Goal: Task Accomplishment & Management: Use online tool/utility

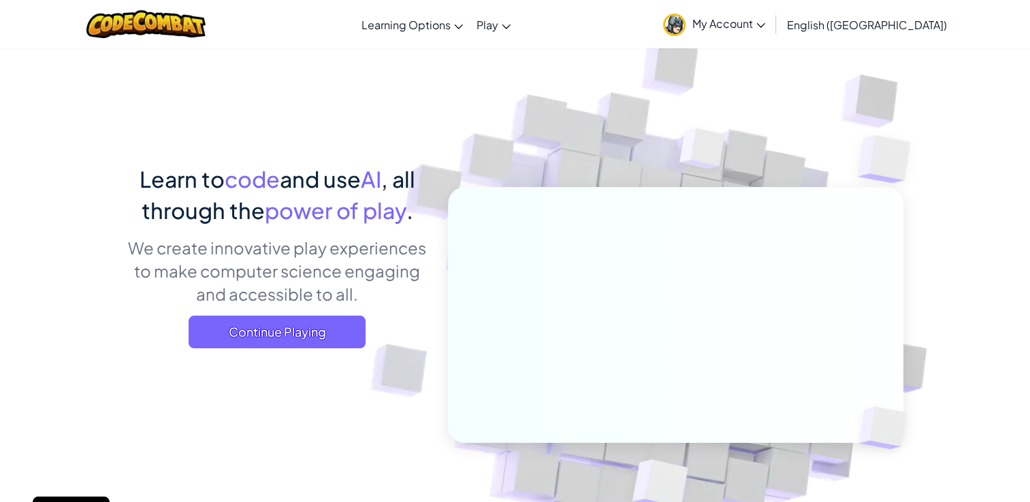
click at [281, 319] on span "Continue Playing" at bounding box center [276, 332] width 177 height 33
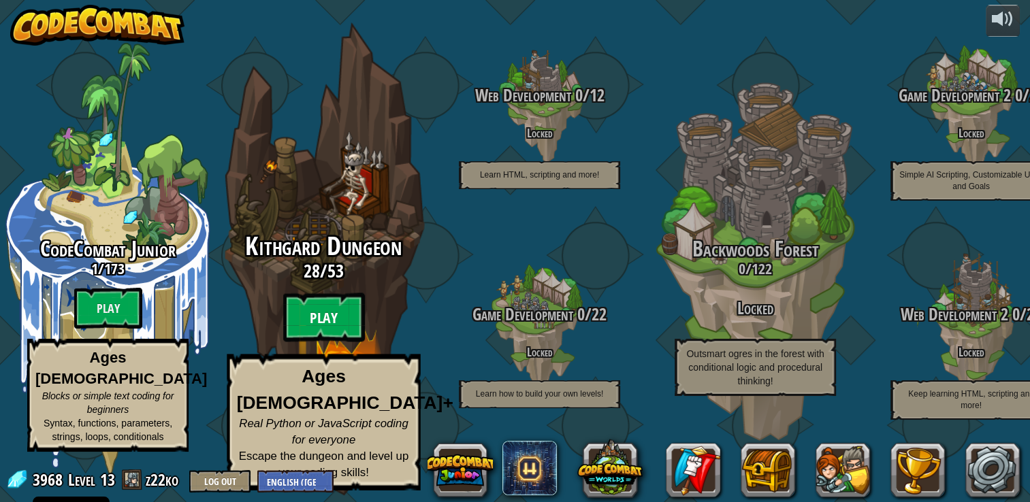
click at [340, 335] on btn "Play" at bounding box center [324, 317] width 82 height 49
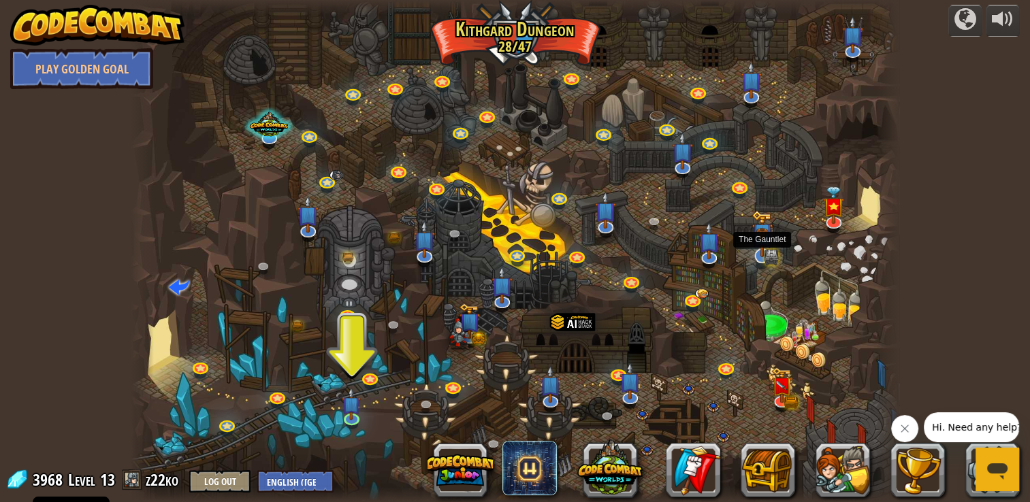
click at [762, 237] on img at bounding box center [761, 234] width 13 height 13
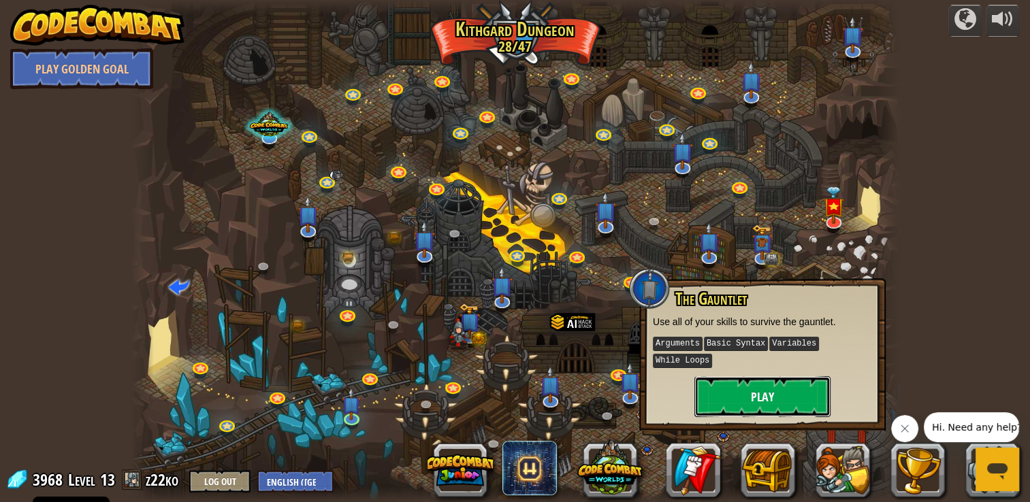
click at [737, 386] on button "Play" at bounding box center [762, 396] width 136 height 41
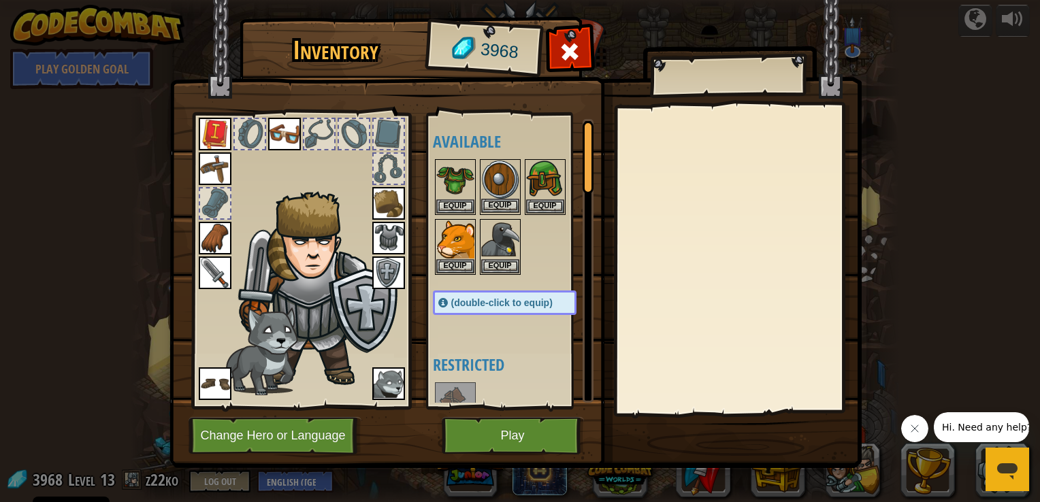
click at [487, 184] on img at bounding box center [500, 180] width 38 height 38
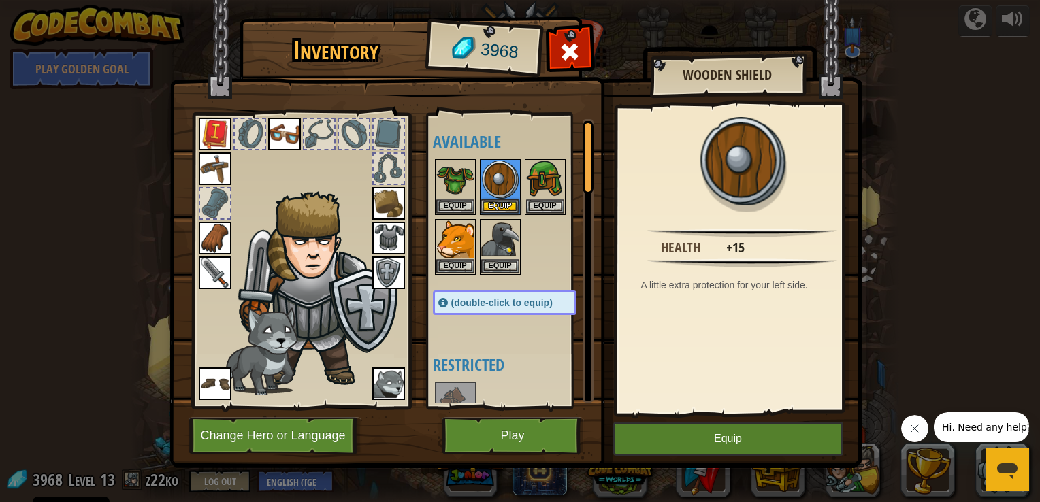
click at [538, 253] on div at bounding box center [518, 217] width 171 height 120
click at [531, 188] on img at bounding box center [545, 180] width 38 height 38
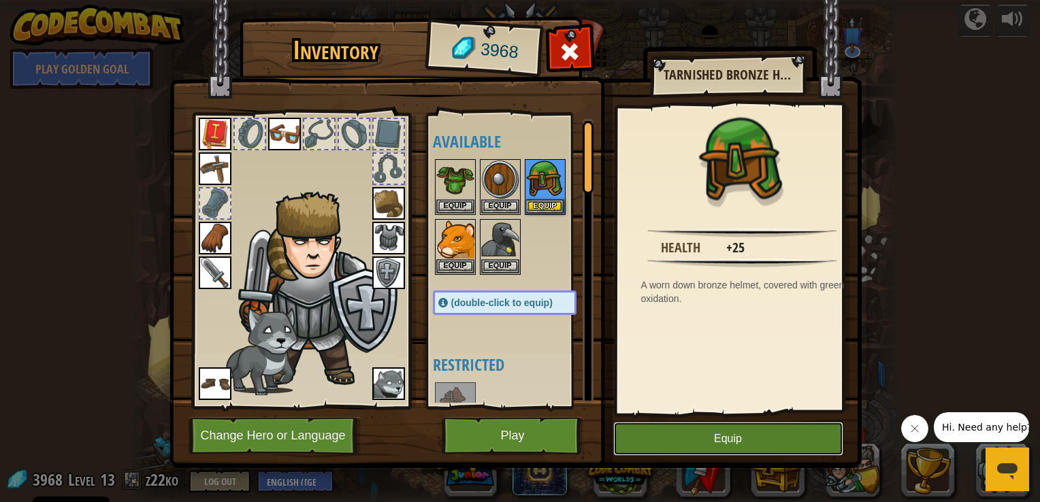
click at [662, 431] on button "Equip" at bounding box center [728, 439] width 230 height 34
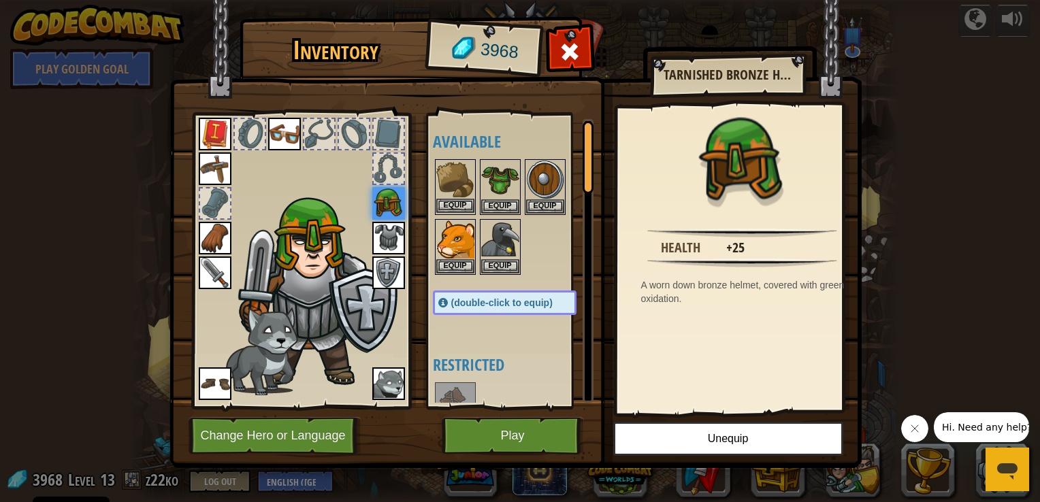
click at [455, 181] on img at bounding box center [455, 180] width 38 height 38
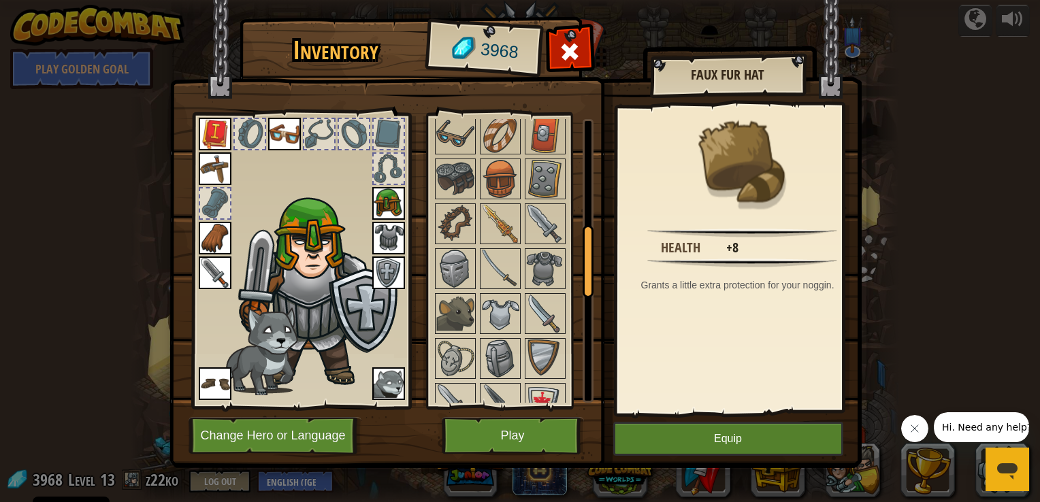
scroll to position [446, 0]
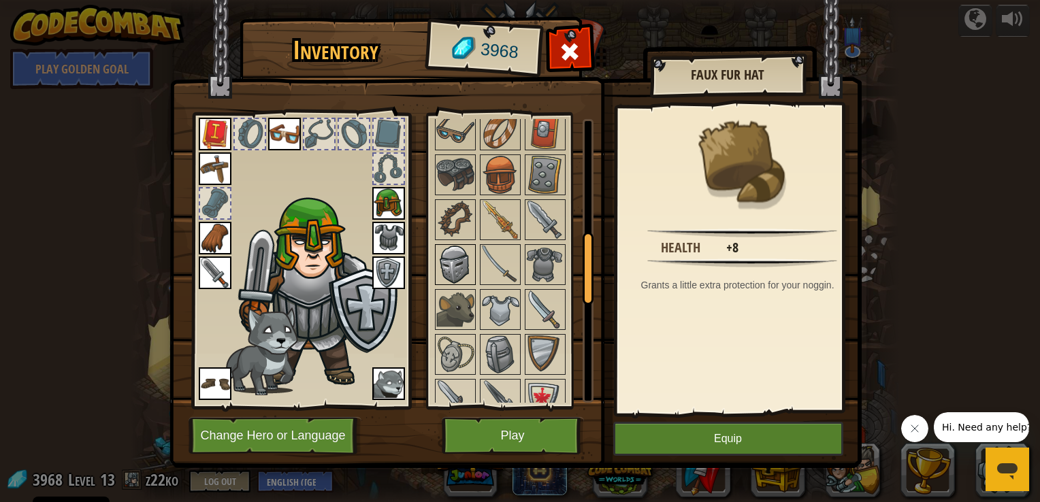
click at [454, 248] on img at bounding box center [455, 265] width 38 height 38
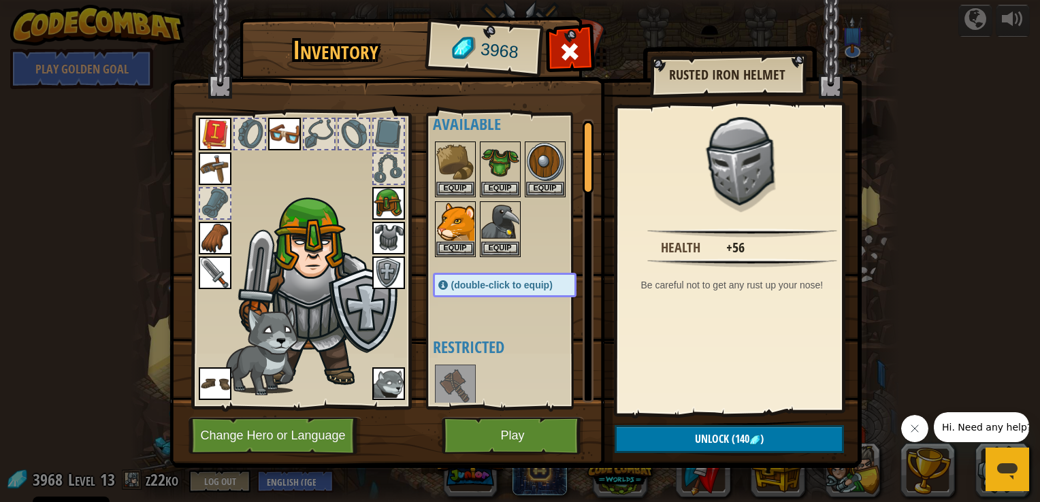
scroll to position [0, 0]
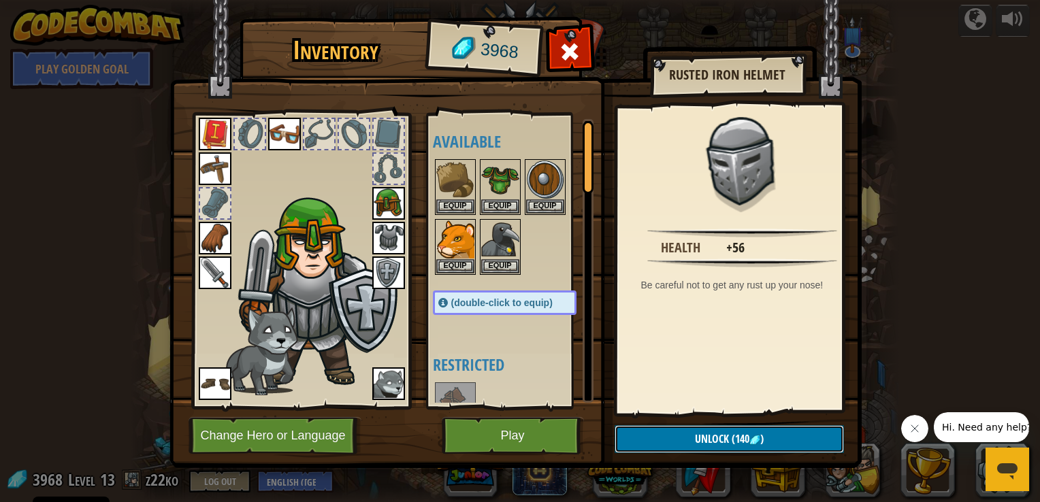
click at [725, 441] on span "Unlock" at bounding box center [712, 438] width 34 height 15
click at [712, 438] on button "Confirm" at bounding box center [728, 439] width 229 height 28
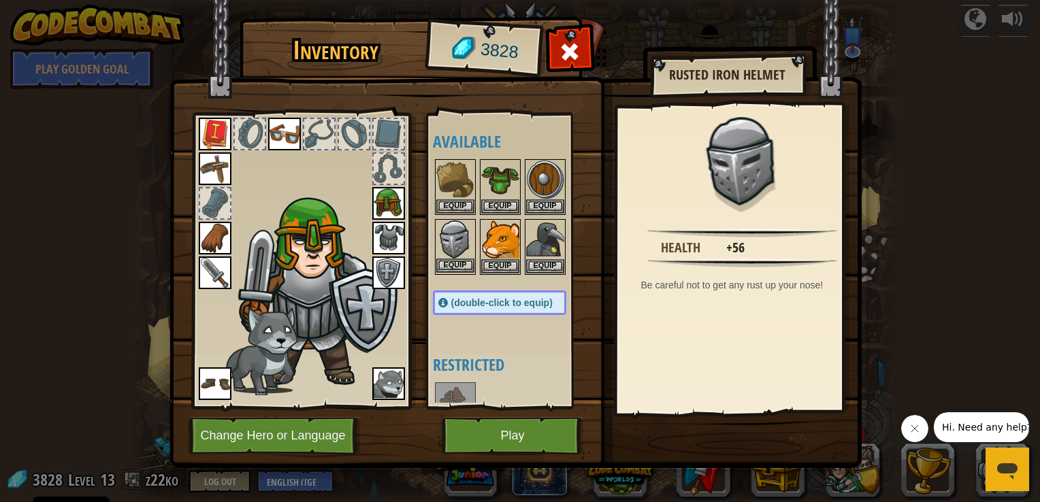
click at [456, 235] on img at bounding box center [455, 239] width 38 height 38
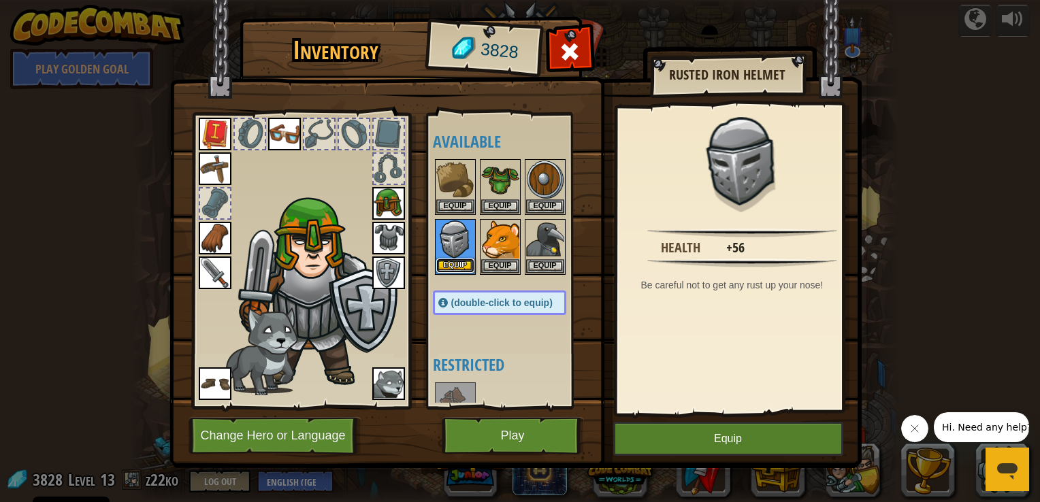
click at [453, 265] on button "Equip" at bounding box center [455, 266] width 38 height 14
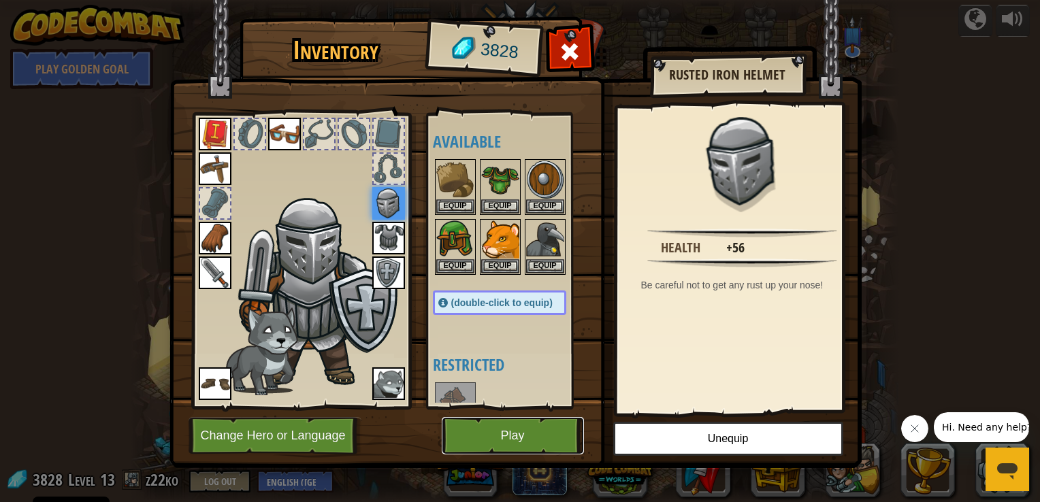
click at [496, 429] on button "Play" at bounding box center [513, 435] width 142 height 37
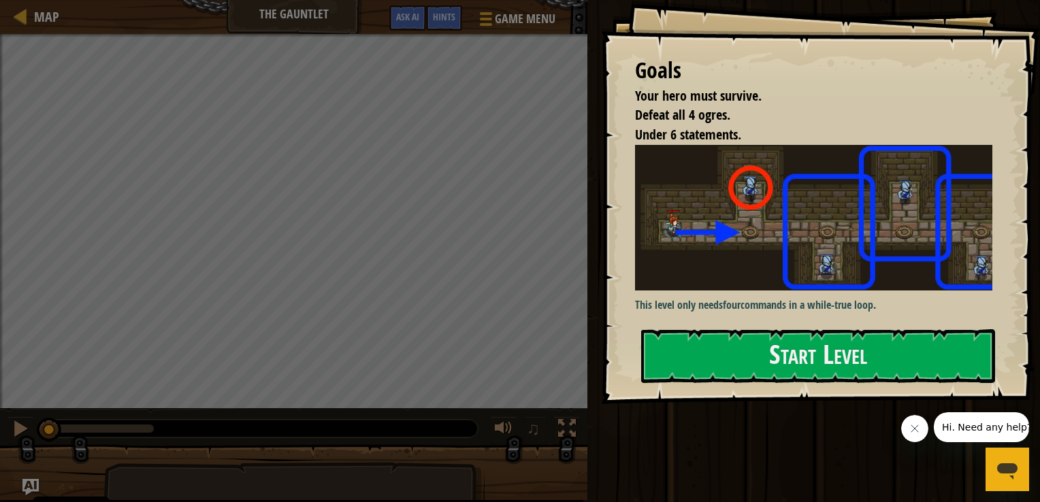
click at [906, 427] on button "Fermer le message de l'entreprise" at bounding box center [913, 428] width 27 height 27
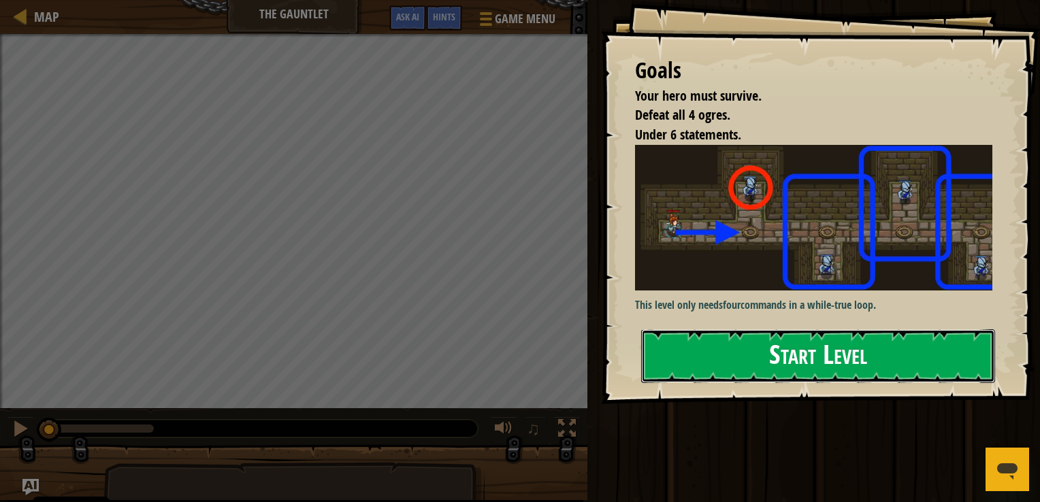
click at [714, 350] on button "Start Level" at bounding box center [818, 356] width 354 height 54
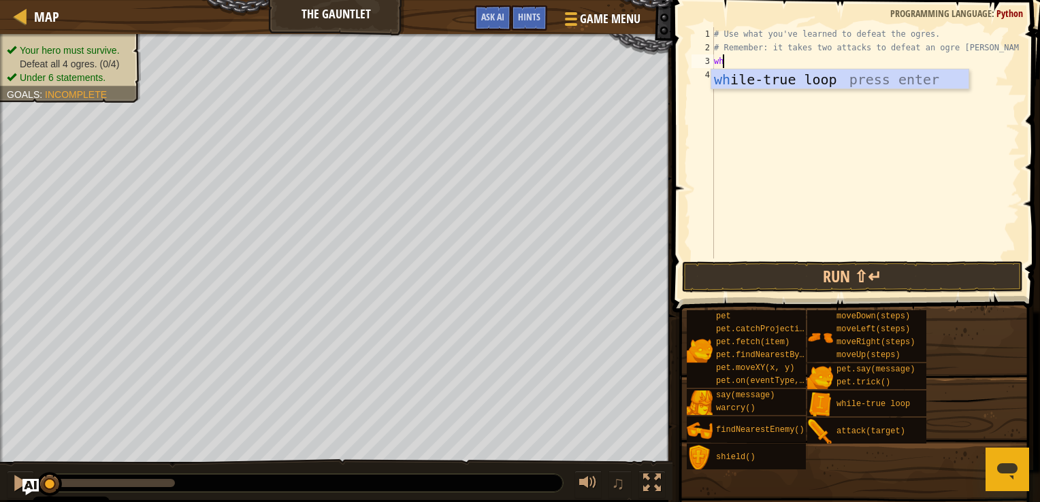
scroll to position [6, 0]
type textarea "while True:"
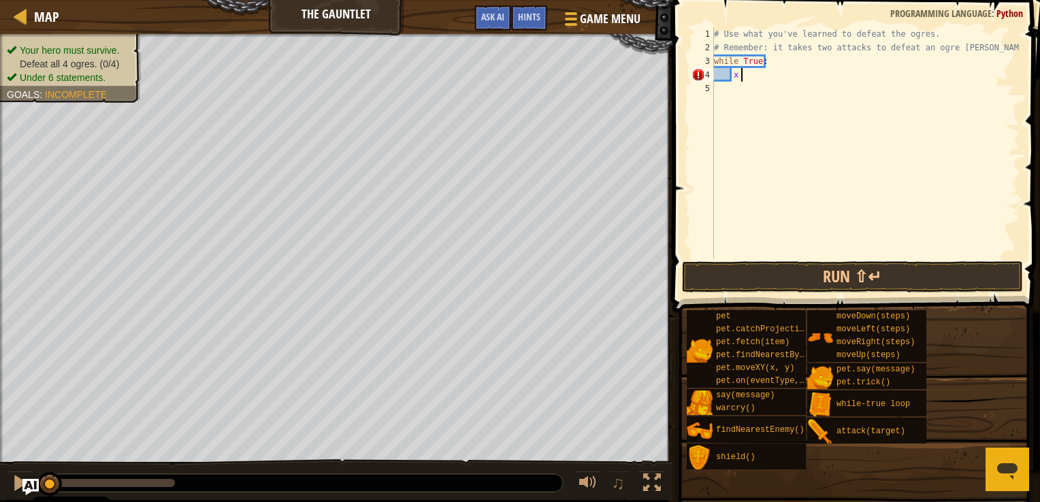
scroll to position [6, 1]
type textarea "x"
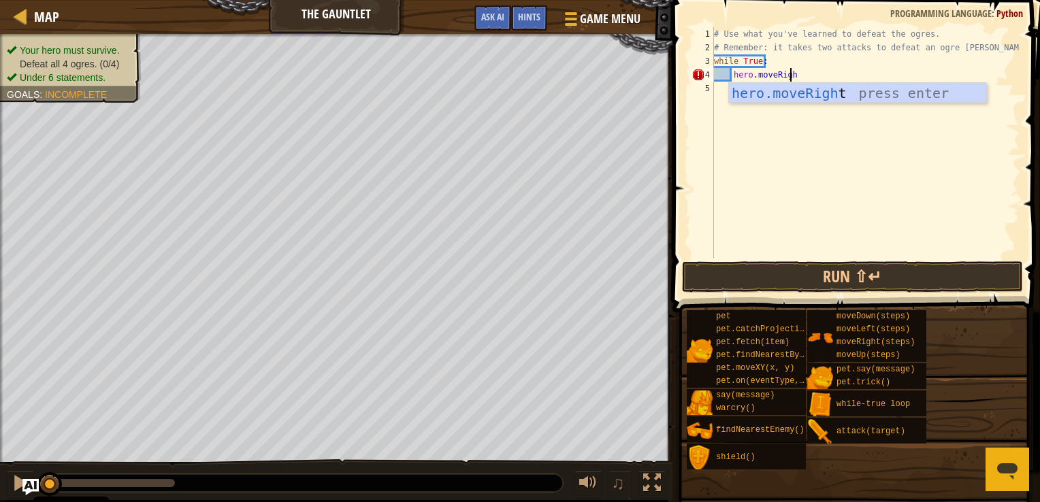
scroll to position [6, 5]
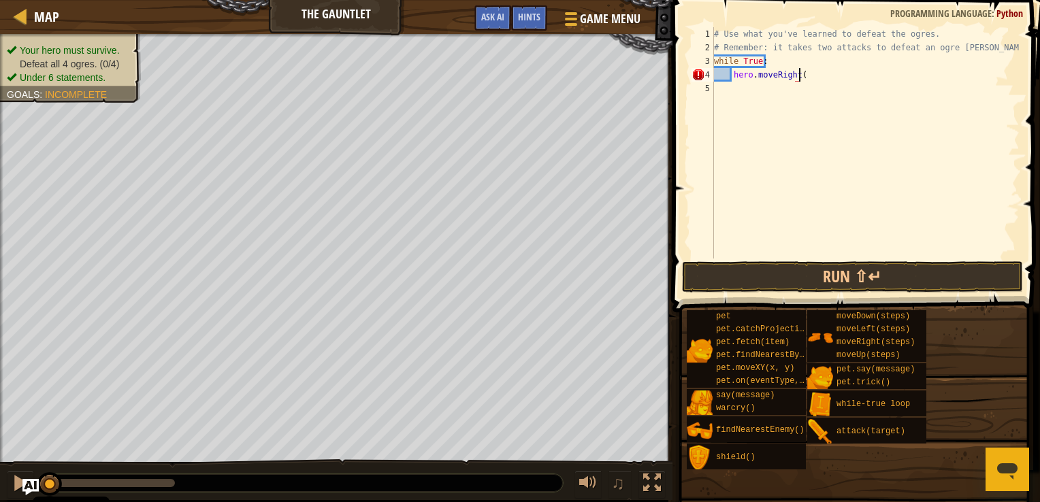
type textarea "hero.moveRight()"
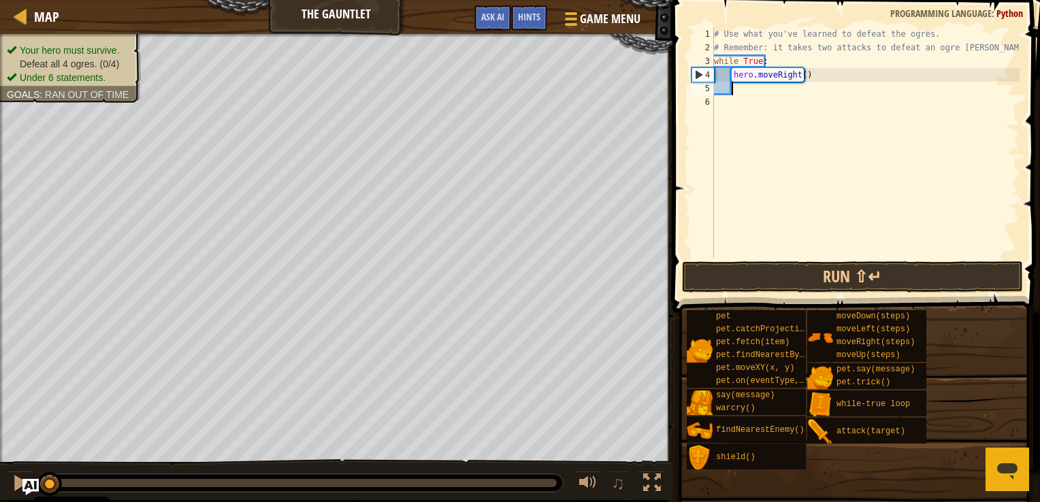
type textarea "g"
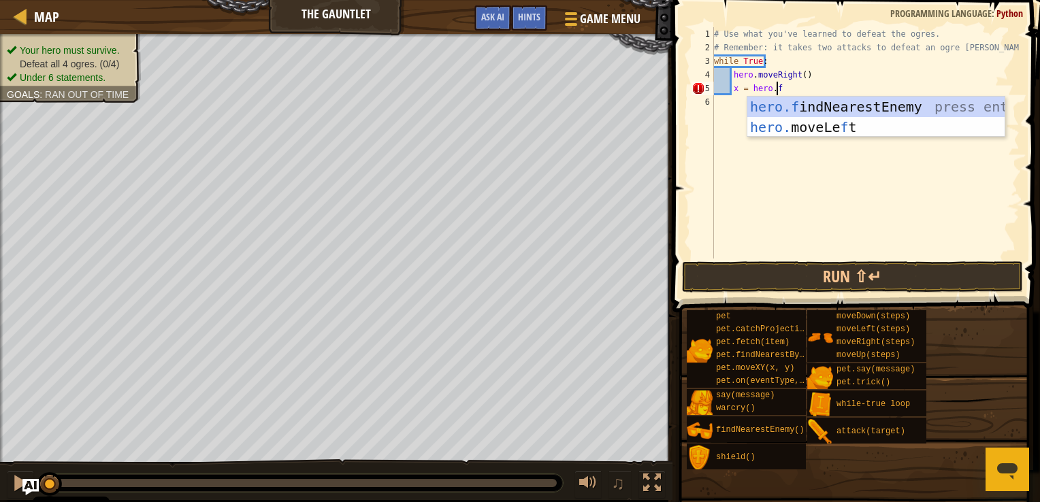
scroll to position [6, 5]
type textarea "x = hero.fi"
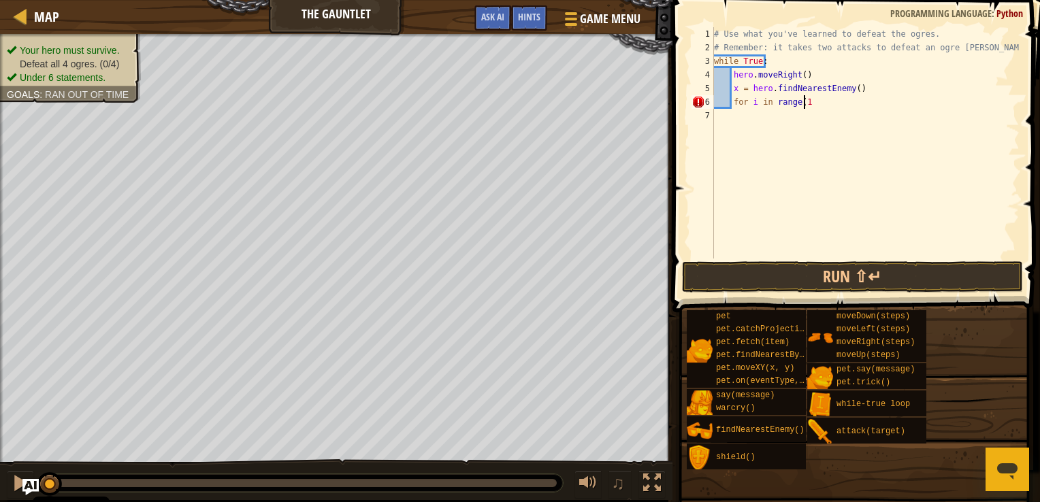
scroll to position [6, 7]
type textarea "for i in range(1,3):"
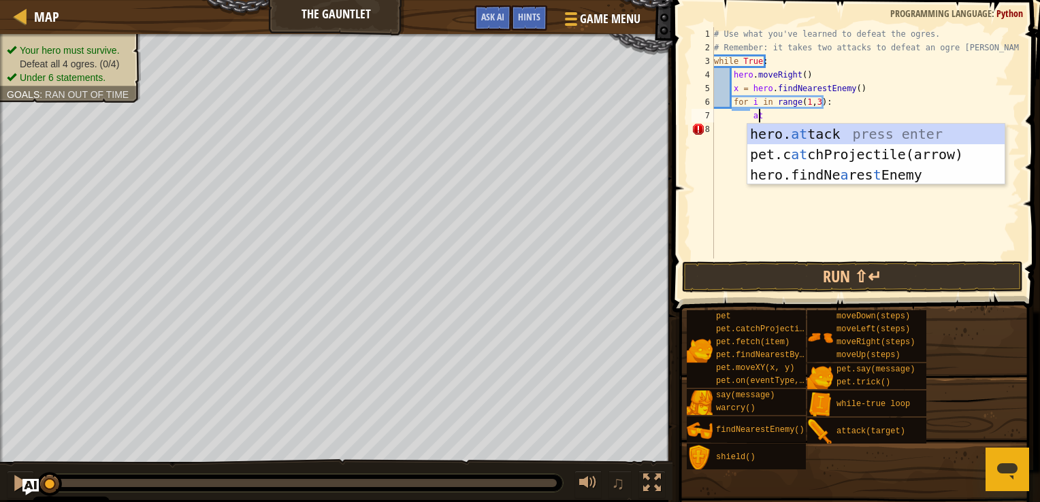
scroll to position [6, 3]
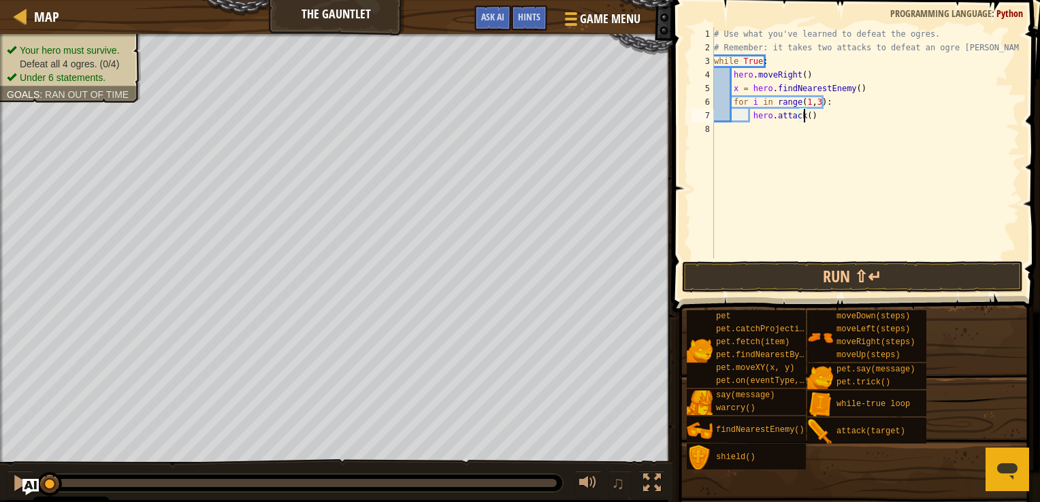
type textarea "hero.attack(x)"
click at [751, 282] on button "Run ⇧↵" at bounding box center [852, 276] width 341 height 31
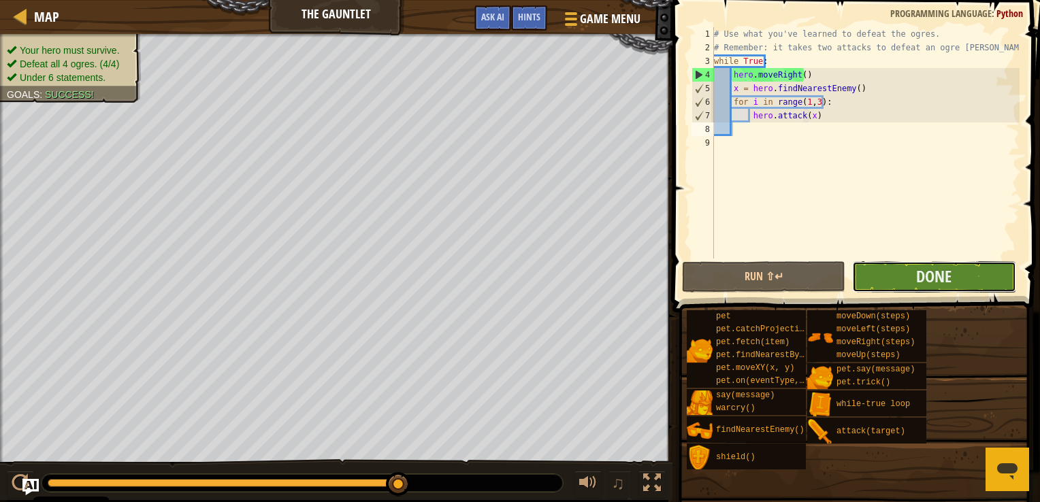
click at [885, 284] on button "Done" at bounding box center [933, 276] width 163 height 31
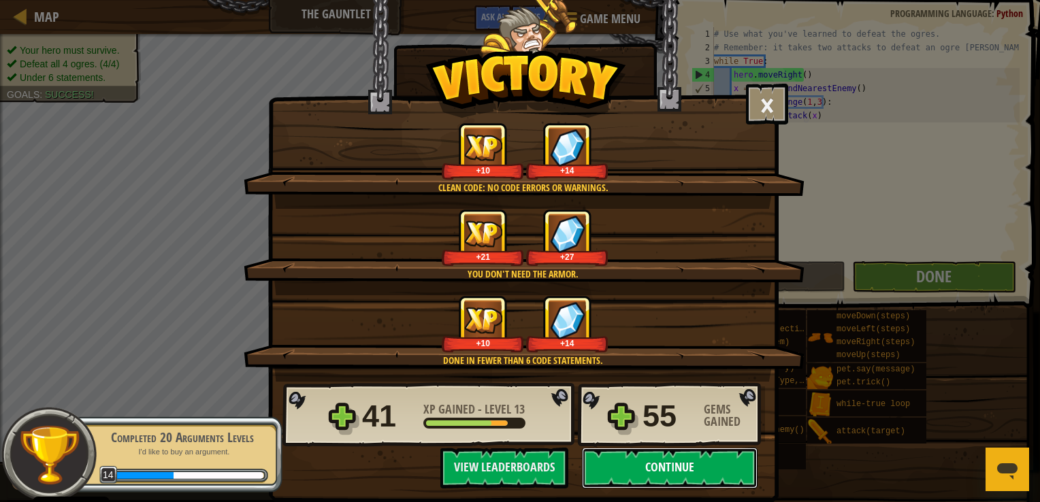
click at [646, 477] on button "Continue" at bounding box center [670, 468] width 176 height 41
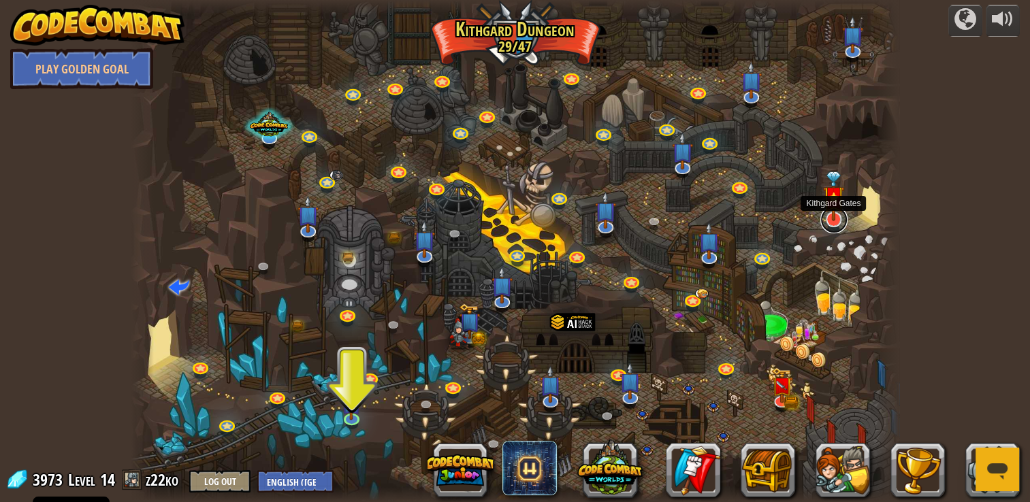
click at [828, 221] on link at bounding box center [833, 219] width 27 height 27
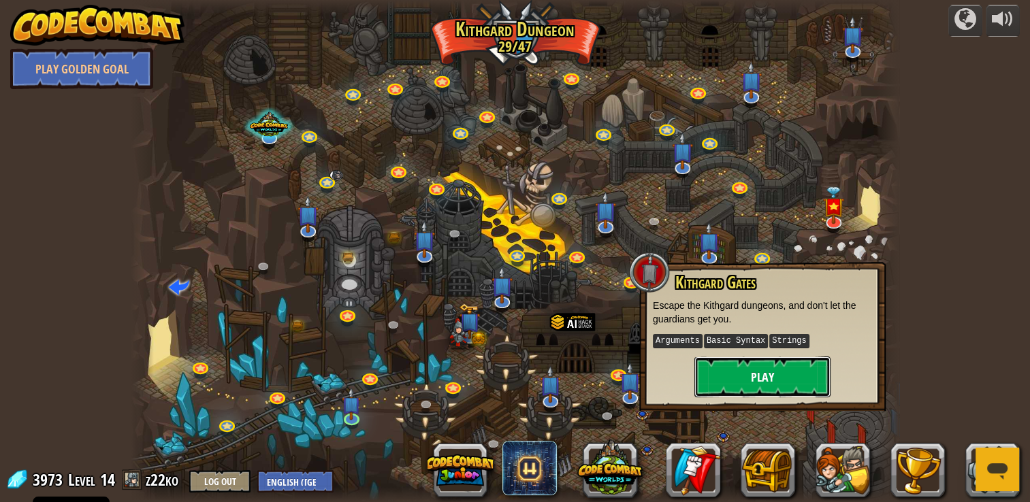
click at [766, 379] on button "Play" at bounding box center [762, 377] width 136 height 41
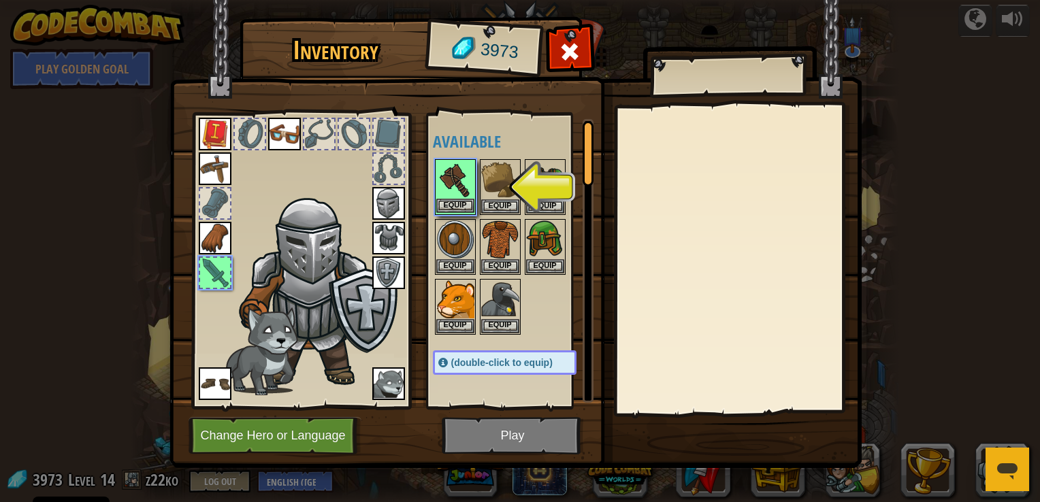
click at [459, 165] on img at bounding box center [455, 180] width 38 height 38
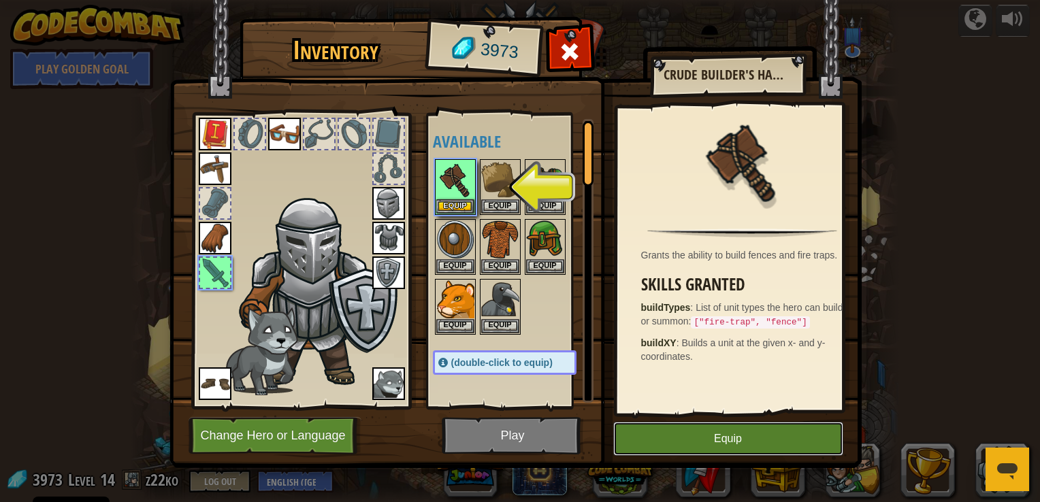
click at [663, 429] on button "Equip" at bounding box center [728, 439] width 230 height 34
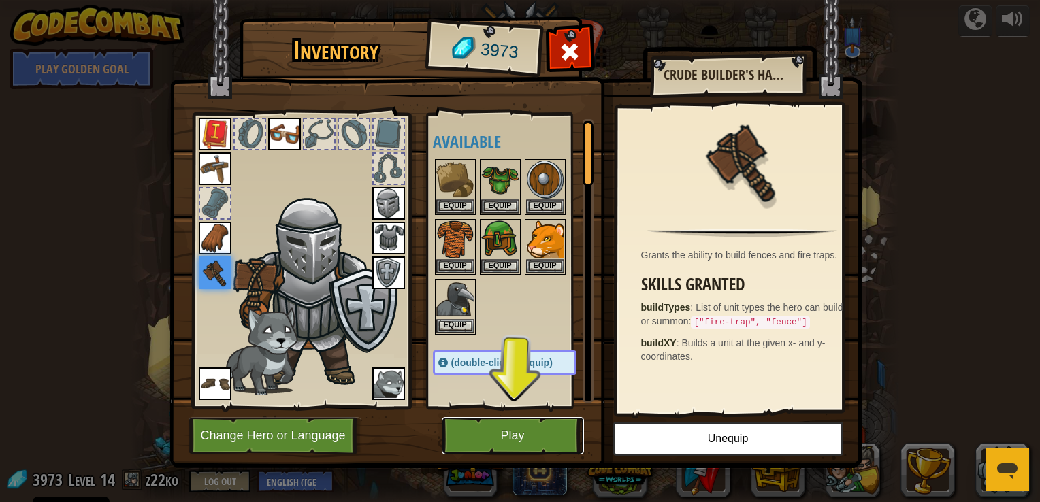
click at [495, 439] on button "Play" at bounding box center [513, 435] width 142 height 37
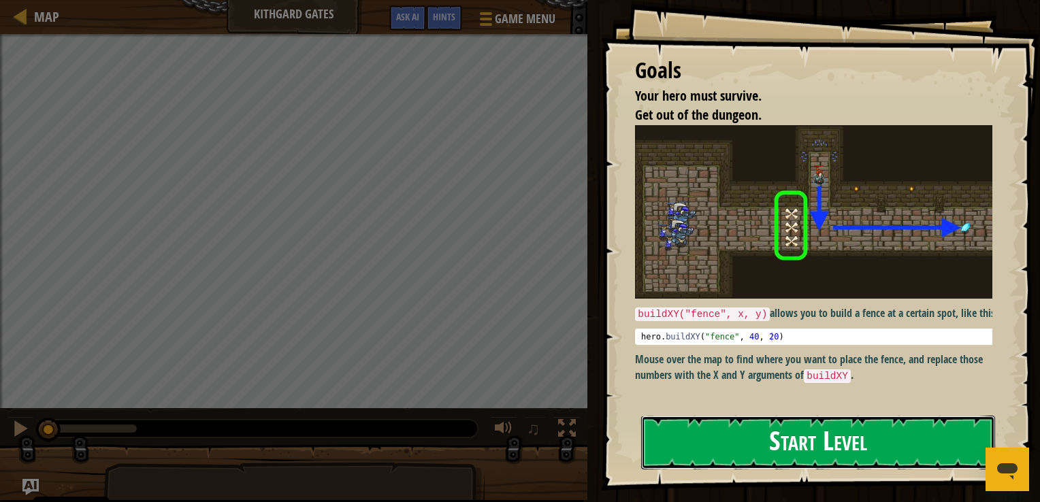
click at [729, 429] on button "Start Level" at bounding box center [818, 443] width 354 height 54
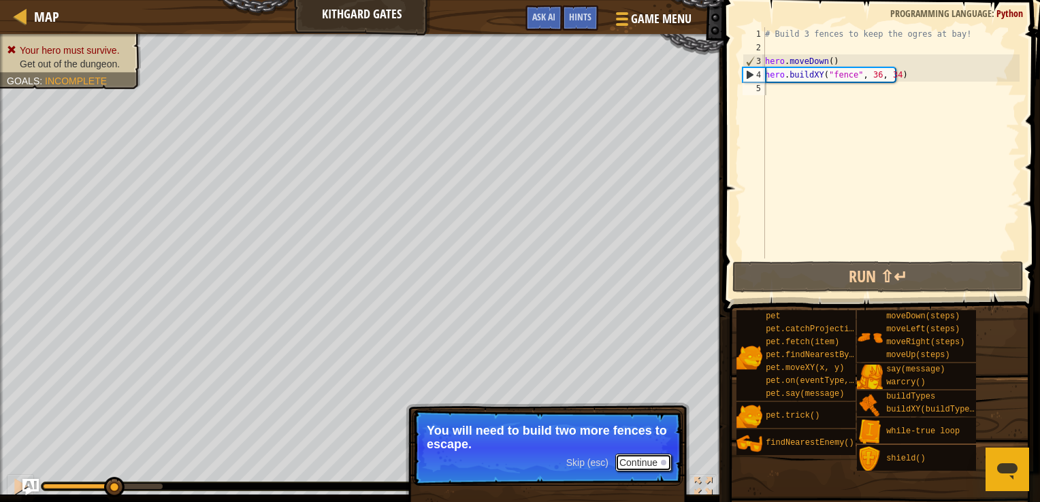
click at [638, 465] on button "Continue" at bounding box center [643, 463] width 56 height 18
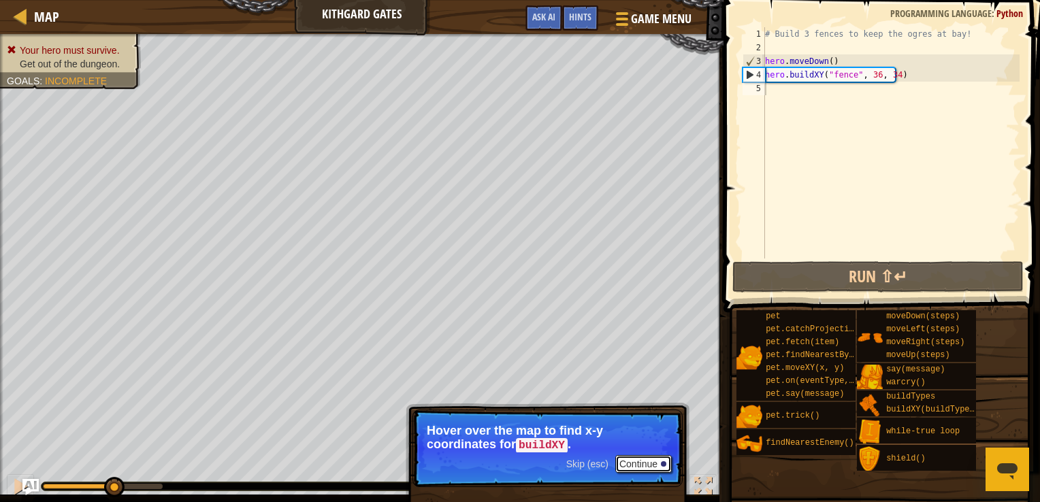
click at [638, 465] on button "Continue" at bounding box center [643, 464] width 56 height 18
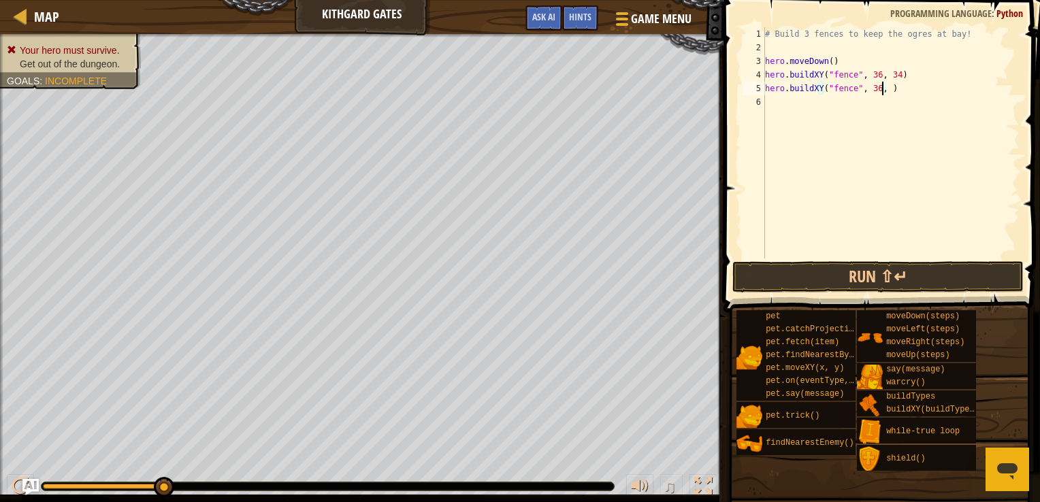
scroll to position [6, 10]
type textarea "hero.buildXY("fence", 36, 34)"
click at [871, 90] on div "# Build 3 fences to keep the ogres at bay! hero . moveDown ( ) hero . buildXY (…" at bounding box center [890, 156] width 257 height 259
click at [859, 87] on div "# Build 3 fences to keep the ogres at bay! hero . moveDown ( ) hero . buildXY (…" at bounding box center [890, 156] width 257 height 259
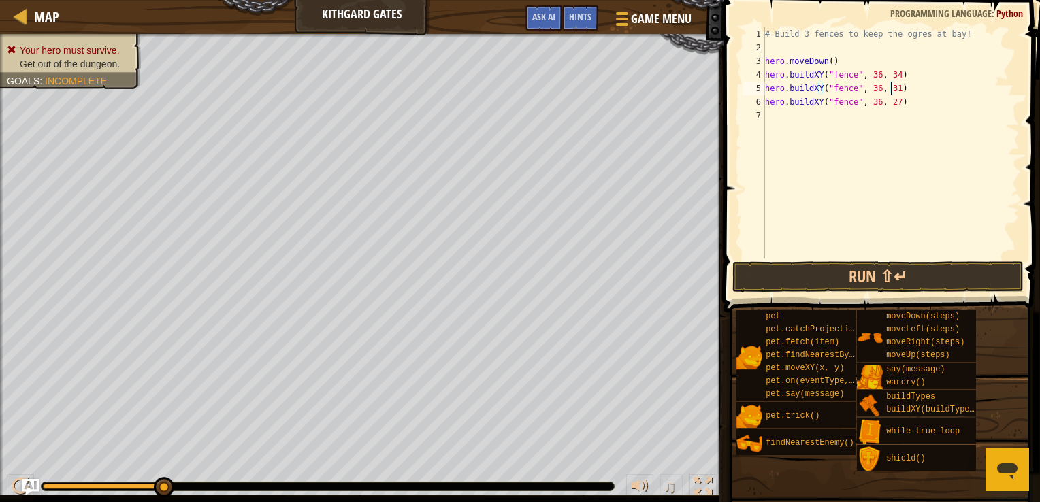
click at [890, 83] on div "# Build 3 fences to keep the ogres at bay! hero . moveDown ( ) hero . buildXY (…" at bounding box center [890, 156] width 257 height 259
click at [861, 278] on button "Run ⇧↵" at bounding box center [877, 276] width 291 height 31
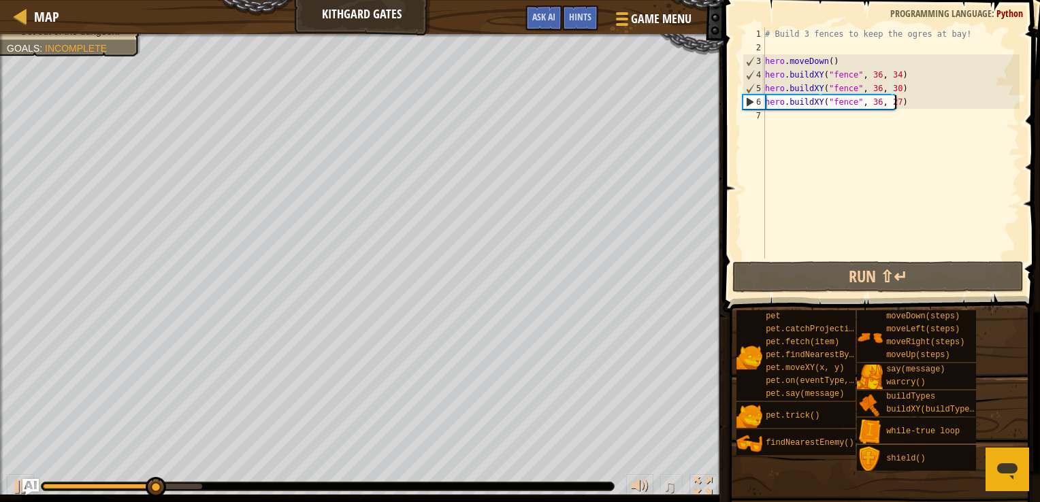
click at [915, 108] on div "# Build 3 fences to keep the ogres at bay! hero . moveDown ( ) hero . buildXY (…" at bounding box center [890, 156] width 257 height 259
type textarea "hero.buildXY("fence", 36, 27)"
click at [892, 123] on div "# Build 3 fences to keep the ogres at bay! hero . moveDown ( ) hero . buildXY (…" at bounding box center [890, 156] width 257 height 259
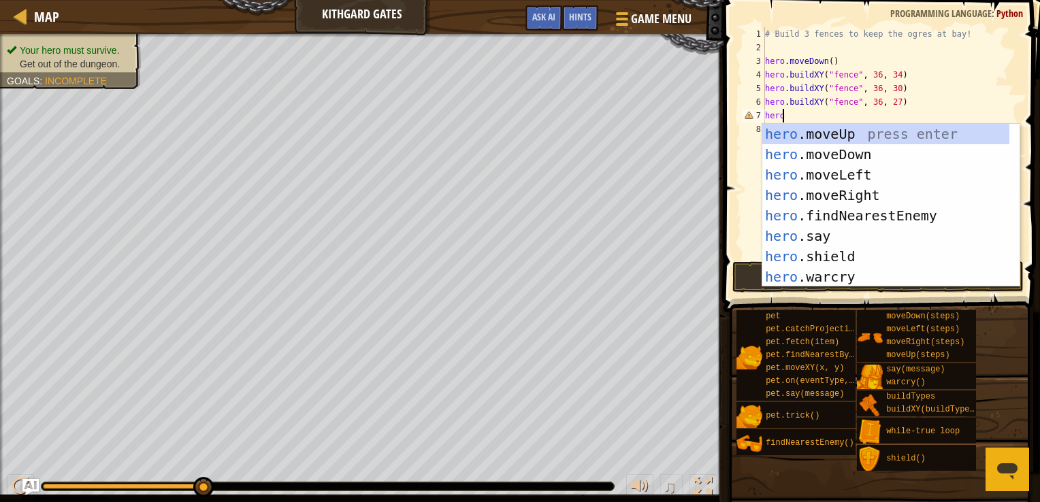
scroll to position [6, 0]
type textarea "h"
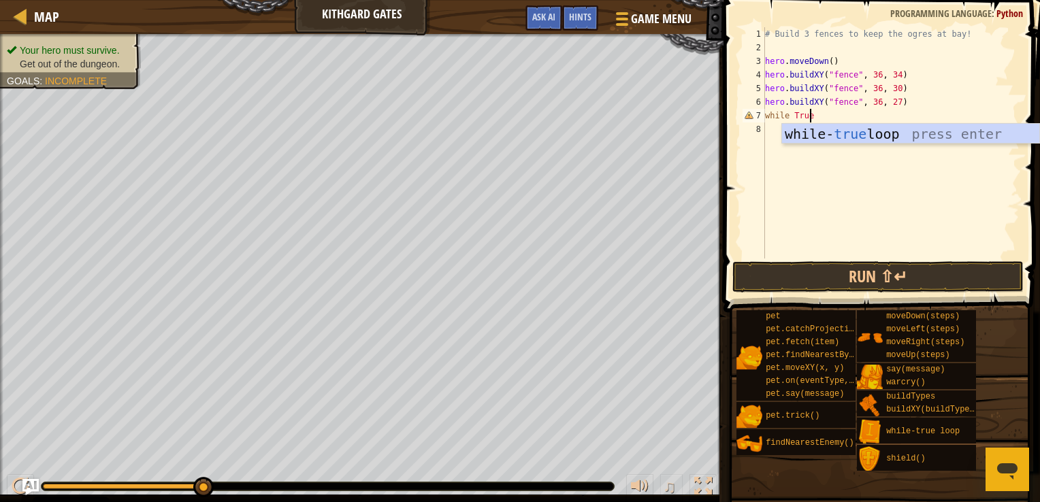
type textarea "while True:"
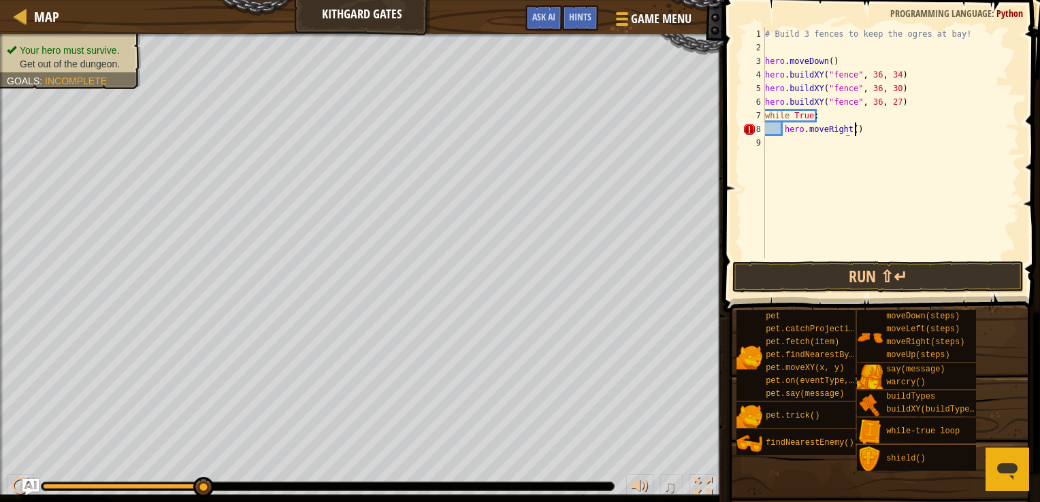
scroll to position [6, 6]
type textarea "hero.moveRight()"
click at [849, 280] on button "Run ⇧↵" at bounding box center [877, 276] width 291 height 31
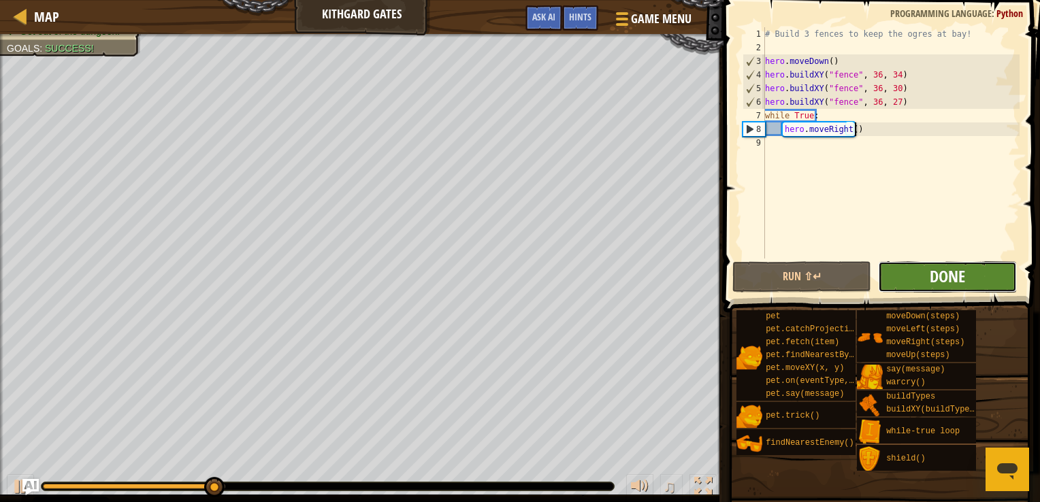
click at [930, 273] on span "Done" at bounding box center [947, 276] width 35 height 22
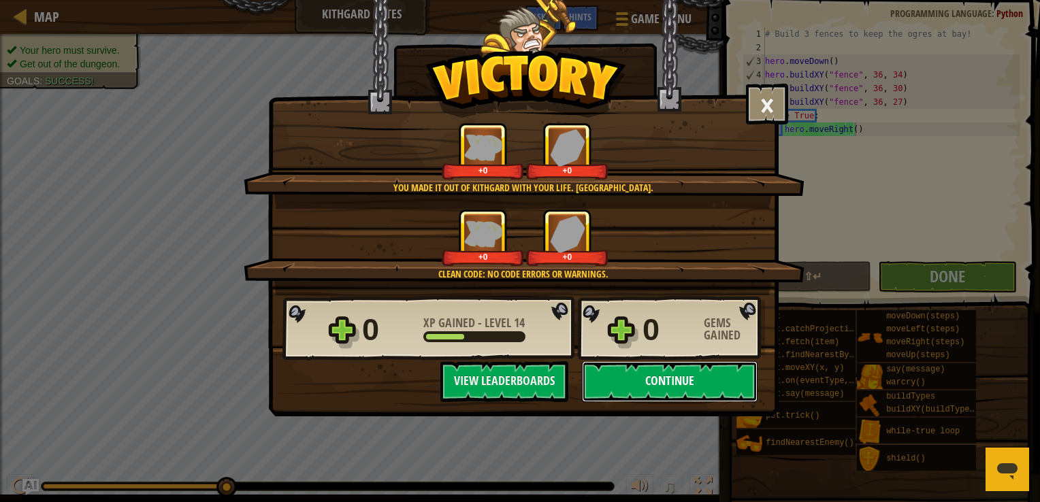
click at [648, 376] on button "Continue" at bounding box center [670, 381] width 176 height 41
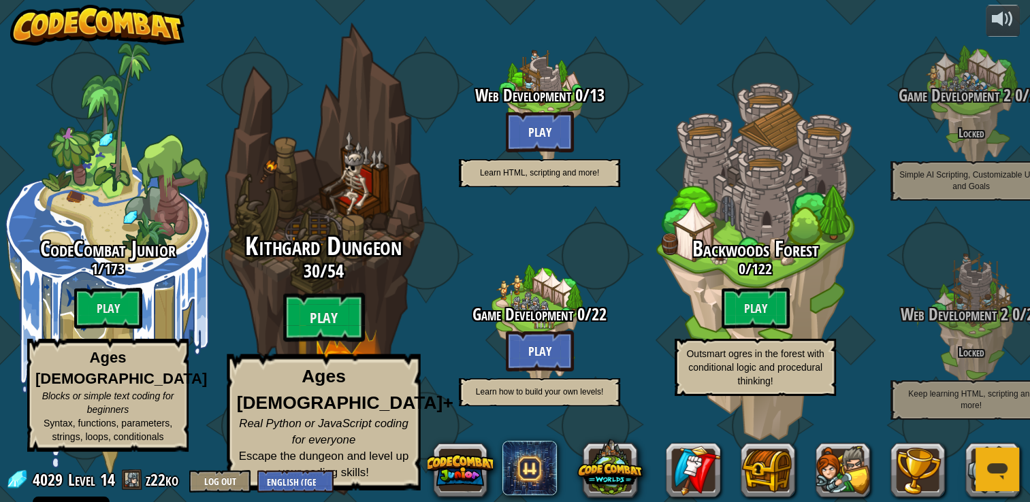
click at [352, 298] on div "Kithgard Dungeon 30 / 54 Play Ages 8+ Real Python or JavaScript coding for ever…" at bounding box center [323, 362] width 259 height 258
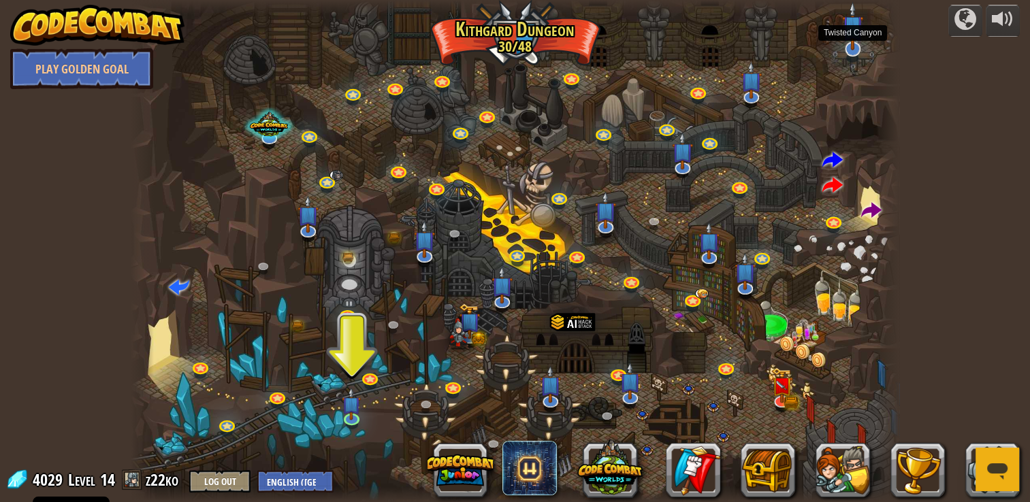
click at [855, 37] on img at bounding box center [853, 25] width 22 height 49
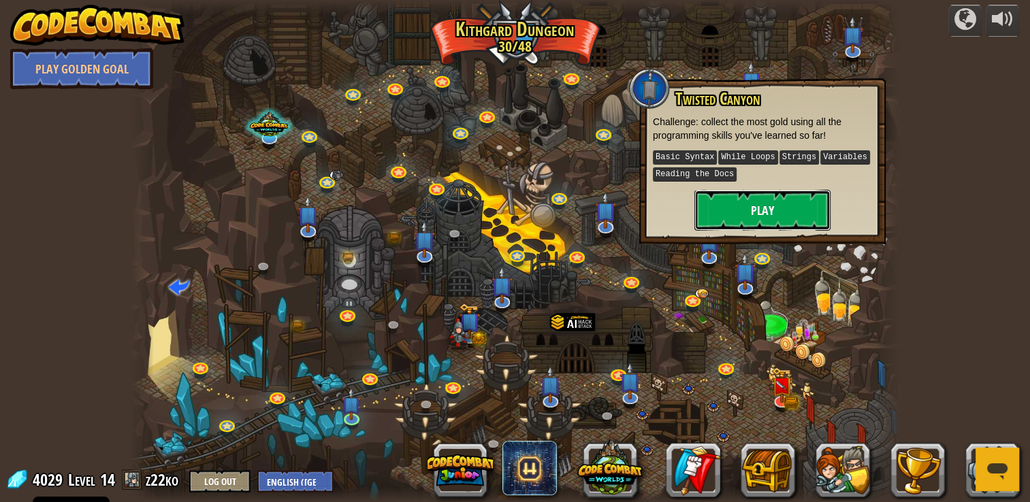
click at [770, 206] on button "Play" at bounding box center [762, 210] width 136 height 41
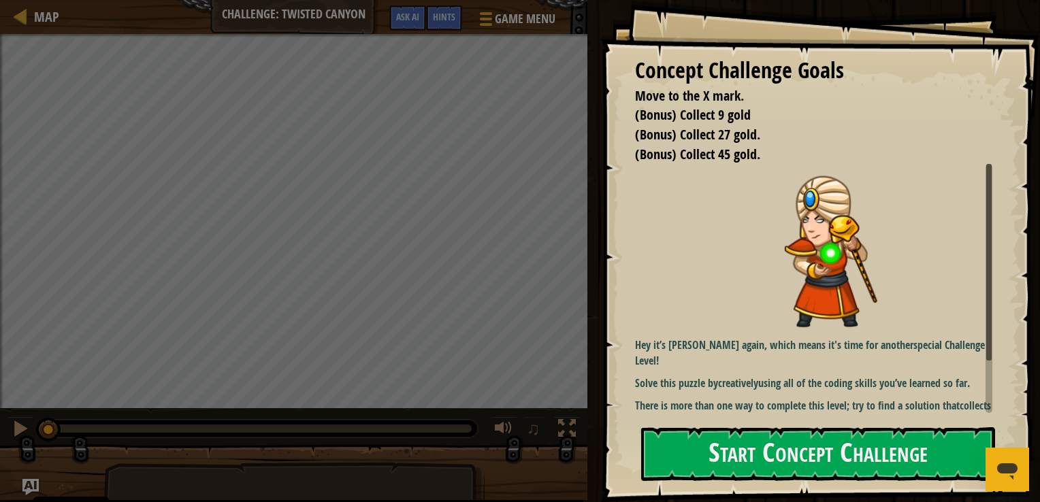
scroll to position [55, 0]
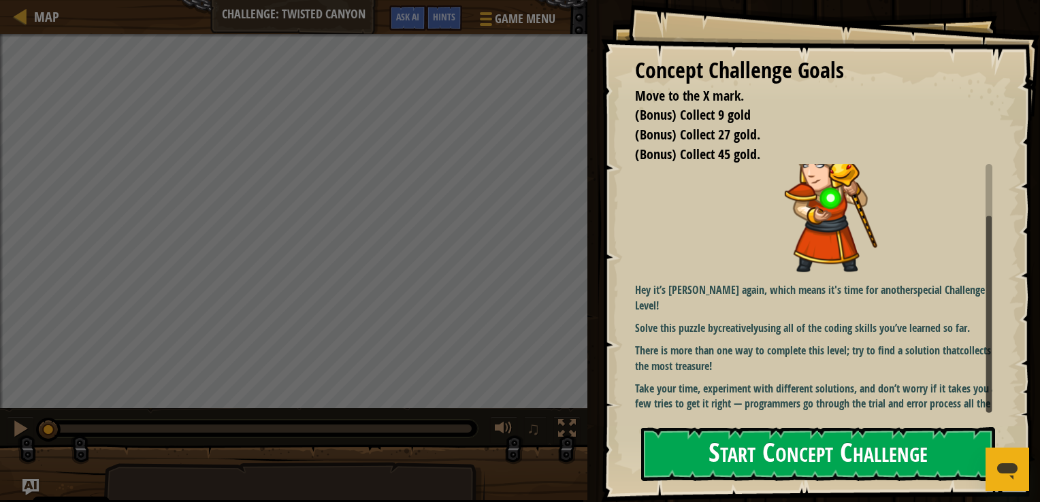
click at [723, 441] on button "Start Concept Challenge" at bounding box center [818, 454] width 354 height 54
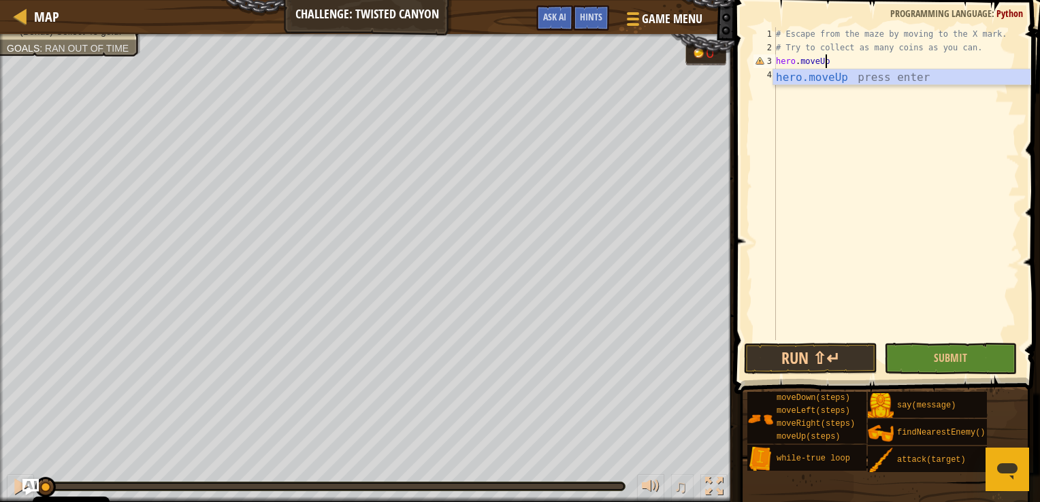
scroll to position [6, 3]
type textarea "hero.moveUp(2)"
type textarea "hero.attack("Gate")"
click at [911, 366] on button "Submit" at bounding box center [950, 358] width 133 height 31
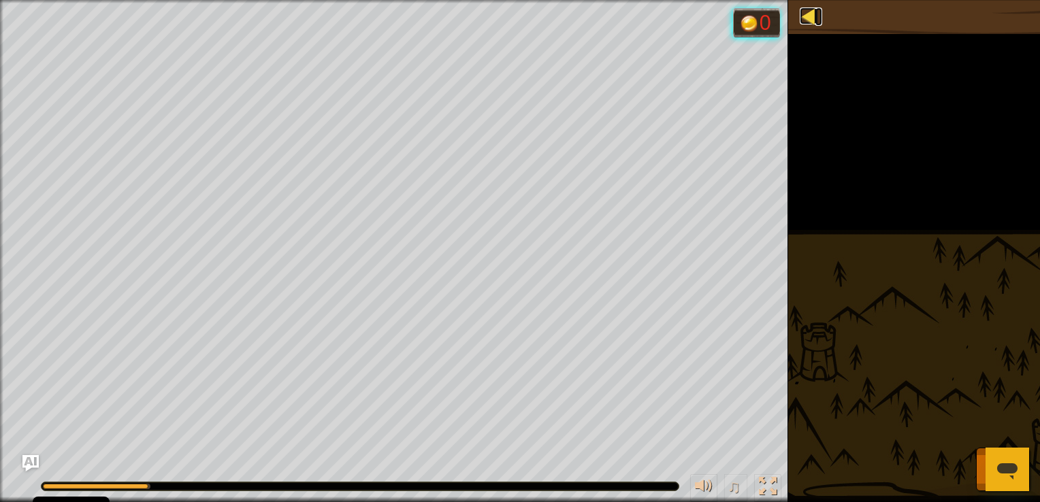
click at [810, 17] on div at bounding box center [808, 15] width 17 height 17
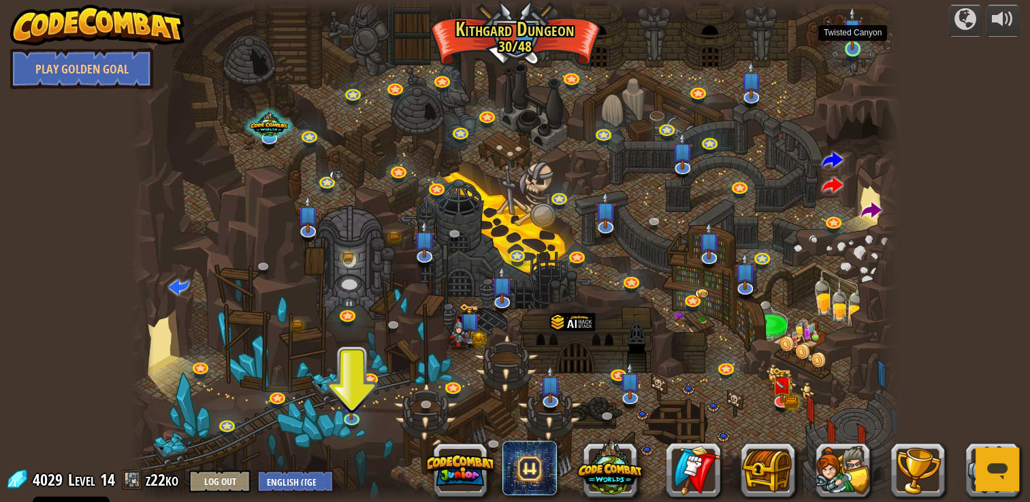
click at [847, 48] on img at bounding box center [851, 28] width 19 height 44
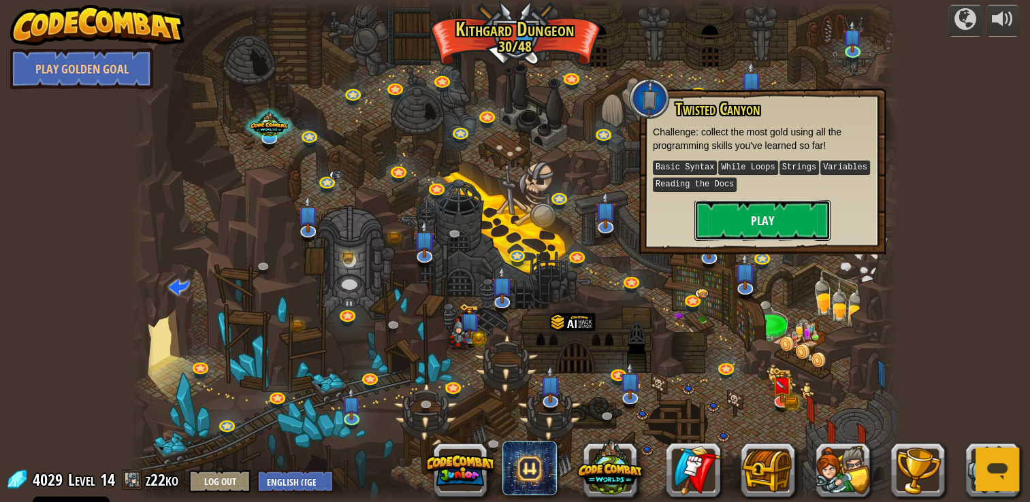
click at [776, 214] on button "Play" at bounding box center [762, 220] width 136 height 41
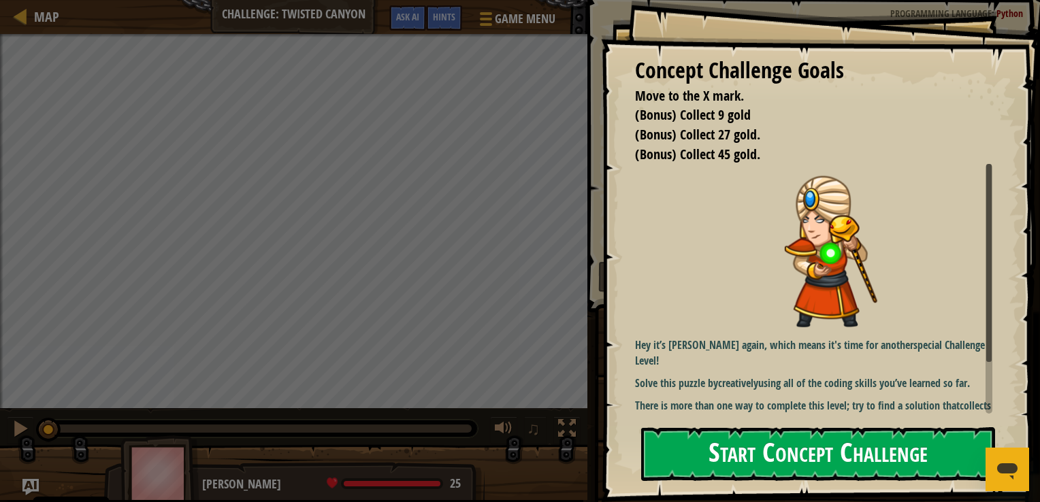
click at [834, 448] on button "Start Concept Challenge" at bounding box center [818, 454] width 354 height 54
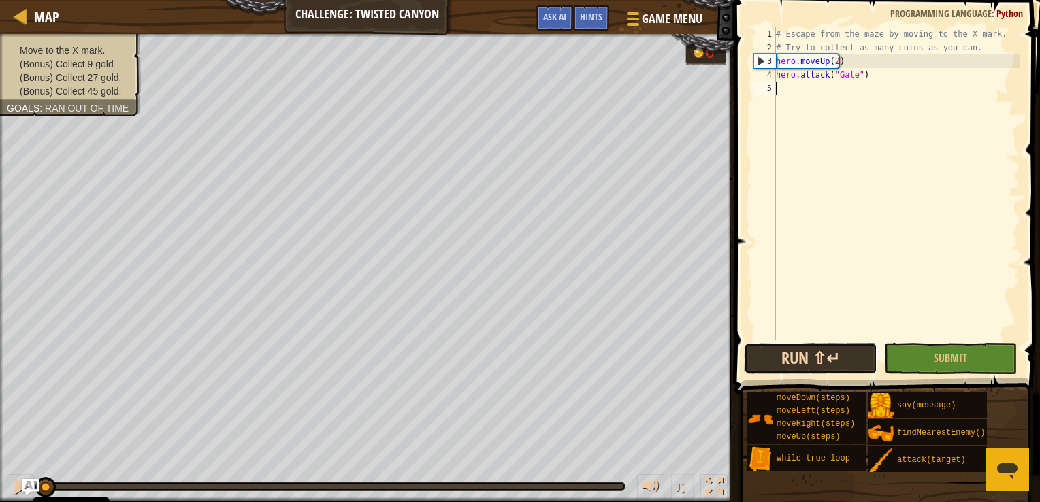
click at [790, 360] on button "Run ⇧↵" at bounding box center [810, 358] width 133 height 31
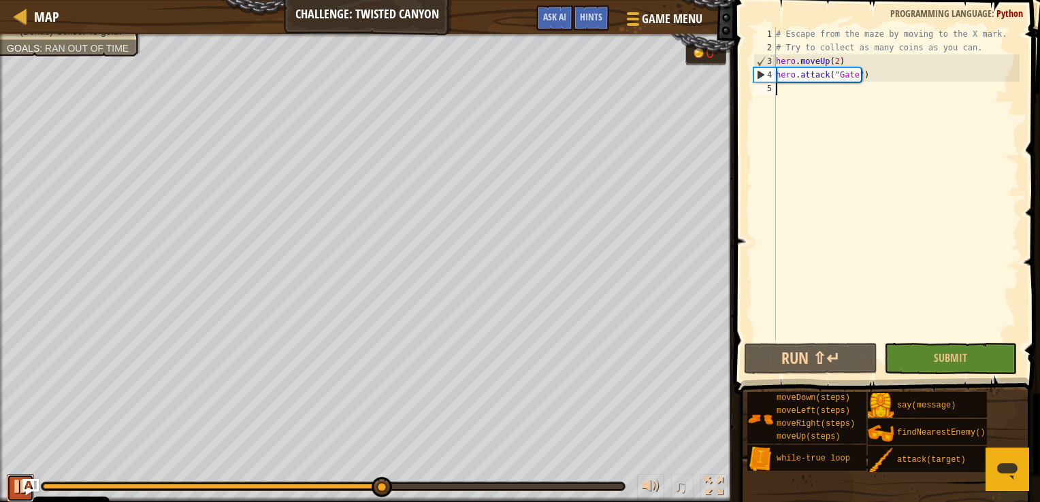
click at [16, 479] on div at bounding box center [21, 487] width 18 height 18
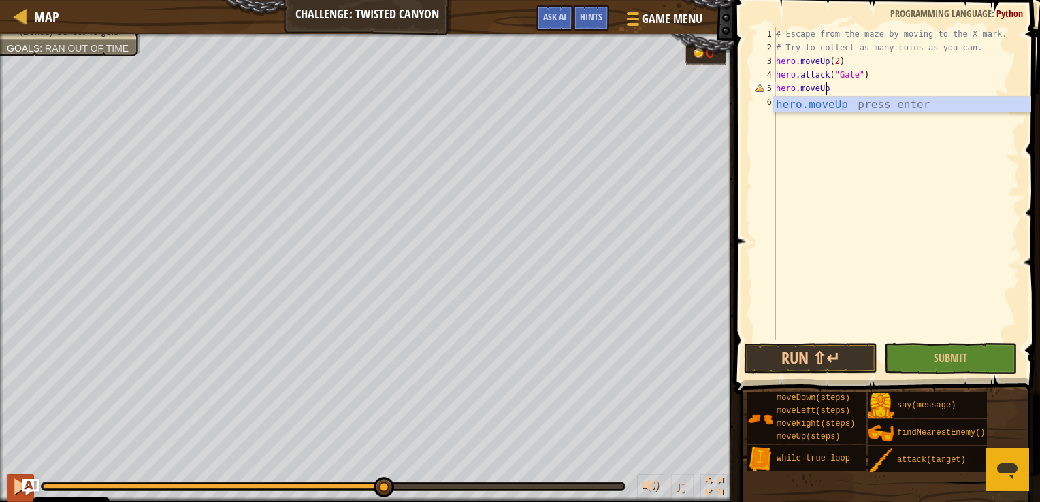
scroll to position [6, 3]
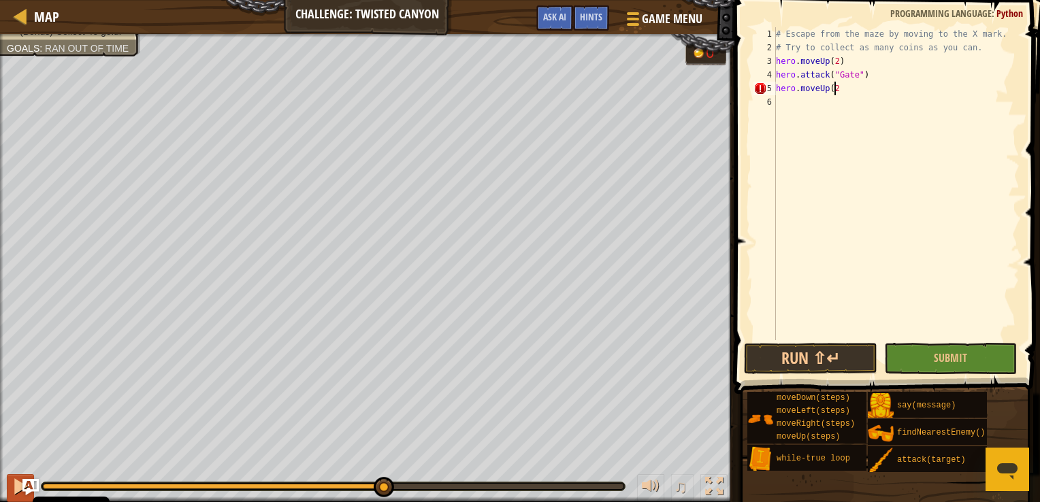
type textarea "hero.moveUp(2)"
click at [803, 348] on button "Run ⇧↵" at bounding box center [810, 358] width 133 height 31
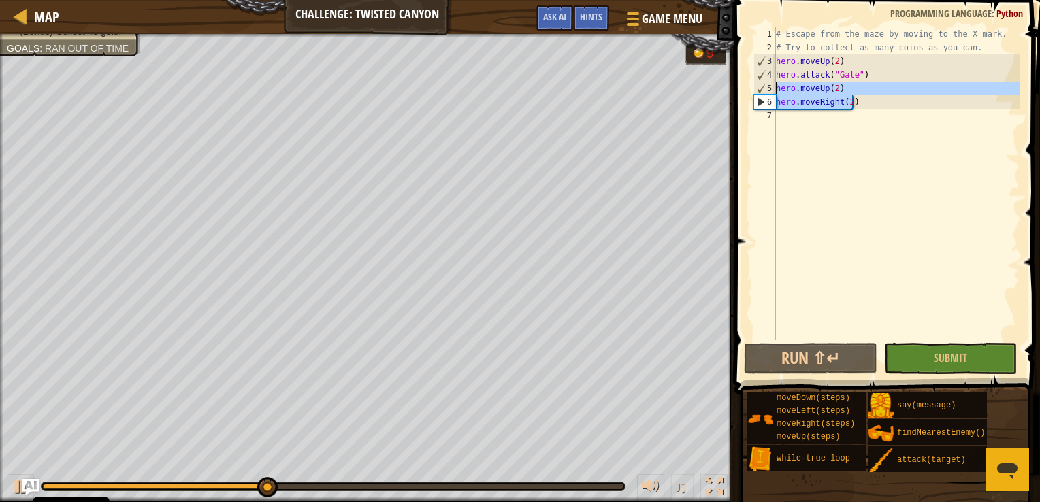
drag, startPoint x: 863, startPoint y: 108, endPoint x: 774, endPoint y: 85, distance: 91.3
click at [774, 85] on div "hero.moveRight(2) 1 2 3 4 5 6 7 # Escape from the maze by moving to the X mark.…" at bounding box center [885, 183] width 269 height 313
type textarea "hero.moveUp(2) hero.moveRight(2)"
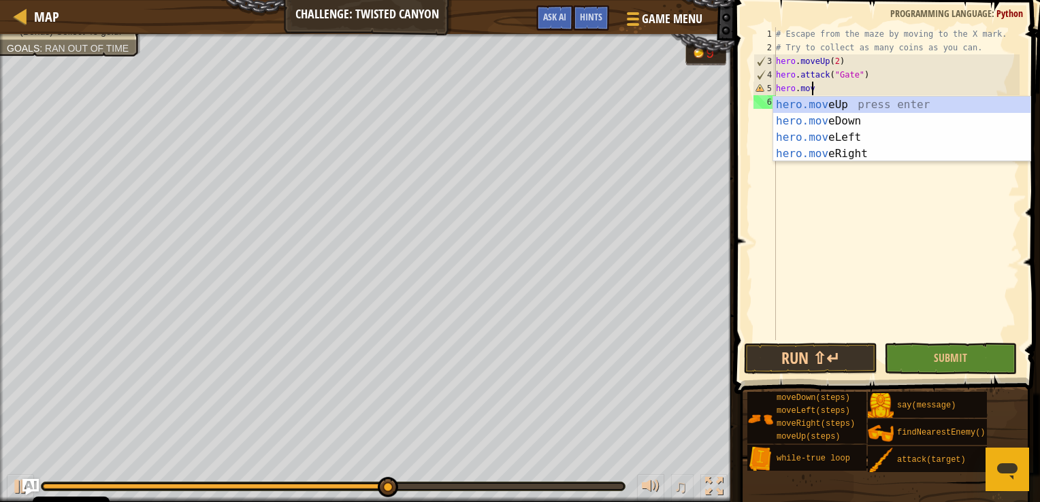
scroll to position [6, 2]
type textarea "hero.moveD"
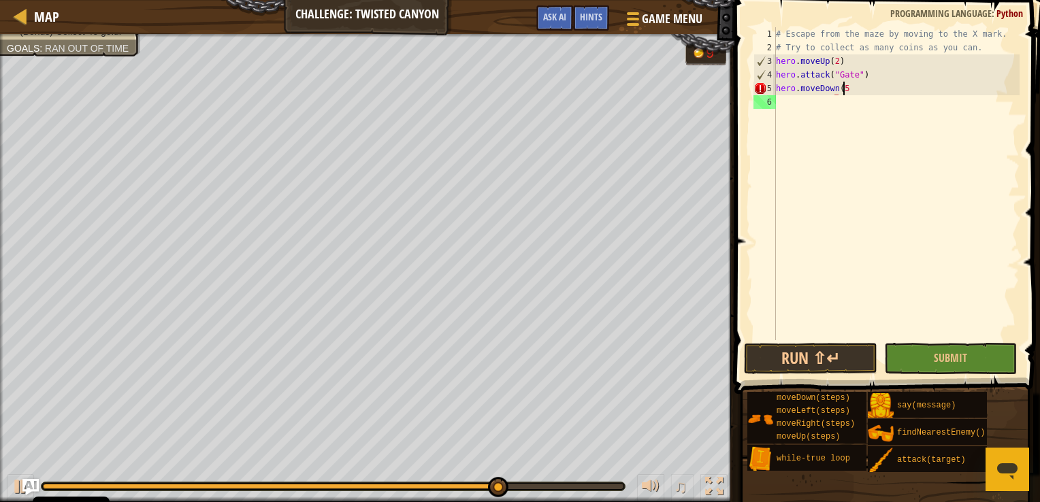
scroll to position [6, 5]
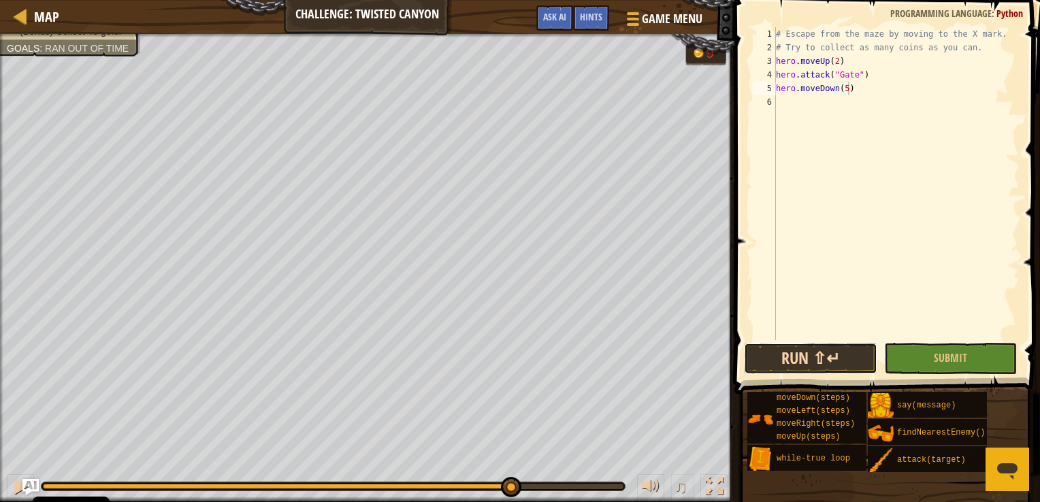
click at [806, 350] on button "Run ⇧↵" at bounding box center [810, 358] width 133 height 31
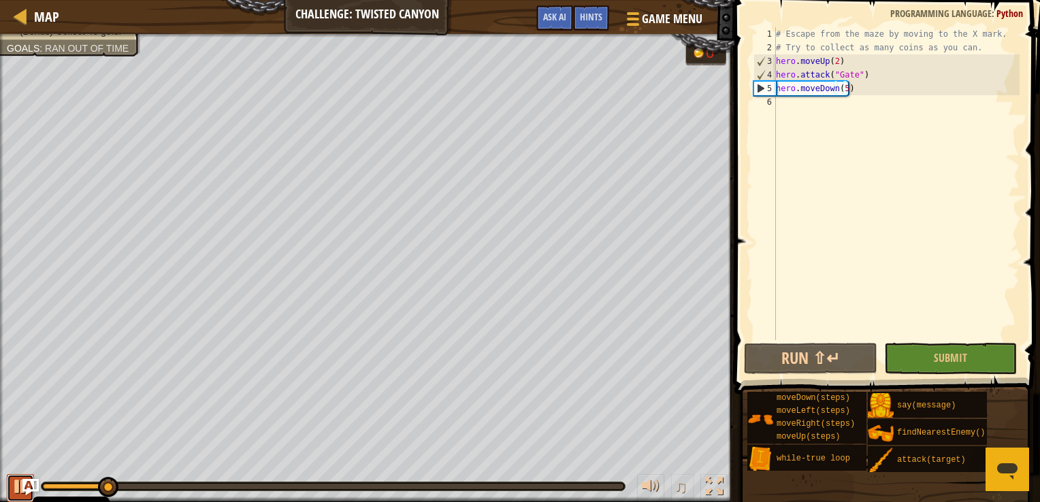
click at [12, 480] on div at bounding box center [21, 487] width 18 height 18
click at [844, 87] on div "# Escape from the maze by moving to the X mark. # Try to collect as many coins …" at bounding box center [896, 197] width 246 height 340
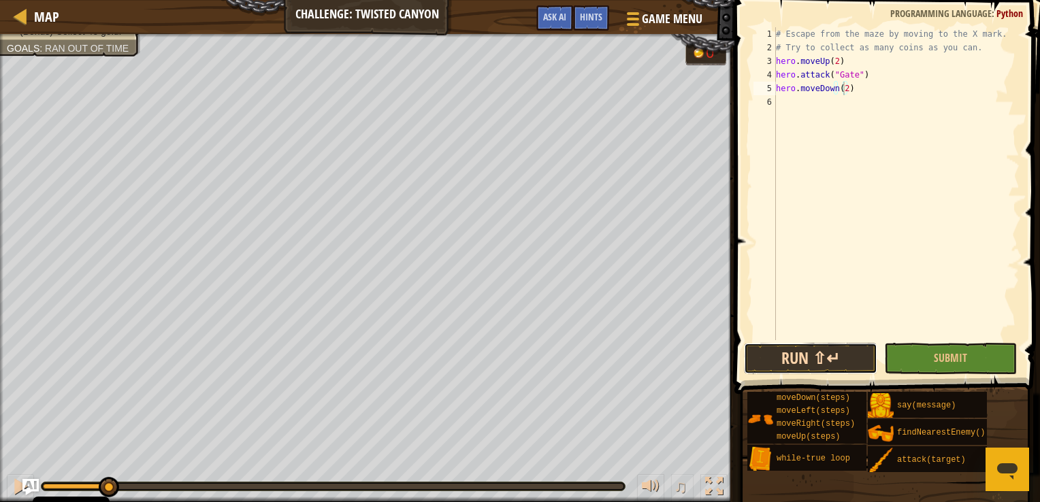
click at [825, 358] on button "Run ⇧↵" at bounding box center [810, 358] width 133 height 31
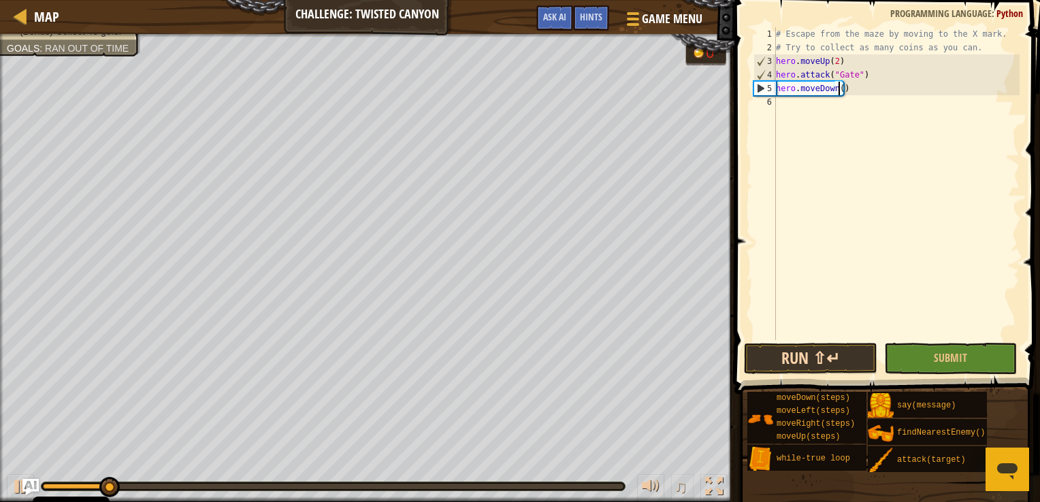
type textarea "hero.moveDown(3)"
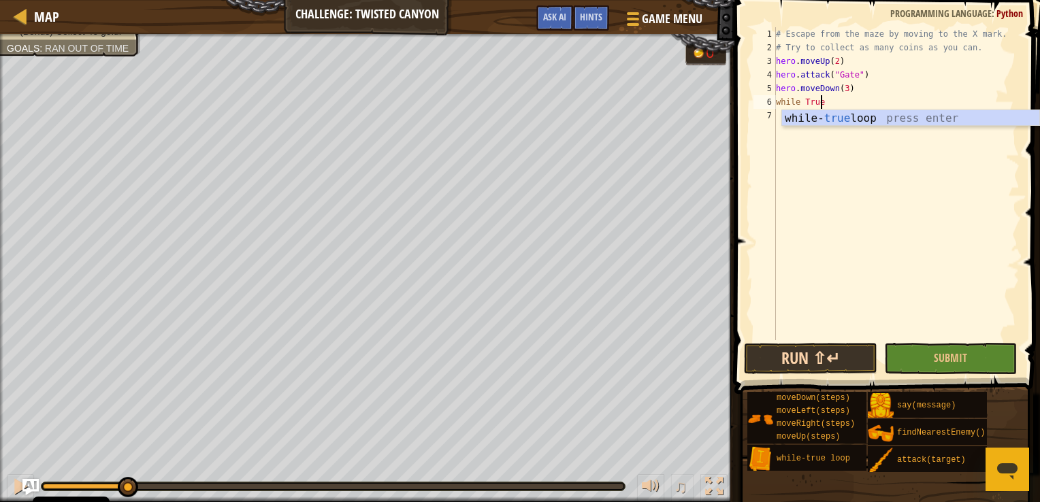
type textarea "while True:"
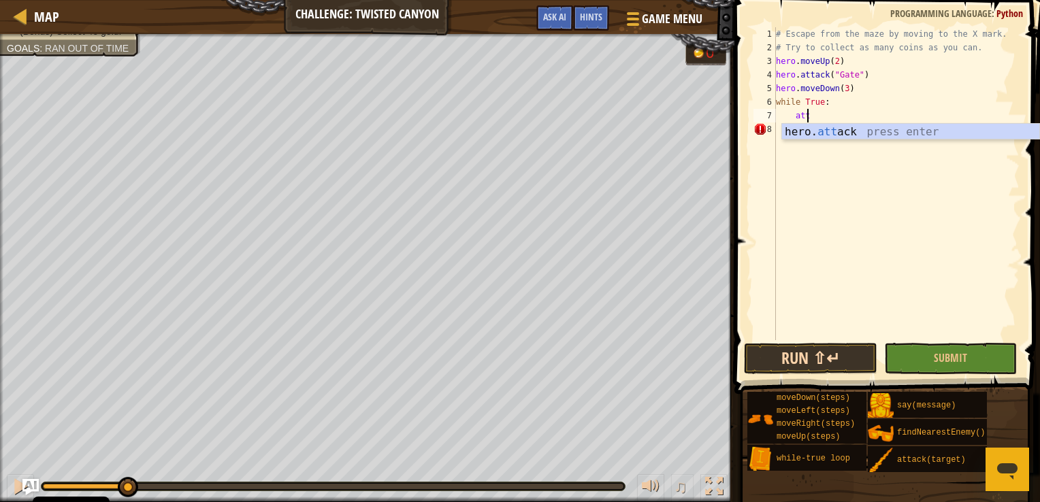
scroll to position [6, 1]
type textarea "hero.moveR"
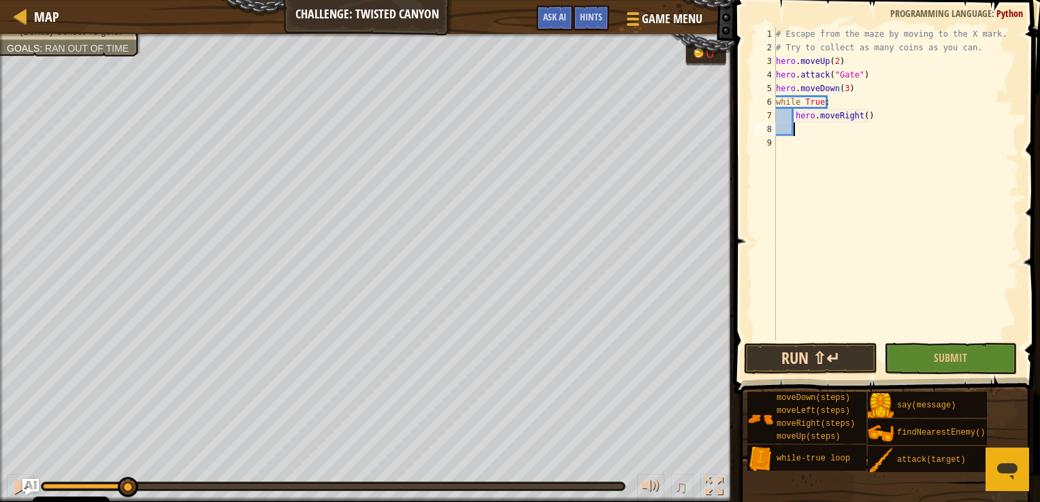
scroll to position [6, 0]
type textarea "hero.moveRight(9)"
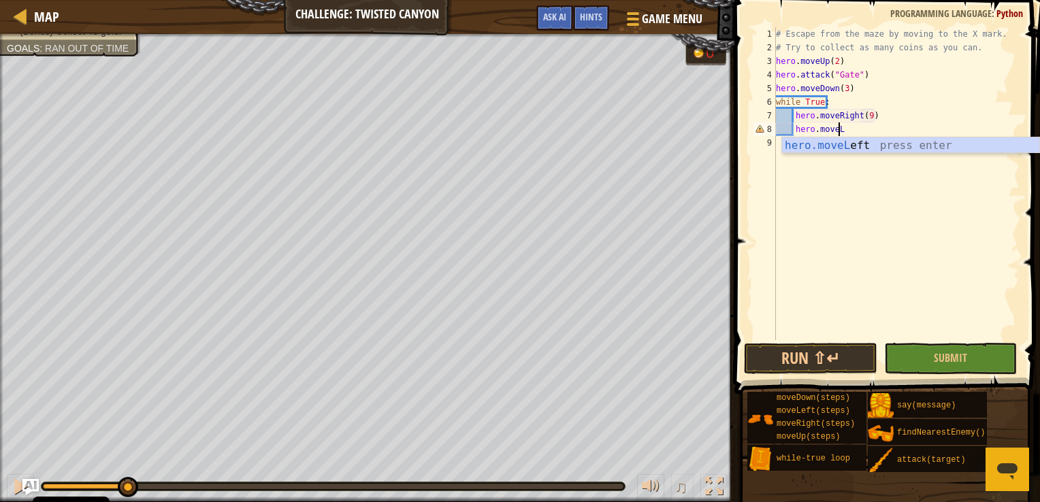
scroll to position [6, 5]
type textarea "hero.moveUp"
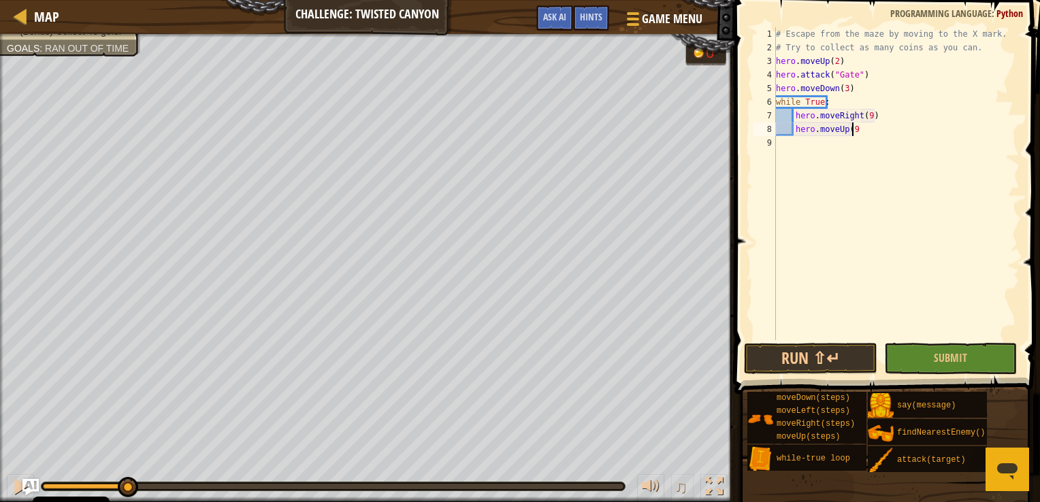
scroll to position [6, 5]
click at [778, 355] on button "Run ⇧↵" at bounding box center [810, 358] width 133 height 31
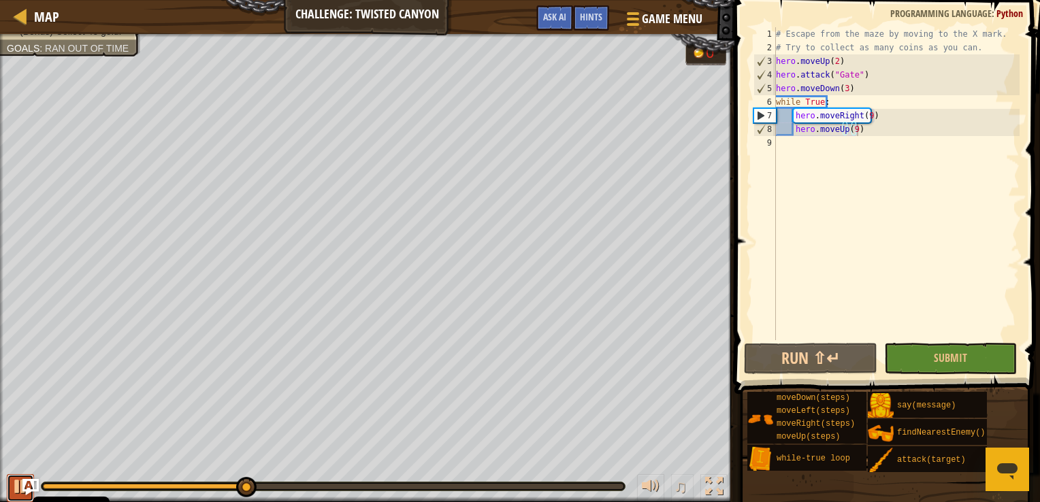
click at [16, 482] on div at bounding box center [21, 487] width 18 height 18
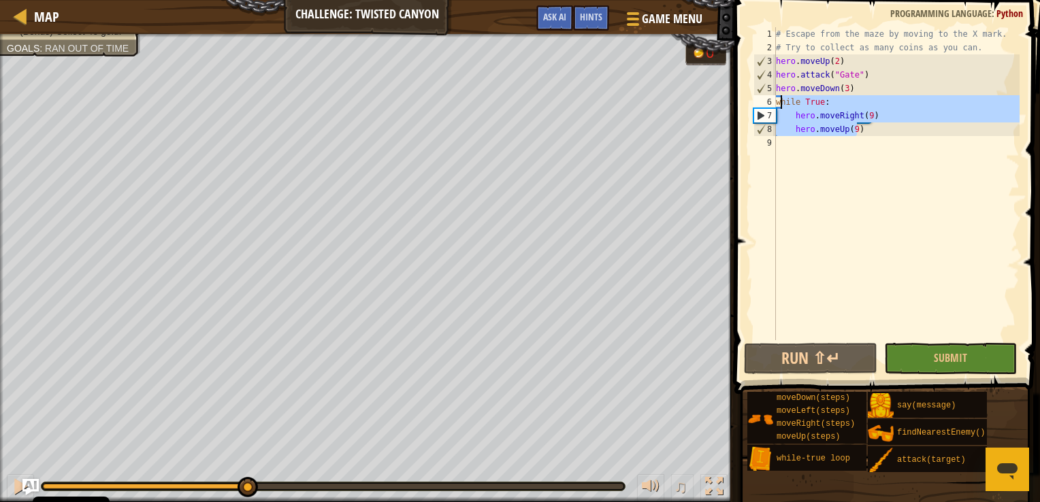
drag, startPoint x: 868, startPoint y: 129, endPoint x: 780, endPoint y: 98, distance: 93.8
click at [780, 98] on div "# Escape from the maze by moving to the X mark. # Try to collect as many coins …" at bounding box center [896, 197] width 246 height 340
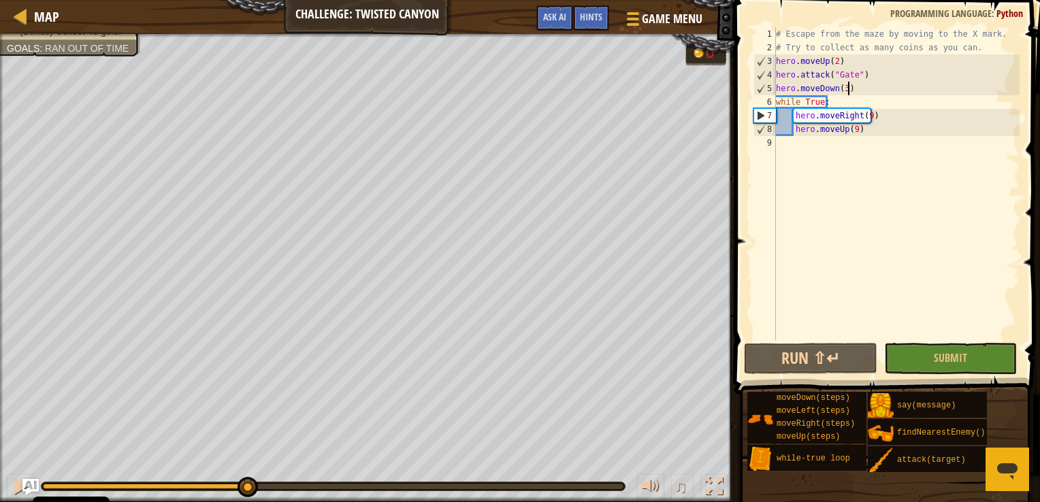
click at [850, 84] on div "# Escape from the maze by moving to the X mark. # Try to collect as many coins …" at bounding box center [896, 197] width 246 height 340
click at [979, 44] on div "# Escape from the maze by moving to the X mark. # Try to collect as many coins …" at bounding box center [896, 197] width 246 height 340
type textarea "# Try to collect as many coins as you can."
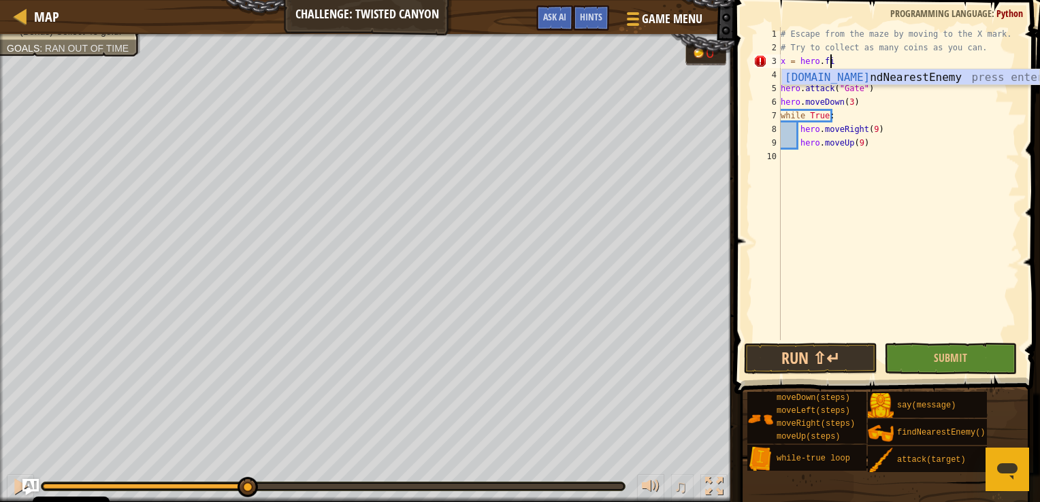
scroll to position [6, 3]
type textarea "x = hero.find"
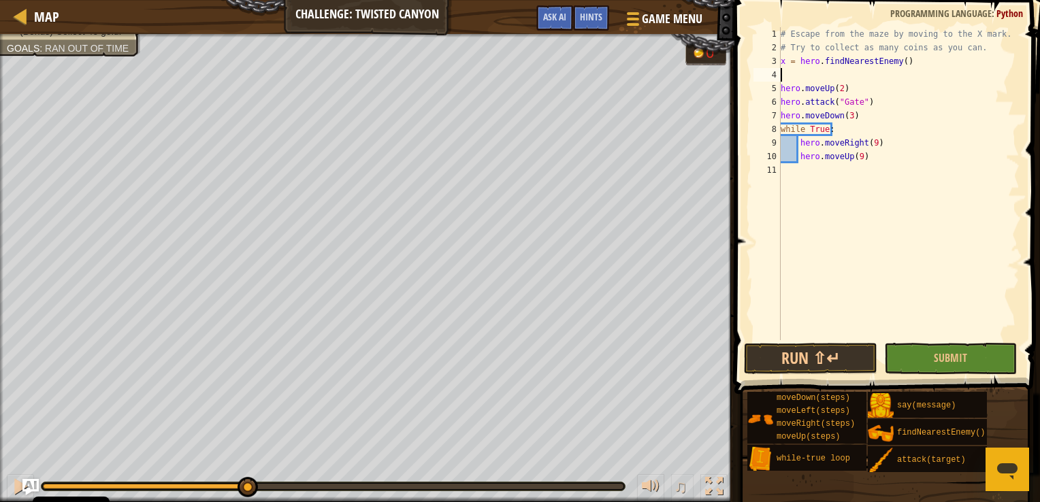
scroll to position [6, 0]
type textarea "a"
type textarea "hero.attack(x)"
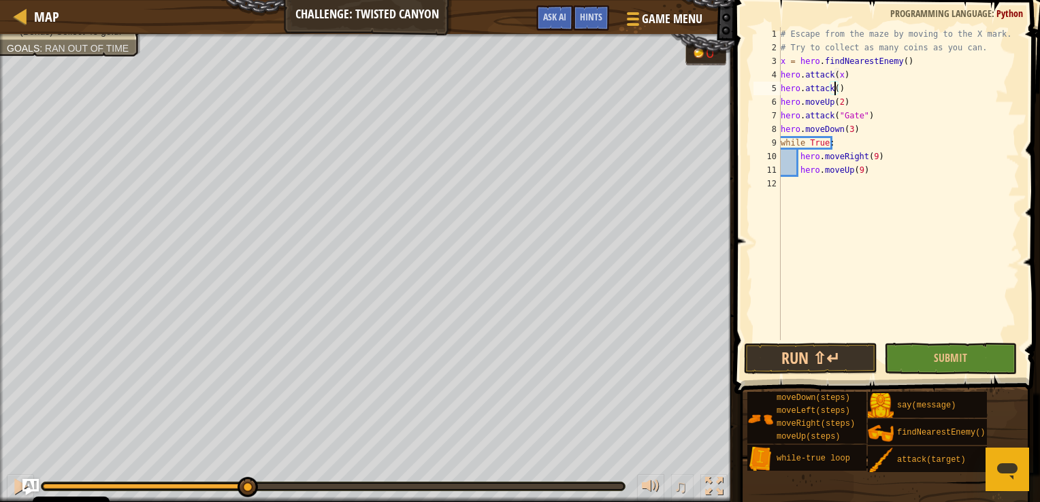
scroll to position [6, 4]
click at [831, 355] on button "Run ⇧↵" at bounding box center [810, 358] width 133 height 31
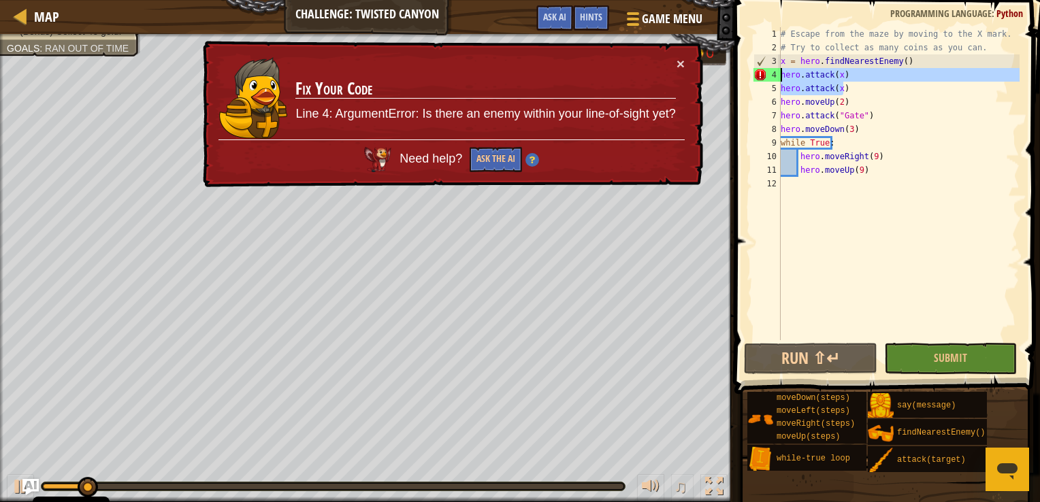
drag, startPoint x: 847, startPoint y: 92, endPoint x: 776, endPoint y: 76, distance: 72.5
click at [776, 76] on div "hero.attack(x) 1 2 3 4 5 6 7 8 9 10 11 12 # Escape from the maze by moving to t…" at bounding box center [885, 183] width 269 height 313
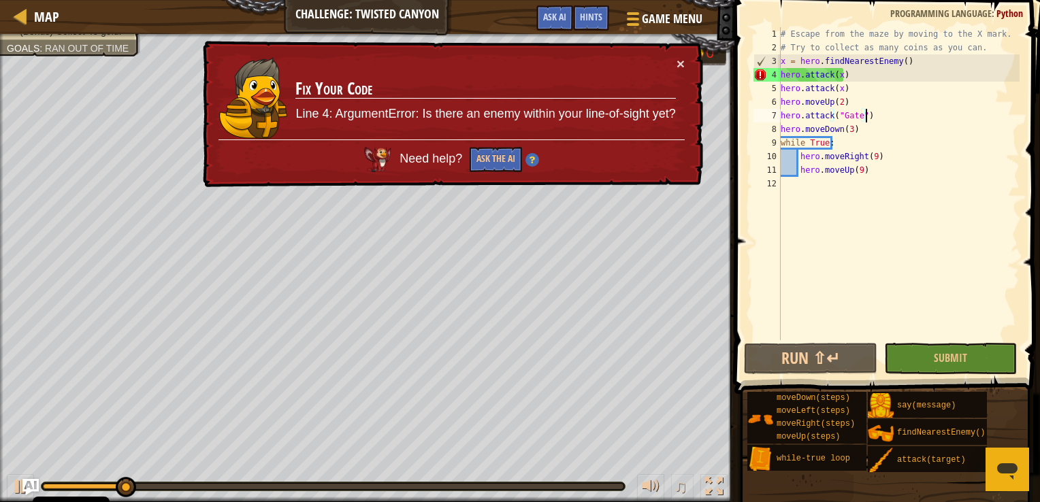
click at [871, 114] on div "# Escape from the maze by moving to the X mark. # Try to collect as many coins …" at bounding box center [899, 197] width 242 height 340
type textarea "hero.attack("Gate")"
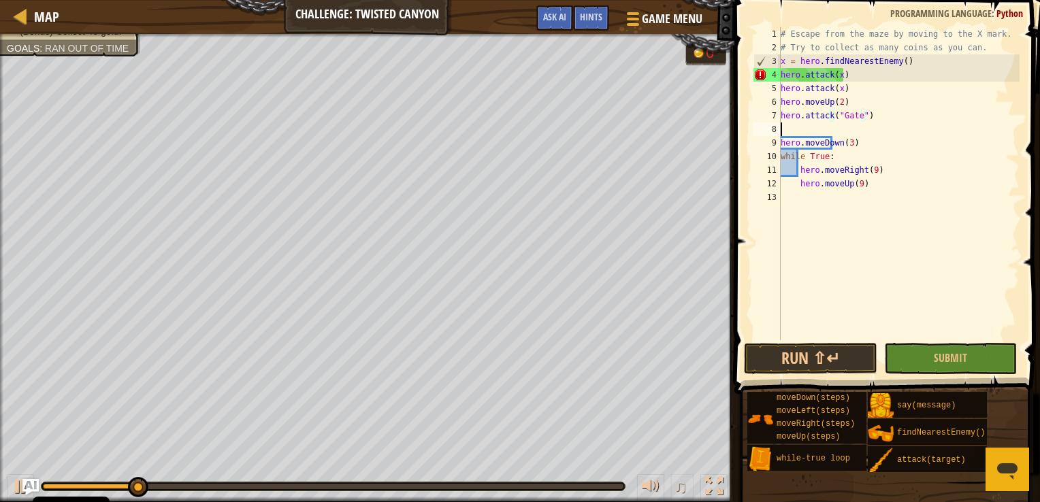
scroll to position [6, 0]
paste textarea "hero.attack(x)"
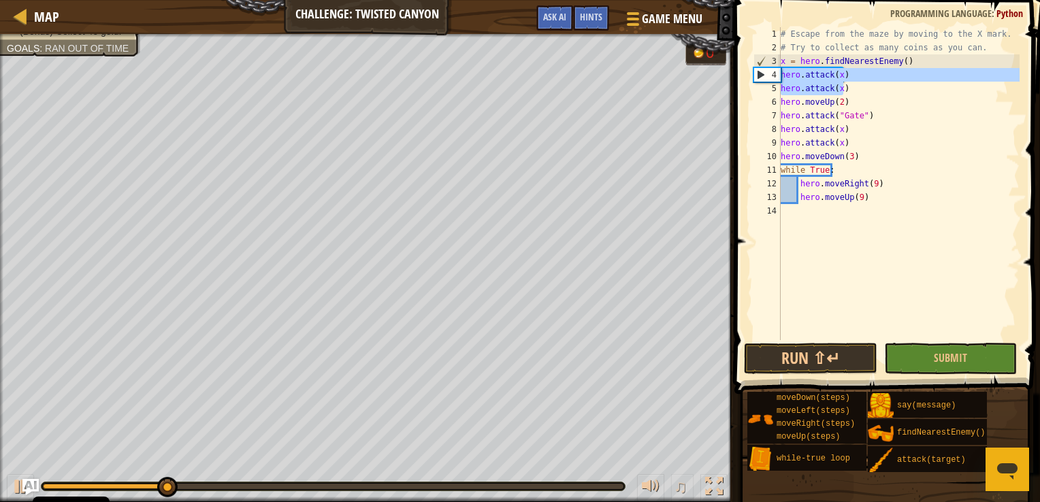
drag, startPoint x: 842, startPoint y: 86, endPoint x: 776, endPoint y: 70, distance: 68.0
click at [776, 70] on div "hero.attack(x) 1 2 3 4 5 6 7 8 9 10 11 12 13 14 # Escape from the maze by movin…" at bounding box center [885, 183] width 269 height 313
type textarea "hero.attack(x) hero.attack(x)"
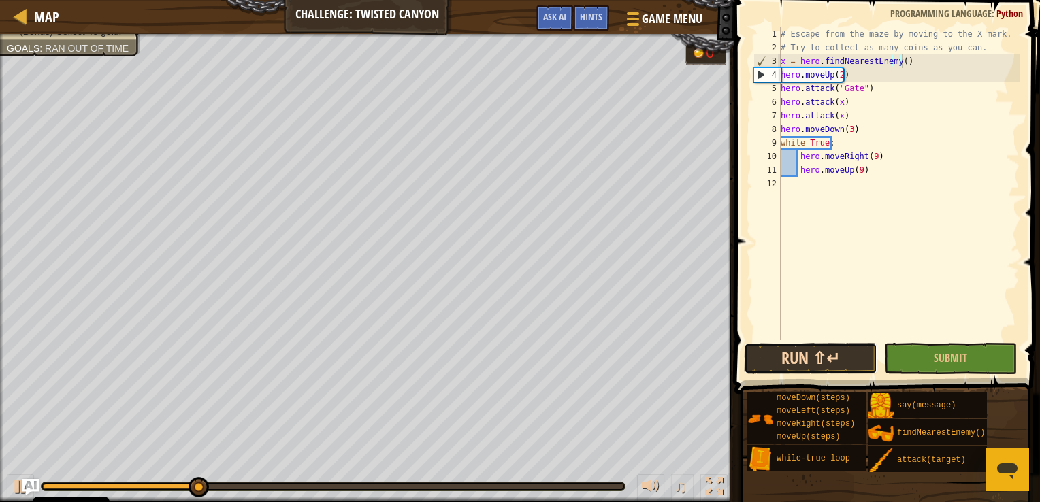
click at [793, 355] on button "Run ⇧↵" at bounding box center [810, 358] width 133 height 31
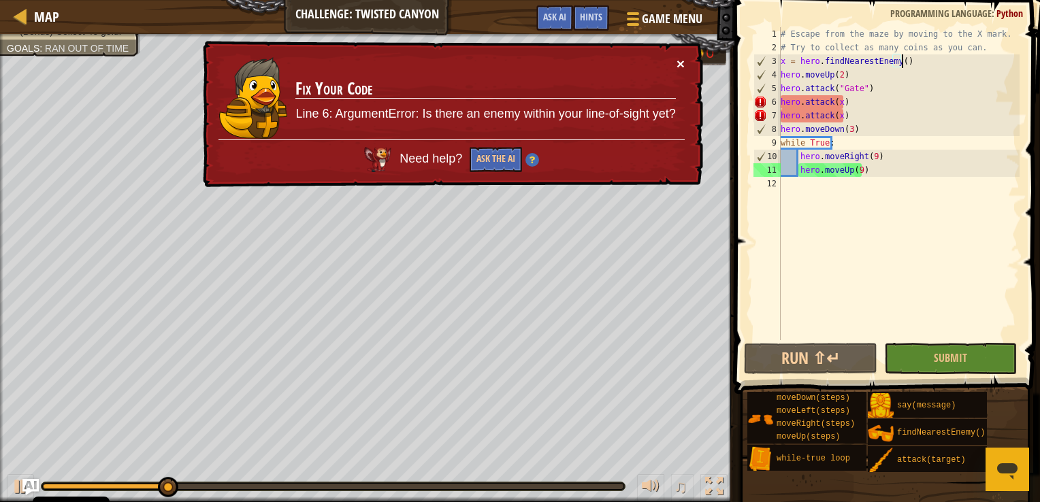
click at [680, 59] on button "×" at bounding box center [680, 62] width 8 height 14
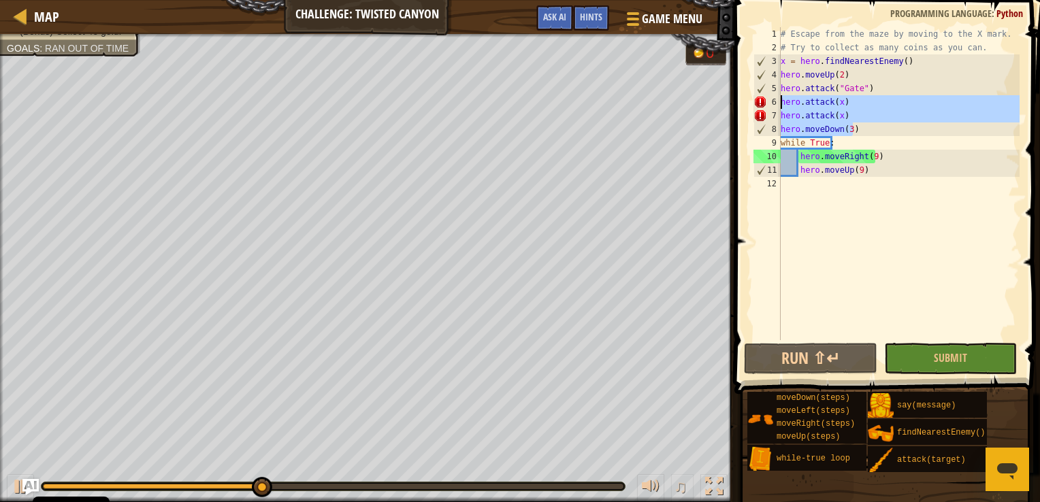
drag, startPoint x: 852, startPoint y: 123, endPoint x: 782, endPoint y: 99, distance: 74.2
click at [782, 99] on div "# Escape from the maze by moving to the X mark. # Try to collect as many coins …" at bounding box center [899, 197] width 242 height 340
type textarea "hero.attack(x) hero.attack(x)"
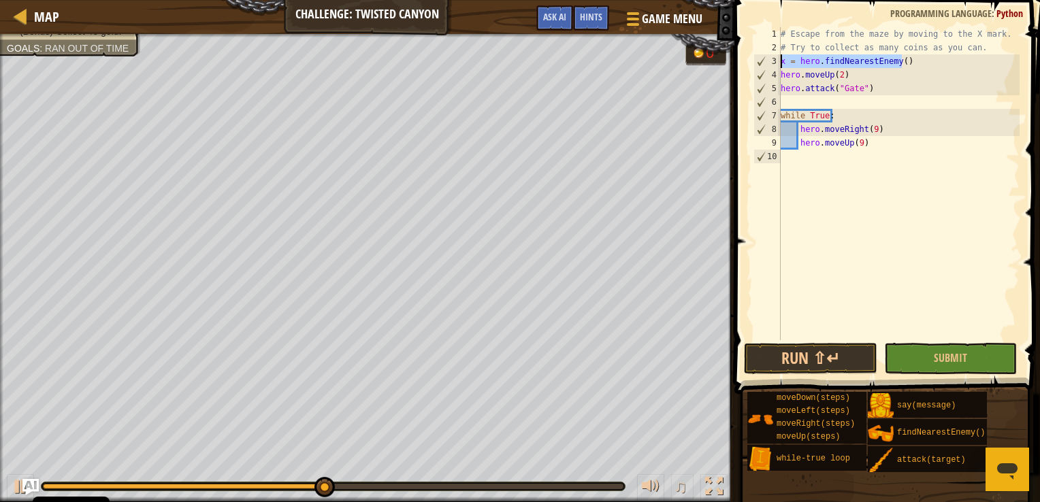
drag, startPoint x: 904, startPoint y: 61, endPoint x: 781, endPoint y: 58, distance: 122.5
click at [781, 58] on div "# Escape from the maze by moving to the X mark. # Try to collect as many coins …" at bounding box center [899, 197] width 242 height 340
type textarea "x = hero.findNearestEnemy()"
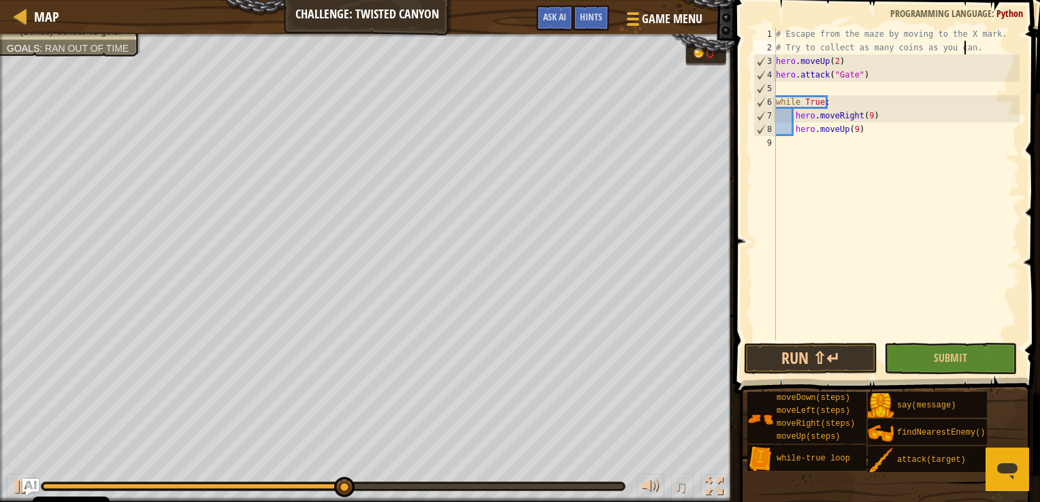
type textarea "# Try to collect as many coins as you can."
click at [785, 88] on div "# Escape from the maze by moving to the X mark. # Try to collect as many coins …" at bounding box center [896, 197] width 246 height 340
paste textarea "x = hero.findNearestEnemy()"
type textarea "x = hero.findNearestEnemy()"
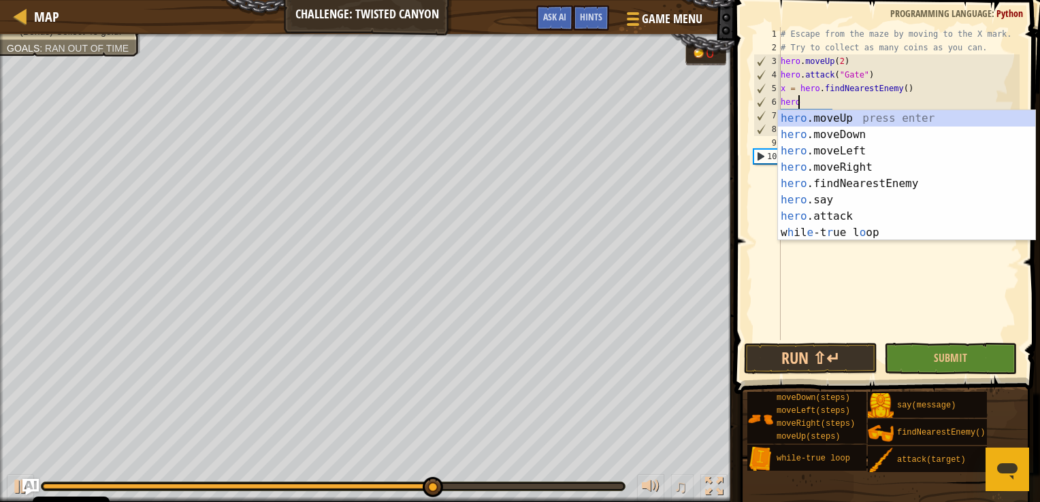
scroll to position [6, 1]
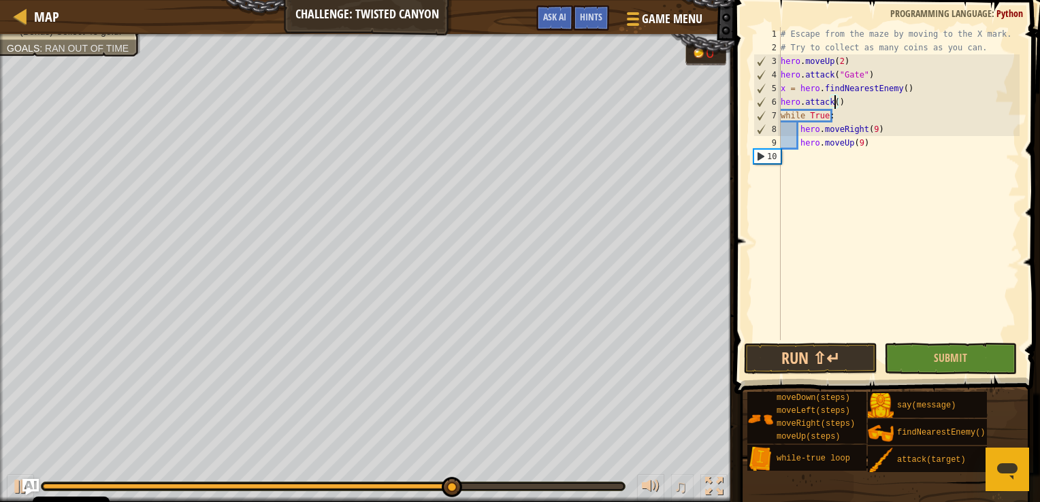
type textarea "hero.attack(x)"
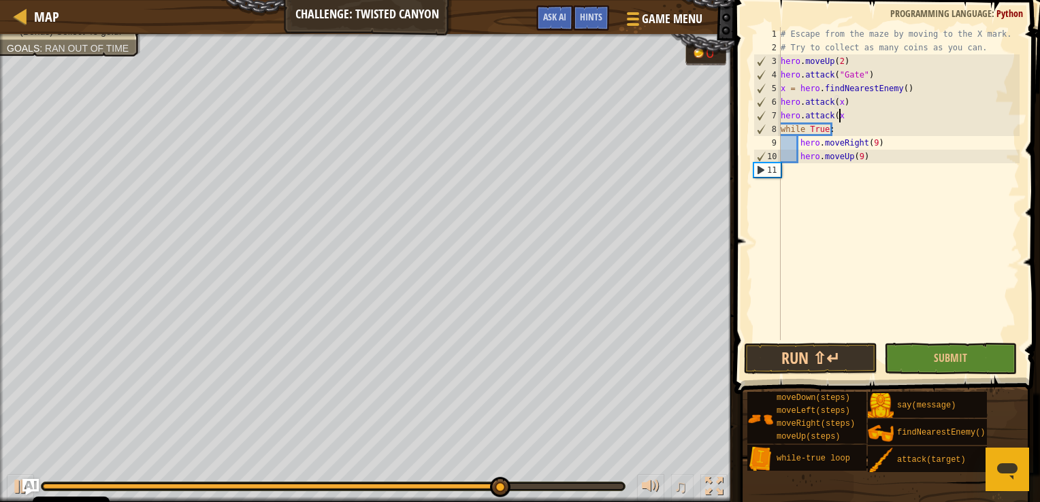
scroll to position [6, 4]
click at [821, 361] on button "Run ⇧↵" at bounding box center [810, 358] width 133 height 31
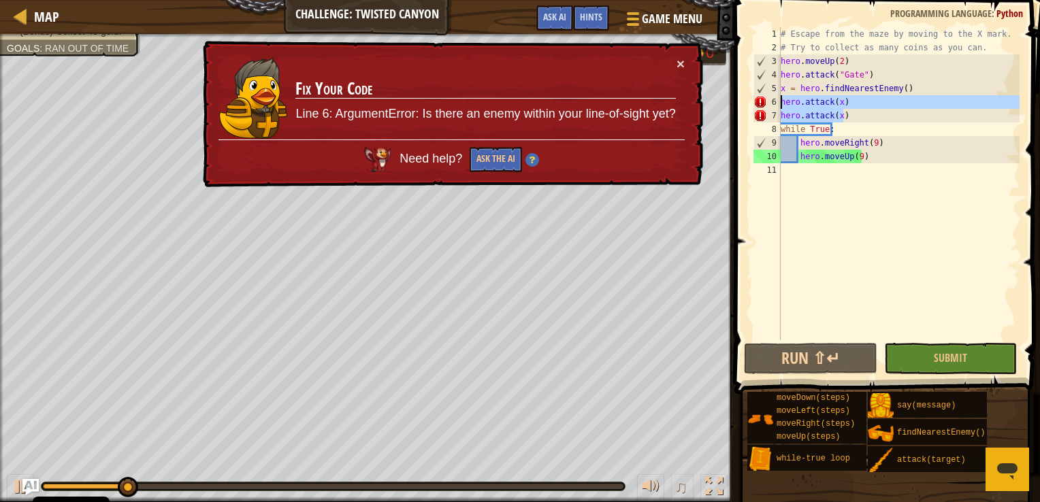
drag, startPoint x: 851, startPoint y: 118, endPoint x: 766, endPoint y: 103, distance: 86.9
click at [766, 103] on div "hero.attack(x) 1 2 3 4 5 6 7 8 9 10 11 # Escape from the maze by moving to the …" at bounding box center [885, 183] width 269 height 313
type textarea "hero.attack(x) hero.attack(x)"
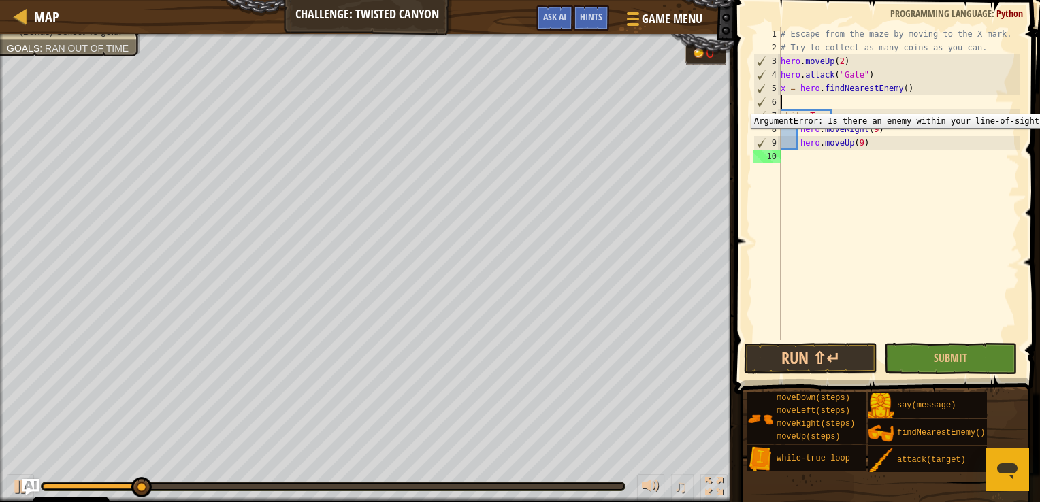
type textarea "x = hero.findNearestEnemy()"
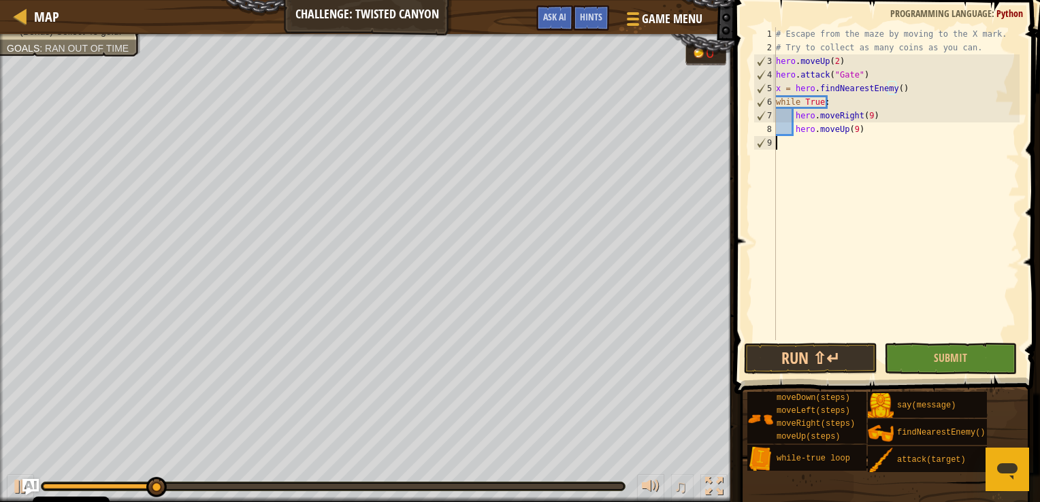
click at [829, 157] on div "# Escape from the maze by moving to the X mark. # Try to collect as many coins …" at bounding box center [896, 197] width 246 height 340
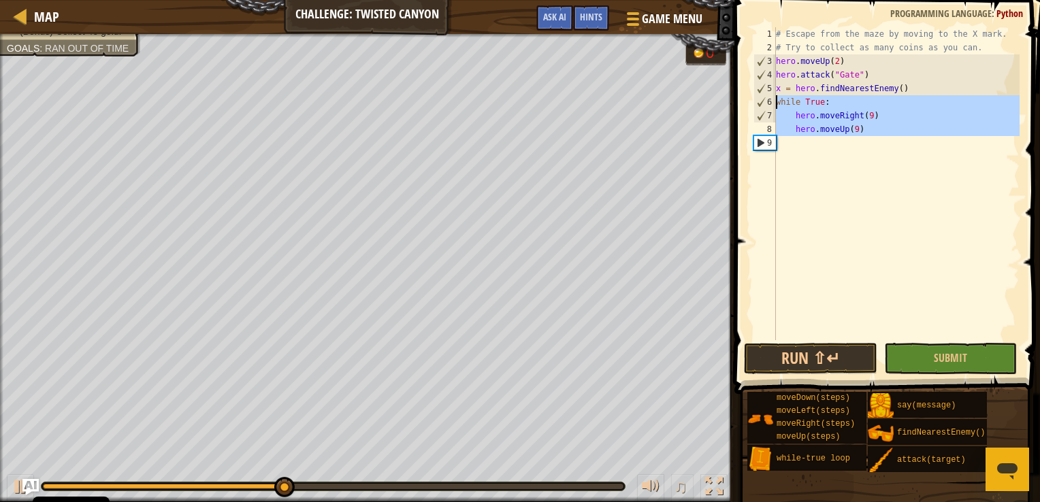
drag, startPoint x: 847, startPoint y: 149, endPoint x: 774, endPoint y: 102, distance: 86.6
click at [774, 102] on div "1 2 3 4 5 6 7 8 9 # Escape from the maze by moving to the X mark. # Try to coll…" at bounding box center [885, 183] width 269 height 313
click at [830, 102] on div "# Escape from the maze by moving to the X mark. # Try to collect as many coins …" at bounding box center [896, 183] width 246 height 313
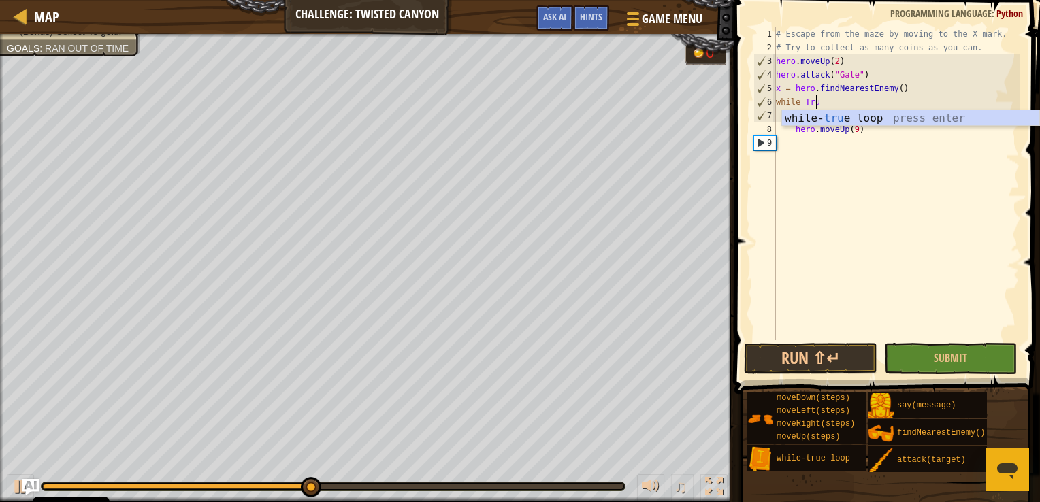
type textarea "w"
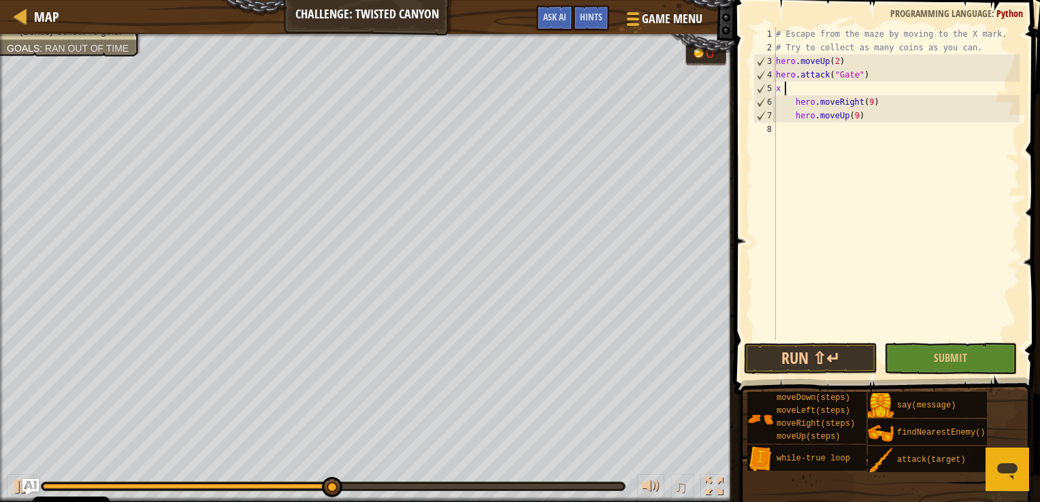
type textarea "x"
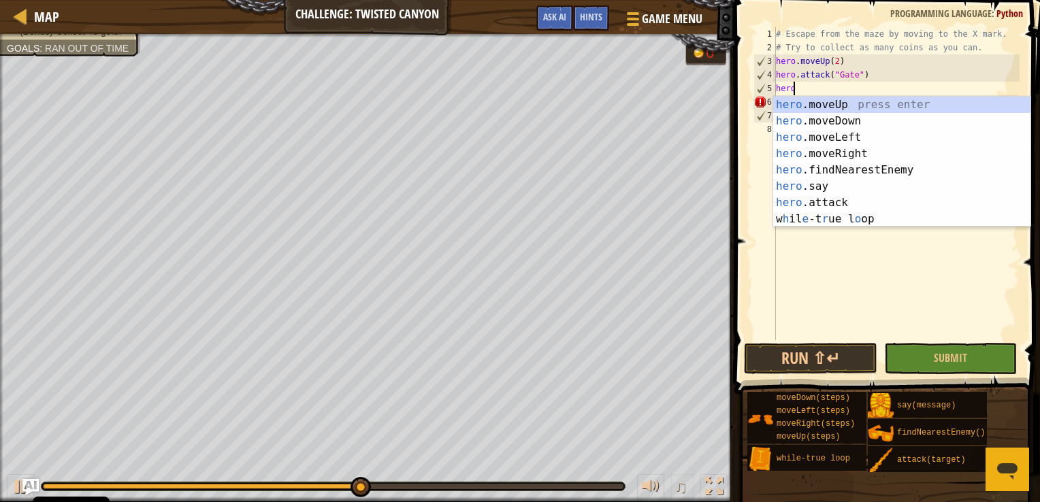
type textarea "hero."
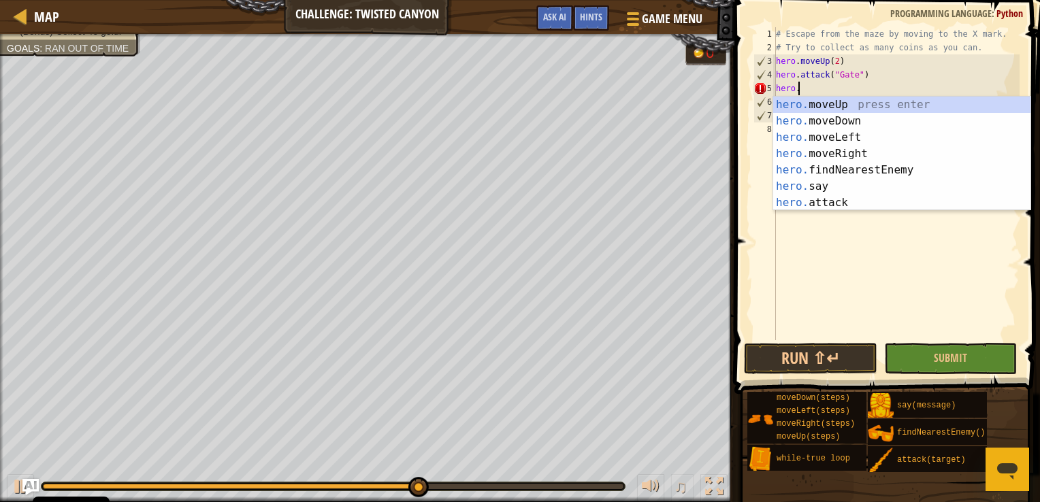
click at [830, 102] on div "hero. moveUp press enter hero. moveDown press enter hero. moveLeft press enter …" at bounding box center [901, 170] width 257 height 147
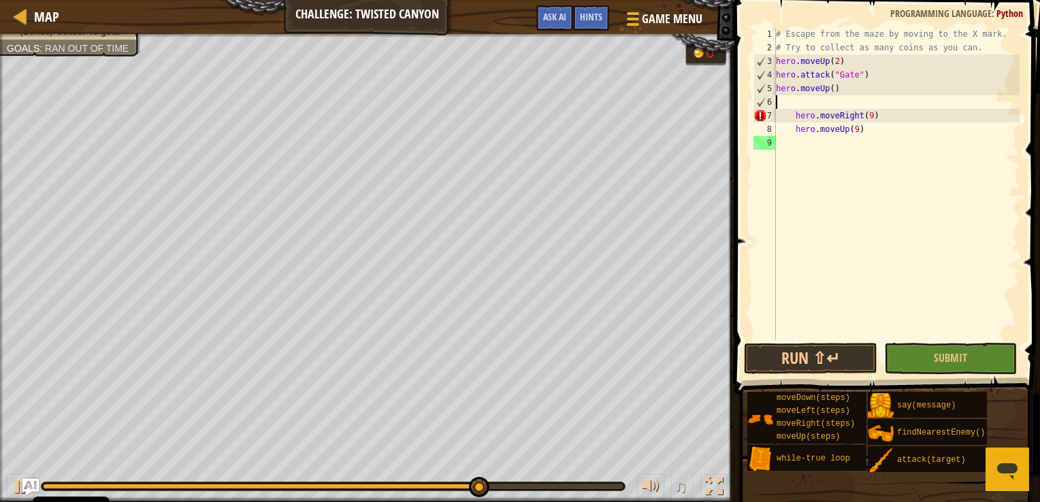
click at [792, 116] on div "# Escape from the maze by moving to the X mark. # Try to collect as many coins …" at bounding box center [896, 197] width 246 height 340
type textarea "hero.moveUp(9)"
click at [808, 103] on div "# Escape from the maze by moving to the X mark. # Try to collect as many coins …" at bounding box center [896, 197] width 246 height 340
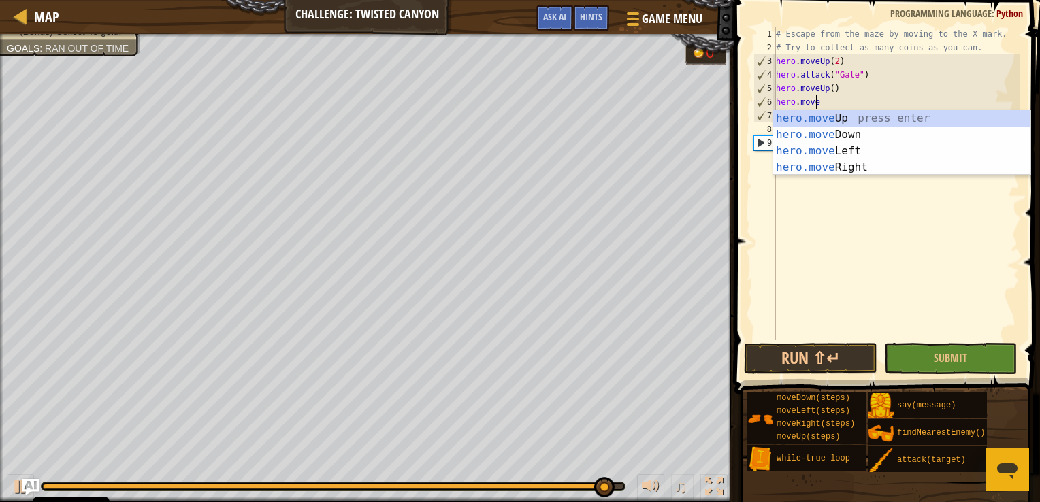
type textarea "hero.moveD"
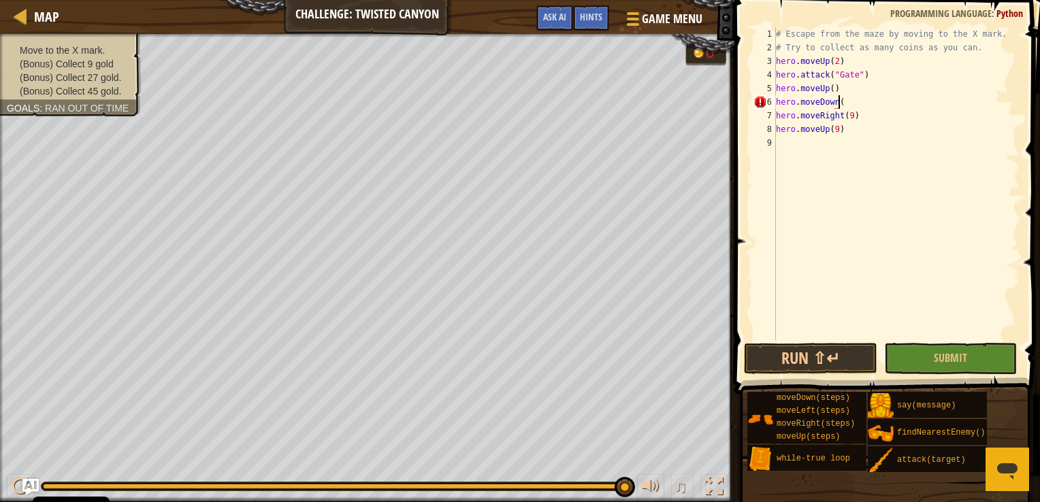
scroll to position [6, 5]
click at [834, 353] on button "Run ⇧↵" at bounding box center [810, 358] width 133 height 31
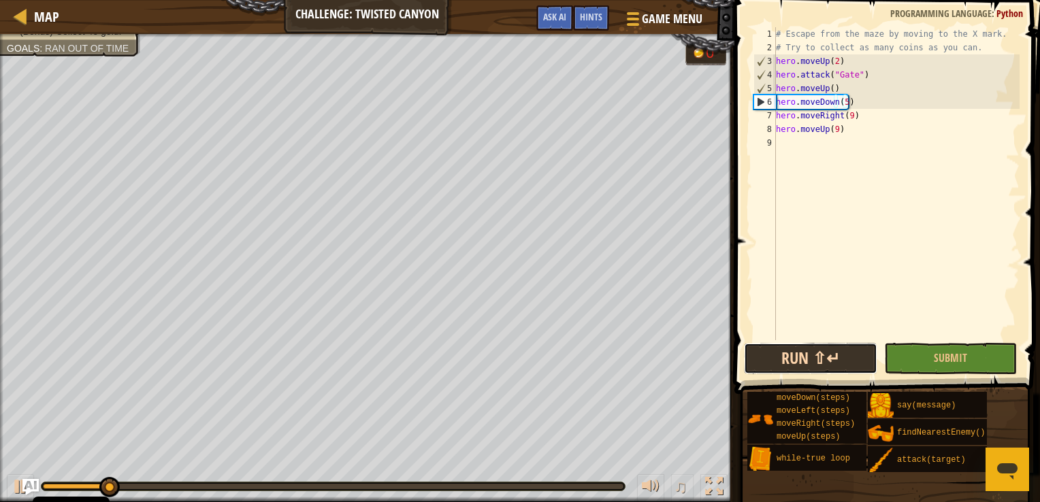
click at [818, 350] on button "Run ⇧↵" at bounding box center [810, 358] width 133 height 31
click at [18, 485] on div at bounding box center [21, 487] width 18 height 18
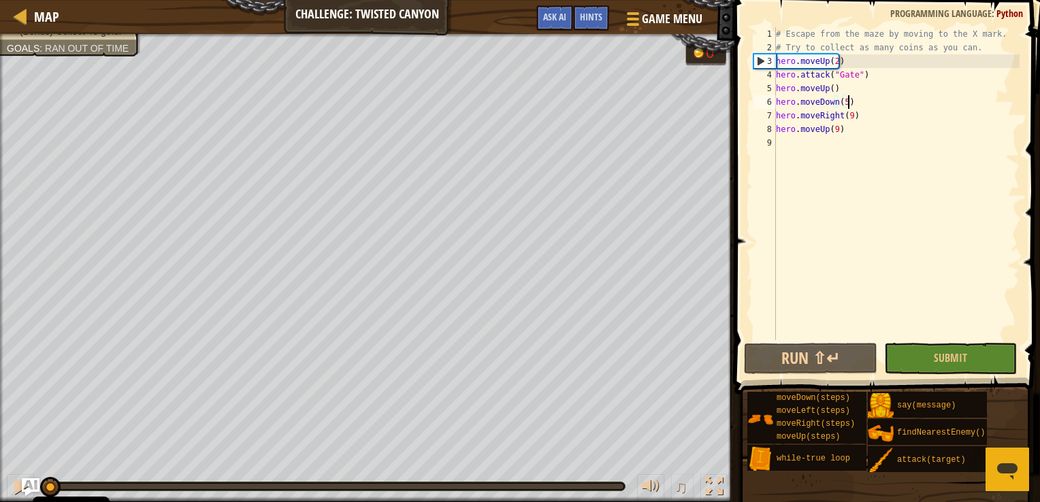
drag, startPoint x: 101, startPoint y: 487, endPoint x: 30, endPoint y: 482, distance: 71.0
click at [30, 482] on div "Map Challenge: Twisted Canyon Game Menu Done Hints Ask AI 1 ההההההההההההההההההה…" at bounding box center [520, 251] width 1040 height 502
click at [18, 482] on div at bounding box center [21, 487] width 18 height 18
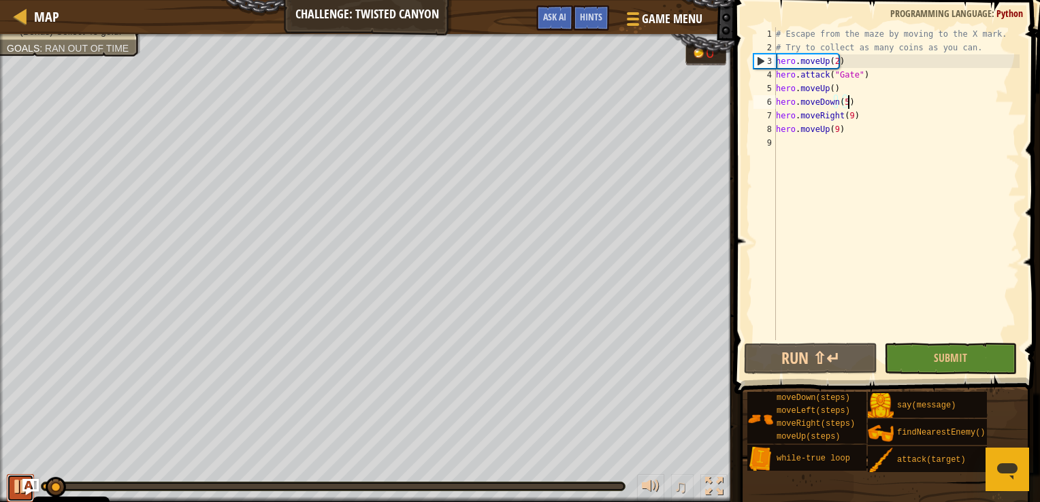
click at [18, 482] on div at bounding box center [21, 487] width 18 height 18
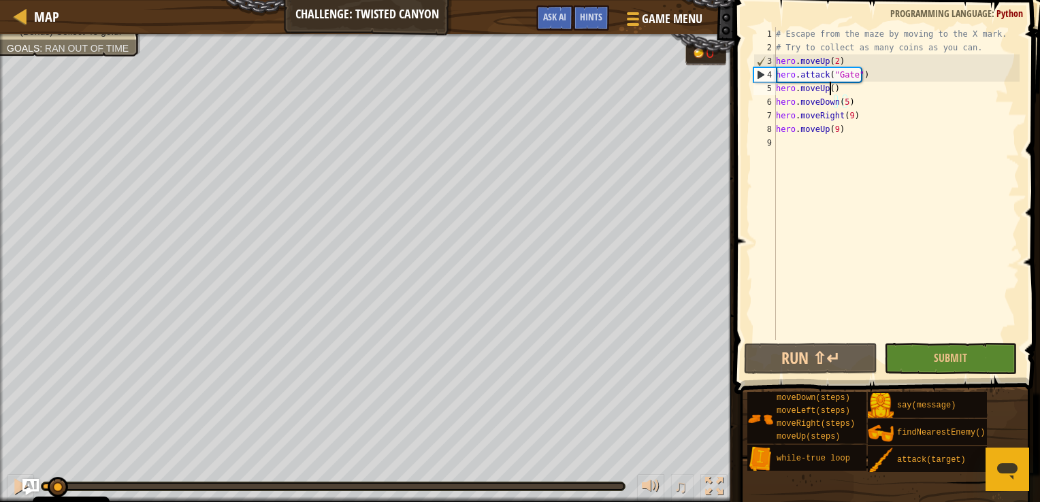
click at [827, 88] on div "# Escape from the maze by moving to the X mark. # Try to collect as many coins …" at bounding box center [896, 197] width 246 height 340
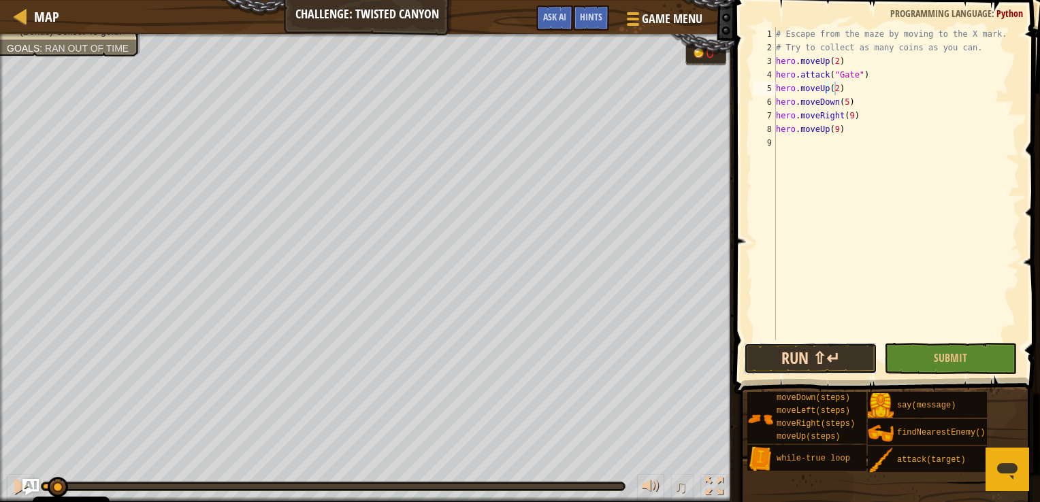
click at [813, 353] on button "Run ⇧↵" at bounding box center [810, 358] width 133 height 31
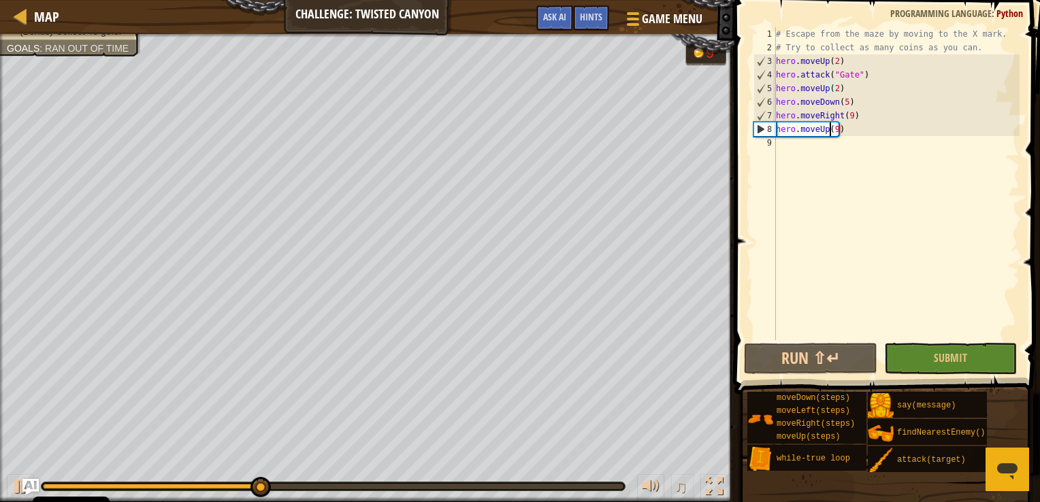
click at [831, 129] on div "# Escape from the maze by moving to the X mark. # Try to collect as many coins …" at bounding box center [896, 197] width 246 height 340
type textarea "hero.moveUp(7)"
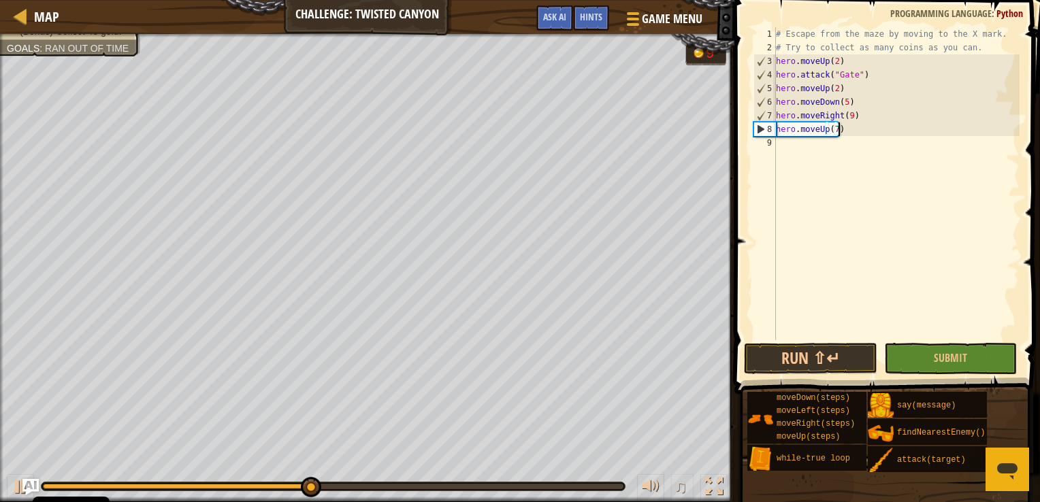
click at [853, 132] on div "# Escape from the maze by moving to the X mark. # Try to collect as many coins …" at bounding box center [896, 197] width 246 height 340
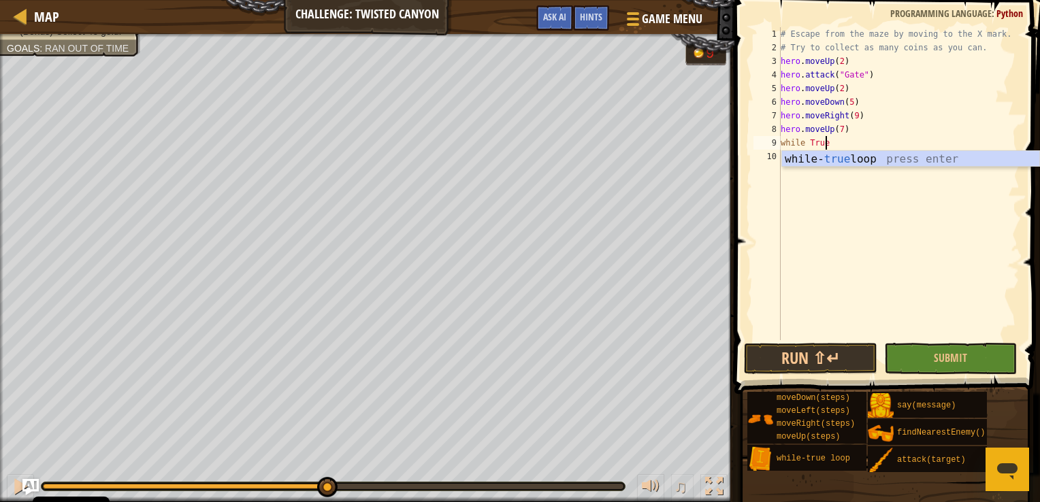
type textarea "while True:"
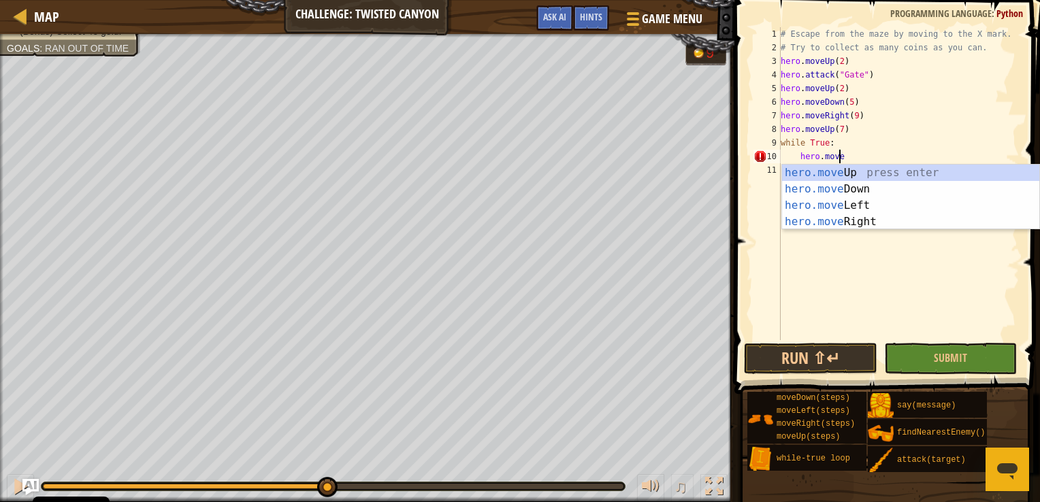
scroll to position [6, 4]
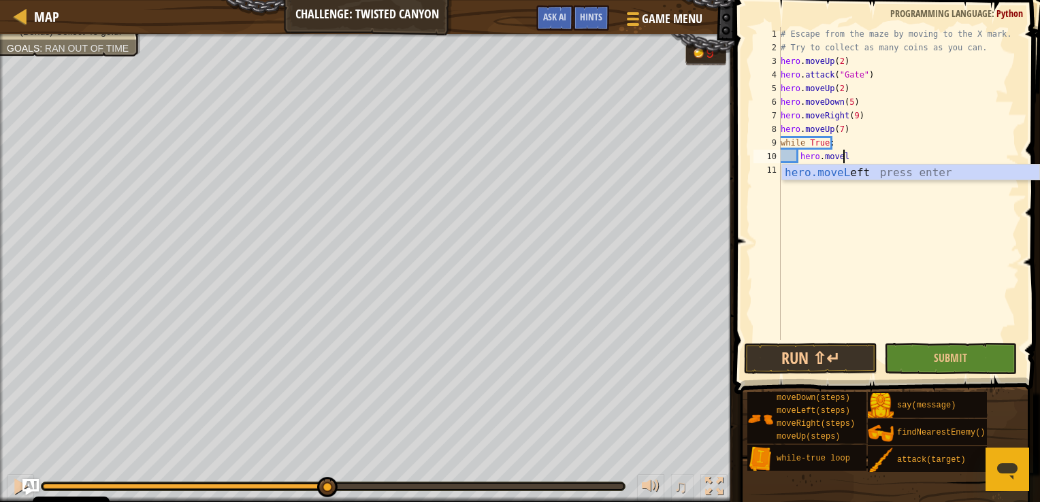
type textarea "hero.movele"
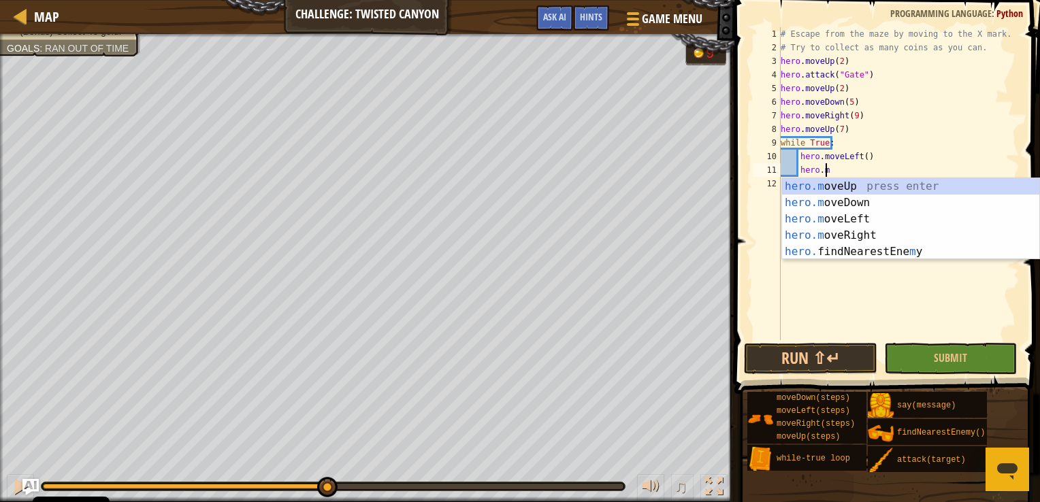
scroll to position [6, 3]
type textarea "hero.moveD"
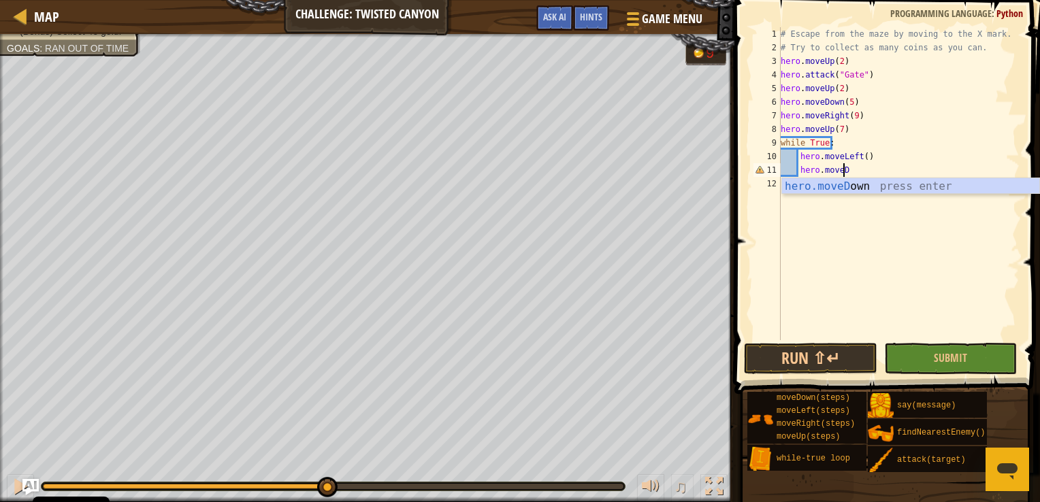
scroll to position [6, 0]
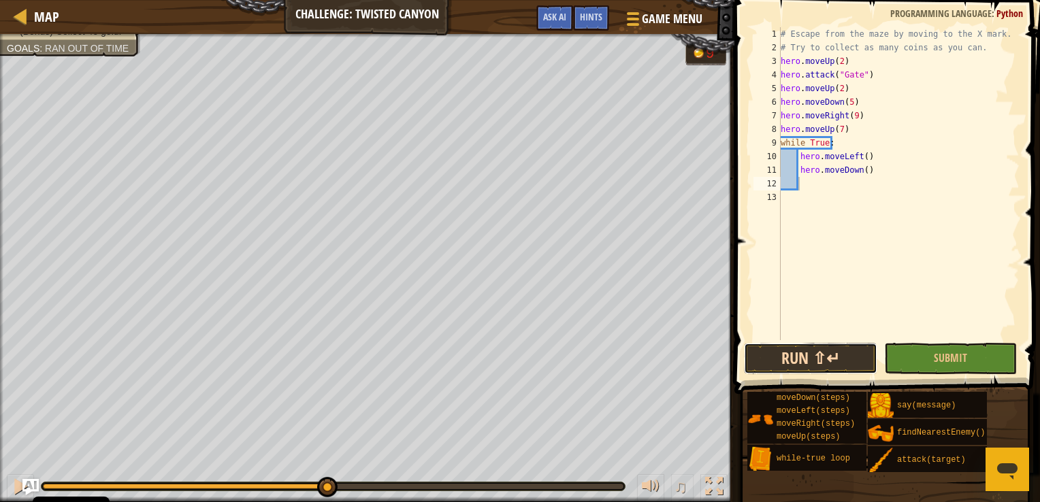
click at [822, 357] on button "Run ⇧↵" at bounding box center [810, 358] width 133 height 31
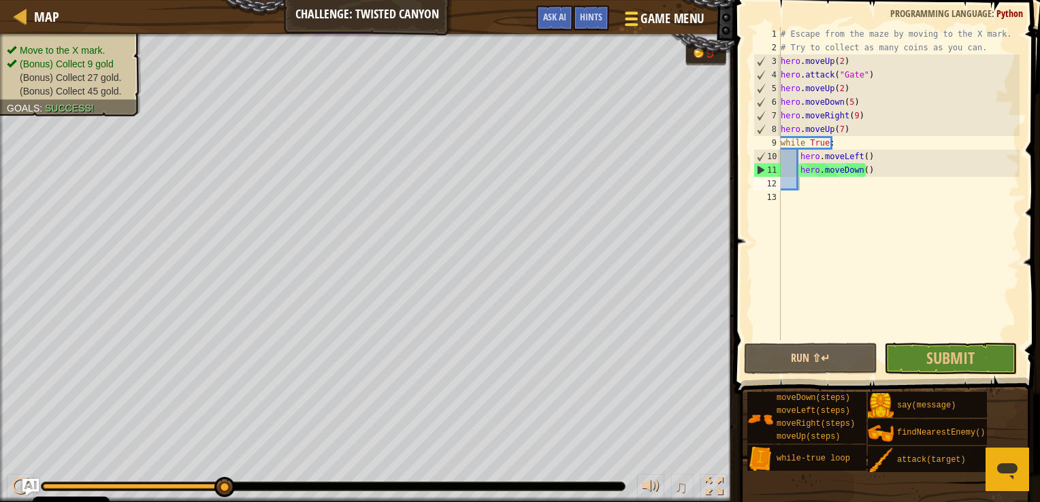
click at [657, 20] on span "Game Menu" at bounding box center [672, 19] width 63 height 18
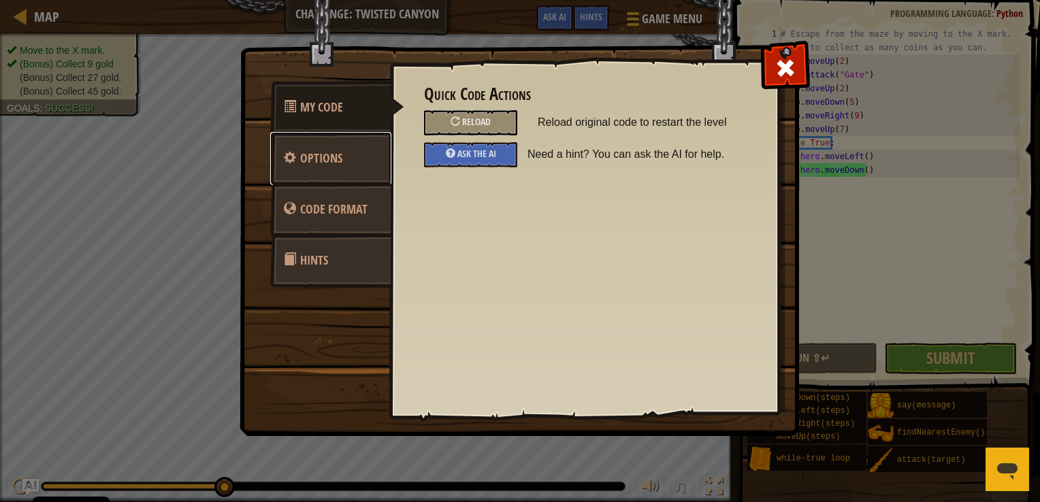
click at [357, 162] on link "Options" at bounding box center [330, 158] width 121 height 53
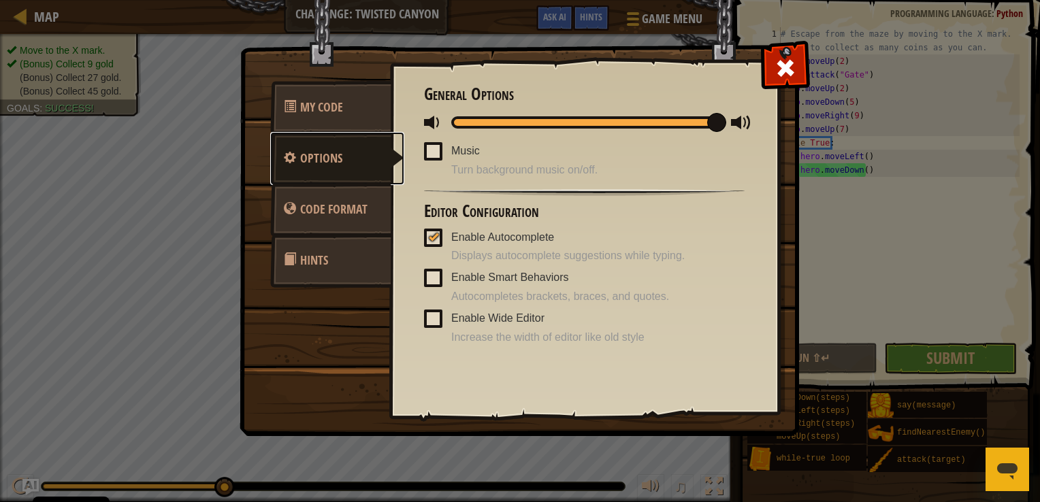
scroll to position [1, 0]
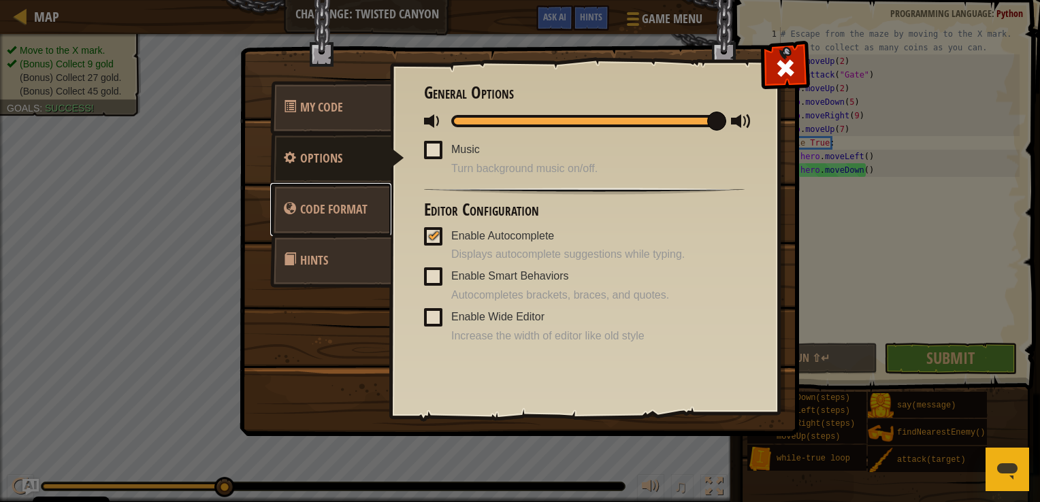
click at [341, 219] on link "Code Format" at bounding box center [330, 209] width 121 height 53
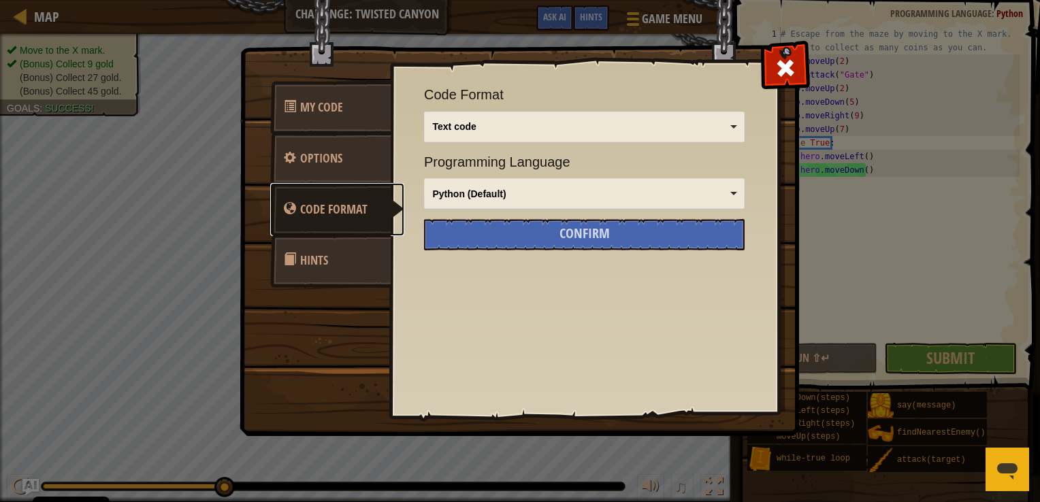
scroll to position [0, 0]
click at [651, 124] on div "Text code" at bounding box center [580, 127] width 295 height 14
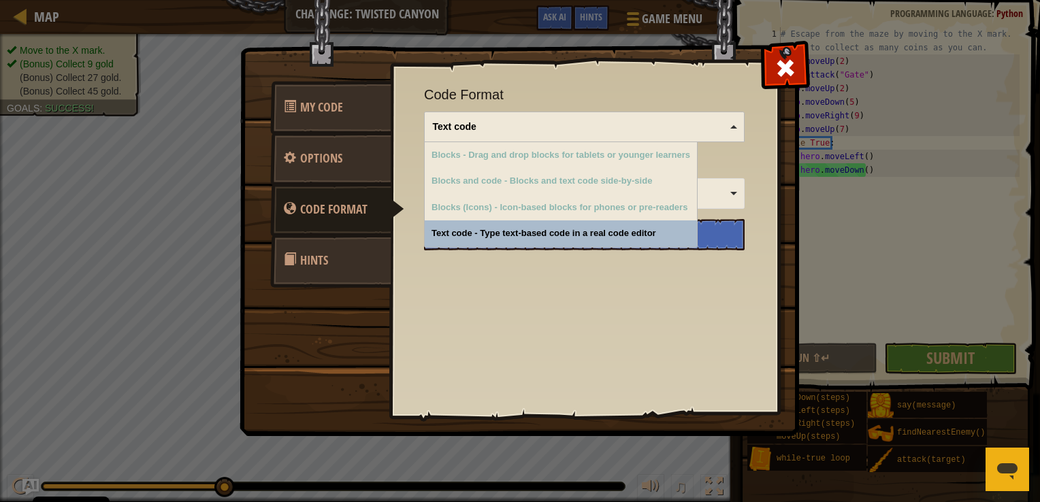
click at [651, 124] on div "Text code" at bounding box center [580, 127] width 295 height 14
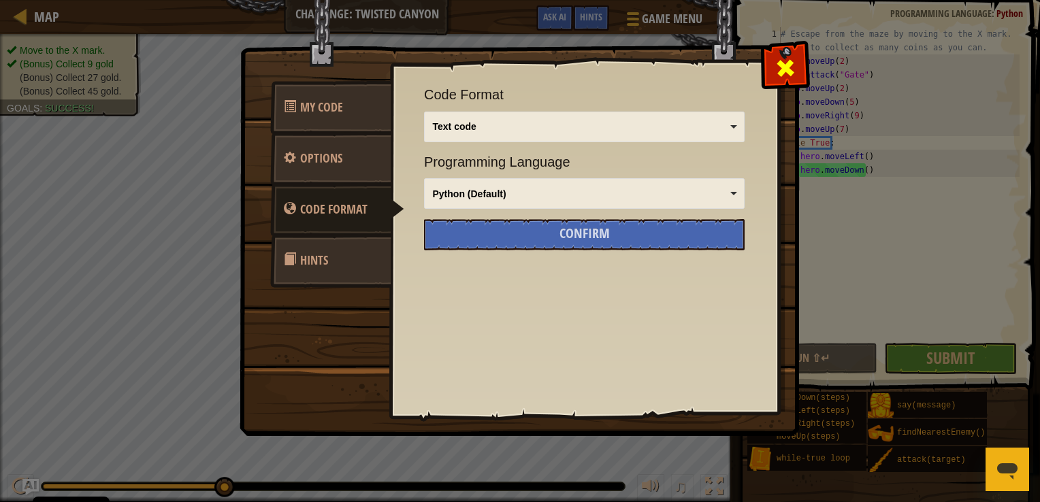
click at [787, 63] on span at bounding box center [785, 68] width 22 height 22
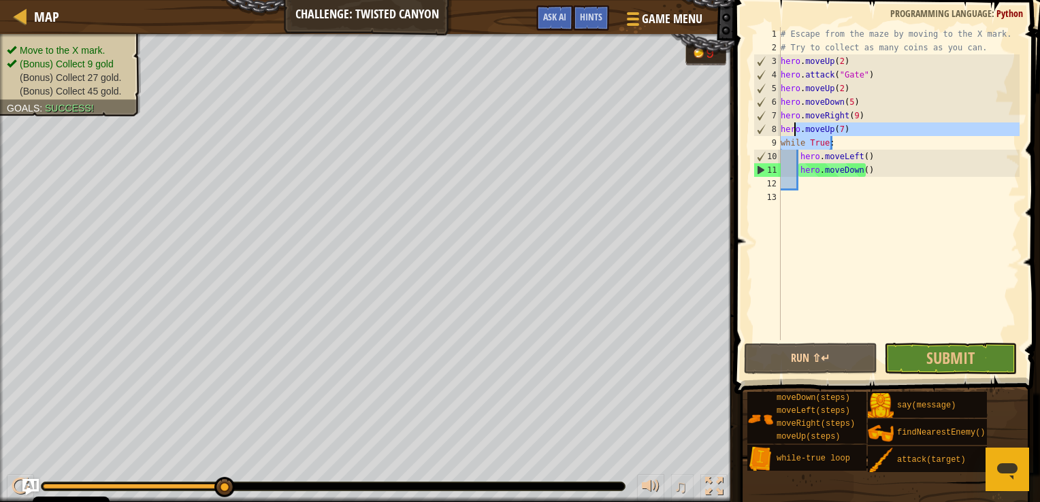
drag, startPoint x: 832, startPoint y: 138, endPoint x: 772, endPoint y: 135, distance: 60.0
click at [772, 135] on div "1 2 3 4 5 6 7 8 9 10 11 12 13 # Escape from the maze by moving to the X mark. #…" at bounding box center [885, 183] width 269 height 313
click at [838, 143] on div "# Escape from the maze by moving to the X mark. # Try to collect as many coins …" at bounding box center [899, 183] width 242 height 313
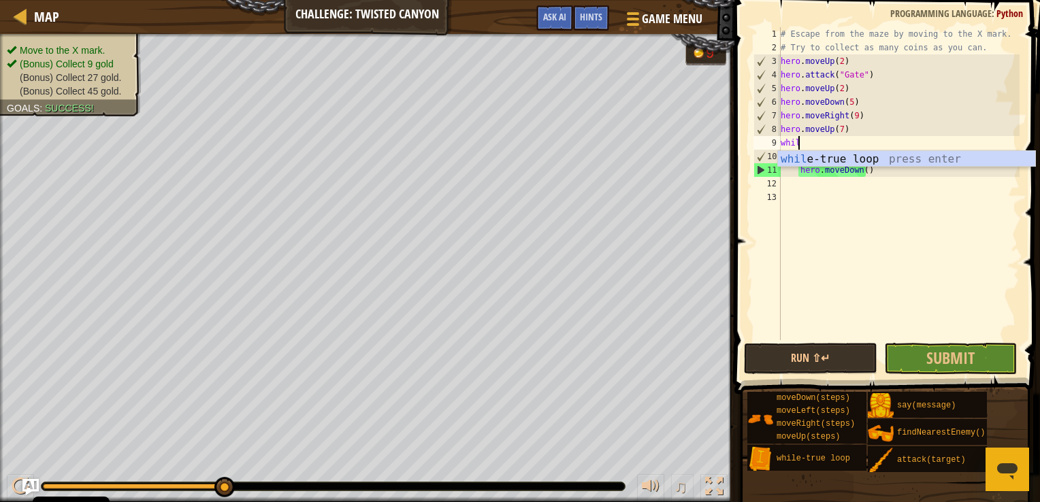
scroll to position [6, 0]
type textarea "w"
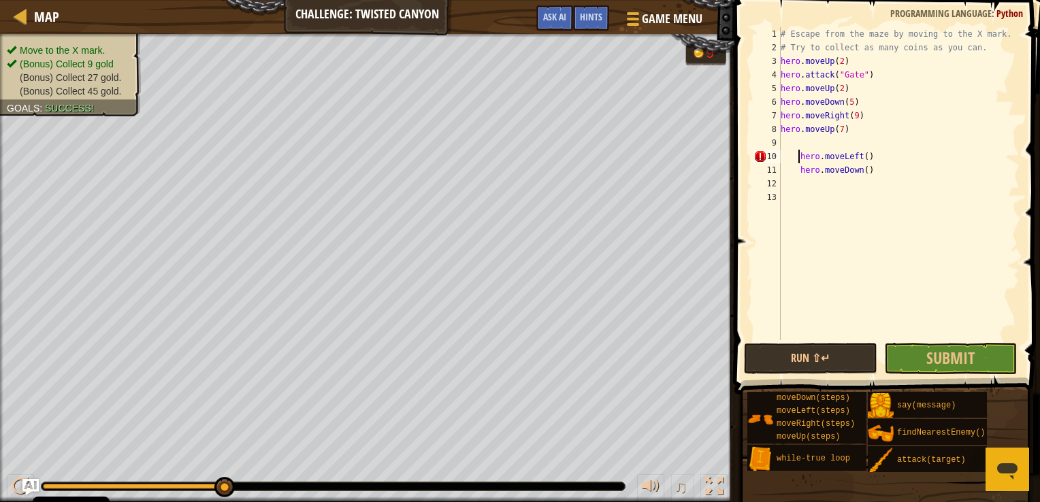
click at [798, 157] on div "# Escape from the maze by moving to the X mark. # Try to collect as many coins …" at bounding box center [899, 197] width 242 height 340
click at [820, 355] on button "Run ⇧↵" at bounding box center [810, 358] width 133 height 31
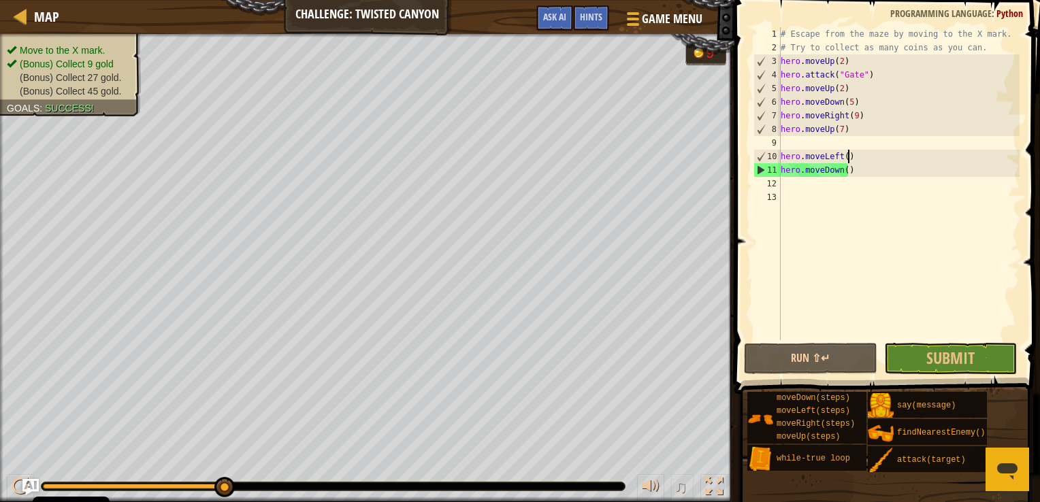
click at [893, 154] on div "# Escape from the maze by moving to the X mark. # Try to collect as many coins …" at bounding box center [899, 197] width 242 height 340
type textarea "hero.moveLeft()"
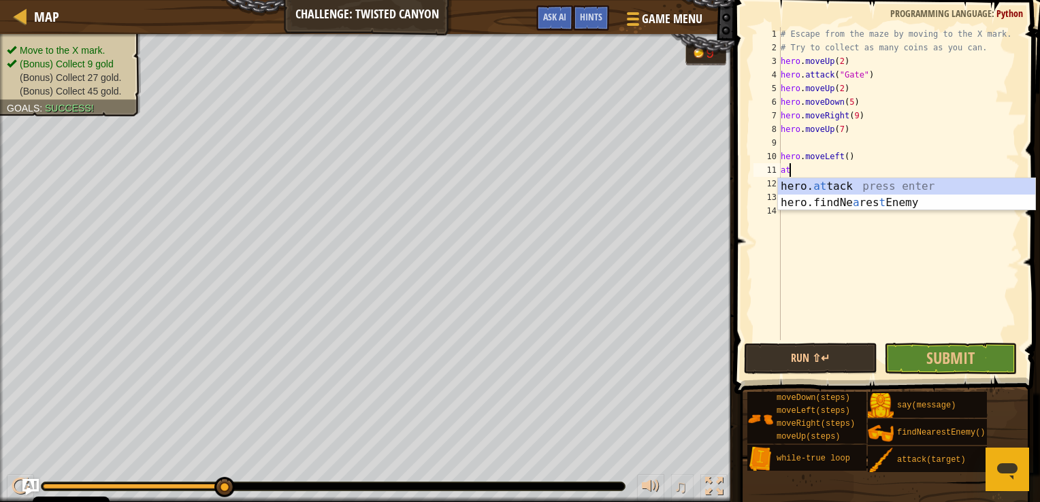
type textarea "at"
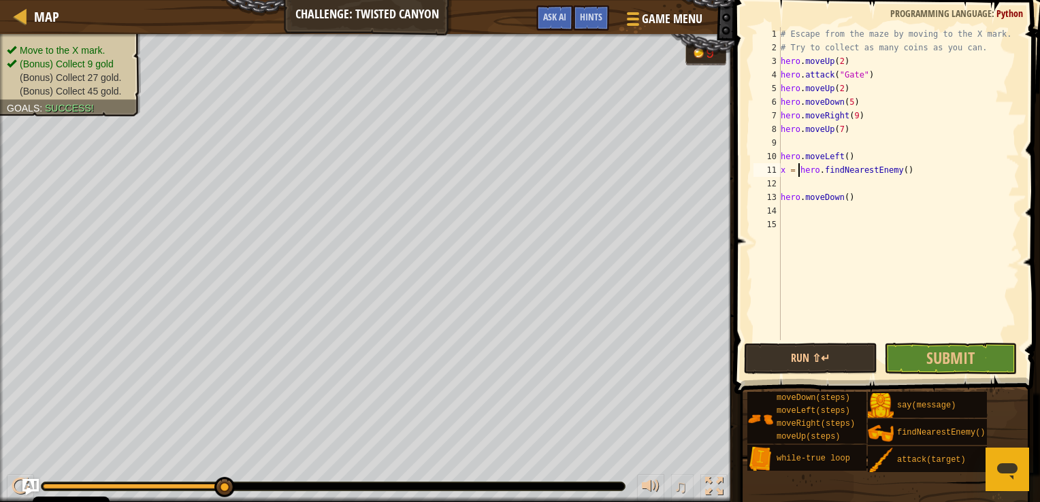
type textarea "x = hero.findNearestEnemy()"
click at [835, 184] on div "# Escape from the maze by moving to the X mark. # Try to collect as many coins …" at bounding box center [899, 197] width 242 height 340
click at [831, 363] on button "Run ⇧↵" at bounding box center [810, 358] width 133 height 31
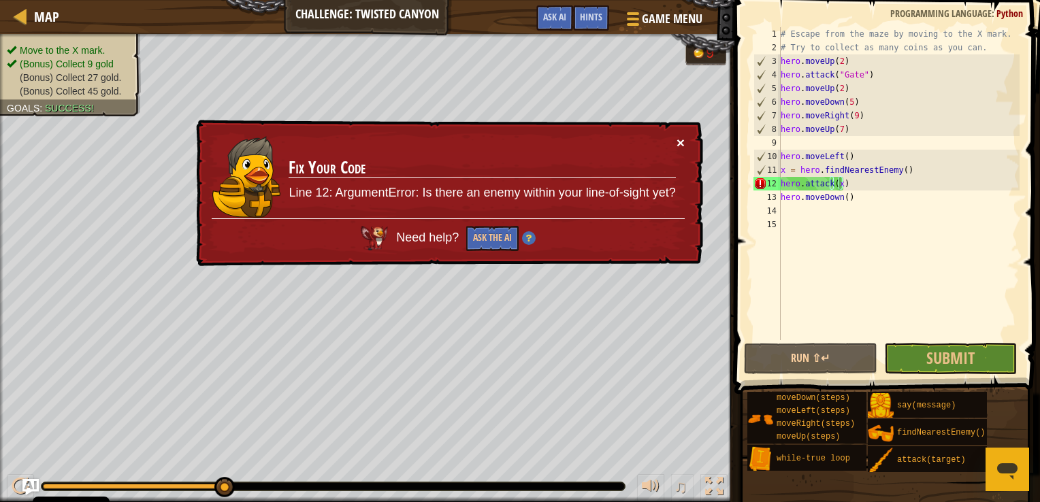
click at [683, 140] on button "×" at bounding box center [680, 142] width 8 height 14
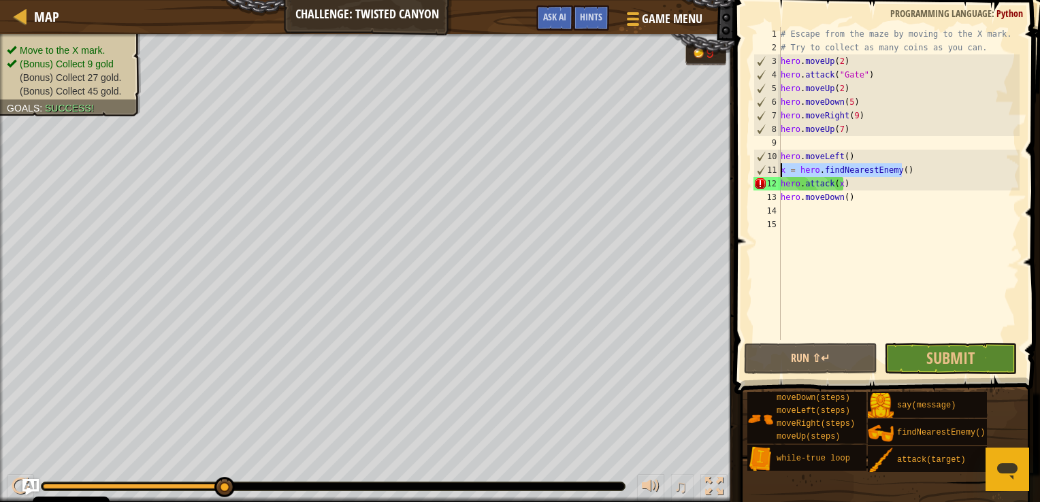
drag, startPoint x: 913, startPoint y: 169, endPoint x: 778, endPoint y: 170, distance: 134.1
click at [778, 170] on div "hero.attack(x) 1 2 3 4 5 6 7 8 9 10 11 12 13 14 15 # Escape from the maze by mo…" at bounding box center [885, 183] width 269 height 313
type textarea "x = hero.findNearestEnemy()"
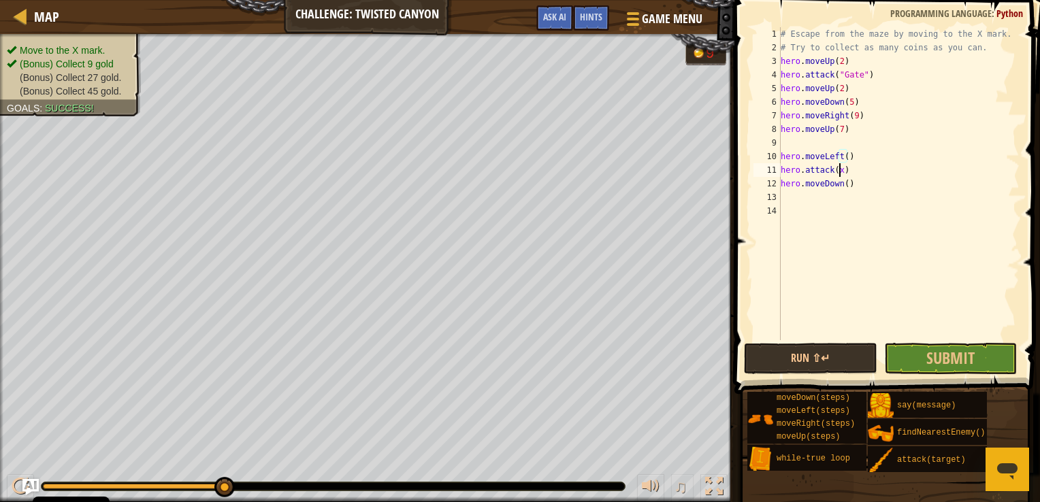
click at [839, 176] on div "# Escape from the maze by moving to the X mark. # Try to collect as many coins …" at bounding box center [899, 197] width 242 height 340
type textarea "hero.attack()"
click at [799, 367] on button "Run ⇧↵" at bounding box center [810, 358] width 133 height 31
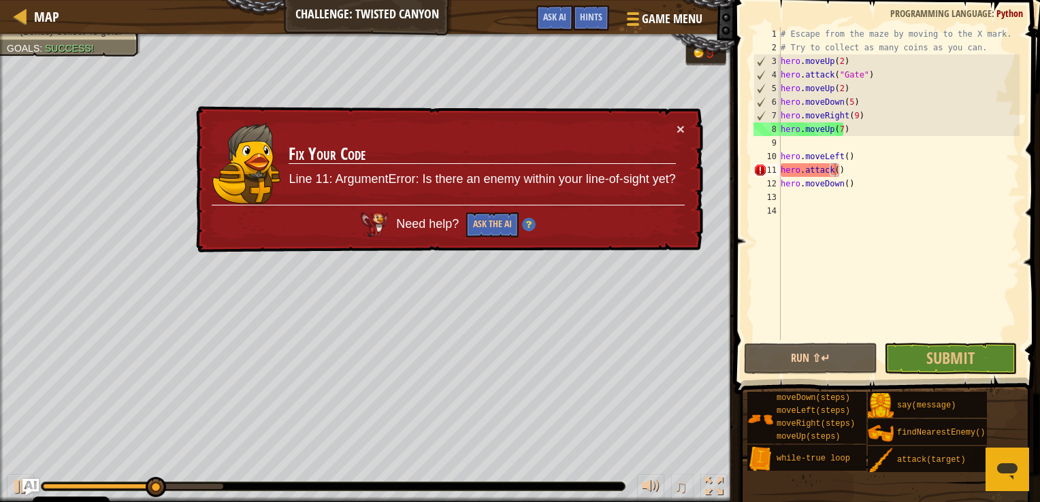
click at [685, 128] on div "× Fix Your Code Line 11: ArgumentError: Is there an enemy within your line-of-s…" at bounding box center [448, 180] width 511 height 154
click at [677, 128] on button "×" at bounding box center [681, 132] width 9 height 14
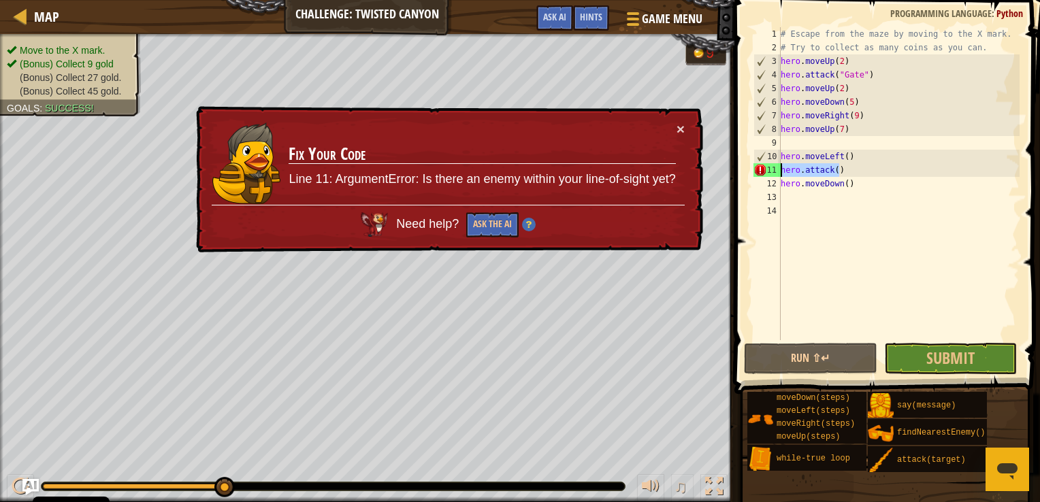
drag, startPoint x: 856, startPoint y: 165, endPoint x: 755, endPoint y: 170, distance: 101.5
click at [755, 170] on div "hero.attack() 1 2 3 4 5 6 7 8 9 10 11 12 13 14 # Escape from the maze by moving…" at bounding box center [885, 183] width 269 height 313
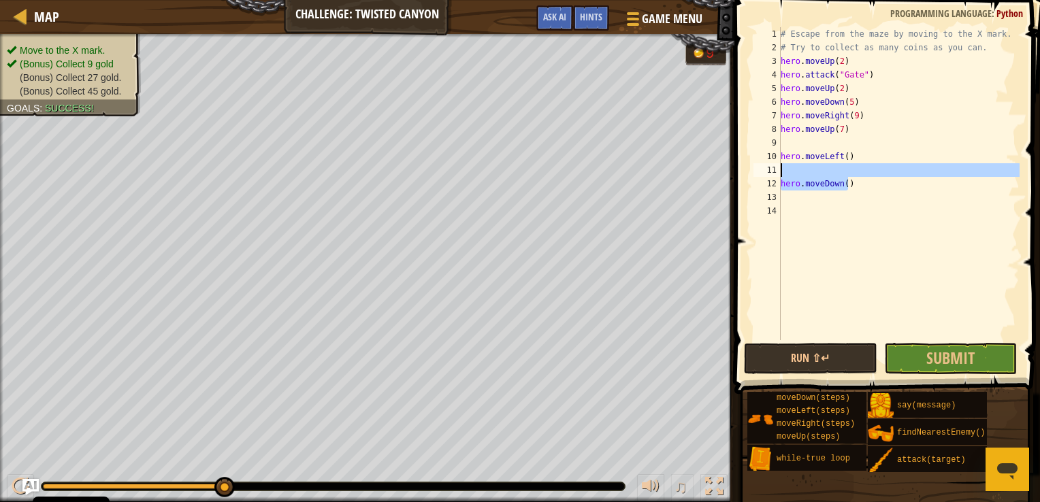
drag, startPoint x: 862, startPoint y: 186, endPoint x: 775, endPoint y: 176, distance: 87.7
click at [775, 176] on div "1 2 3 4 5 6 7 8 9 10 11 12 13 14 # Escape from the maze by moving to the X mark…" at bounding box center [885, 183] width 269 height 313
click at [855, 190] on div "# Escape from the maze by moving to the X mark. # Try to collect as many coins …" at bounding box center [899, 183] width 242 height 313
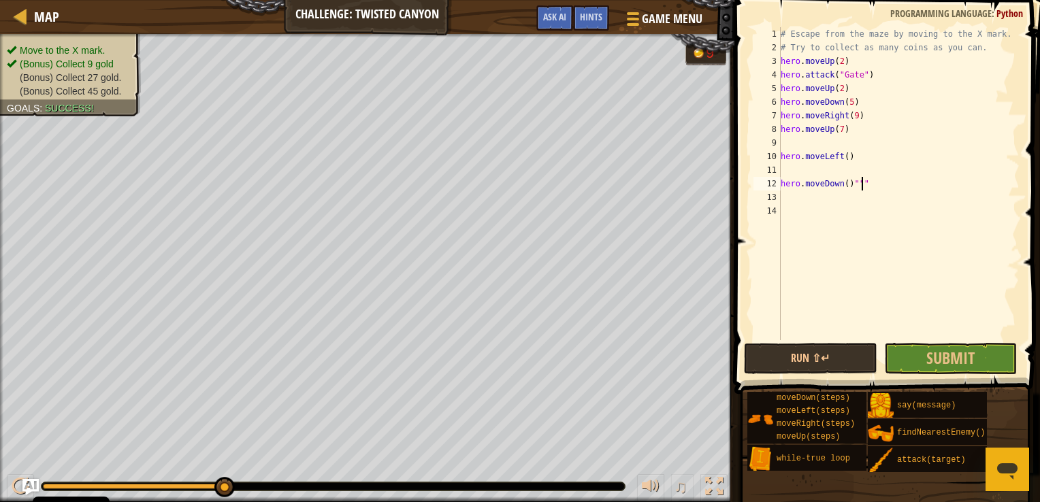
scroll to position [6, 5]
click at [783, 97] on div "# Escape from the maze by moving to the X mark. # Try to collect as many coins …" at bounding box center [899, 197] width 242 height 340
click at [868, 98] on div "# Escape from the maze by moving to the X mark. # Try to collect as many coins …" at bounding box center [899, 197] width 242 height 340
type textarea "hero.moveDown(5)"
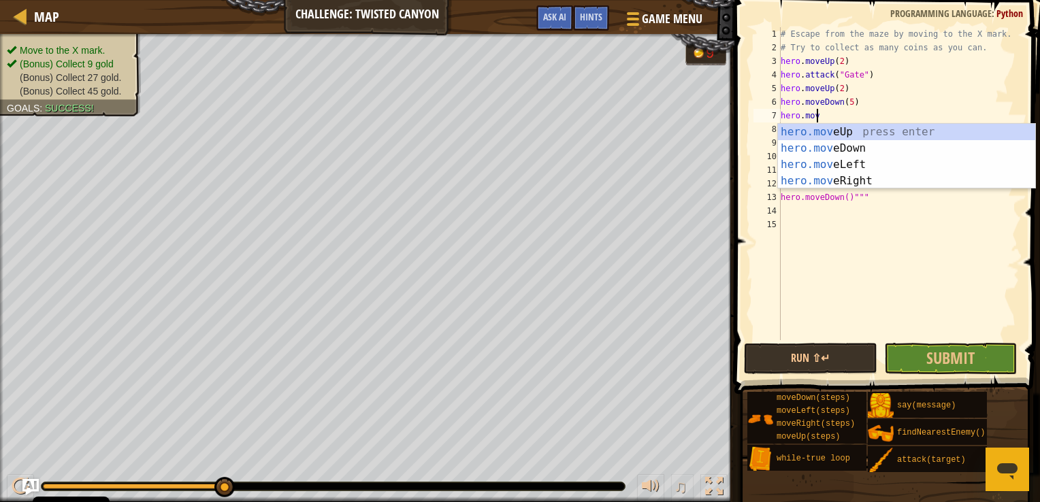
scroll to position [6, 2]
type textarea "hero.moveR"
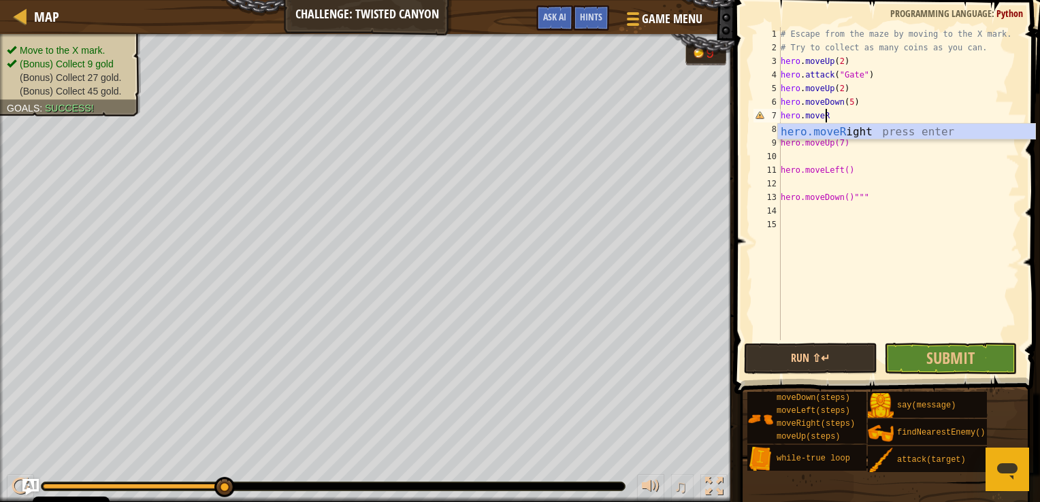
scroll to position [6, 0]
type textarea "hero.moveRight(2)"
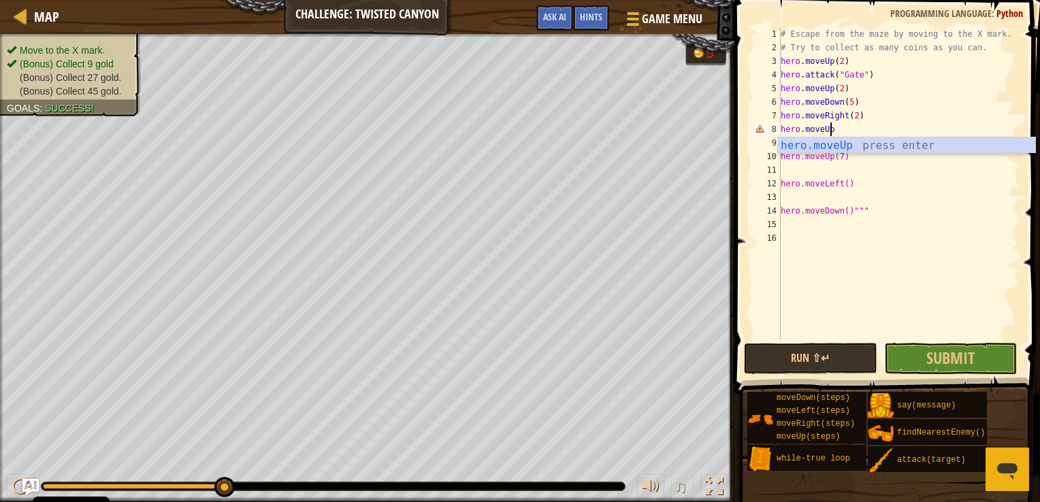
scroll to position [6, 3]
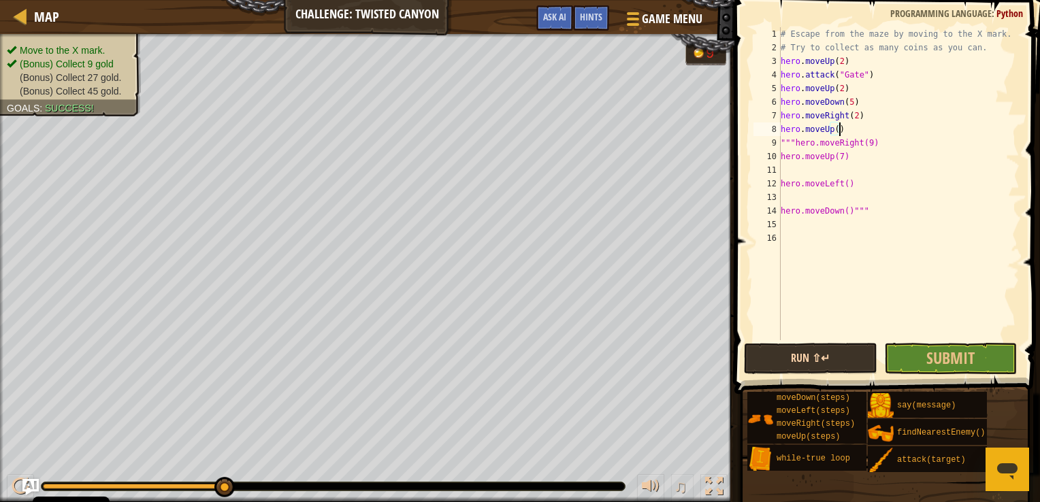
type textarea "hero.moveUp()"
click at [796, 350] on button "Run ⇧↵" at bounding box center [810, 358] width 133 height 31
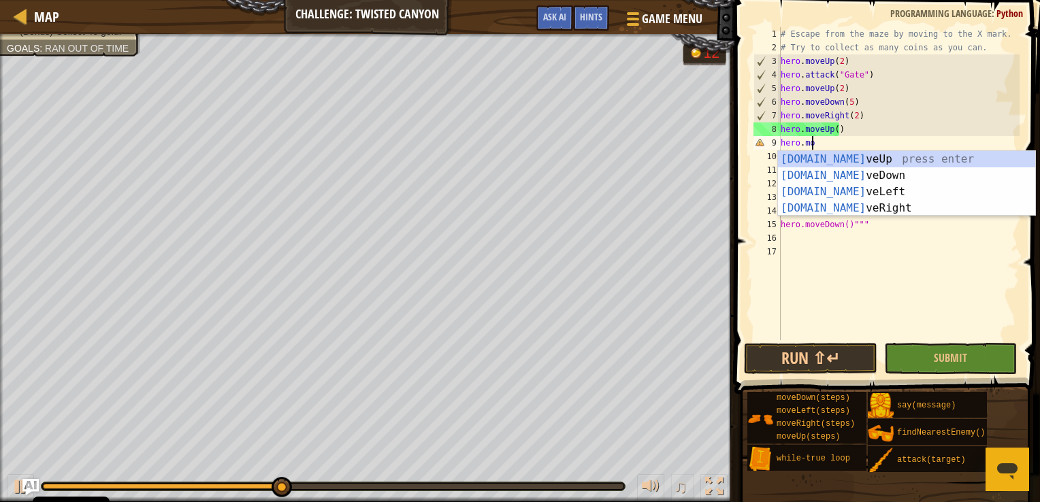
scroll to position [6, 2]
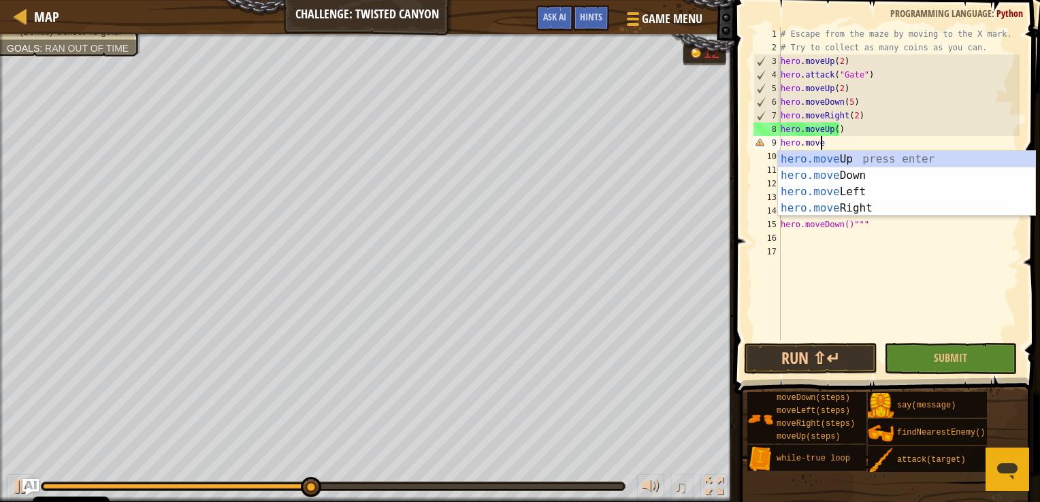
type textarea "hero.movel"
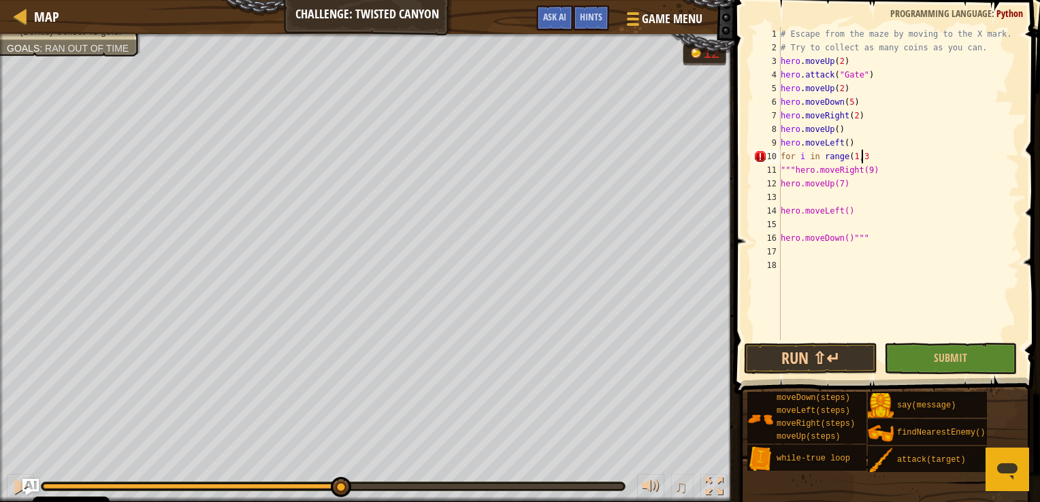
scroll to position [6, 5]
type textarea "for i in range(1,3)"
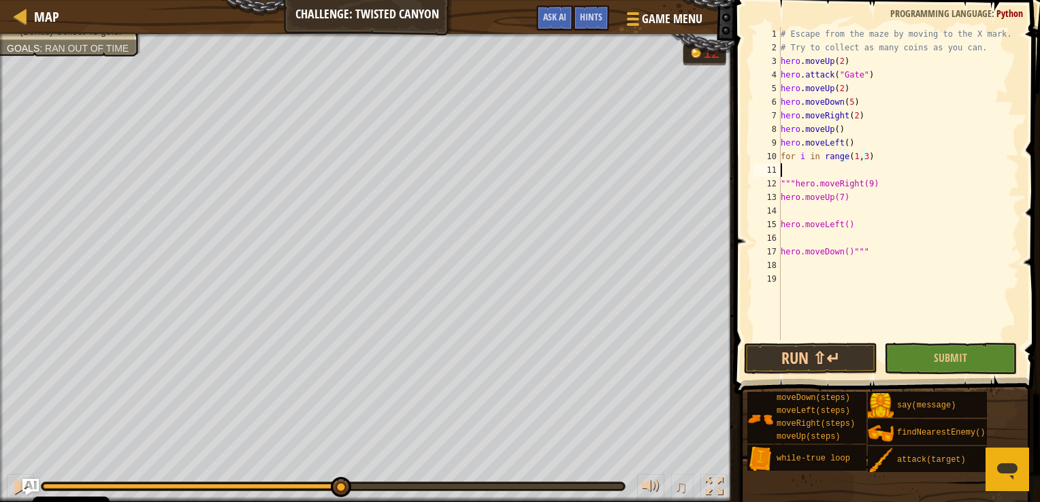
scroll to position [6, 0]
type textarea "for i in range(1,3):"
click at [852, 144] on div "# Escape from the maze by moving to the X mark. # Try to collect as many coins …" at bounding box center [899, 197] width 242 height 340
type textarea "hero.moveLeft()"
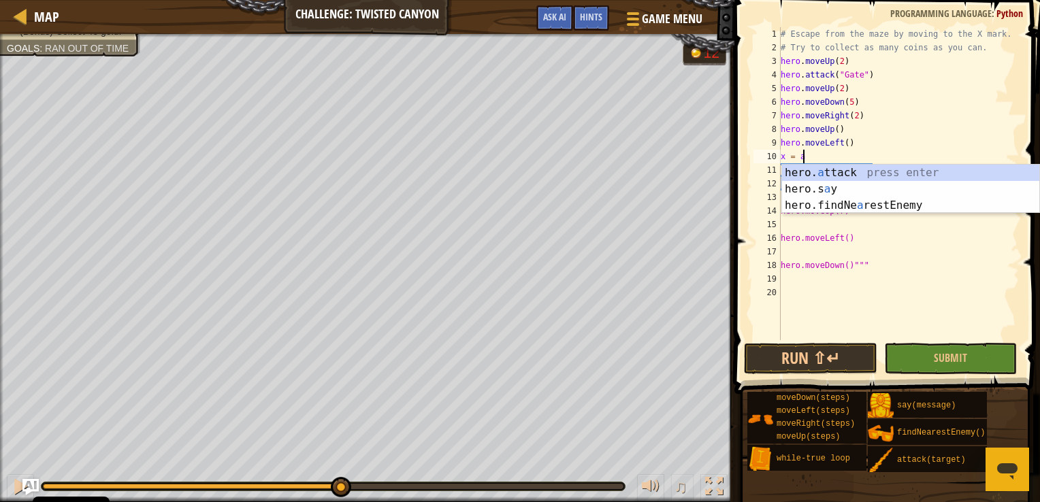
scroll to position [6, 0]
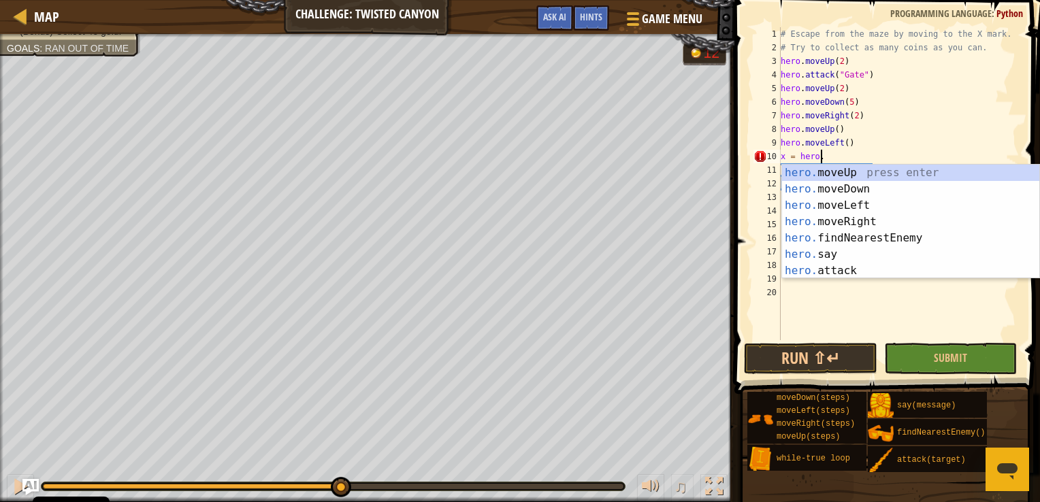
type textarea "x = hero.fi"
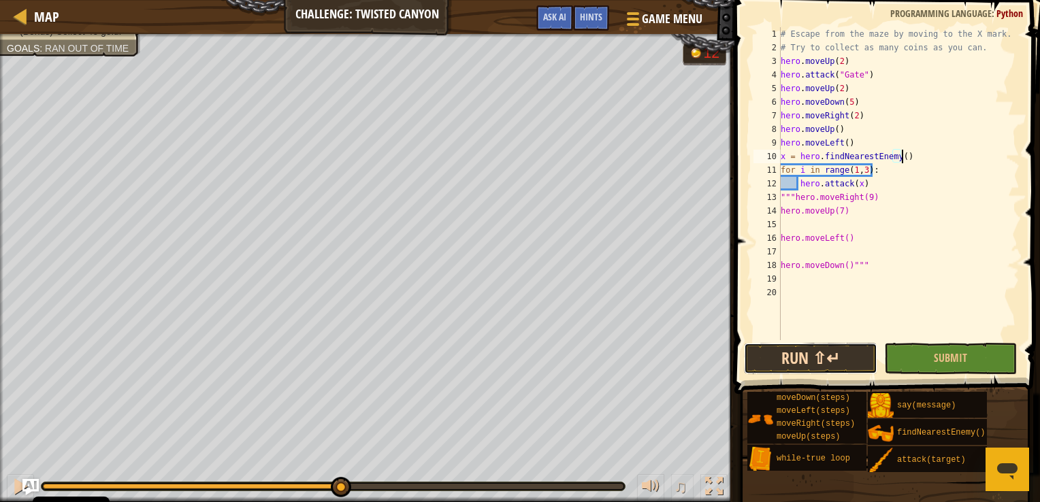
click at [811, 355] on button "Run ⇧↵" at bounding box center [810, 358] width 133 height 31
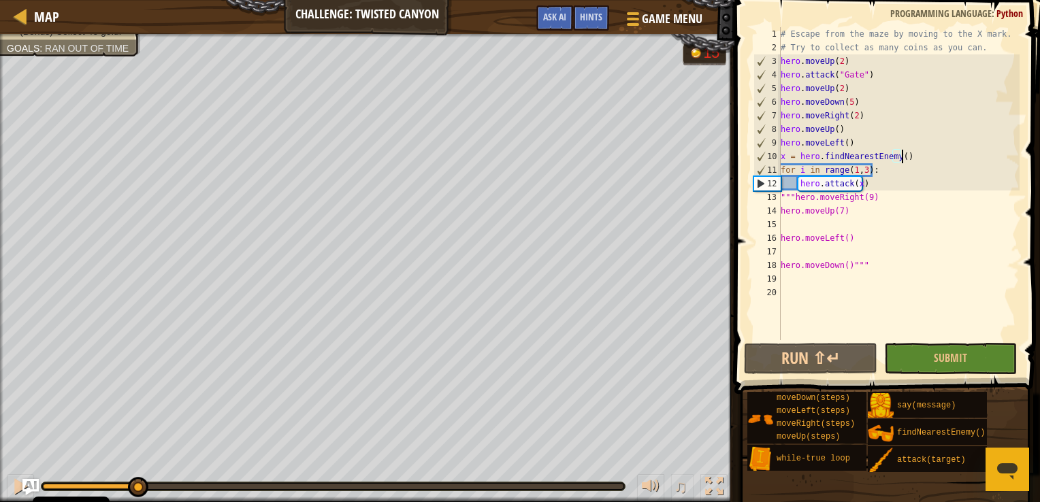
click at [137, 484] on div at bounding box center [90, 486] width 94 height 5
click at [120, 480] on div "♫" at bounding box center [367, 483] width 734 height 41
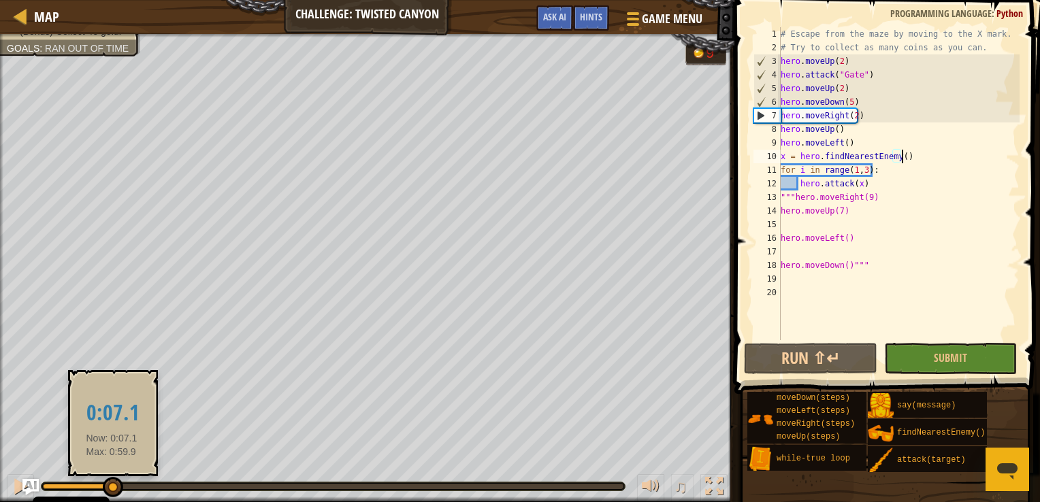
click at [112, 486] on div at bounding box center [77, 486] width 69 height 5
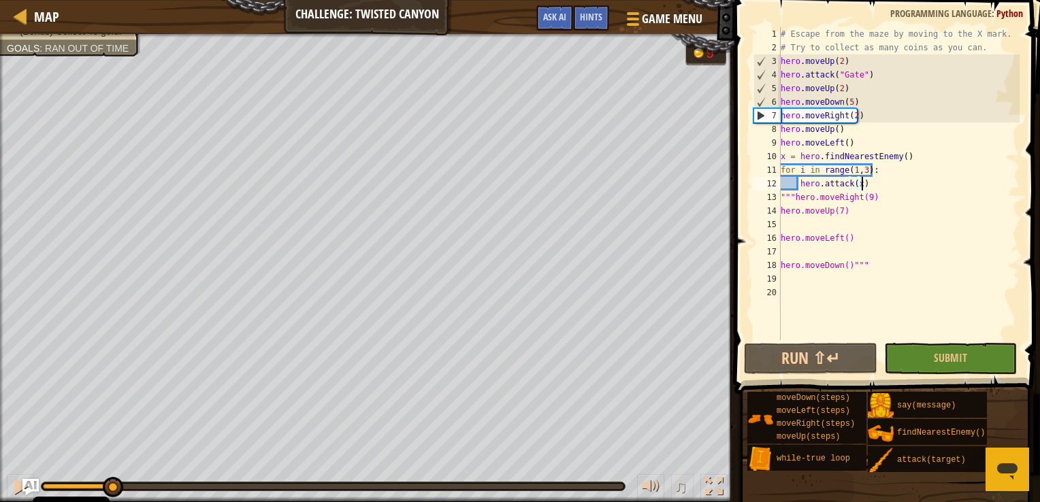
click at [875, 184] on div "# Escape from the maze by moving to the X mark. # Try to collect as many coins …" at bounding box center [899, 197] width 242 height 340
type textarea "hero.attack(x)"
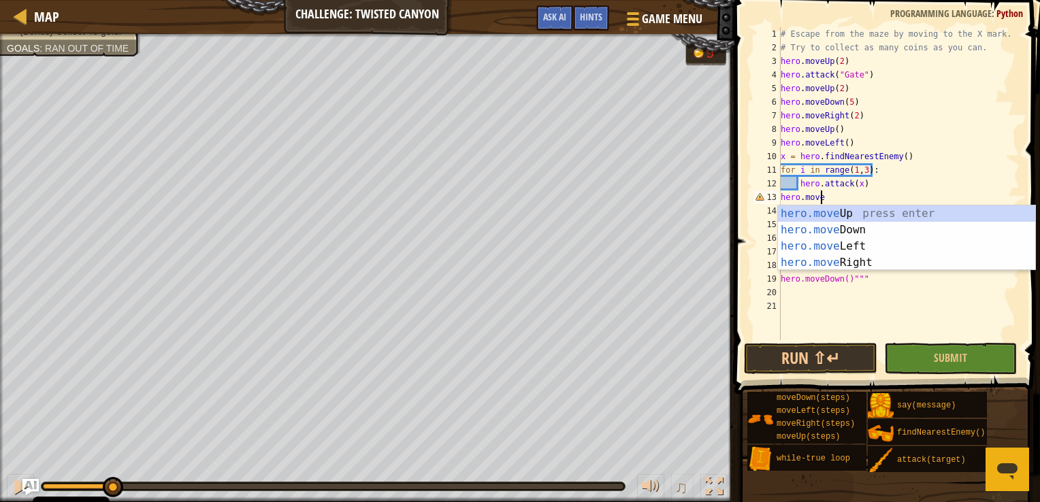
type textarea "hero.moveU"
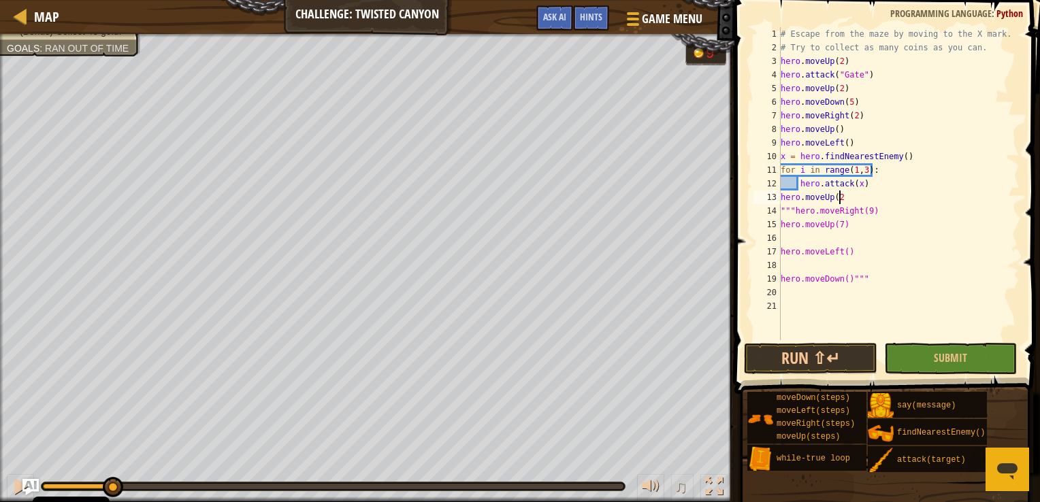
type textarea "hero.moveUp(2)"
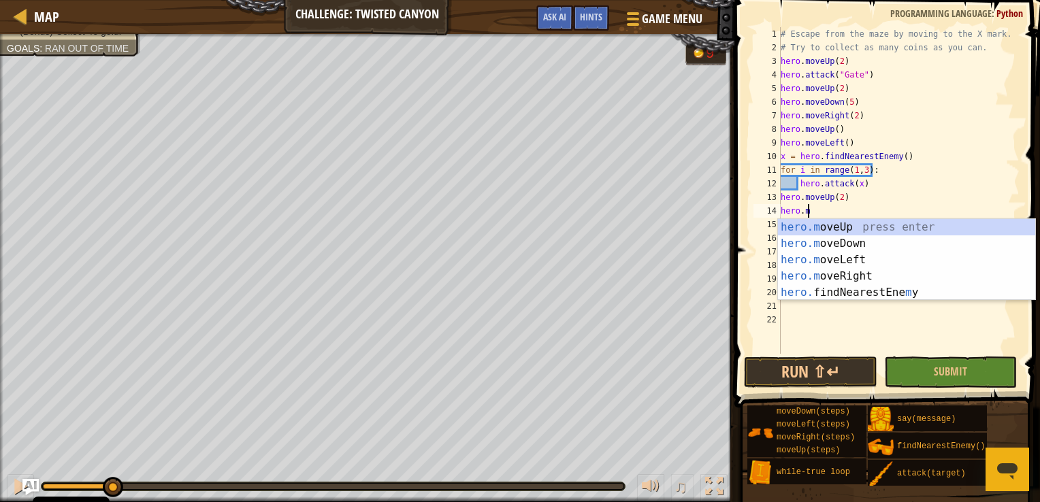
scroll to position [6, 2]
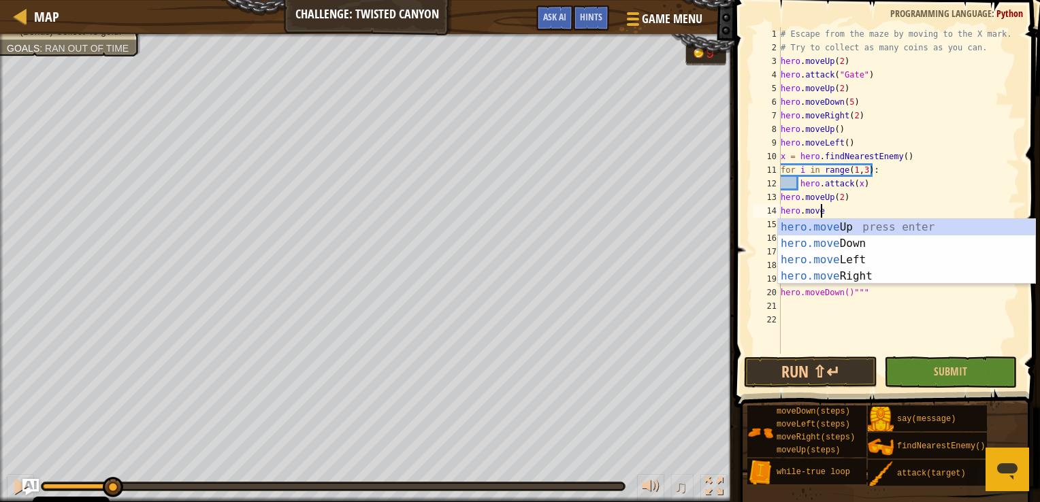
type textarea "hero.moveR"
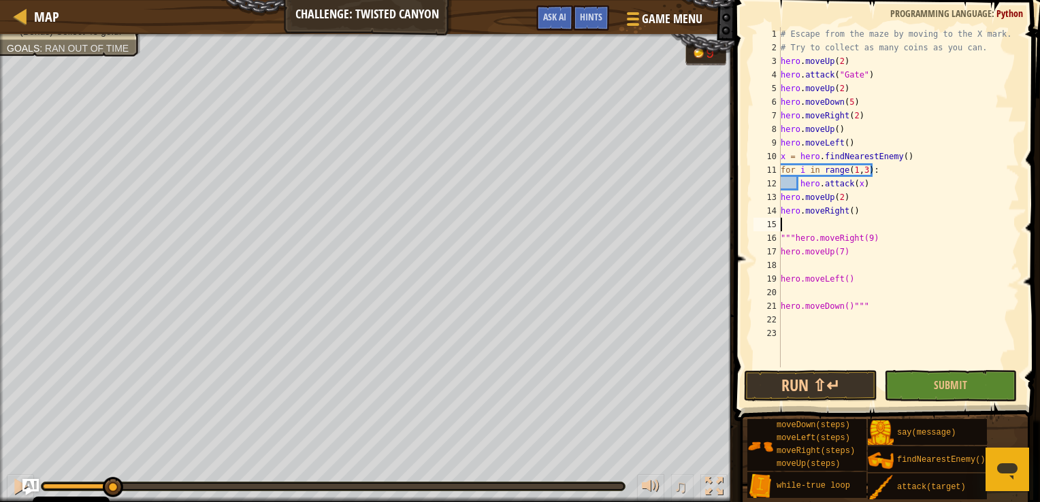
scroll to position [6, 0]
click at [806, 382] on button "Run ⇧↵" at bounding box center [810, 385] width 133 height 31
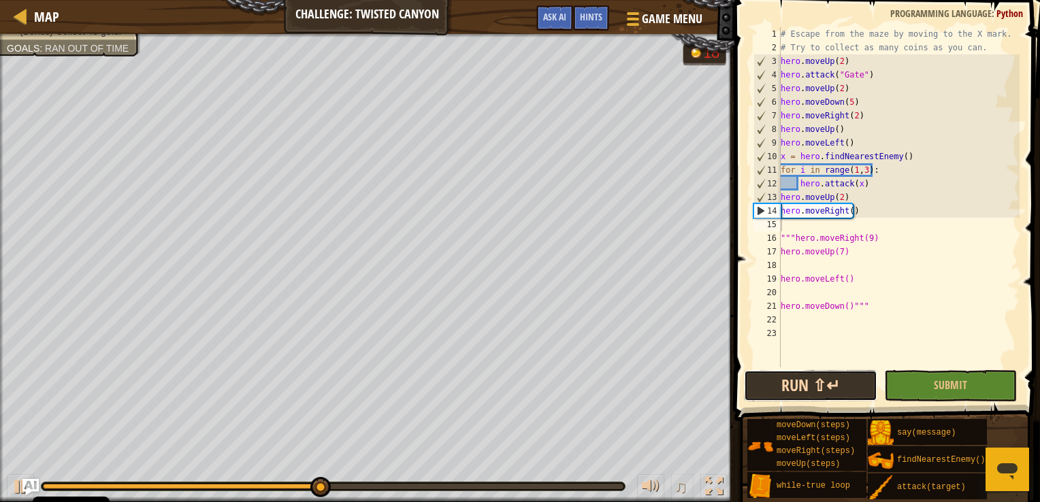
click at [819, 382] on button "Run ⇧↵" at bounding box center [810, 385] width 133 height 31
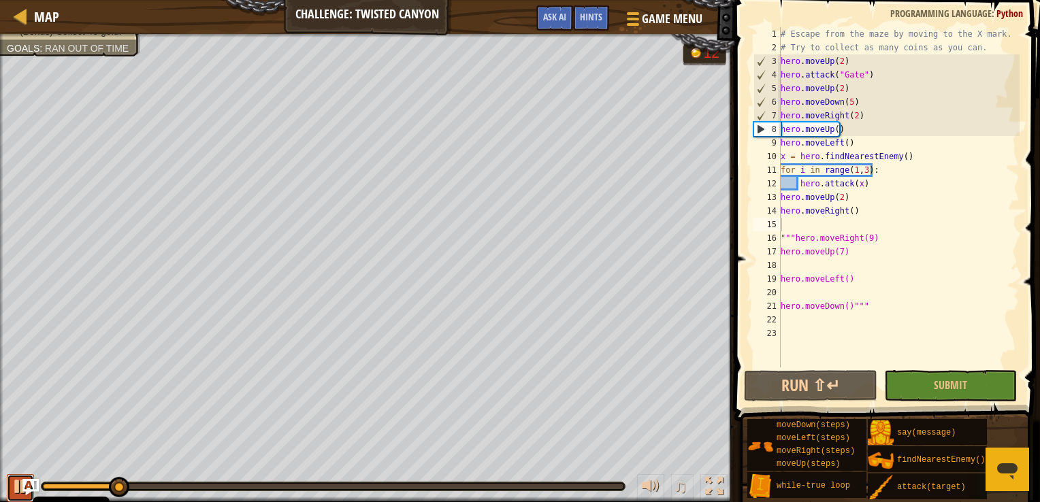
click at [16, 487] on div at bounding box center [21, 487] width 18 height 18
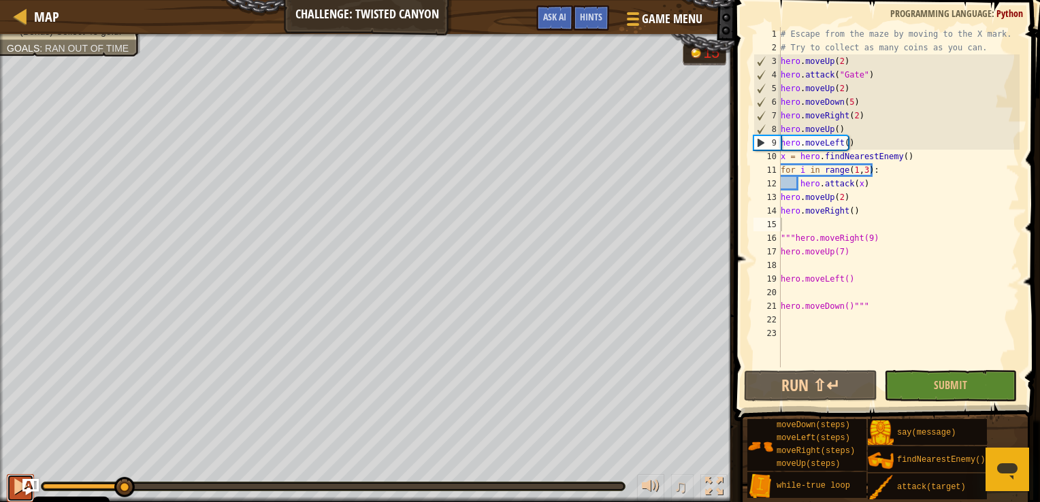
click at [16, 487] on div at bounding box center [21, 487] width 18 height 18
click at [0, 0] on div at bounding box center [0, 0] width 0 height 0
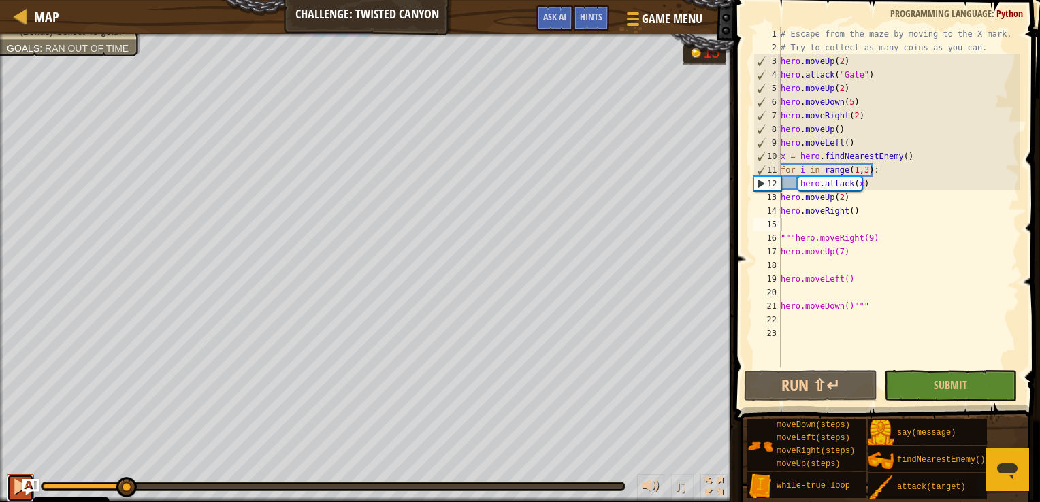
click at [16, 487] on div at bounding box center [21, 487] width 18 height 18
click at [12, 483] on div at bounding box center [21, 487] width 18 height 18
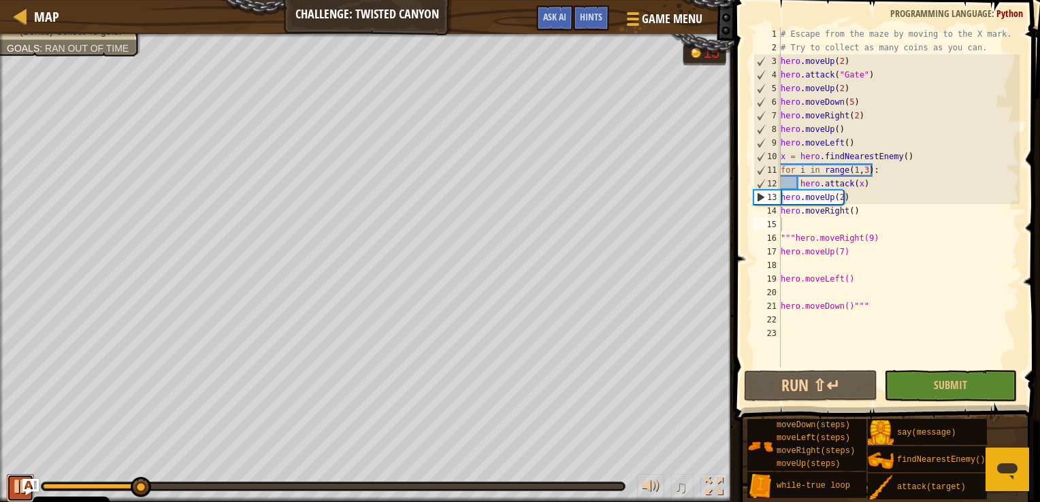
click at [12, 483] on div at bounding box center [21, 487] width 18 height 18
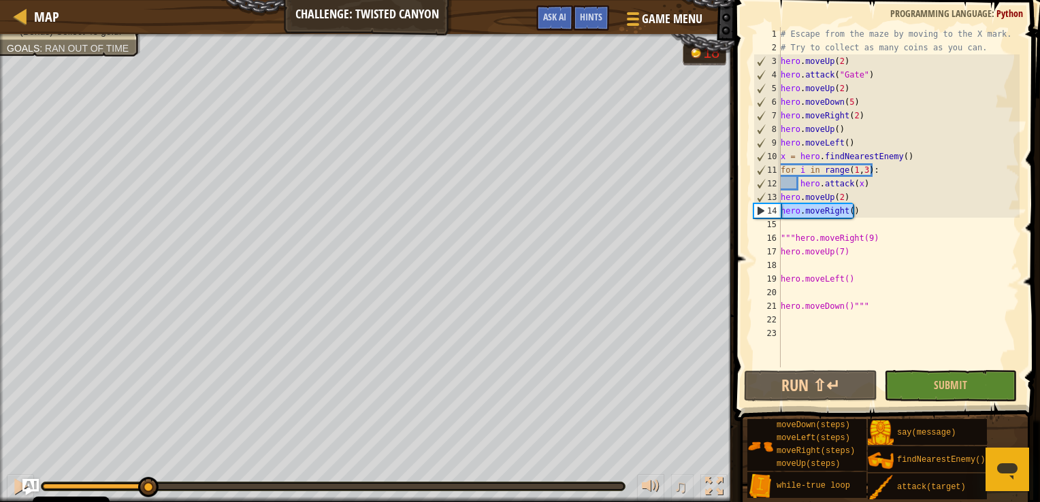
drag, startPoint x: 868, startPoint y: 206, endPoint x: 770, endPoint y: 215, distance: 98.5
click at [770, 215] on div "1 2 3 4 5 6 7 8 9 10 11 12 13 14 15 16 17 18 19 20 21 22 23 # Escape from the m…" at bounding box center [885, 197] width 269 height 340
drag, startPoint x: 879, startPoint y: 167, endPoint x: 778, endPoint y: 169, distance: 100.7
click at [778, 169] on div "hero.moveRight() 1 2 3 4 5 6 7 8 9 10 11 12 13 14 15 16 17 18 19 20 21 22 23 # …" at bounding box center [885, 197] width 269 height 340
type textarea "for i in range(1,3):"
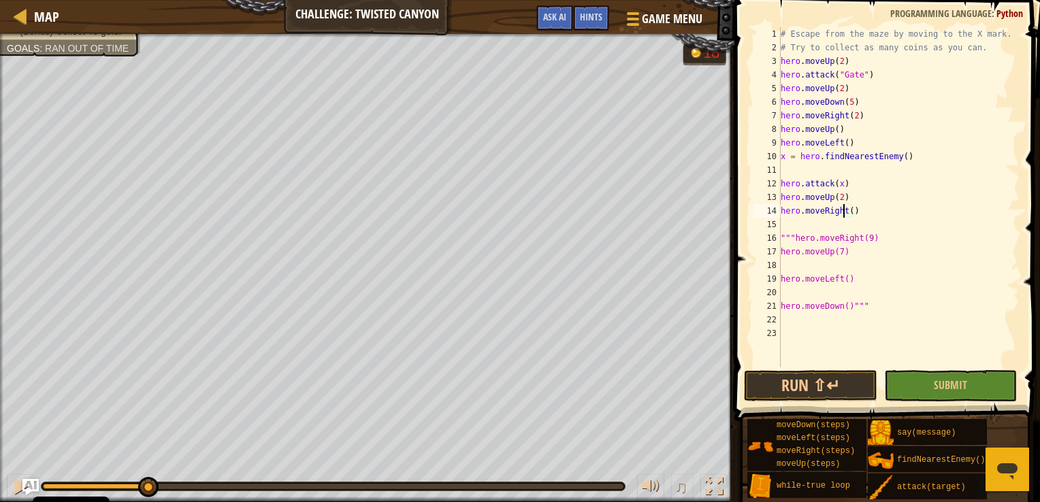
click at [842, 211] on div "# Escape from the maze by moving to the X mark. # Try to collect as many coins …" at bounding box center [899, 210] width 242 height 367
type textarea "hero.moveDown(2)"
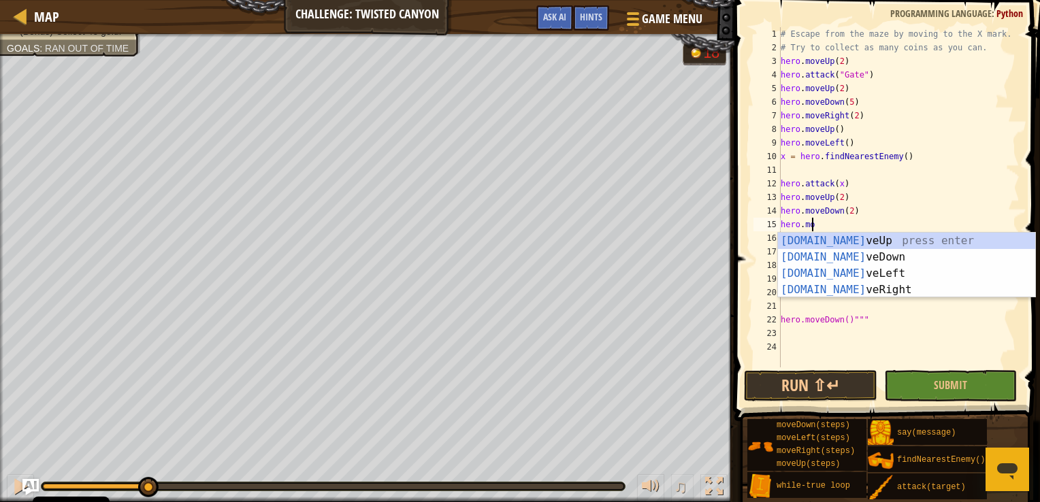
scroll to position [6, 2]
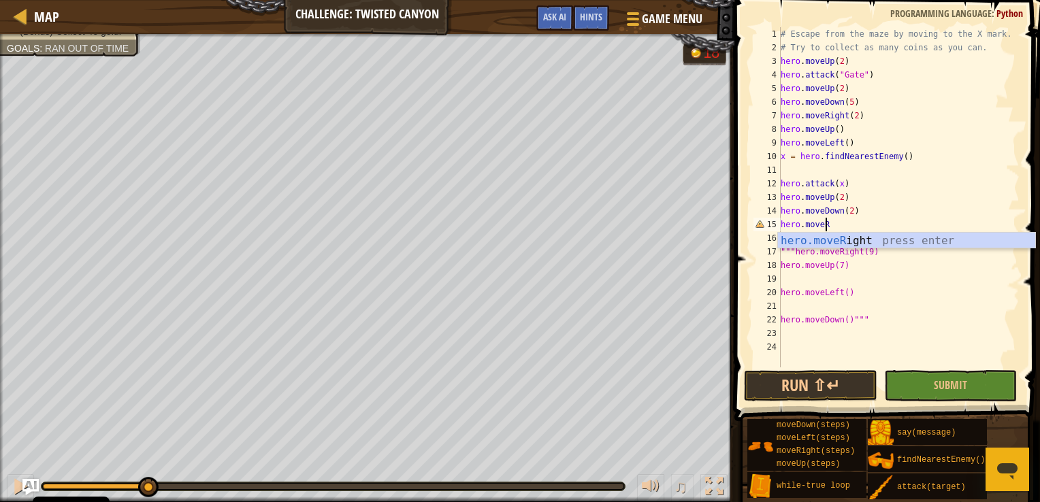
type textarea "hero.moveRi"
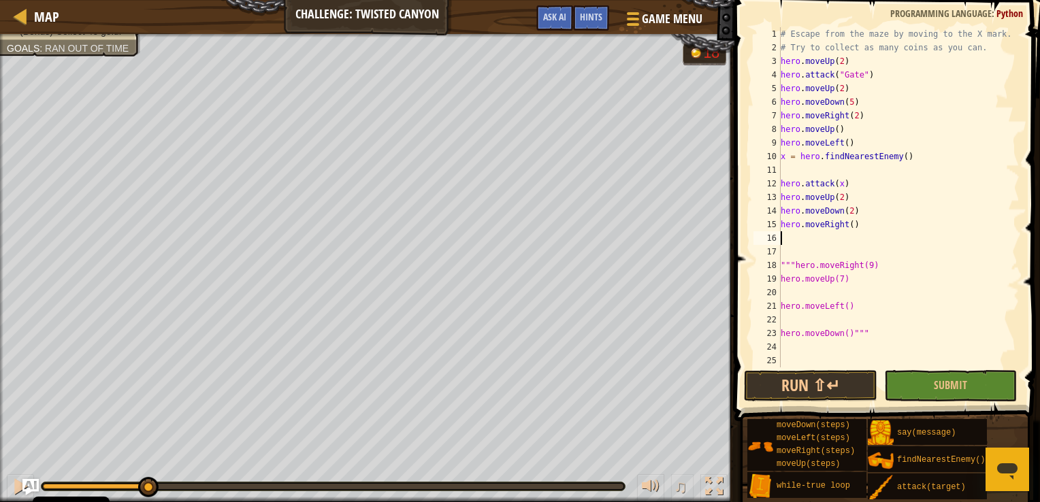
scroll to position [6, 0]
type textarea "hero.moveRight(2)"
click at [797, 396] on button "Run ⇧↵" at bounding box center [810, 385] width 133 height 31
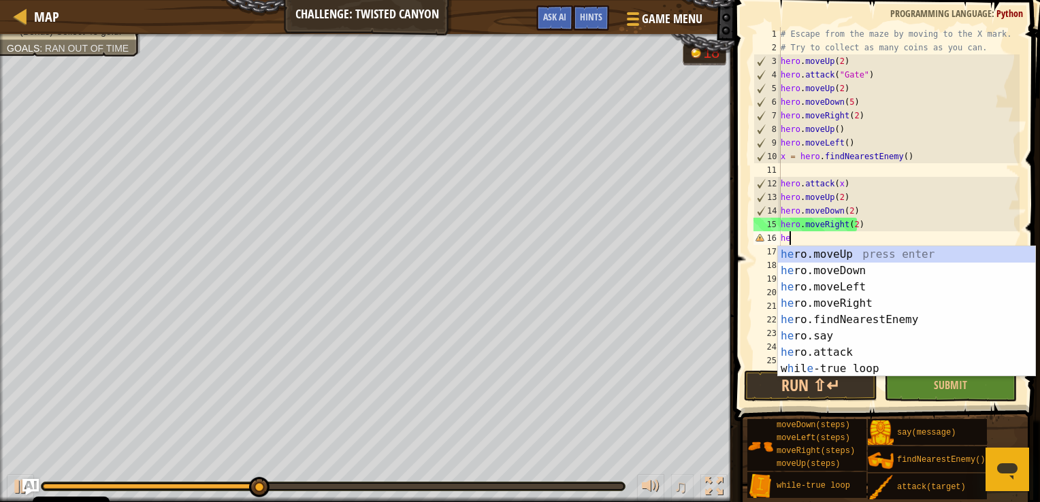
type textarea "h"
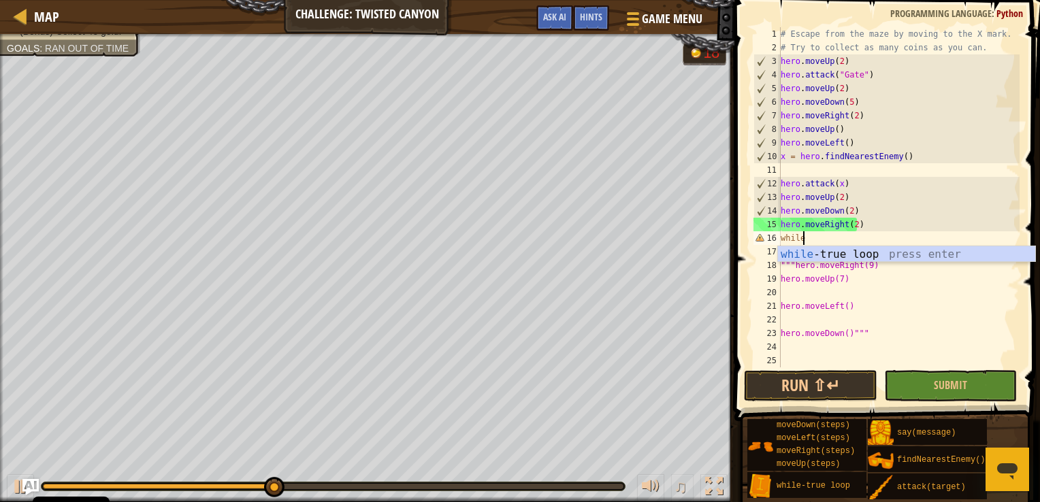
scroll to position [6, 1]
type textarea "while True:"
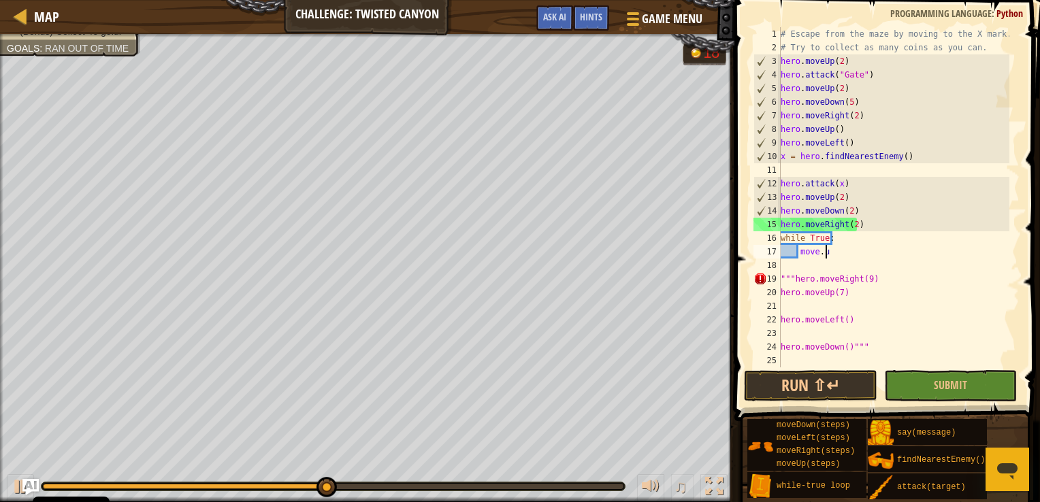
scroll to position [6, 3]
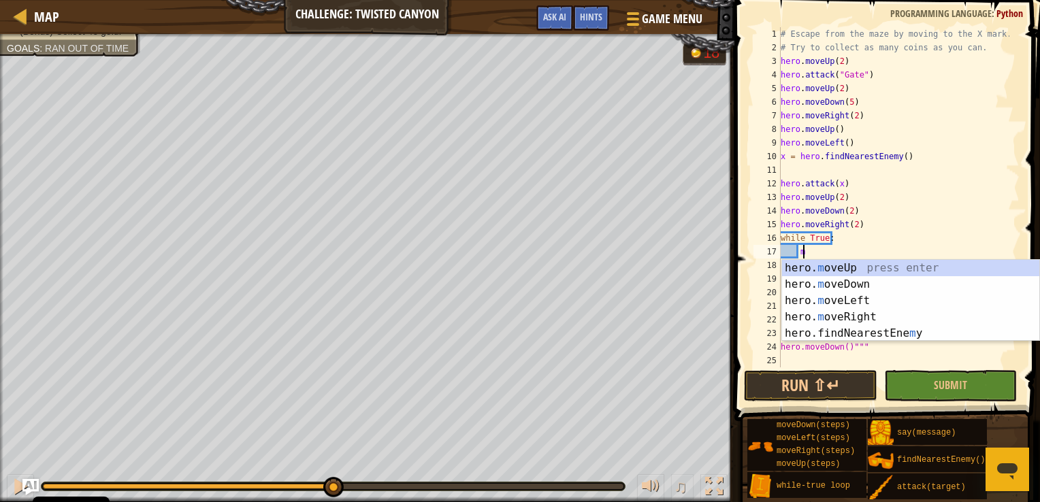
type textarea "m"
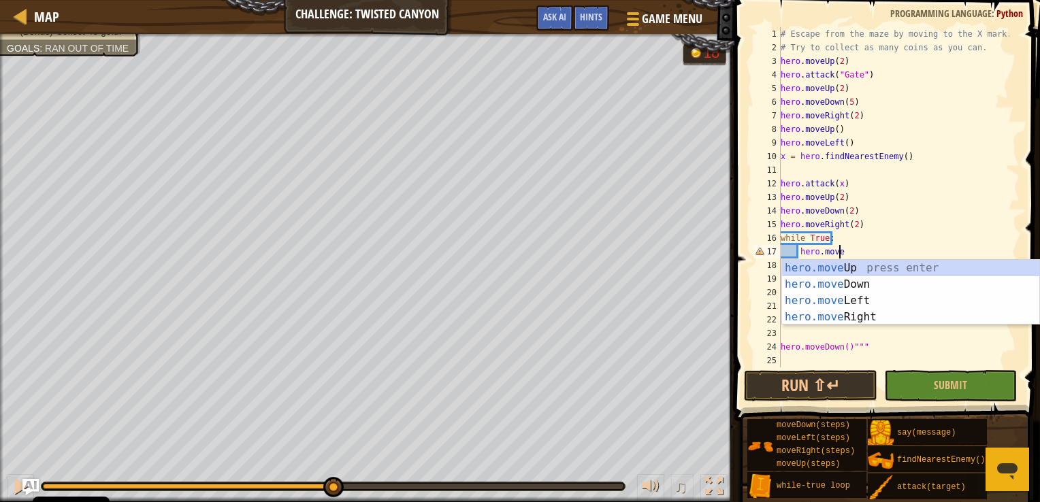
type textarea "hero.moveU"
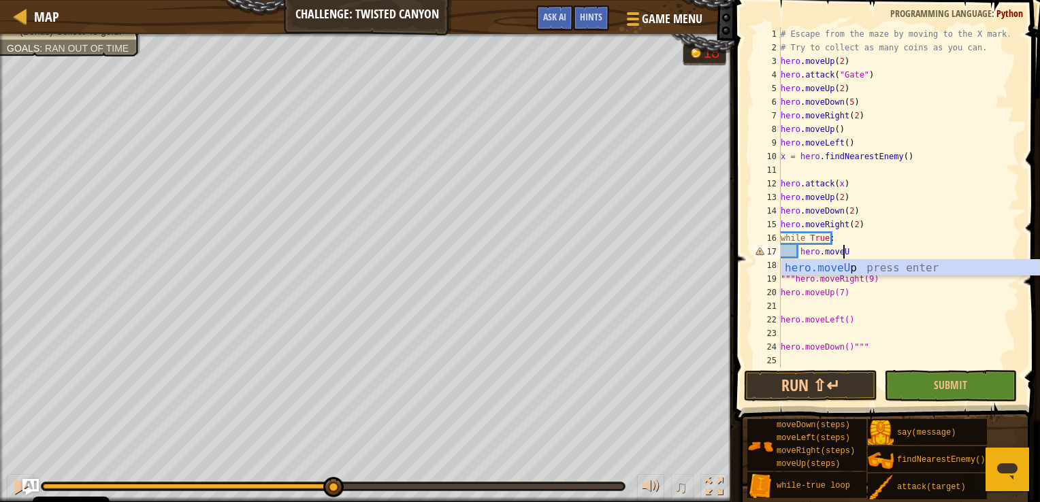
scroll to position [6, 0]
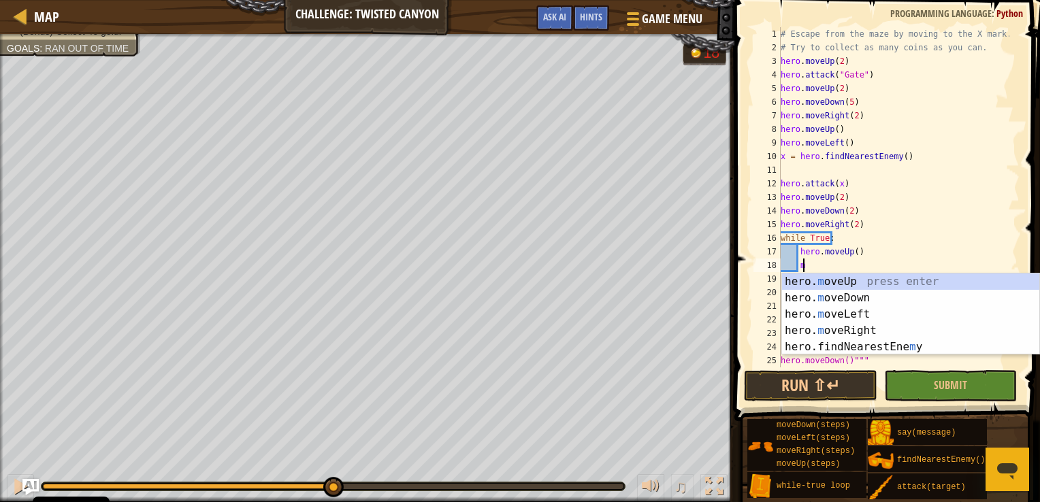
type textarea "move"
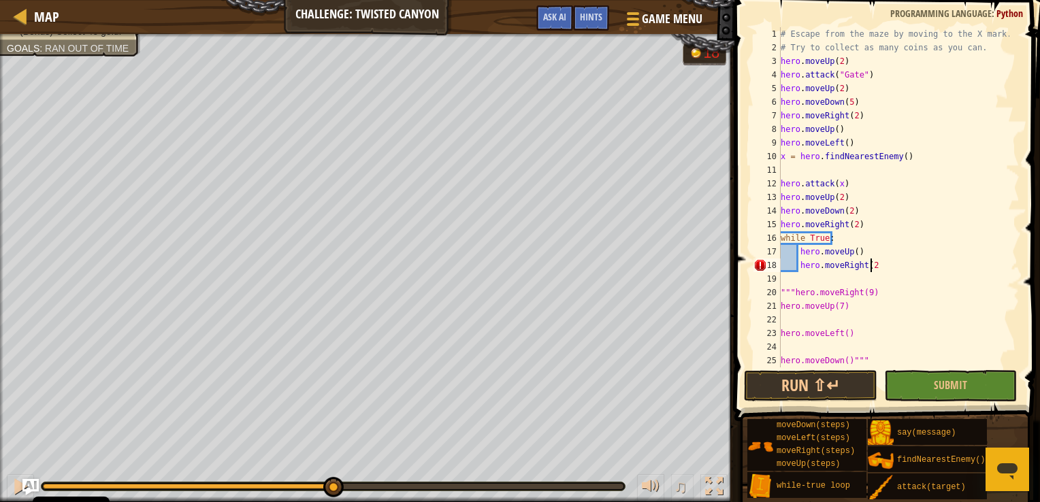
scroll to position [6, 7]
click at [798, 384] on button "Run ⇧↵" at bounding box center [810, 385] width 133 height 31
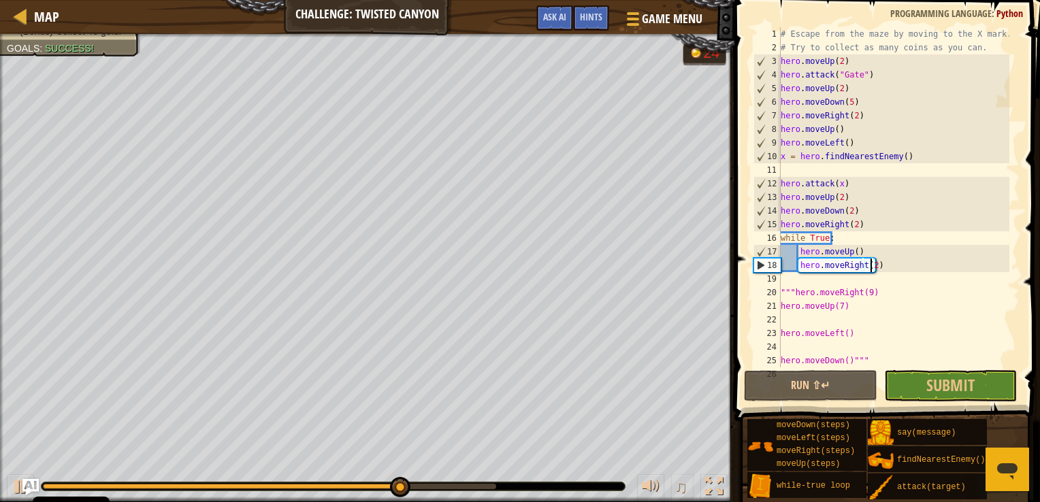
click at [871, 263] on div "# Escape from the maze by moving to the X mark. # Try to collect as many coins …" at bounding box center [893, 210] width 231 height 367
type textarea "hero.moveRight()"
click at [824, 388] on button "Run ⇧↵" at bounding box center [810, 385] width 133 height 31
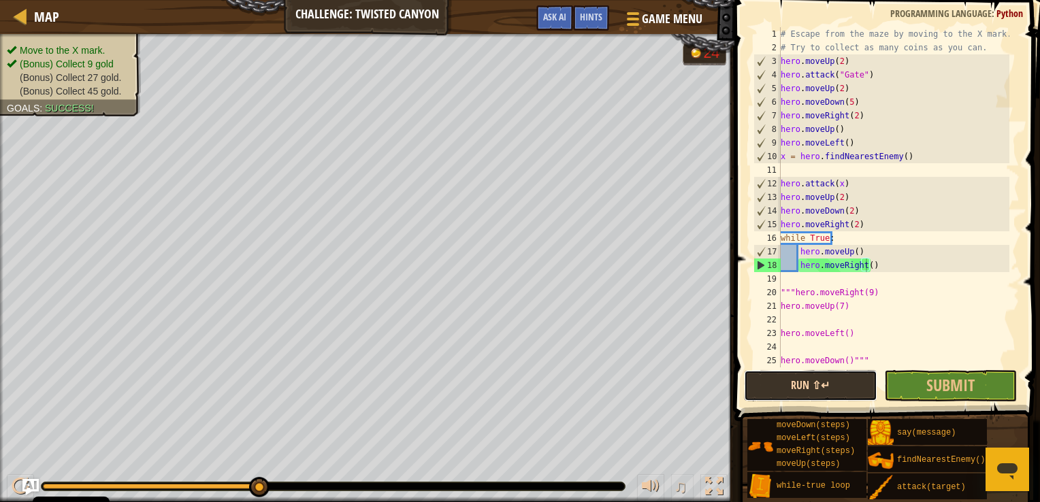
click at [824, 388] on button "Run ⇧↵" at bounding box center [810, 385] width 133 height 31
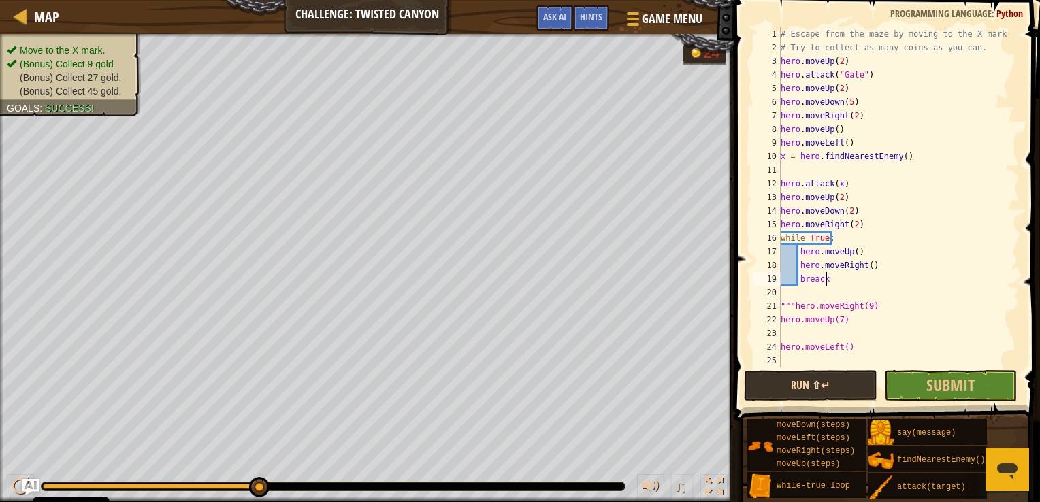
scroll to position [6, 2]
click at [824, 388] on button "Run ⇧↵" at bounding box center [810, 385] width 133 height 31
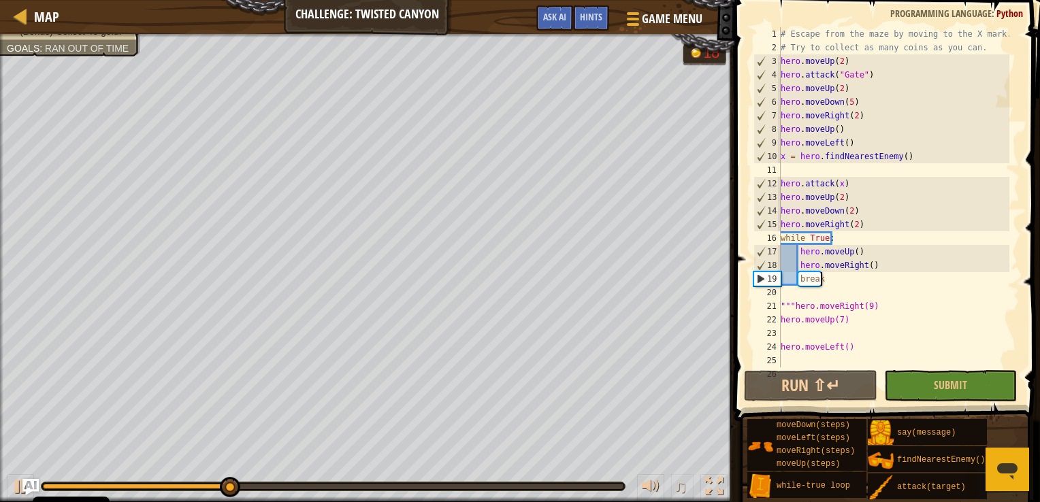
click at [826, 282] on div "# Escape from the maze by moving to the X mark. # Try to collect as many coins …" at bounding box center [893, 210] width 231 height 367
type textarea "b"
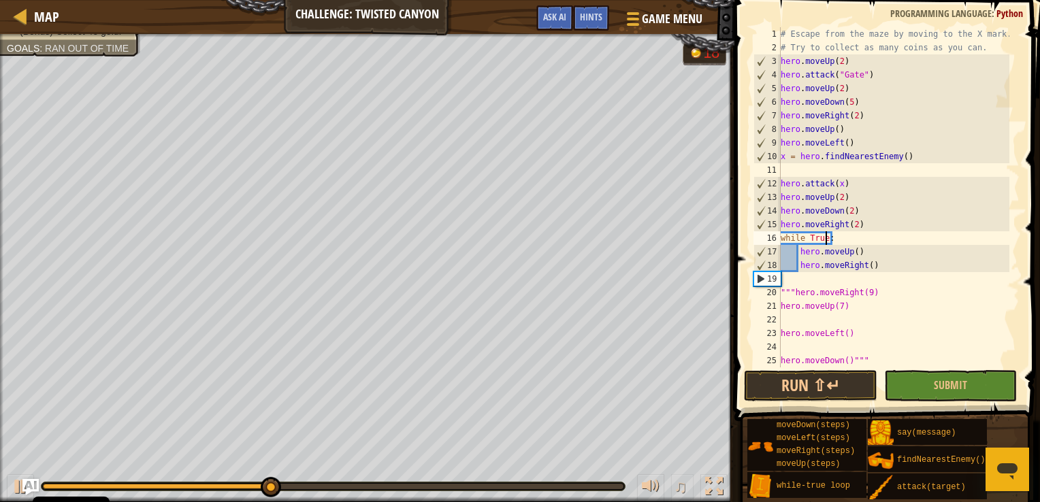
click at [825, 238] on div "# Escape from the maze by moving to the X mark. # Try to collect as many coins …" at bounding box center [893, 210] width 231 height 367
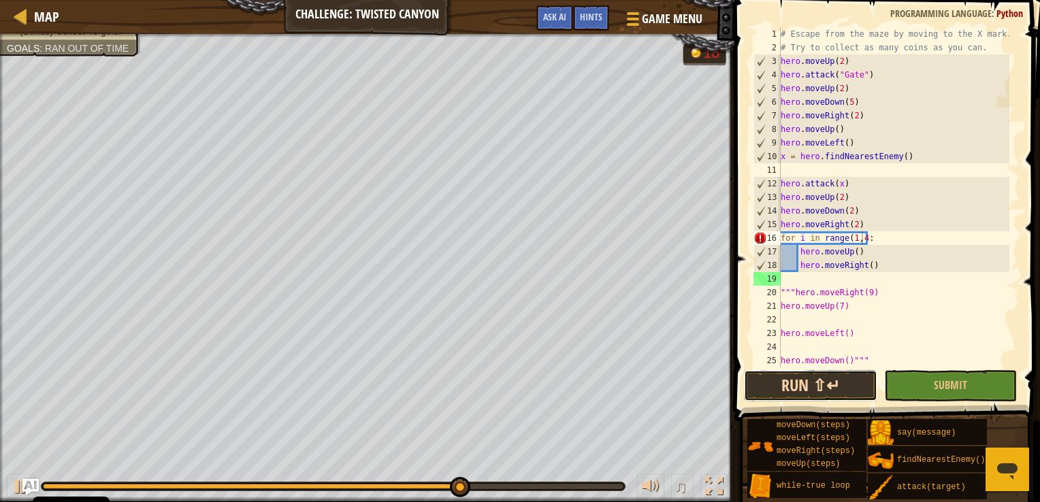
click at [813, 385] on button "Run ⇧↵" at bounding box center [810, 385] width 133 height 31
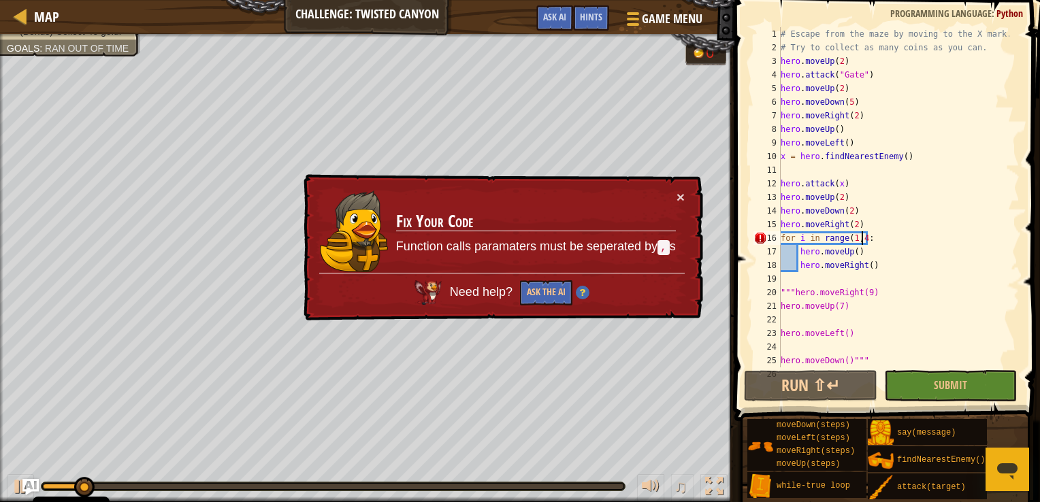
scroll to position [6, 6]
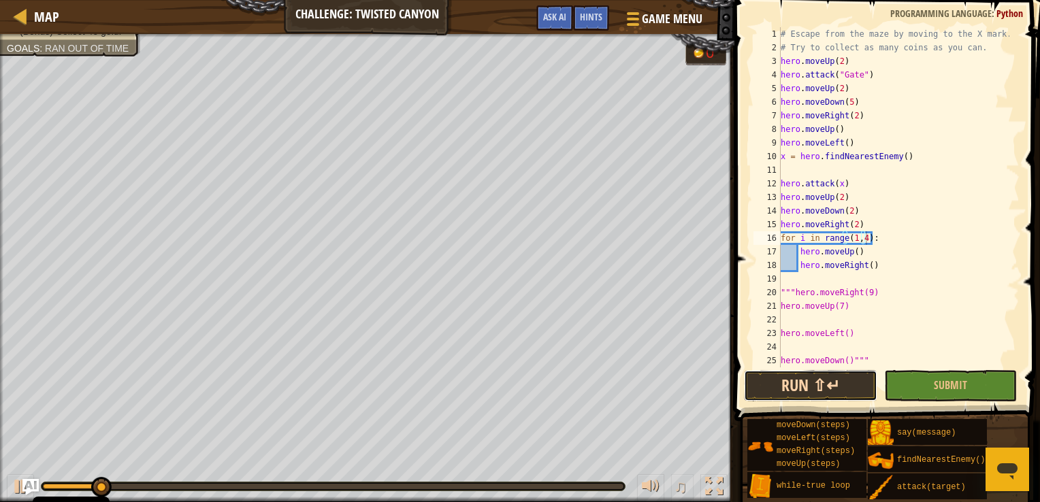
click at [835, 387] on button "Run ⇧↵" at bounding box center [810, 385] width 133 height 31
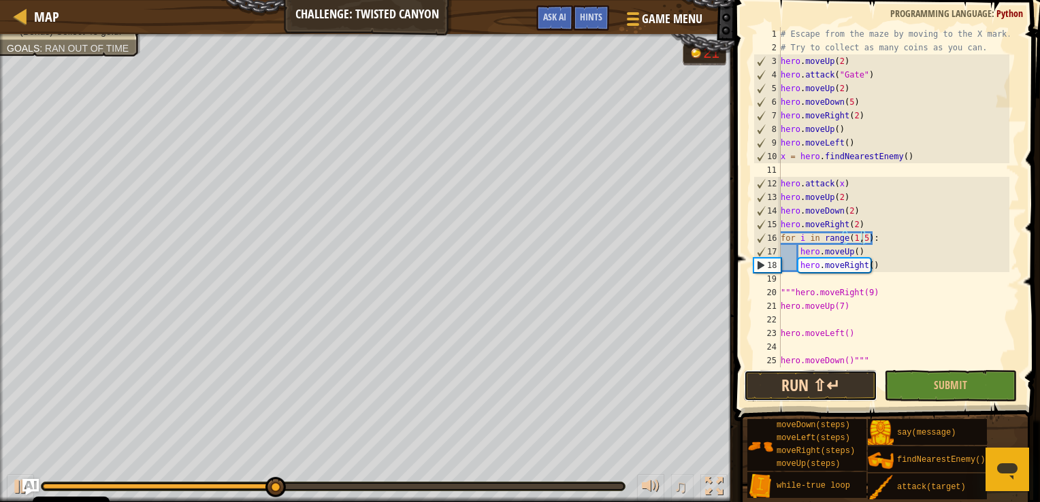
click at [814, 391] on button "Run ⇧↵" at bounding box center [810, 385] width 133 height 31
click at [868, 256] on div "# Escape from the maze by moving to the X mark. # Try to collect as many coins …" at bounding box center [893, 210] width 231 height 367
type textarea "hero.moveUp()"
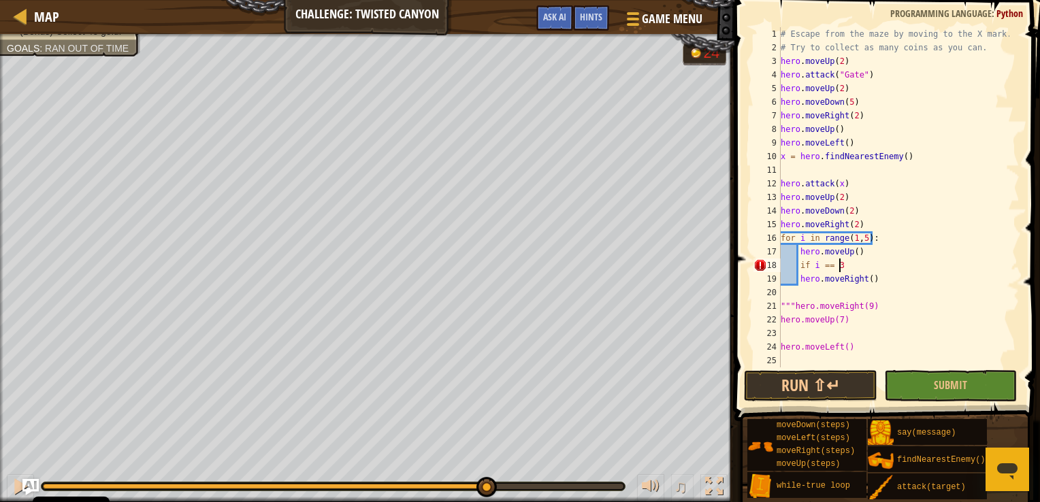
scroll to position [6, 3]
type textarea "if i == 4:"
type textarea "break"
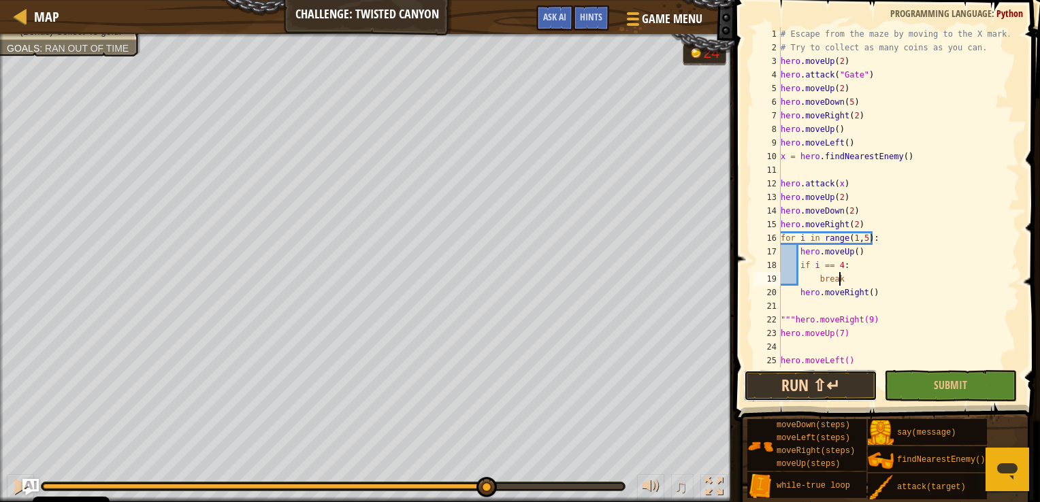
click at [821, 387] on button "Run ⇧↵" at bounding box center [810, 385] width 133 height 31
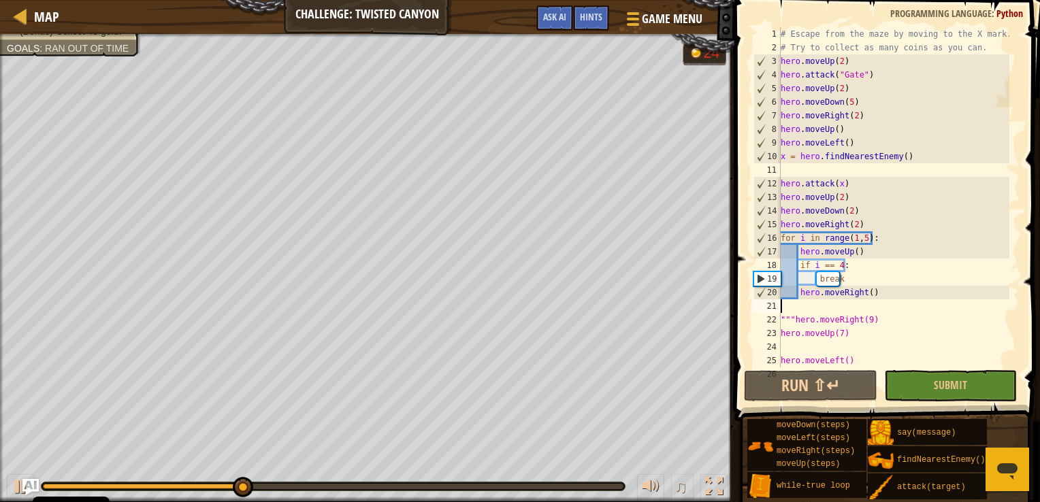
click at [871, 305] on div "# Escape from the maze by moving to the X mark. # Try to collect as many coins …" at bounding box center [893, 210] width 231 height 367
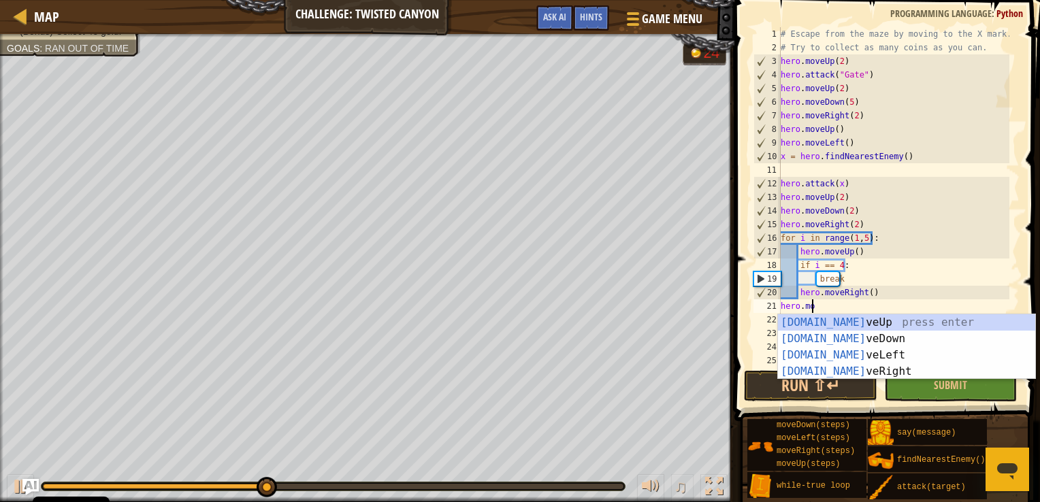
scroll to position [6, 2]
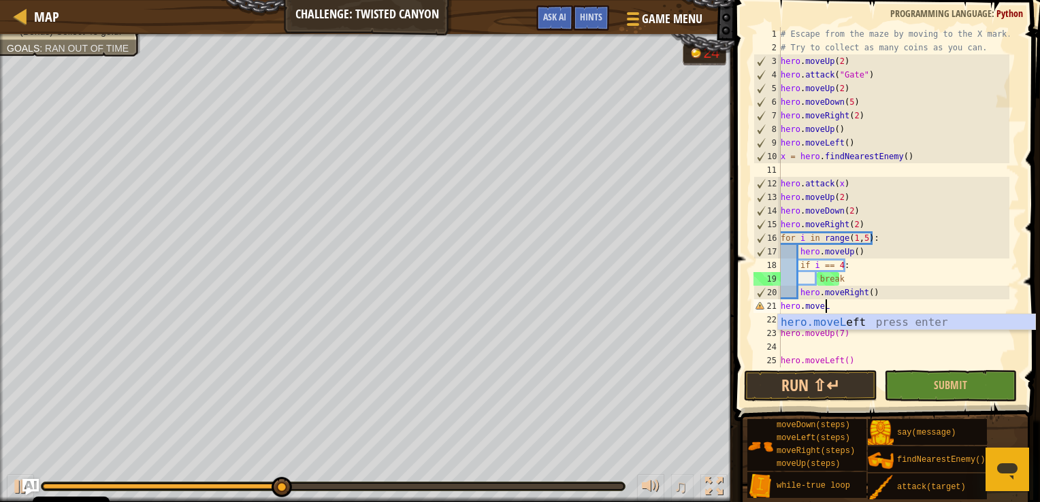
type textarea "hero.moveL"
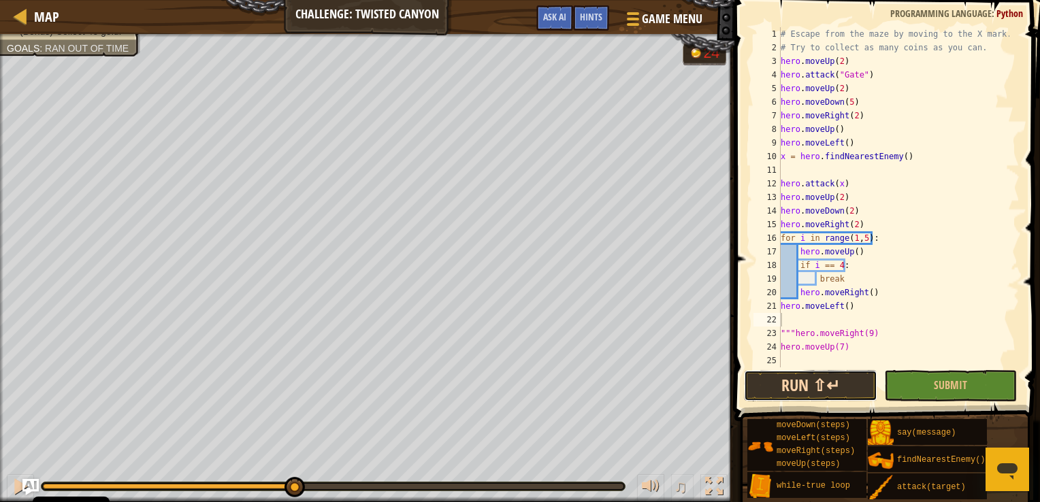
click at [783, 392] on button "Run ⇧↵" at bounding box center [810, 385] width 133 height 31
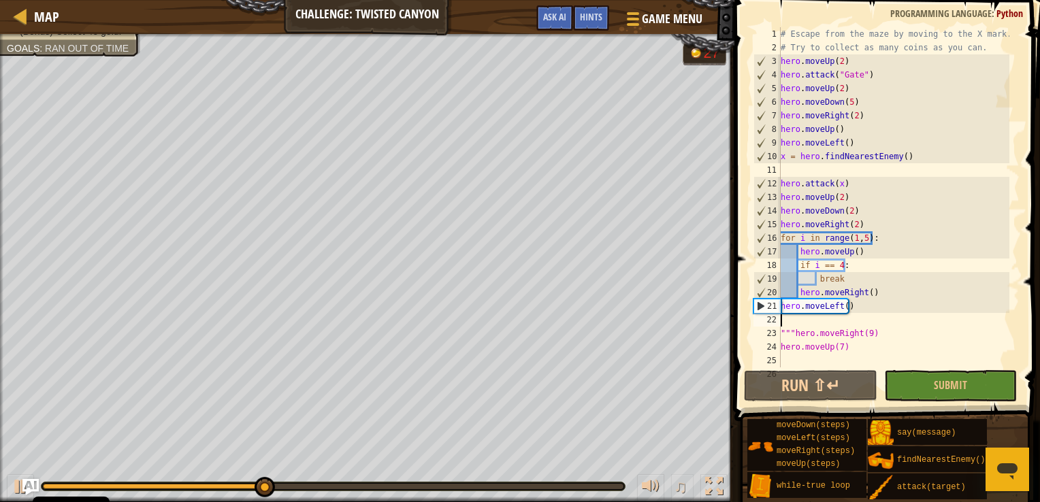
type textarea "h"
drag, startPoint x: 911, startPoint y: 159, endPoint x: 774, endPoint y: 159, distance: 137.5
click at [774, 159] on div "1 2 3 4 5 6 7 8 9 10 11 12 13 14 15 16 17 18 19 20 21 22 23 24 25 26 # Escape f…" at bounding box center [885, 197] width 269 height 340
type textarea "x = hero.findNearestEnemy()"
click at [822, 323] on div "# Escape from the maze by moving to the X mark. # Try to collect as many coins …" at bounding box center [893, 210] width 231 height 367
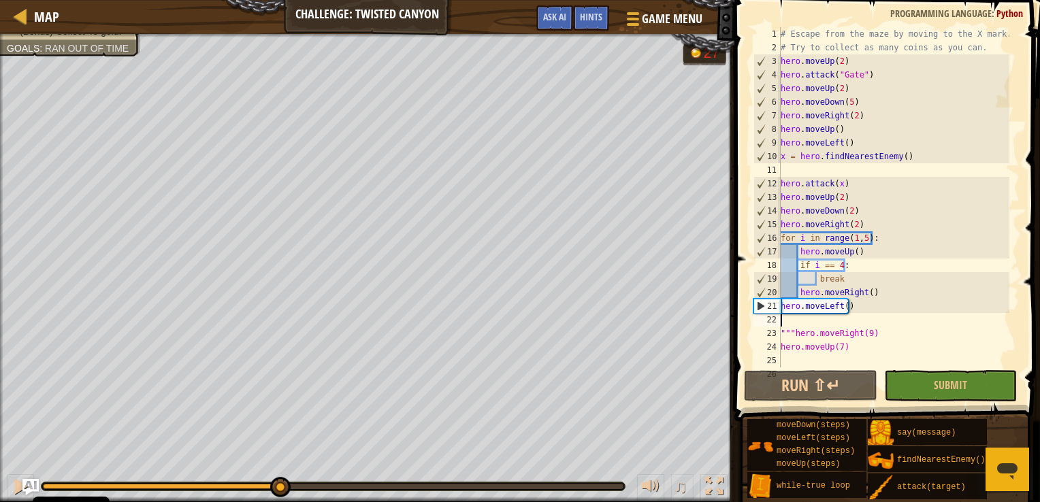
paste textarea "x = hero.findNearestEnemy()"
type textarea "x = hero.findNearestEnemy()"
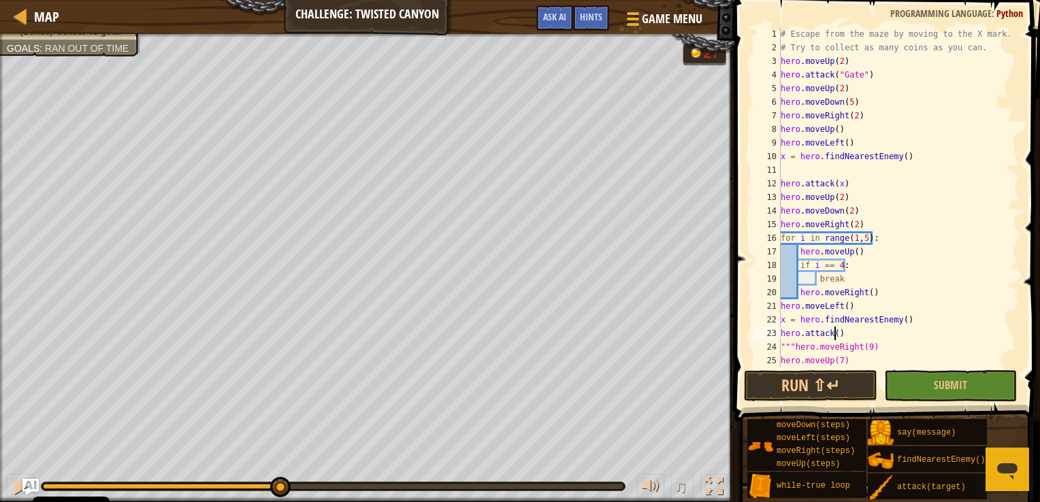
scroll to position [6, 4]
click at [819, 398] on button "Run ⇧↵" at bounding box center [810, 385] width 133 height 31
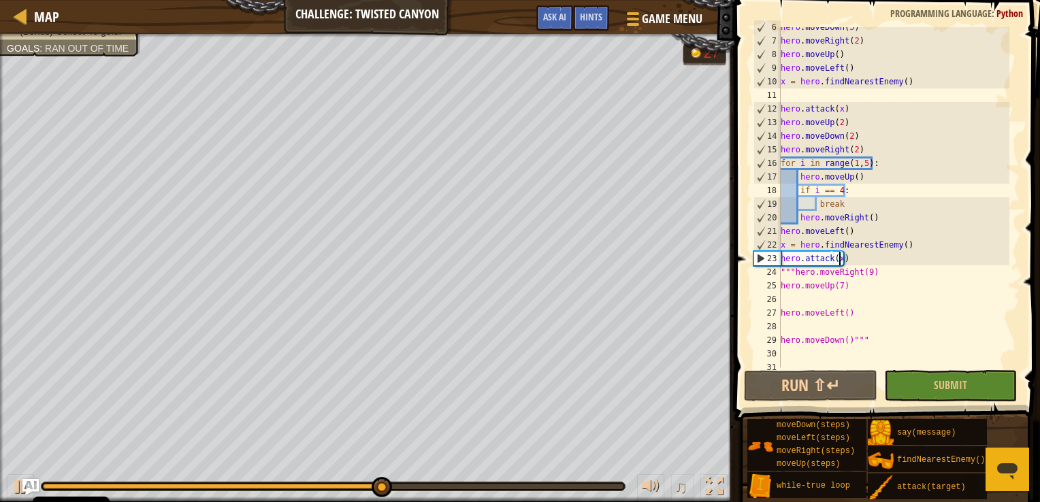
scroll to position [82, 0]
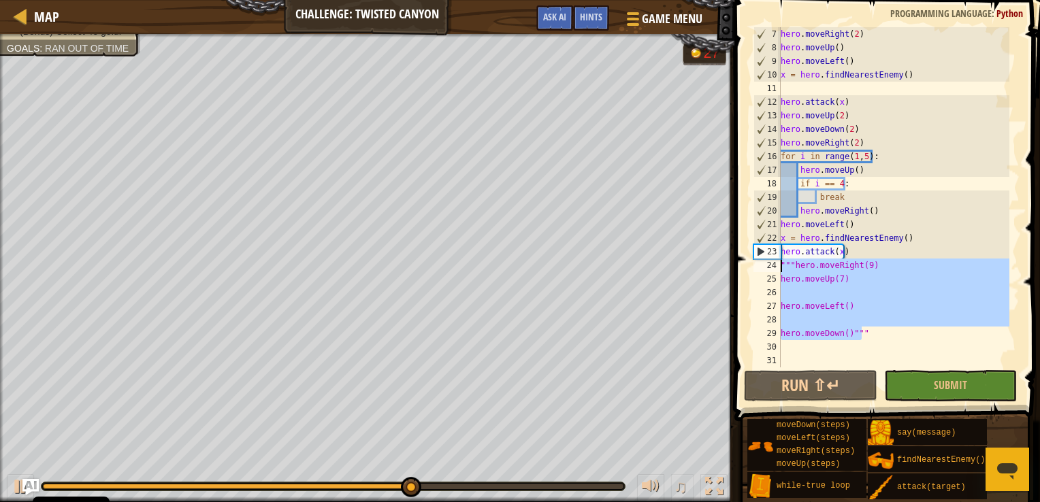
drag, startPoint x: 861, startPoint y: 336, endPoint x: 778, endPoint y: 268, distance: 106.8
click at [778, 268] on div "hero.attack(x) 7 8 9 10 11 12 13 14 15 16 17 18 19 20 21 22 23 24 25 26 27 28 2…" at bounding box center [885, 197] width 269 height 340
type textarea """"hero.moveRight(9) hero.moveUp(7)"
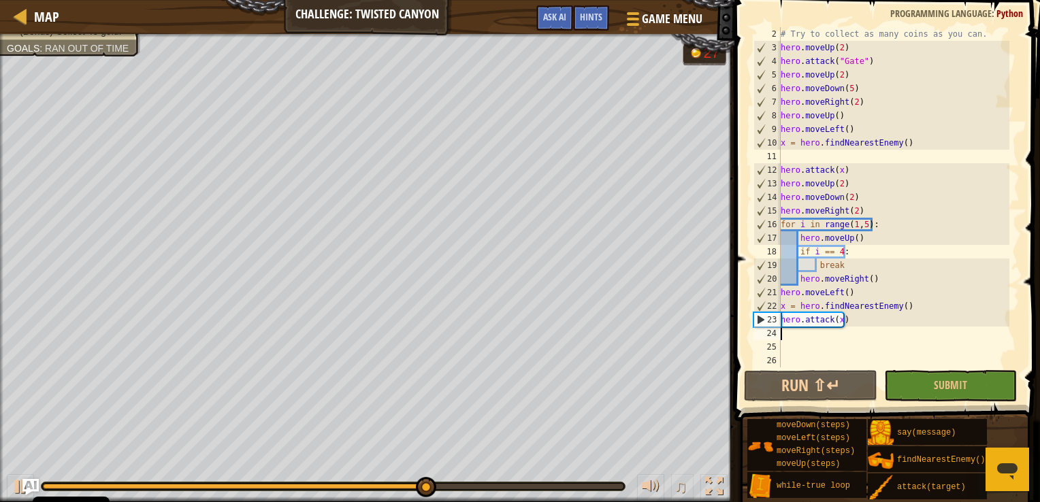
scroll to position [14, 0]
click at [853, 280] on div "# Try to collect as many coins as you can. hero . moveUp ( 2 ) hero . attack ( …" at bounding box center [893, 210] width 231 height 367
click at [800, 295] on div "# Try to collect as many coins as you can. hero . moveUp ( 2 ) hero . attack ( …" at bounding box center [893, 210] width 231 height 367
click at [883, 308] on div "# Try to collect as many coins as you can. hero . moveUp ( 2 ) hero . attack ( …" at bounding box center [893, 210] width 231 height 367
type textarea "x = hero.findNearestEnemy()"
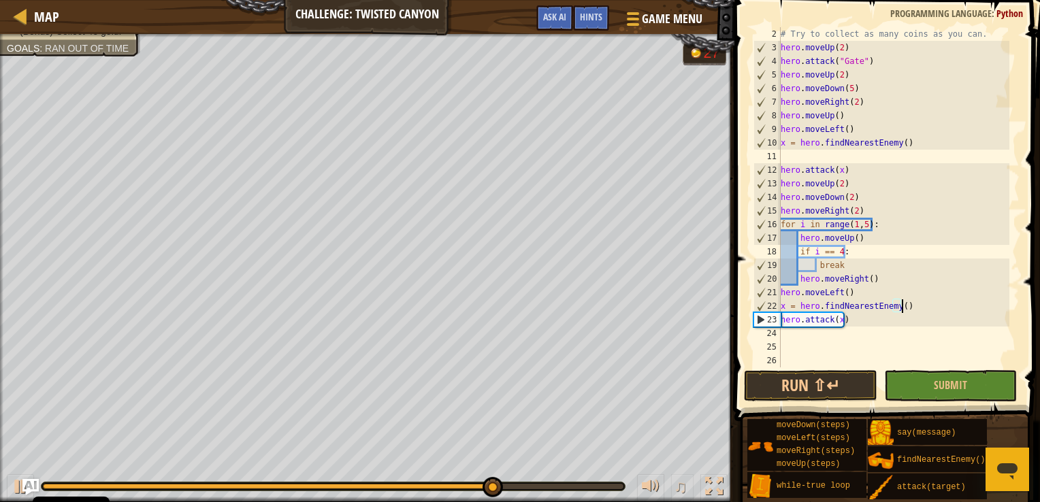
click at [910, 308] on div "# Try to collect as many coins as you can. hero . moveUp ( 2 ) hero . attack ( …" at bounding box center [893, 210] width 231 height 367
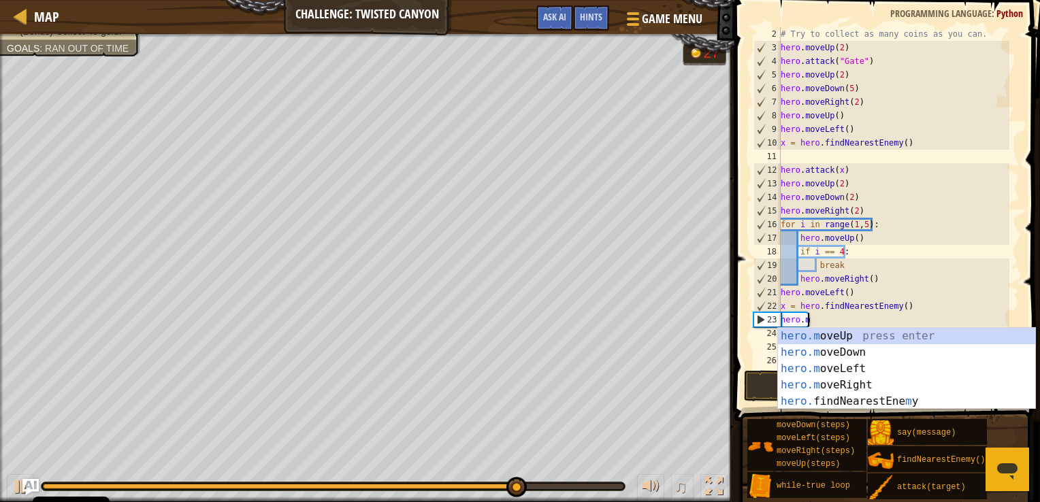
scroll to position [6, 2]
type textarea "hero.move"
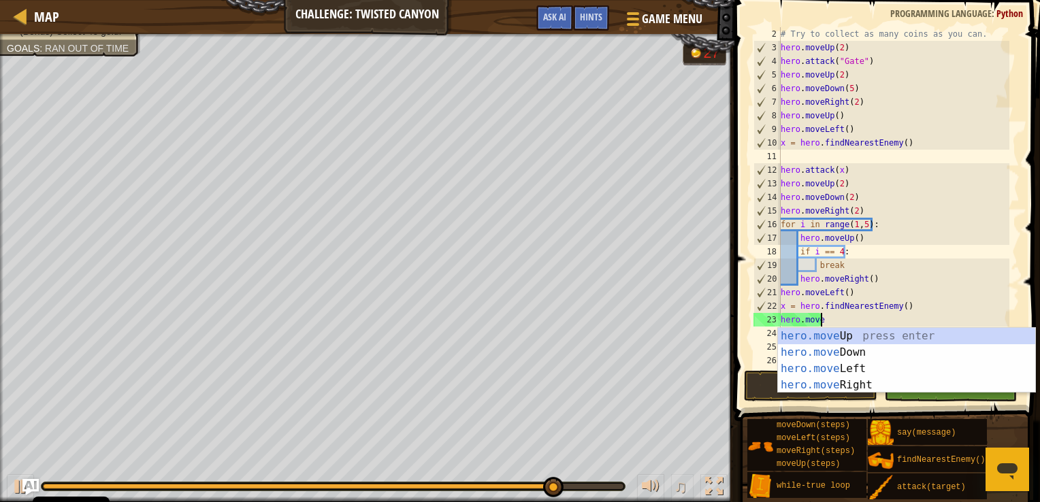
scroll to position [6, 0]
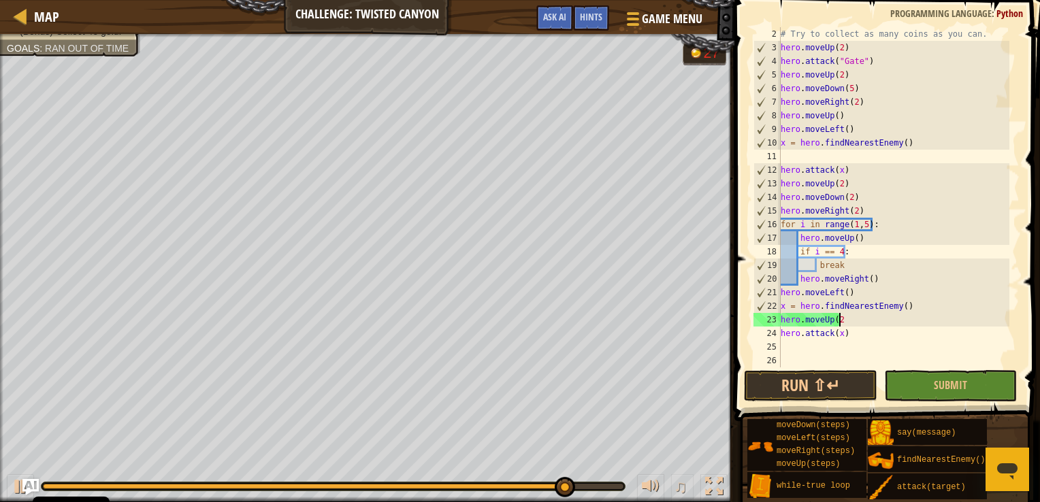
type textarea "hero.moveUp(2)"
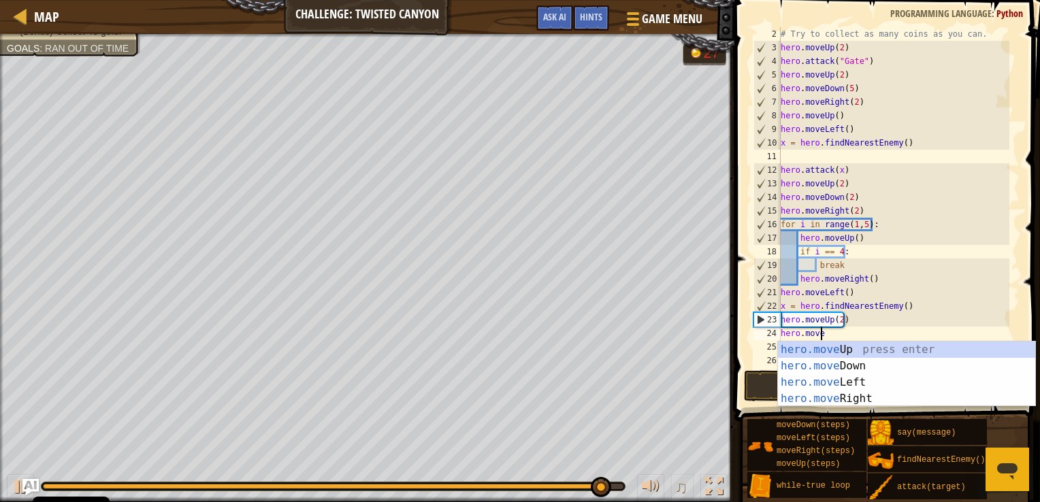
type textarea "hero.moveD"
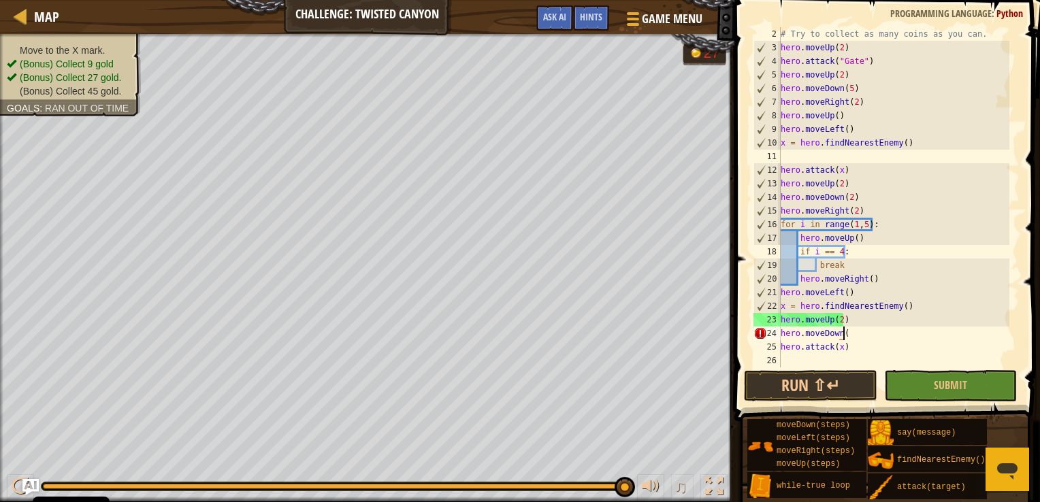
scroll to position [6, 5]
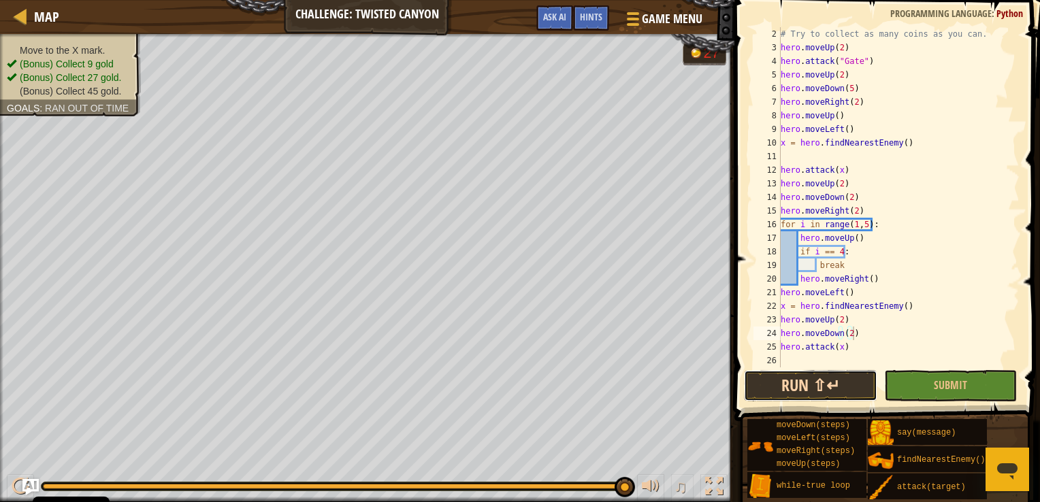
click at [834, 378] on button "Run ⇧↵" at bounding box center [810, 385] width 133 height 31
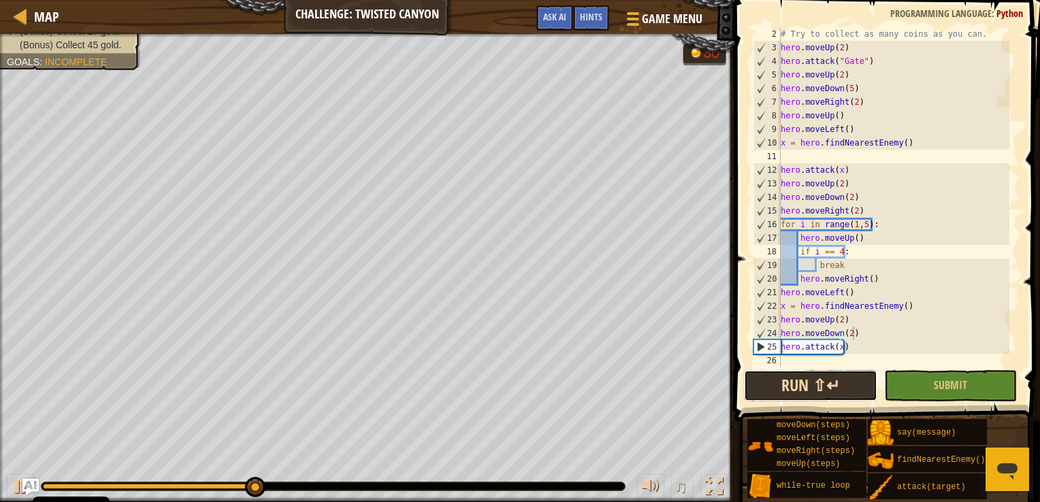
click at [834, 378] on button "Run ⇧↵" at bounding box center [810, 385] width 133 height 31
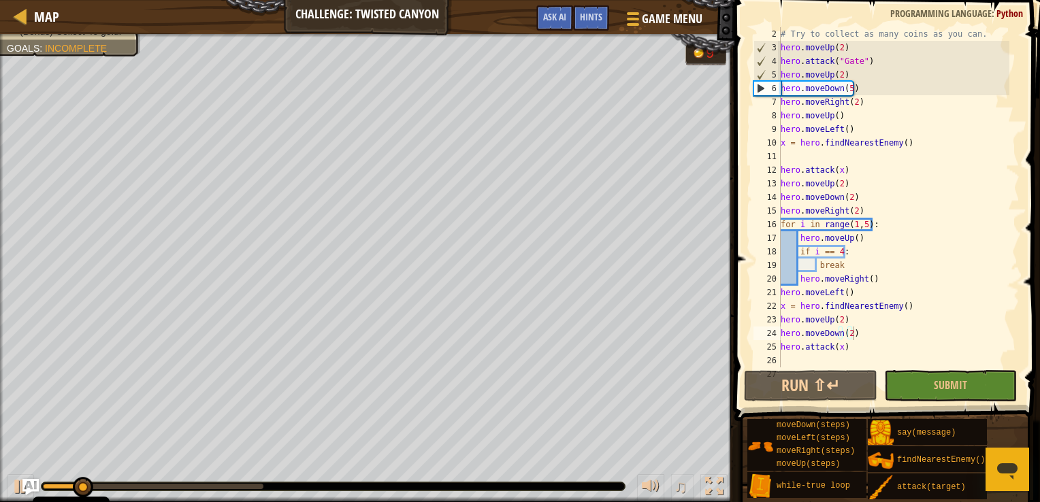
click at [197, 479] on div "♫" at bounding box center [367, 483] width 734 height 41
click at [196, 489] on div at bounding box center [333, 486] width 583 height 8
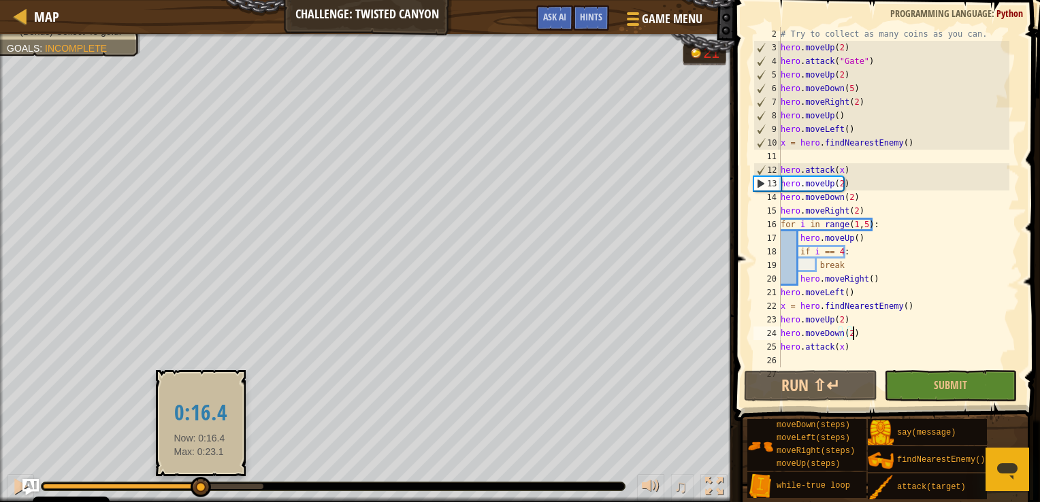
click at [199, 487] on div at bounding box center [153, 486] width 220 height 5
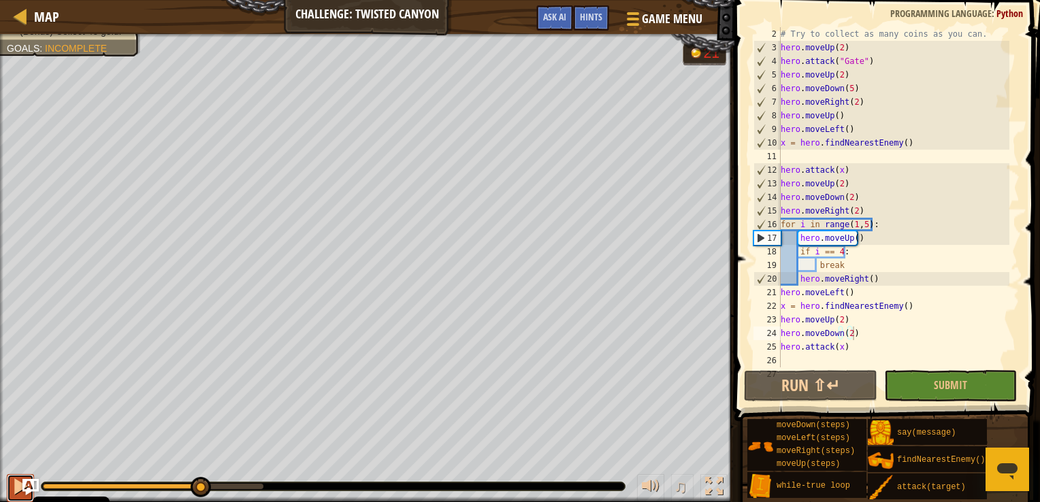
click at [15, 483] on div at bounding box center [21, 487] width 18 height 18
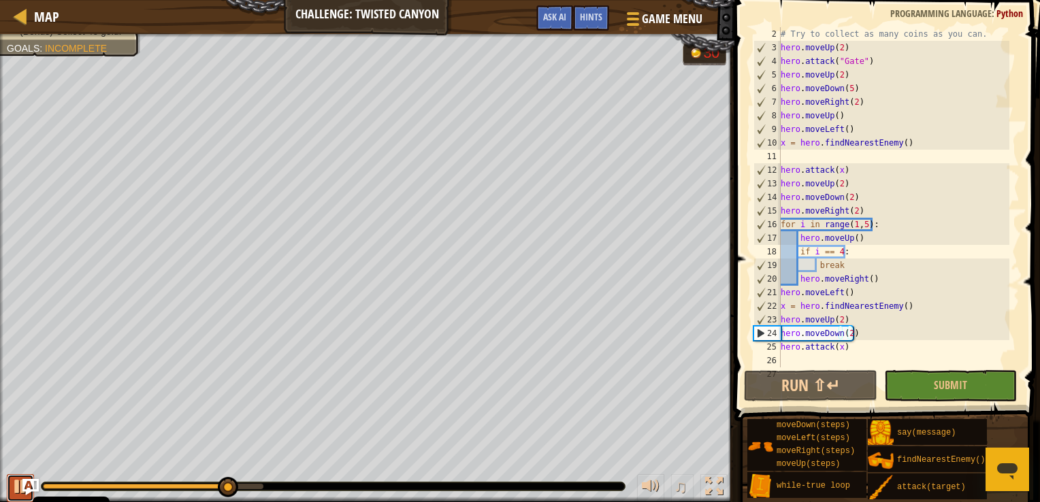
click at [15, 483] on div at bounding box center [21, 487] width 18 height 18
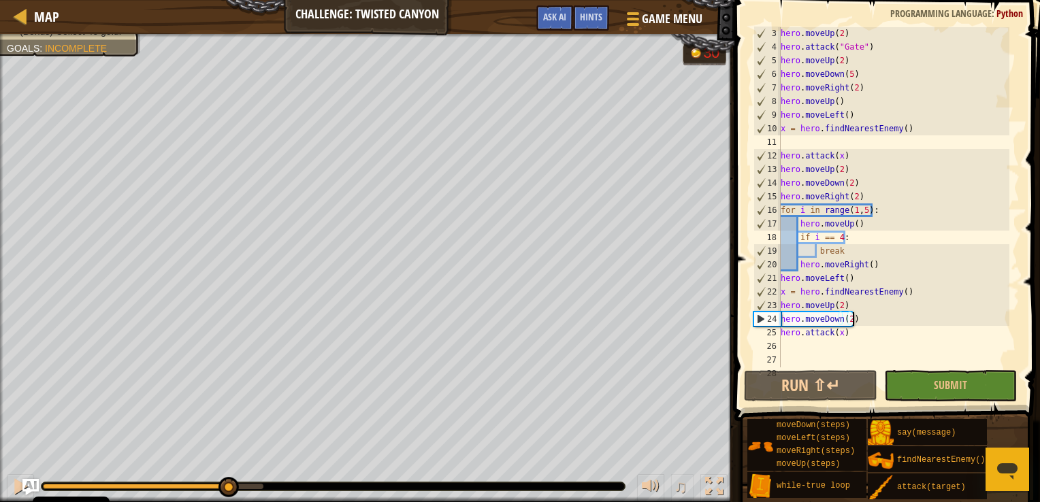
scroll to position [30, 0]
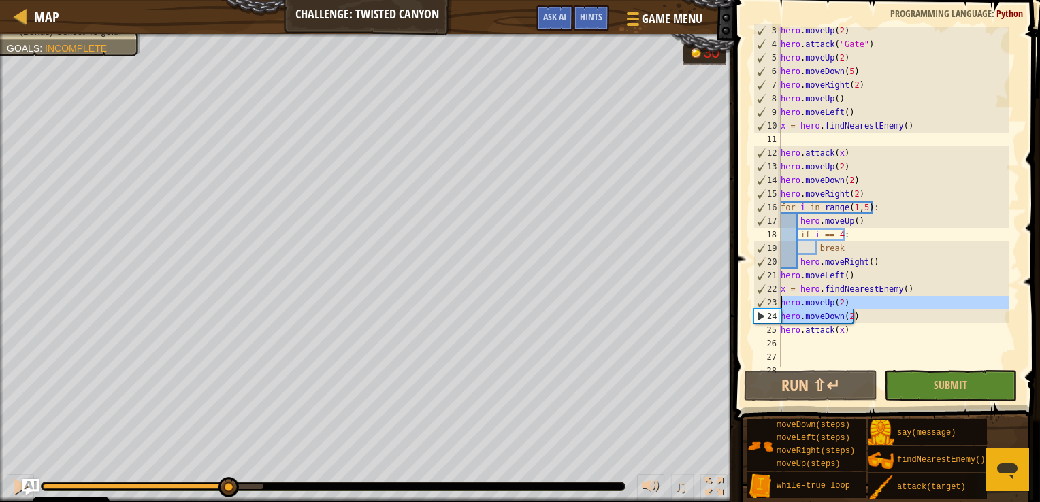
drag, startPoint x: 864, startPoint y: 316, endPoint x: 779, endPoint y: 301, distance: 85.7
click at [779, 301] on div "hero.moveDown(2) 3 4 5 6 7 8 9 10 11 12 13 14 15 16 17 18 19 20 21 22 23 24 25 …" at bounding box center [885, 197] width 269 height 340
type textarea "hero.moveUp(2) hero.moveDown(2)"
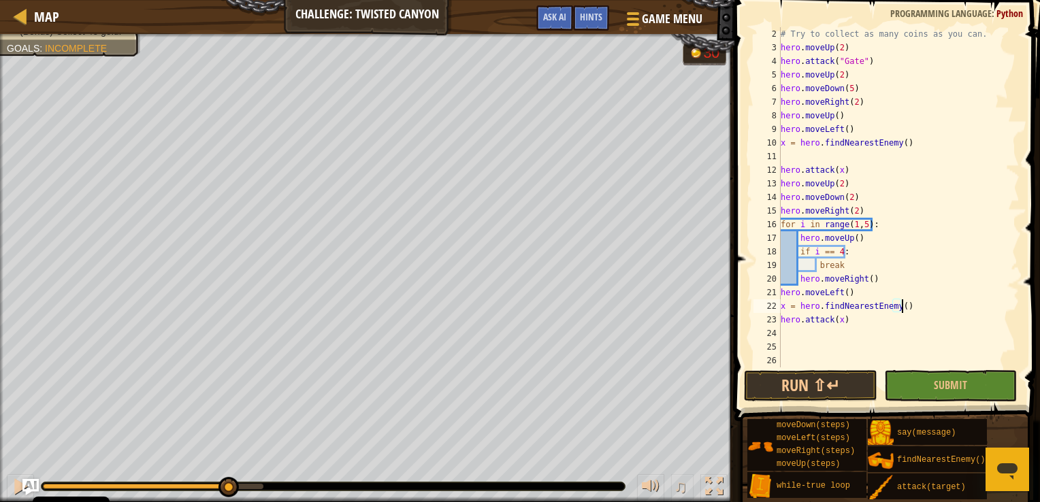
scroll to position [14, 0]
type textarea "hero.attack(x)"
paste textarea "hero.moveDown(2)"
click at [822, 381] on button "Run ⇧↵" at bounding box center [810, 385] width 133 height 31
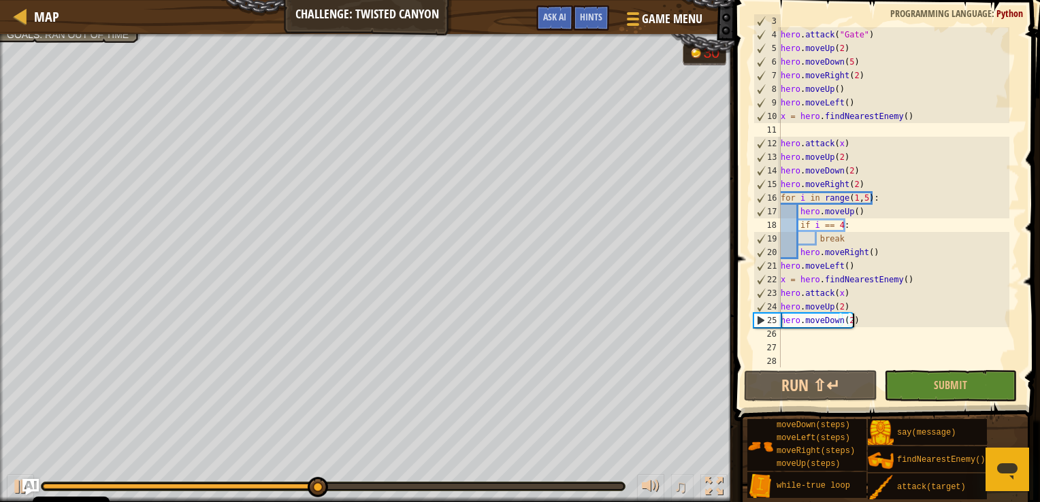
scroll to position [40, 0]
click at [863, 311] on div "hero . moveUp ( 2 ) hero . attack ( "Gate" ) hero . moveUp ( 2 ) hero . moveDow…" at bounding box center [893, 197] width 231 height 367
click at [864, 320] on div "hero . moveUp ( 2 ) hero . attack ( "Gate" ) hero . moveUp ( 2 ) hero . moveDow…" at bounding box center [893, 197] width 231 height 367
type textarea "hero.moveDown(2)"
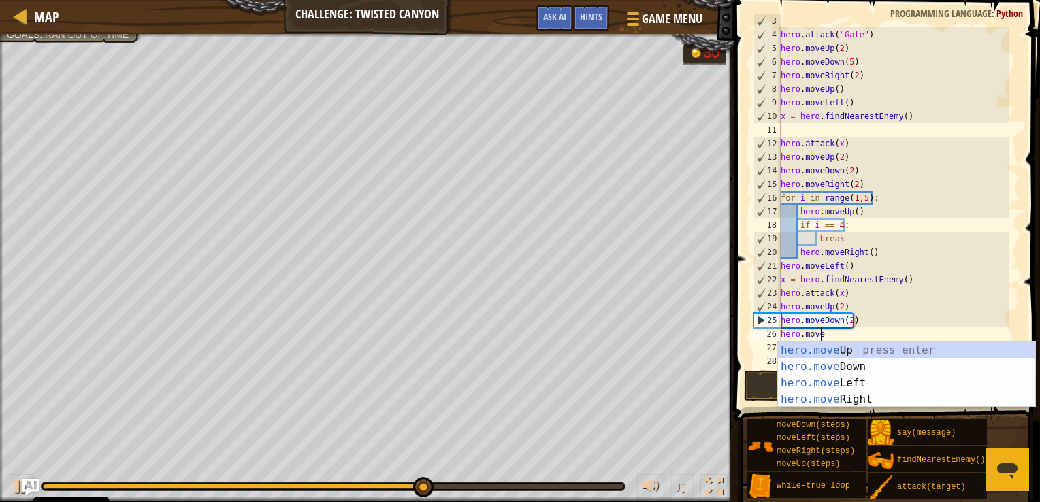
scroll to position [6, 2]
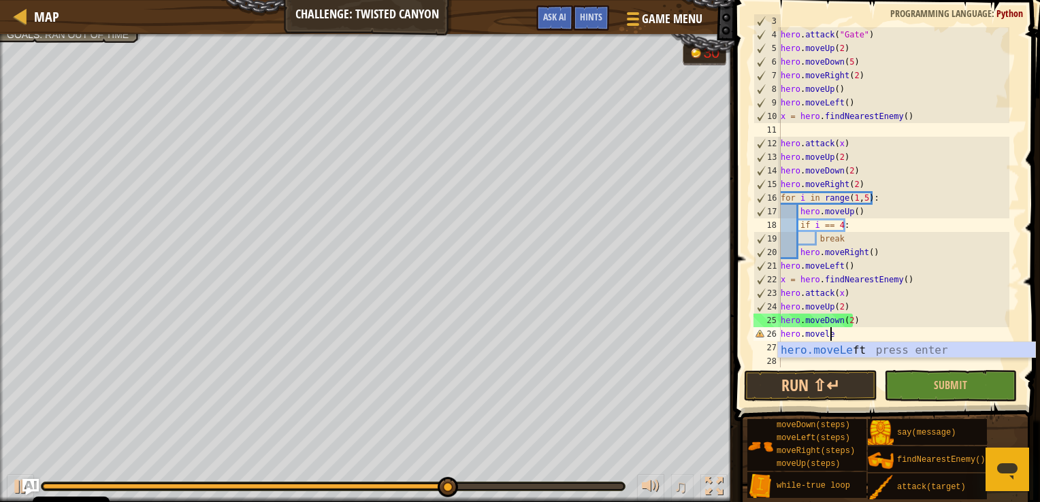
type textarea "hero.movelef"
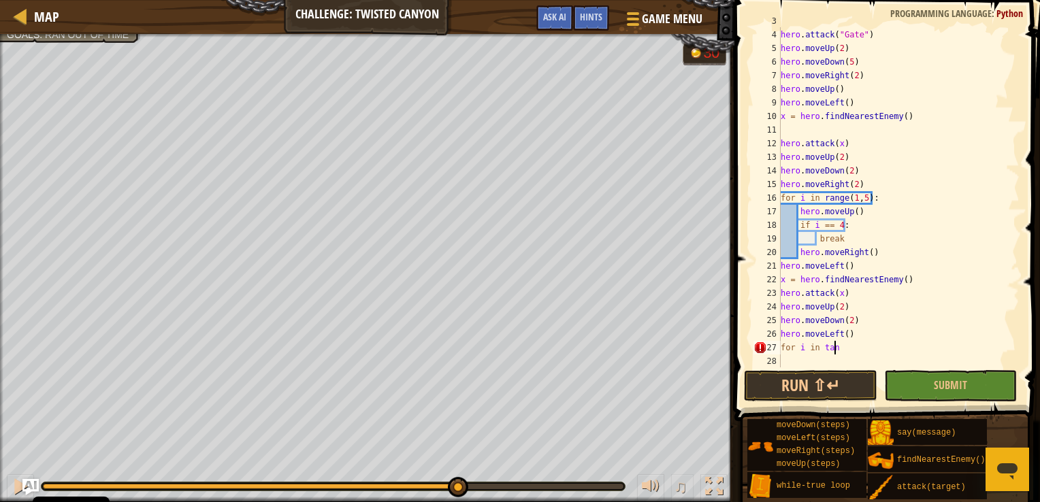
scroll to position [6, 3]
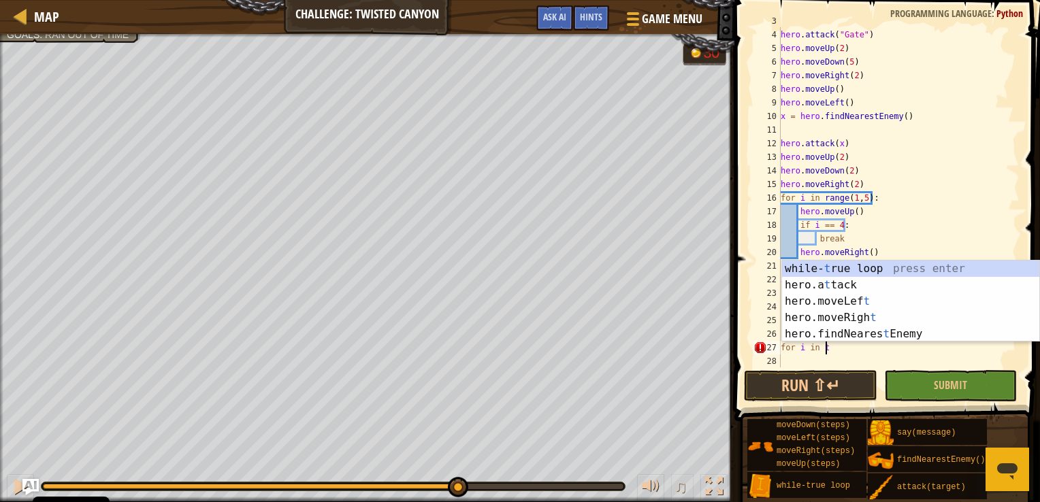
type textarea "for i in t"
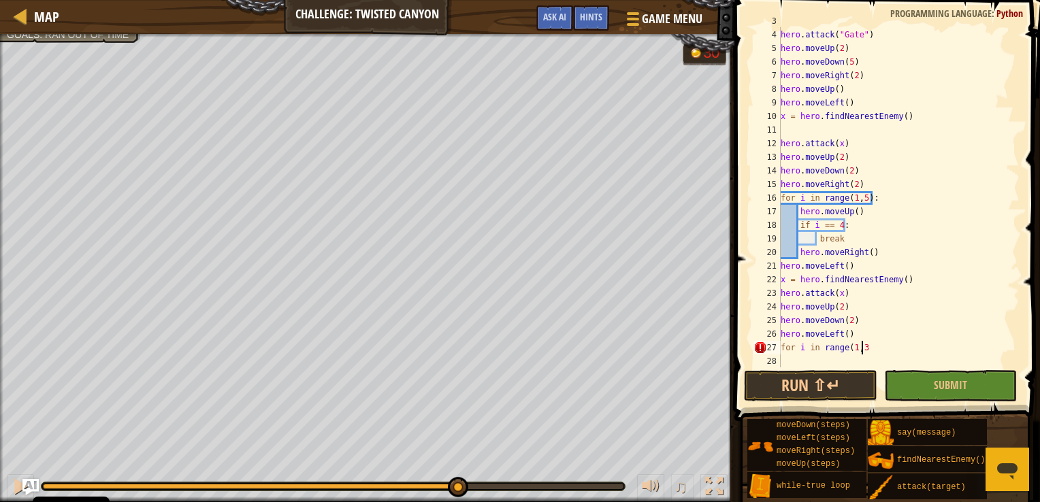
scroll to position [6, 5]
type textarea "for i in range(1,3):"
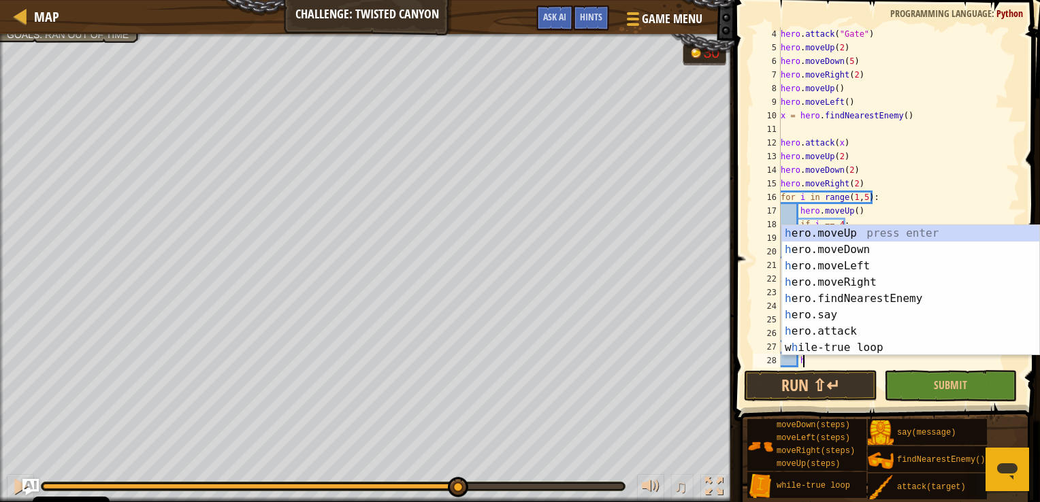
scroll to position [6, 2]
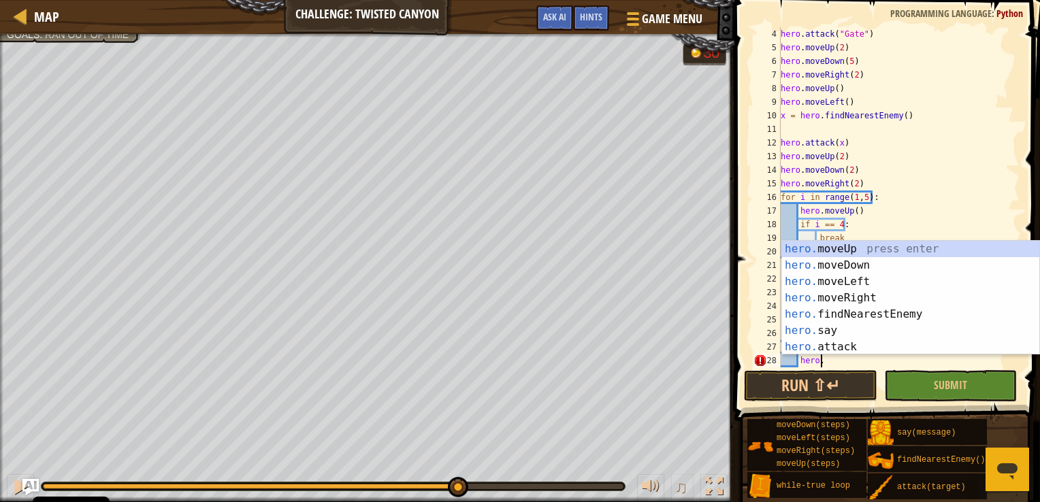
type textarea "hero.d"
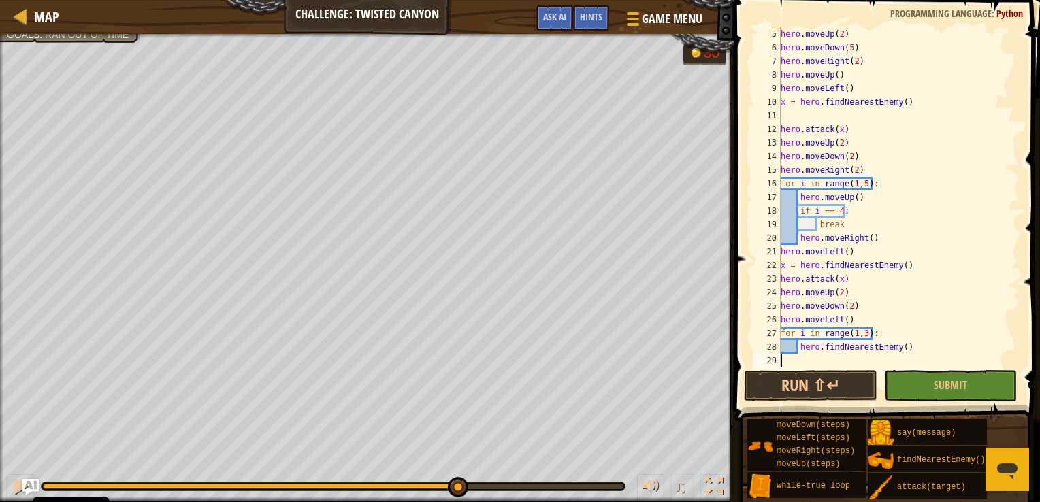
scroll to position [54, 0]
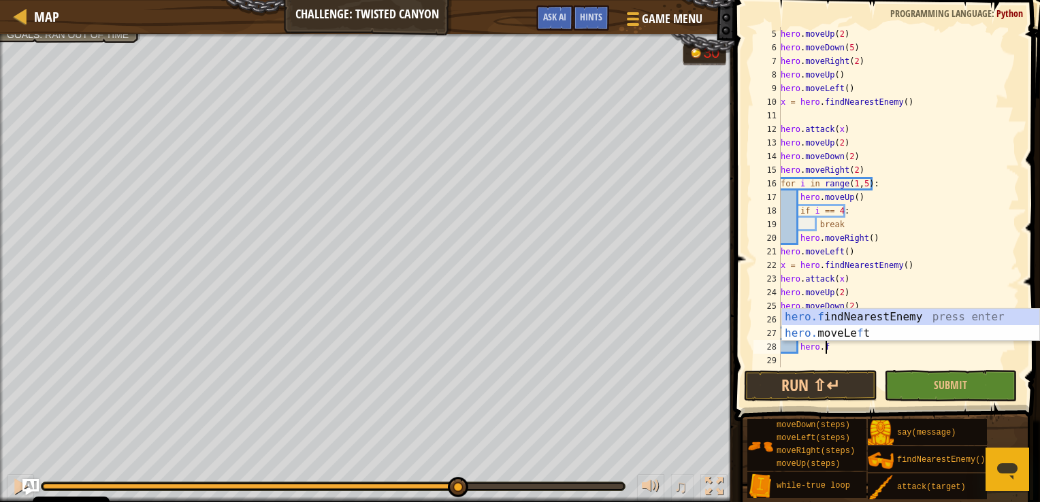
type textarea "hero.d"
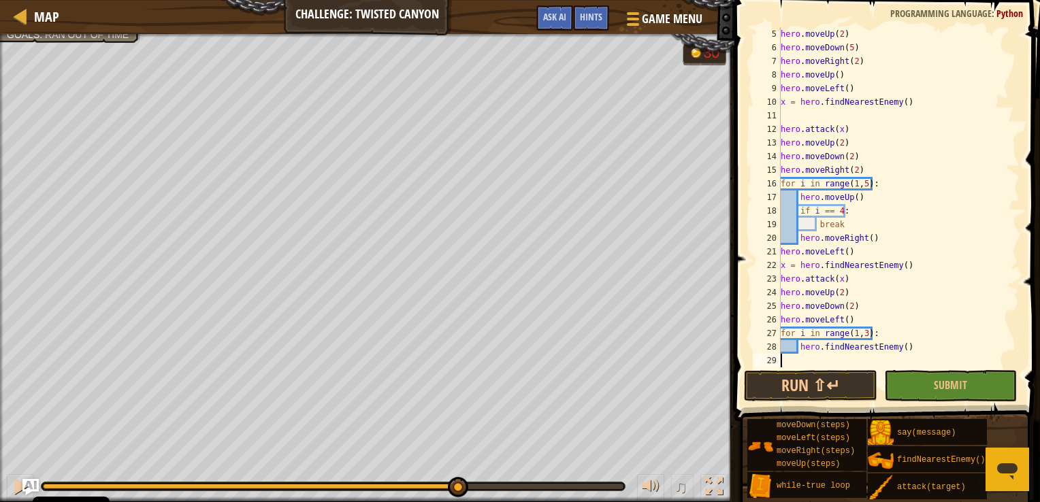
scroll to position [6, 0]
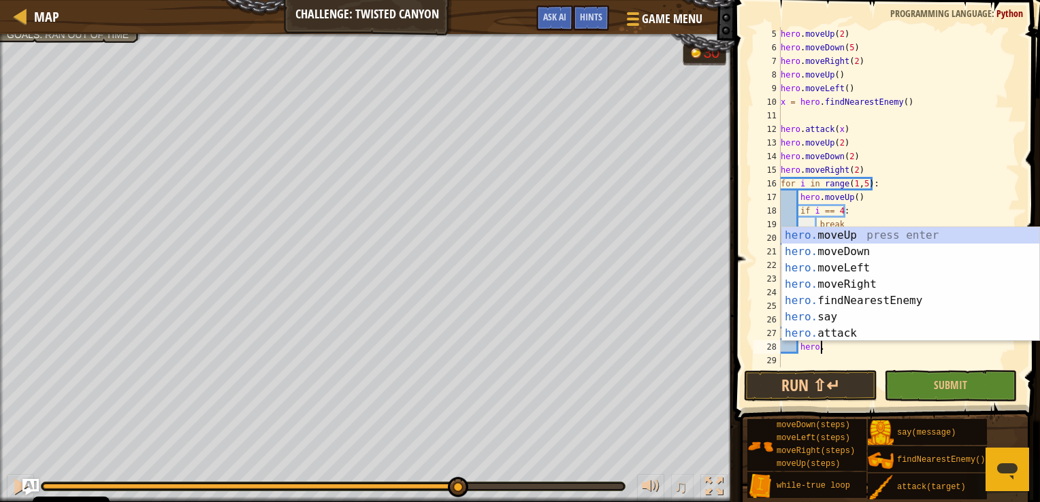
type textarea "hero.d"
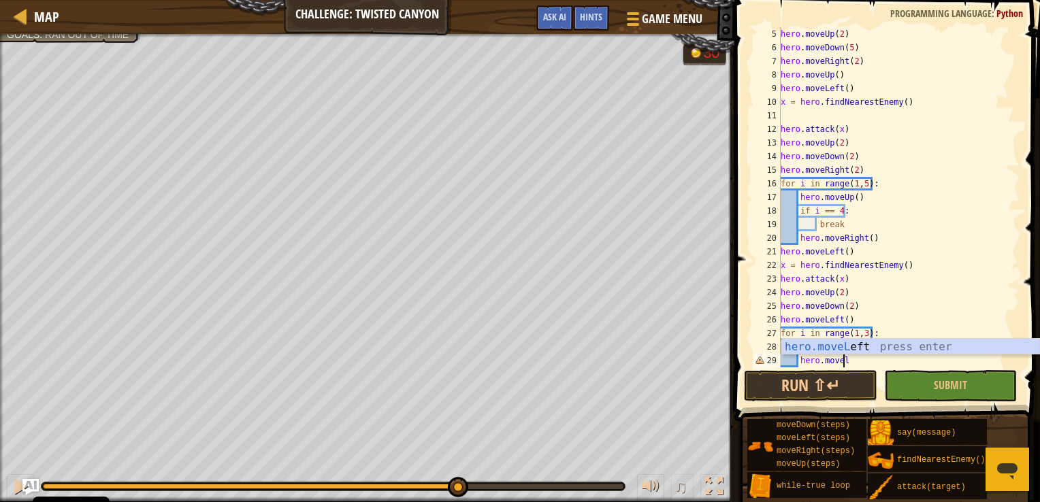
scroll to position [6, 5]
type textarea "hero.movele"
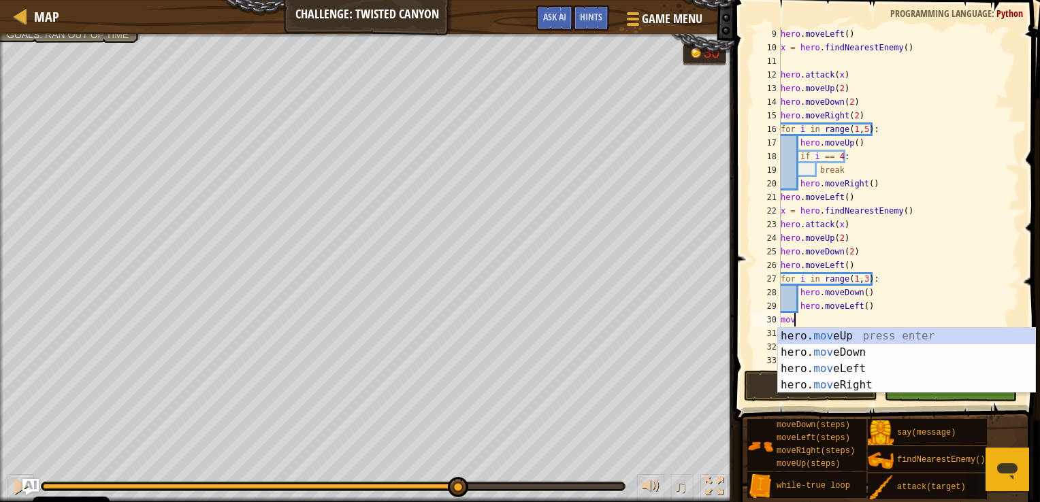
scroll to position [6, 0]
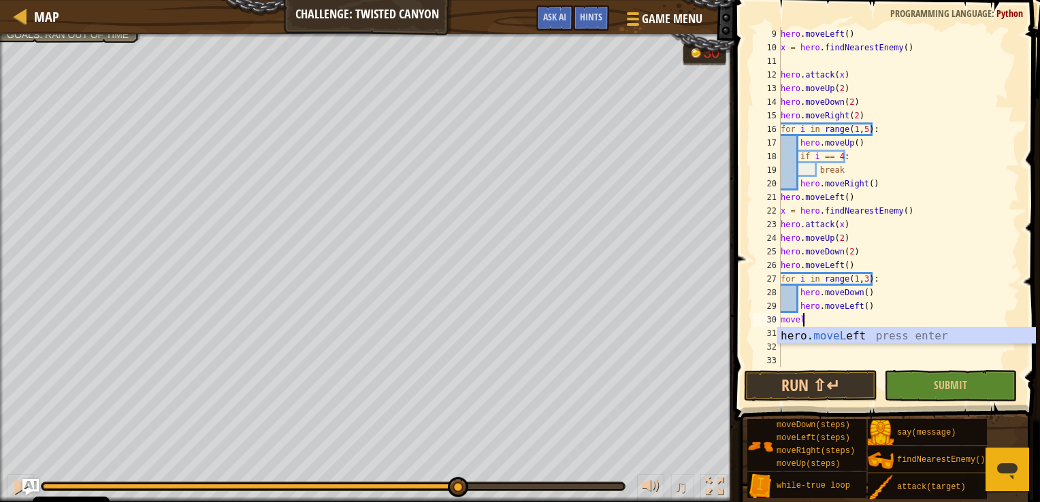
type textarea "movele"
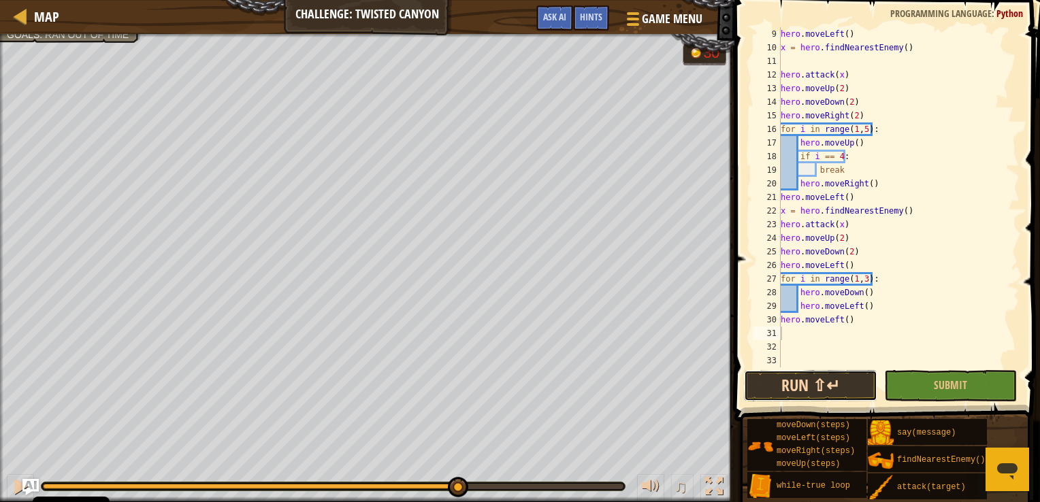
click at [836, 372] on button "Run ⇧↵" at bounding box center [810, 385] width 133 height 31
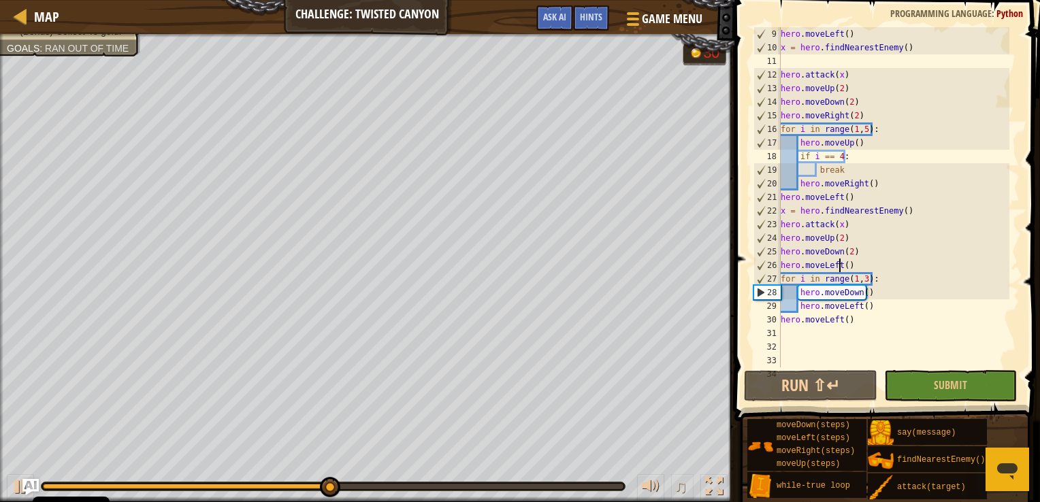
click at [838, 263] on div "hero . moveLeft ( ) x = hero . findNearestEnemy ( ) hero . attack ( x ) hero . …" at bounding box center [893, 210] width 231 height 367
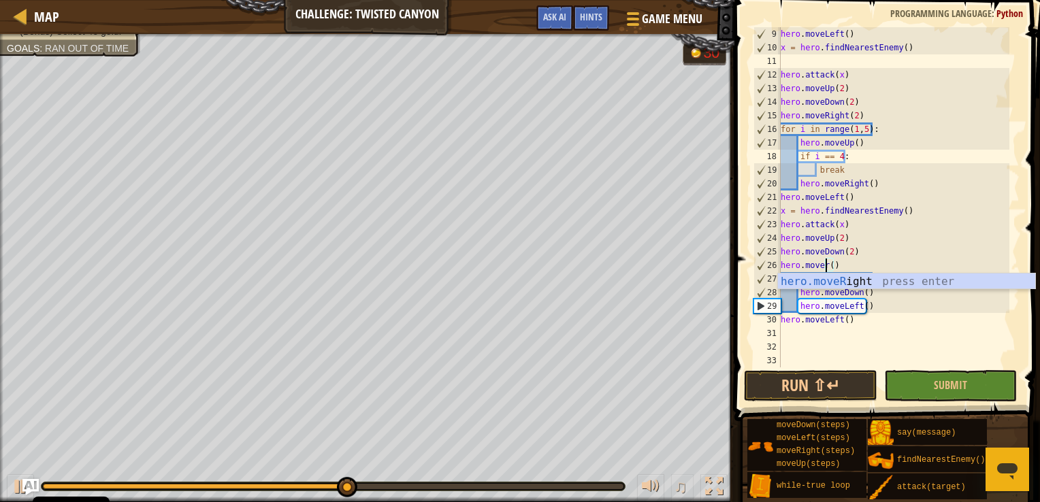
scroll to position [6, 3]
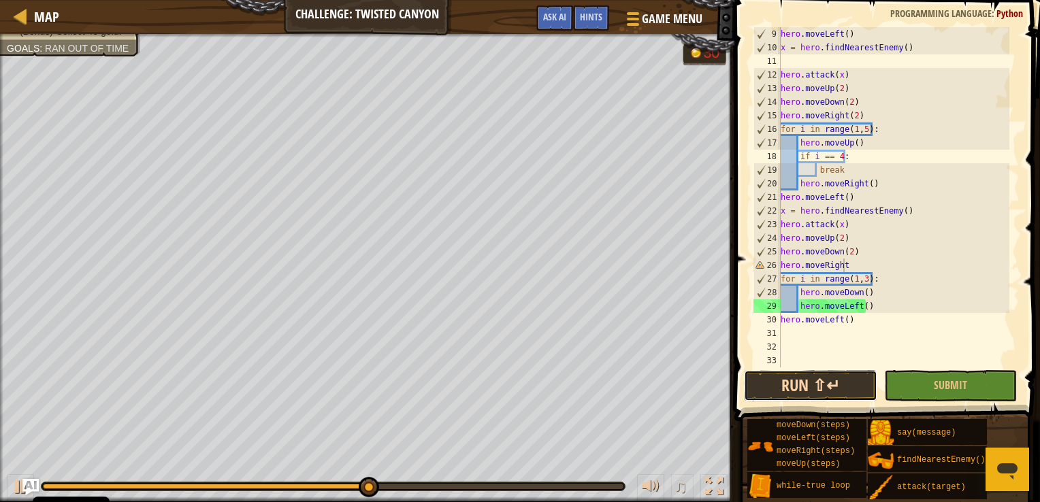
click at [809, 374] on button "Run ⇧↵" at bounding box center [810, 385] width 133 height 31
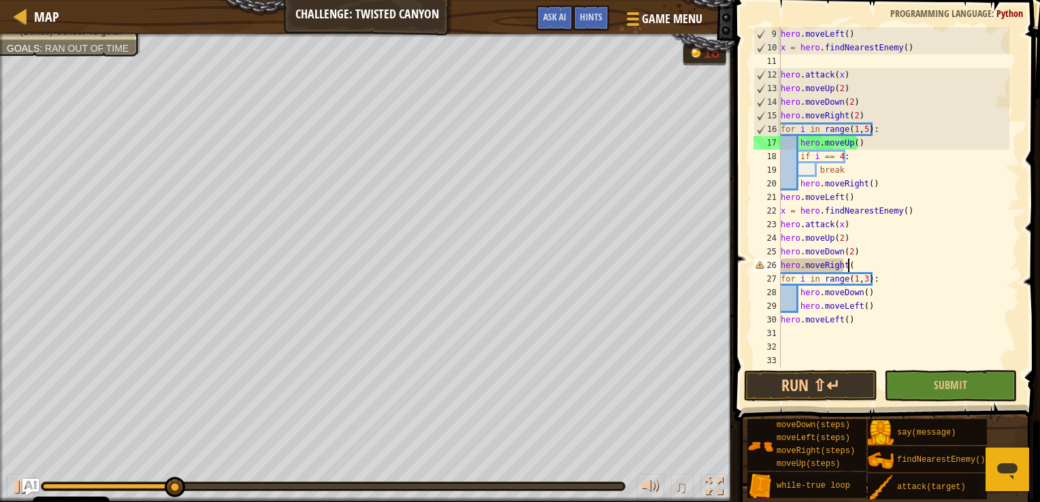
scroll to position [6, 5]
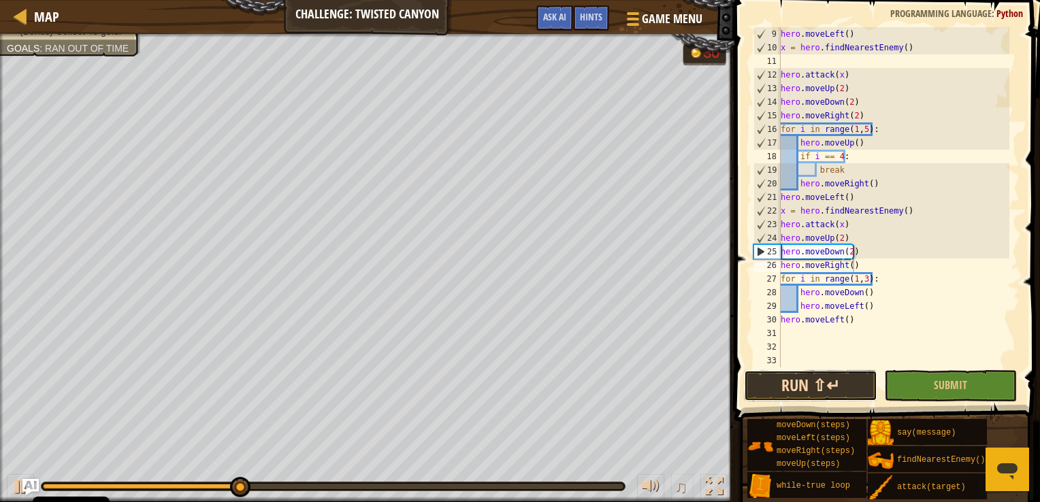
click at [813, 382] on button "Run ⇧↵" at bounding box center [810, 385] width 133 height 31
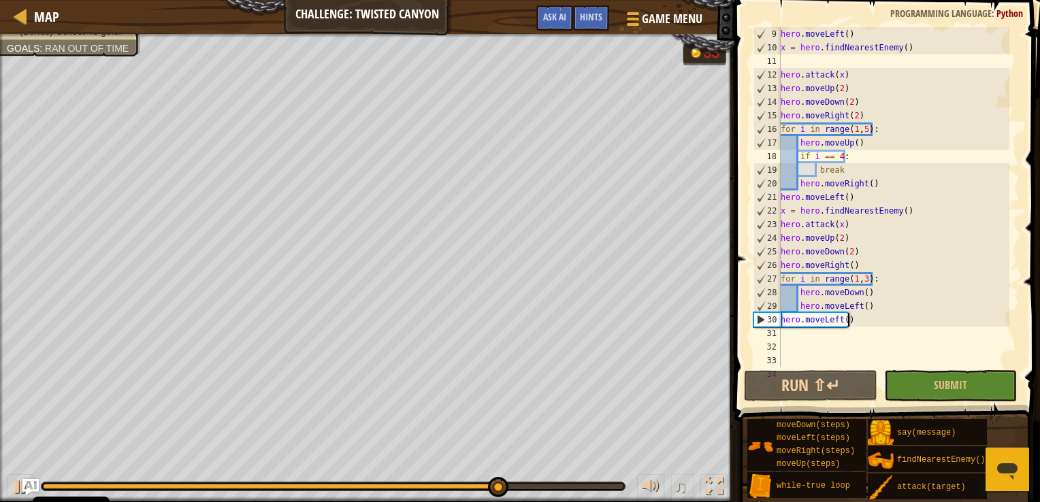
click at [857, 320] on div "hero . moveLeft ( ) x = hero . findNearestEnemy ( ) hero . attack ( x ) hero . …" at bounding box center [893, 210] width 231 height 367
type textarea "hero.moveLeft()"
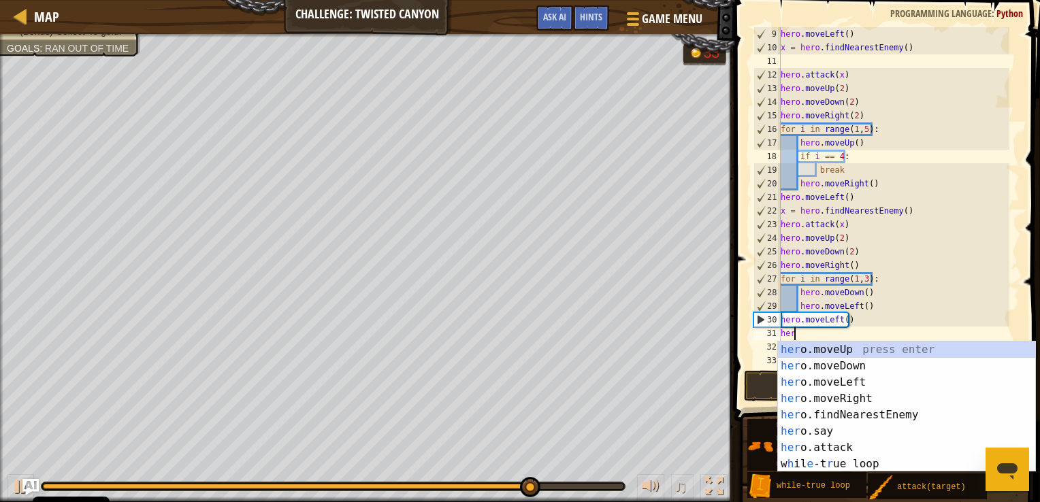
scroll to position [6, 0]
type textarea "h"
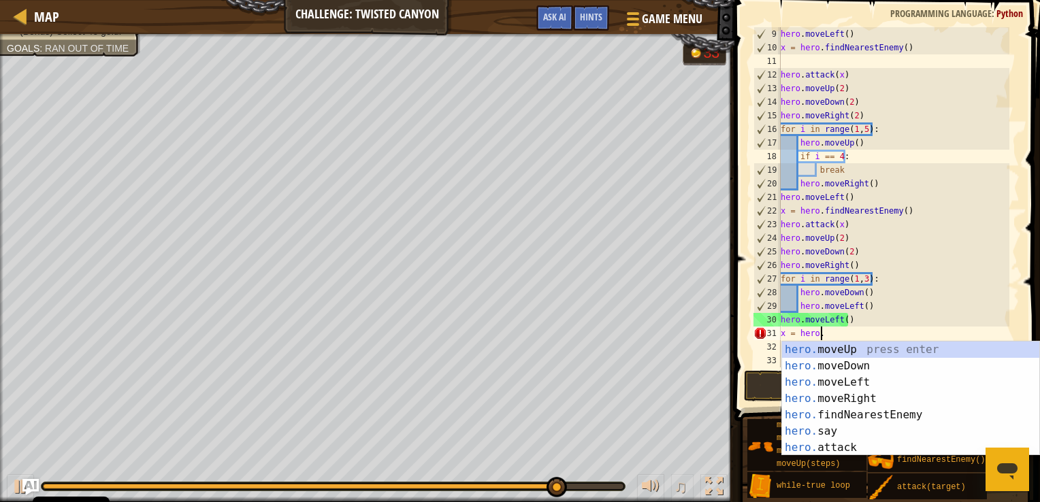
type textarea "x = hero.f"
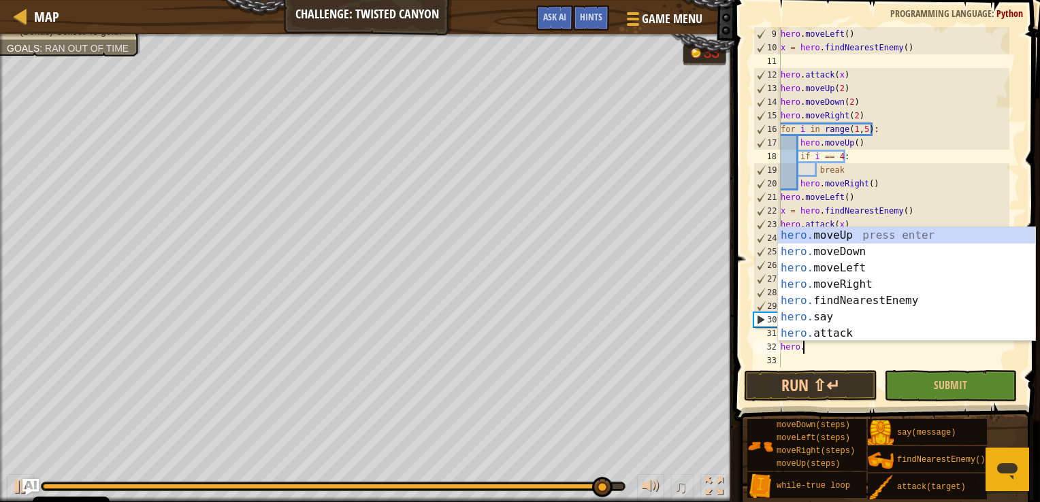
scroll to position [6, 1]
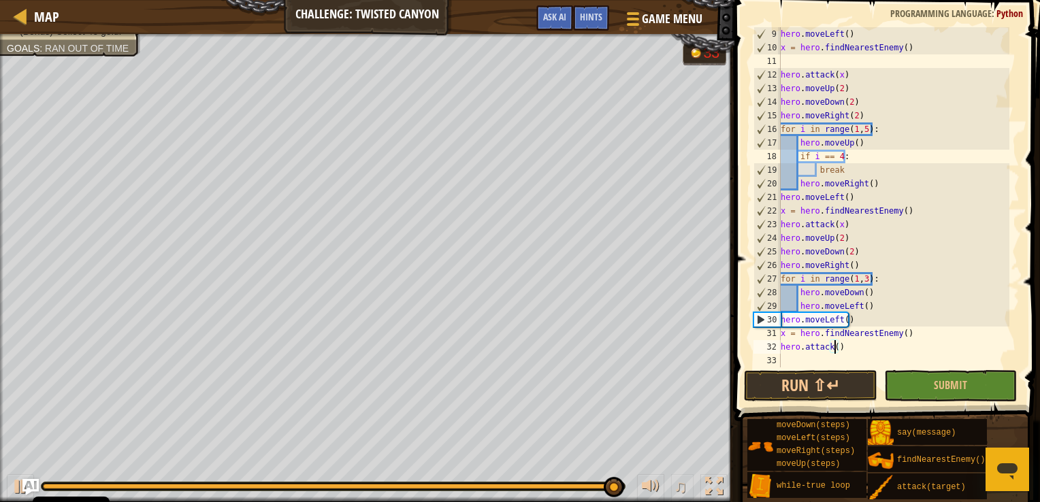
type textarea "hero.attack(x)"
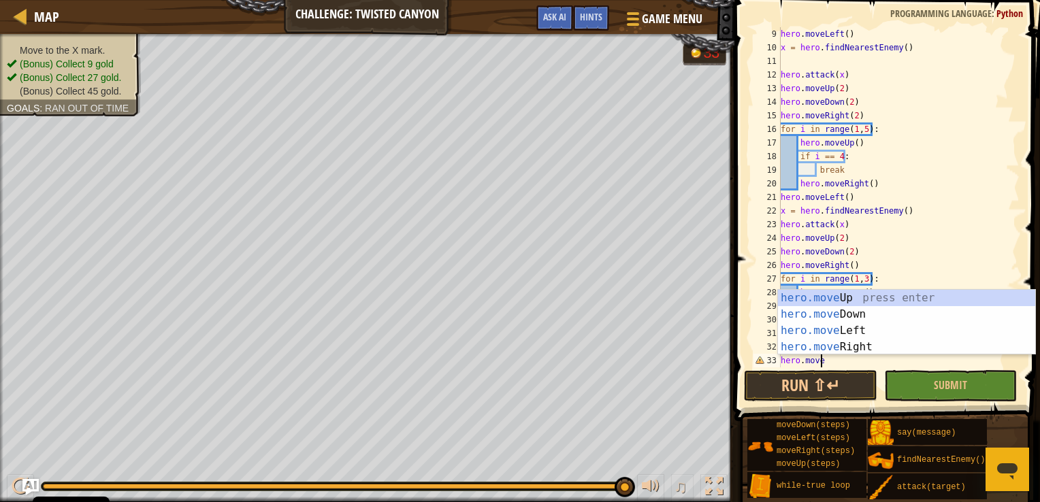
type textarea "hero.moveU"
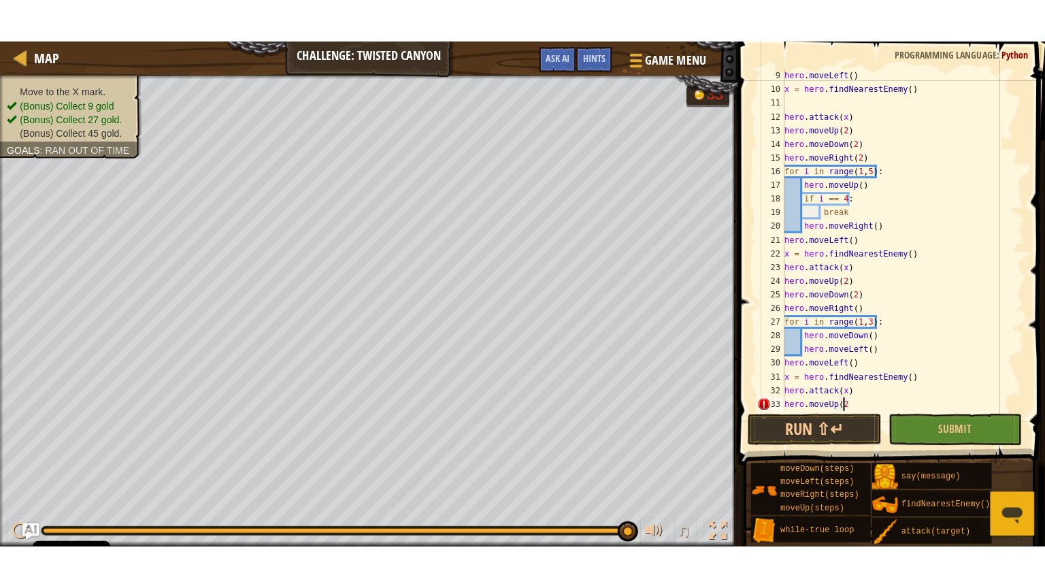
scroll to position [6, 4]
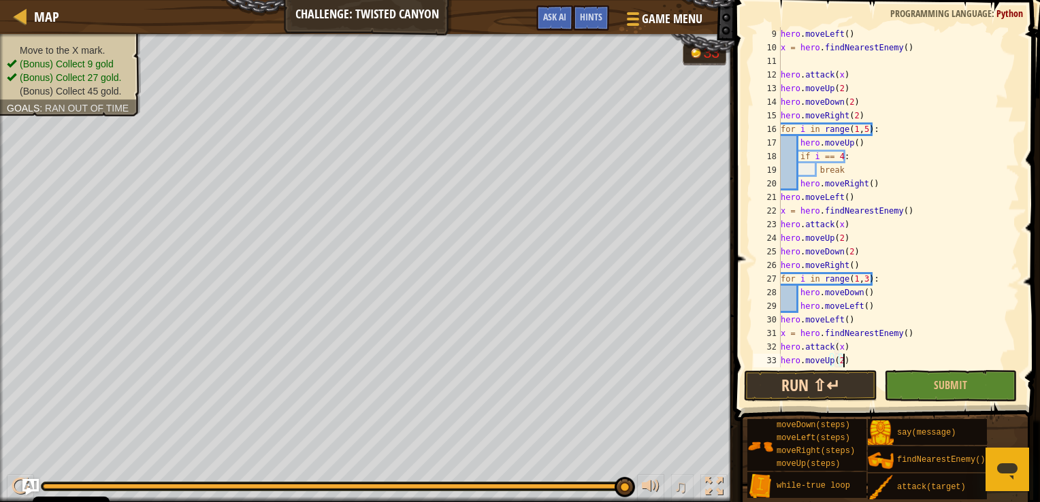
type textarea "hero.moveUp(2)"
click at [831, 393] on button "Run ⇧↵" at bounding box center [810, 385] width 133 height 31
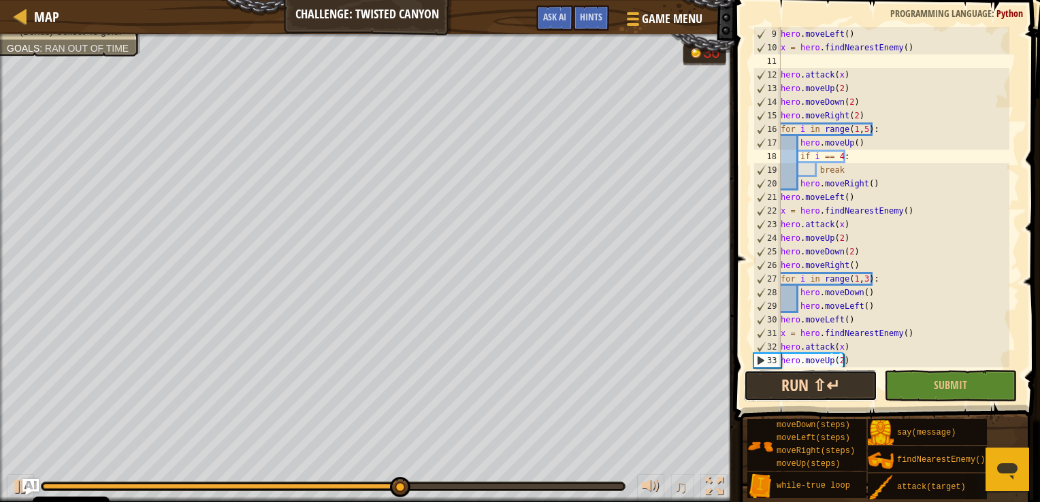
click at [784, 392] on button "Run ⇧↵" at bounding box center [810, 385] width 133 height 31
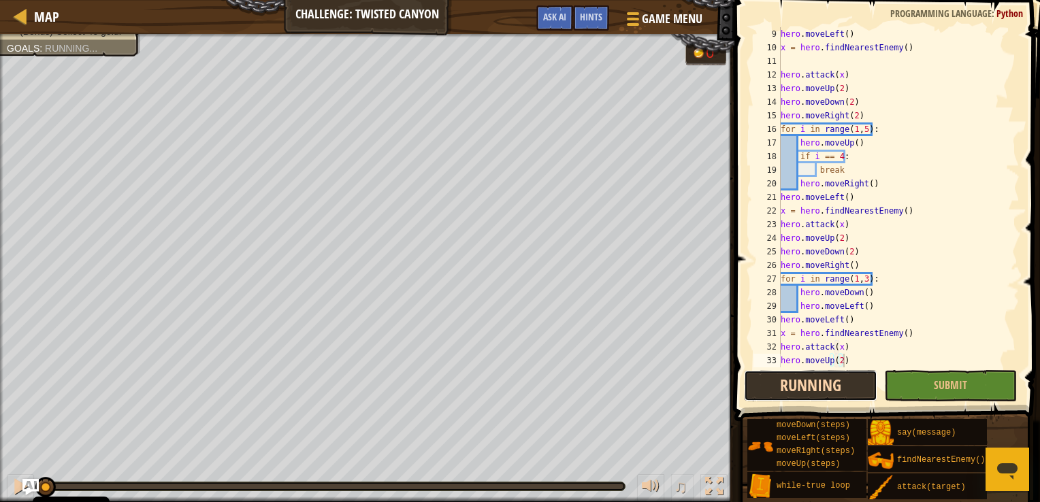
click at [784, 392] on button "Running" at bounding box center [810, 385] width 133 height 31
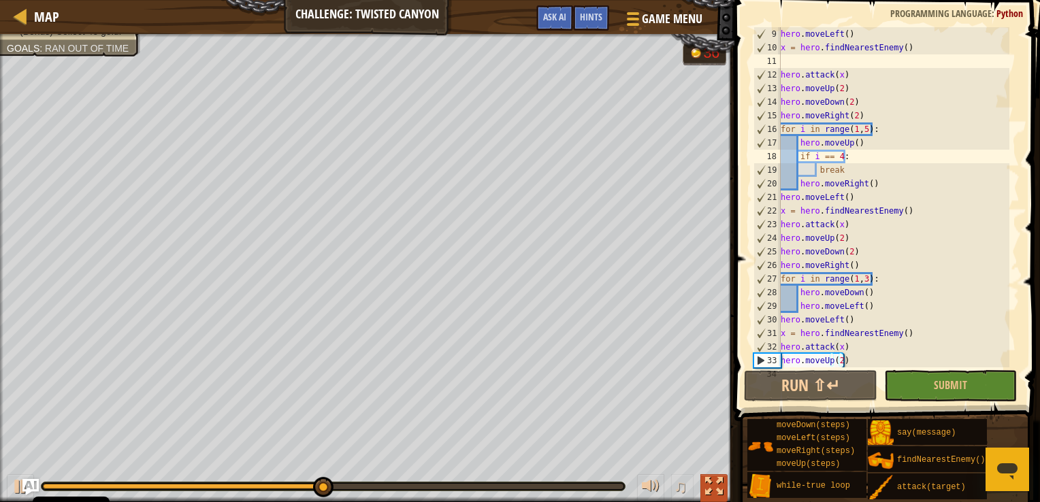
click at [706, 491] on div at bounding box center [714, 487] width 18 height 18
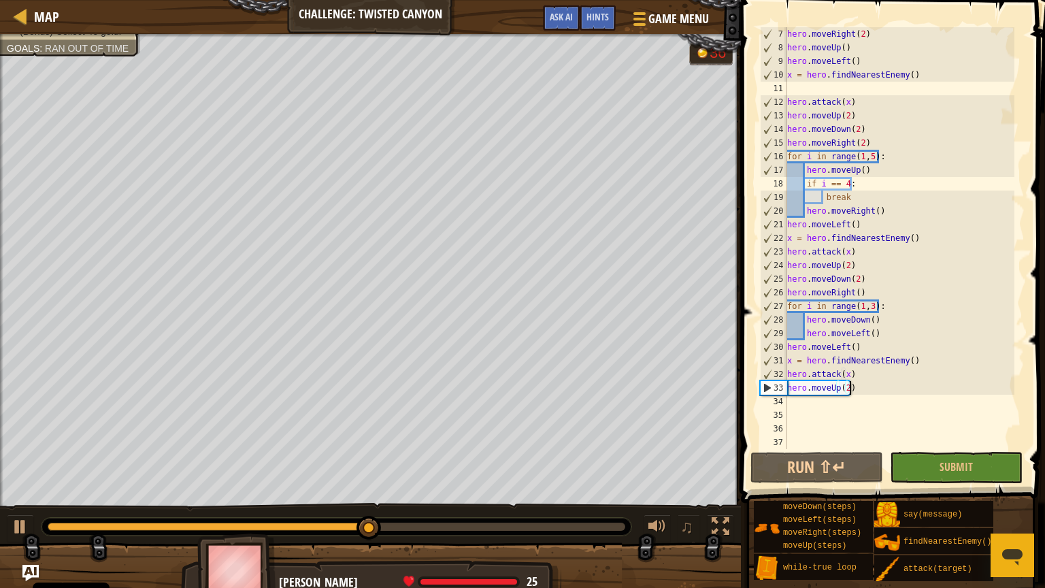
scroll to position [82, 0]
click at [926, 455] on button "Submit" at bounding box center [956, 467] width 133 height 31
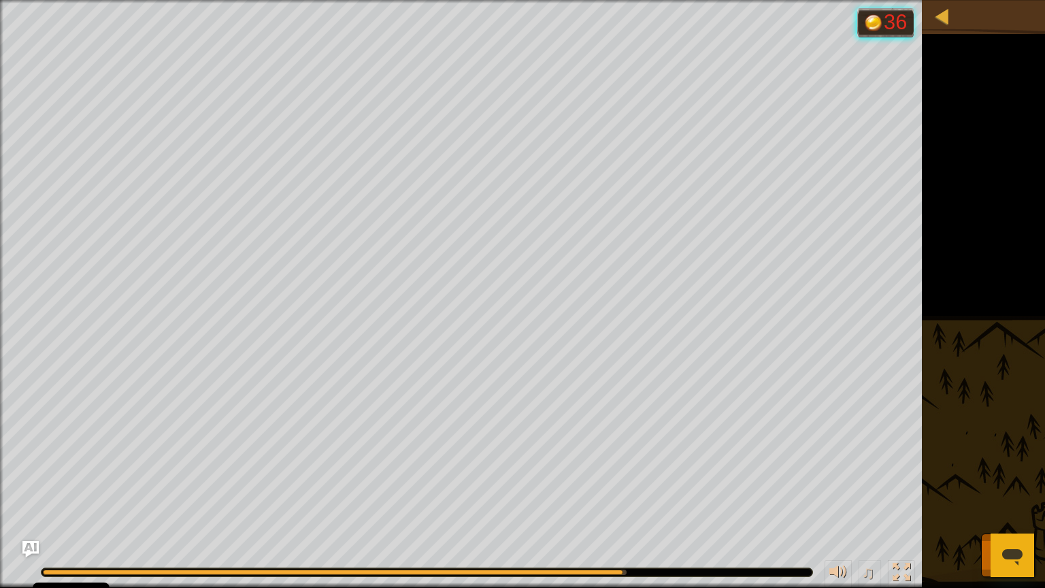
click at [659, 502] on div at bounding box center [427, 572] width 771 height 8
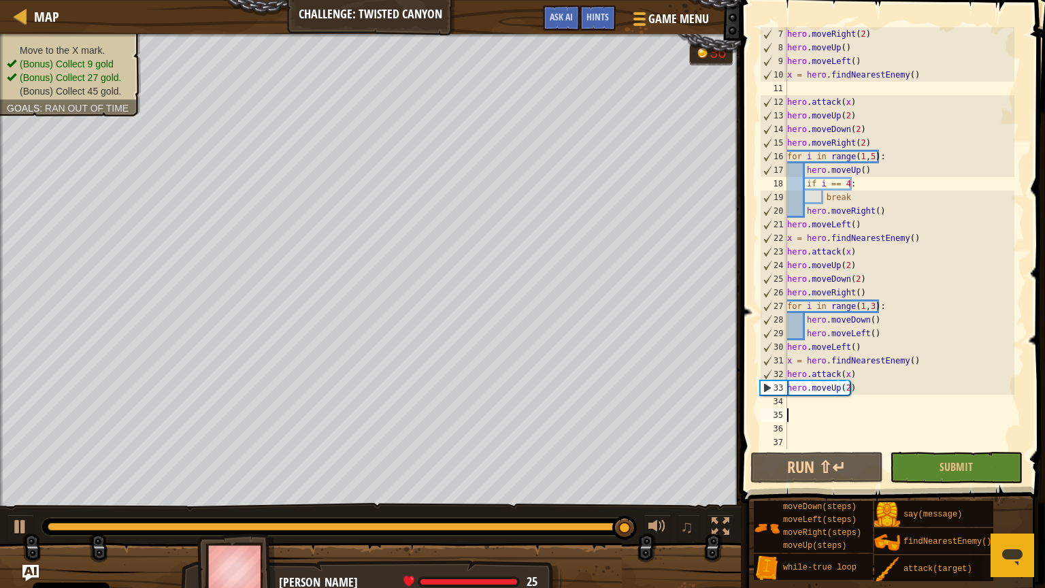
scroll to position [6, 0]
click at [850, 420] on div "hero . moveRight ( 2 ) hero . moveUp ( ) hero . moveLeft ( ) x = hero . findNea…" at bounding box center [900, 251] width 230 height 449
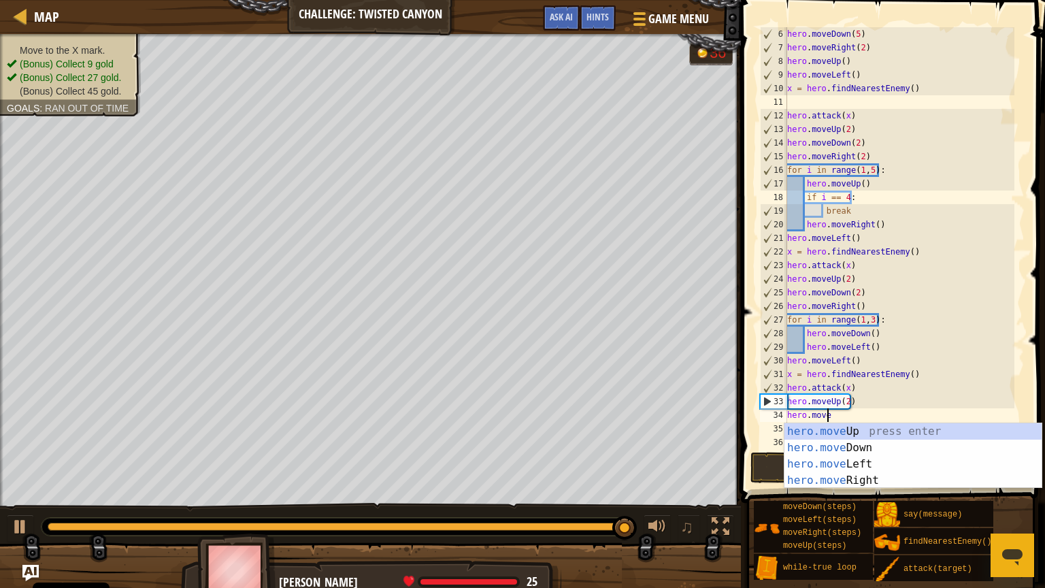
type textarea "hero.moveD"
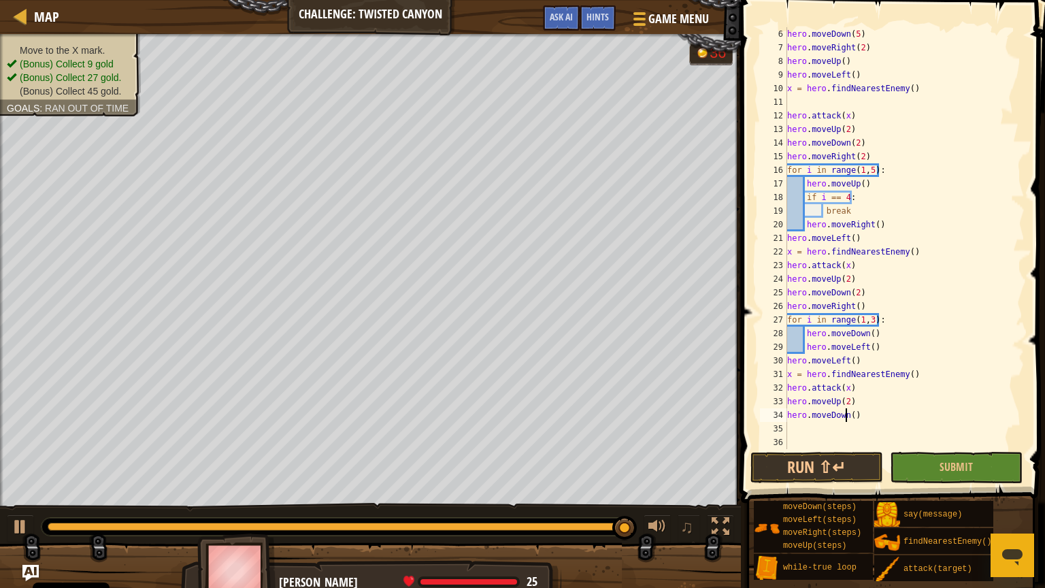
click at [848, 408] on div "hero . moveDown ( 5 ) hero . moveRight ( 2 ) hero . moveUp ( ) hero . moveLeft …" at bounding box center [900, 251] width 230 height 449
type textarea "hero.moveDown(2)"
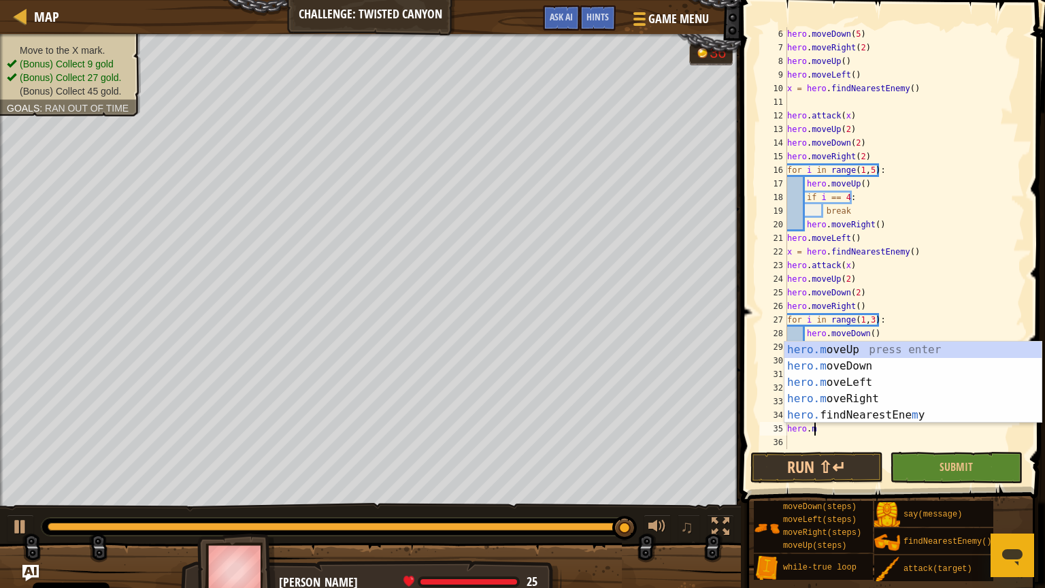
scroll to position [6, 2]
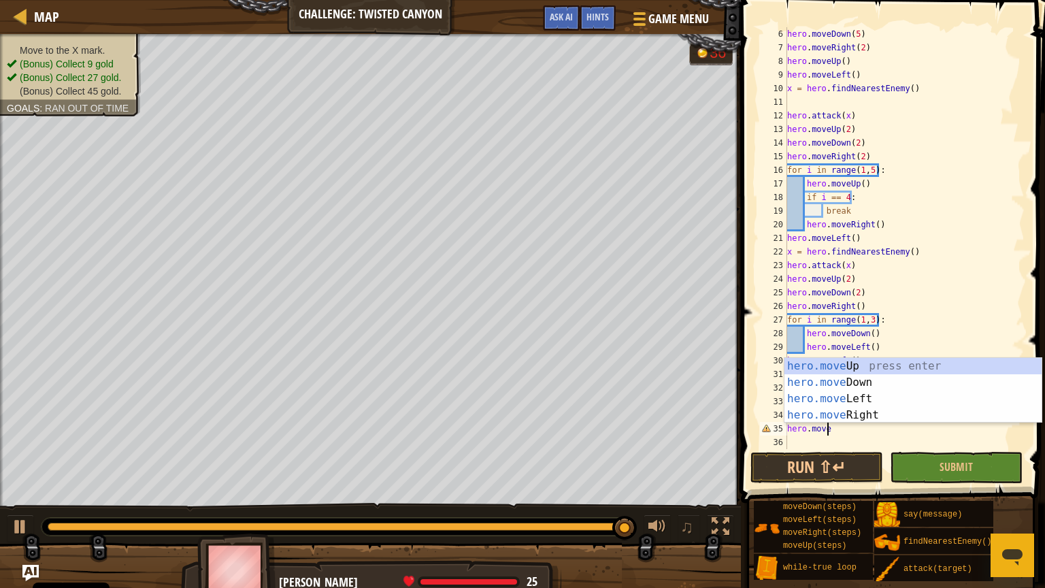
type textarea "hero.mover"
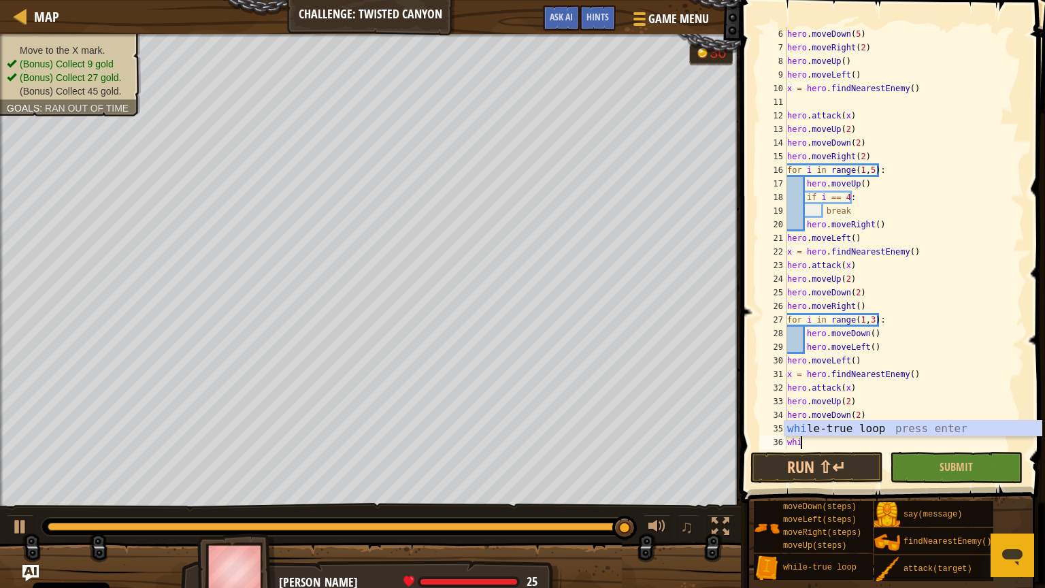
scroll to position [6, 1]
type textarea "while True:"
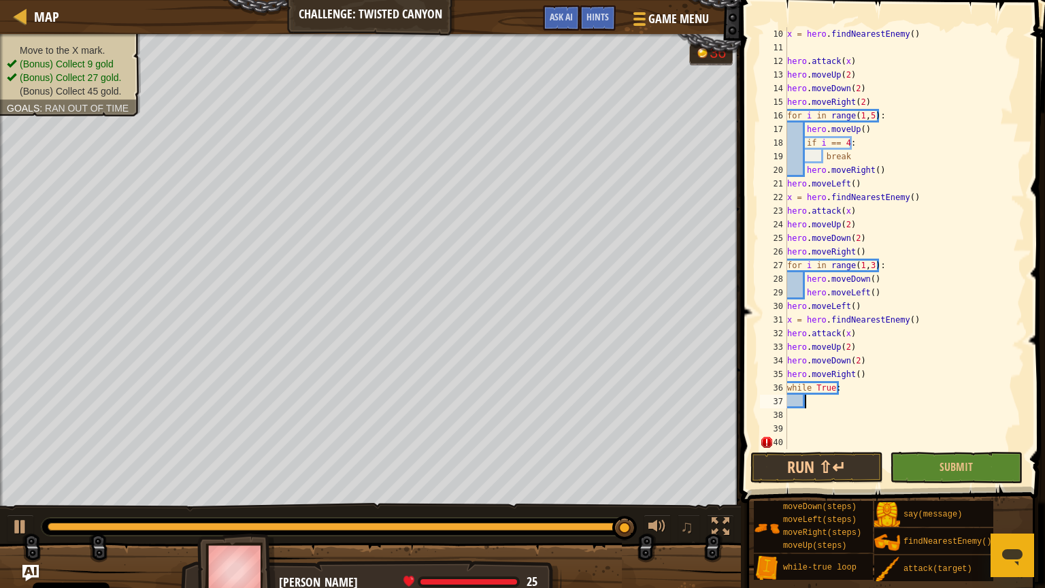
scroll to position [122, 0]
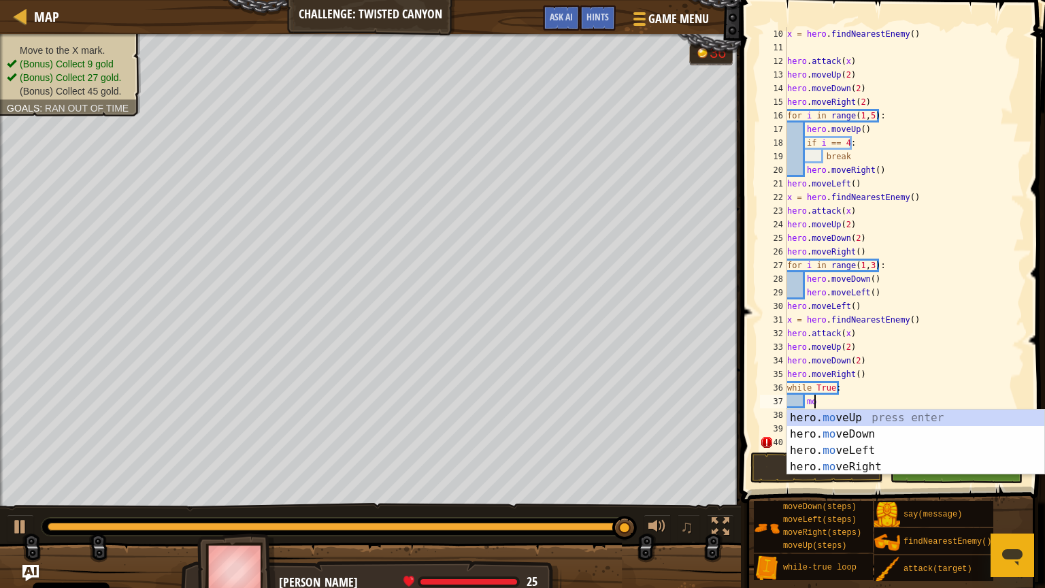
type textarea "m"
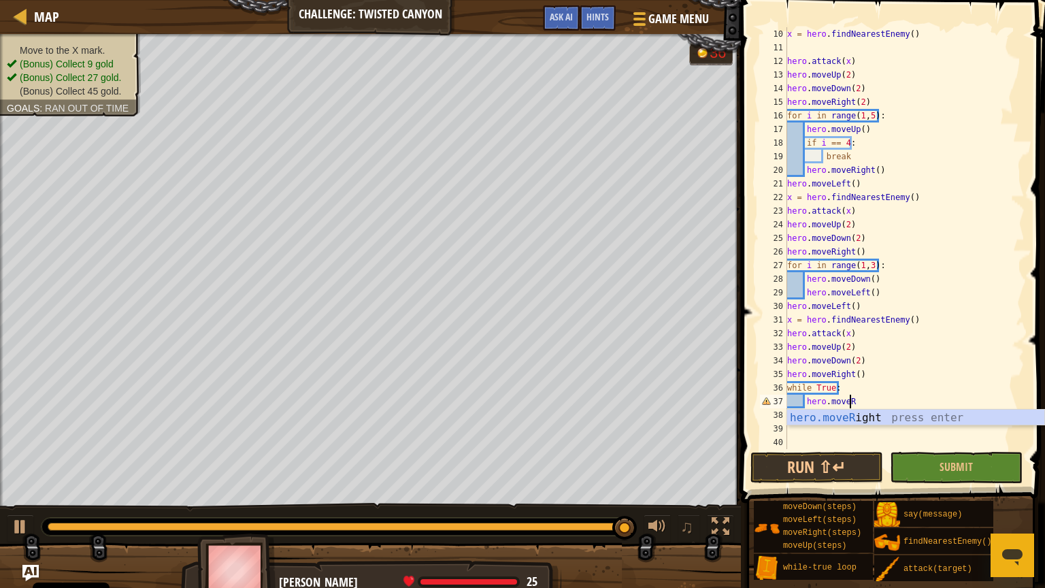
type textarea "hero.moveR"
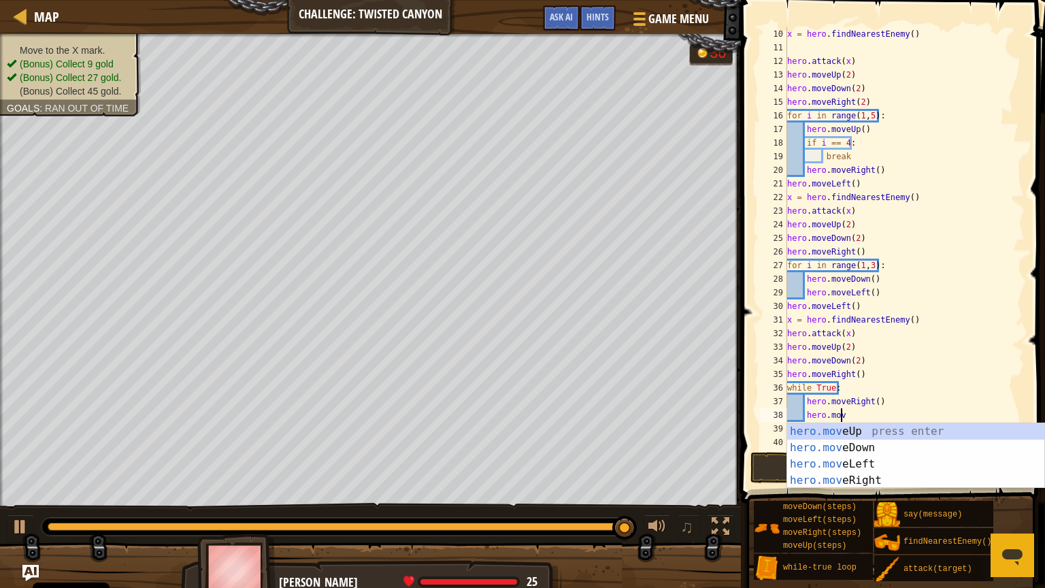
type textarea "hero.move"
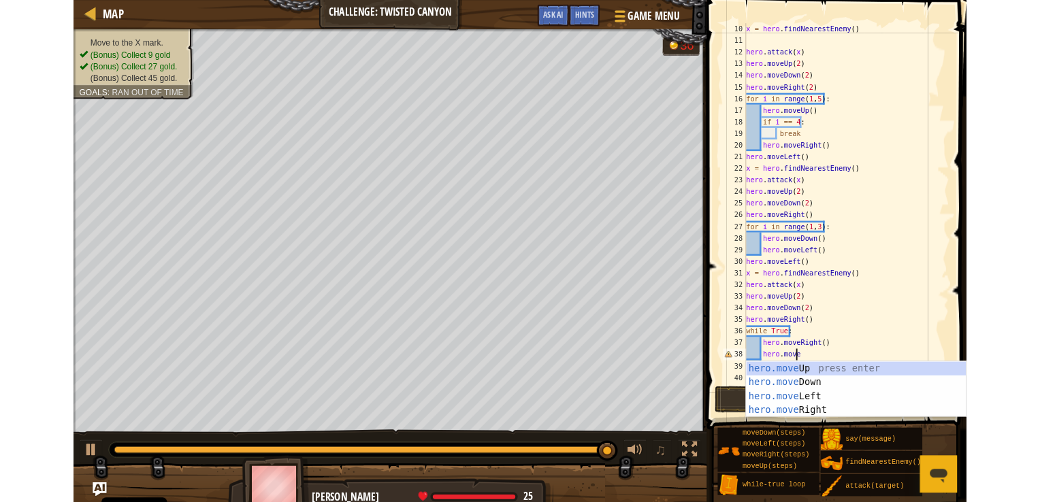
scroll to position [6, 0]
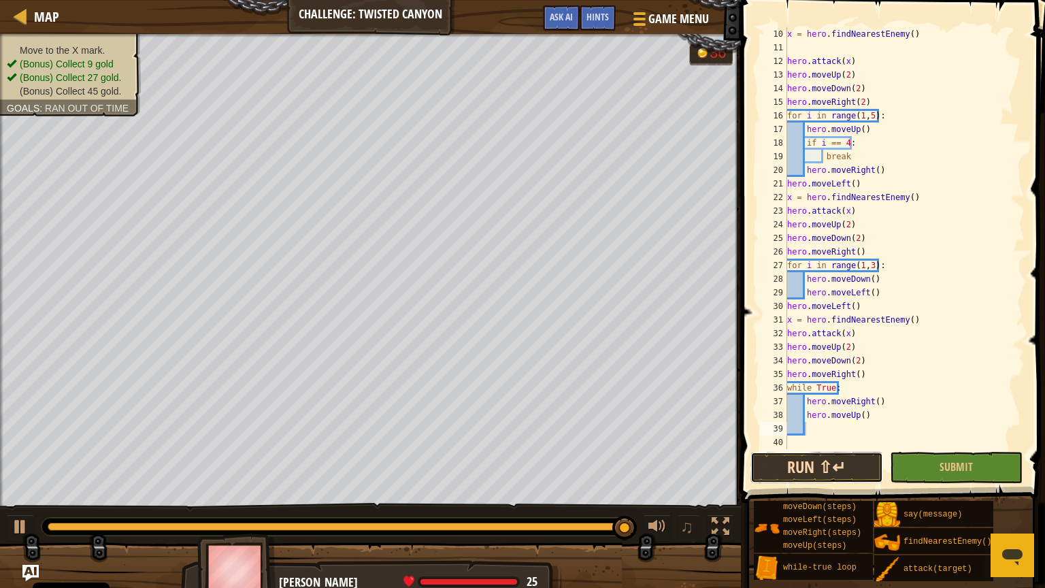
click at [819, 457] on button "Run ⇧↵" at bounding box center [817, 467] width 133 height 31
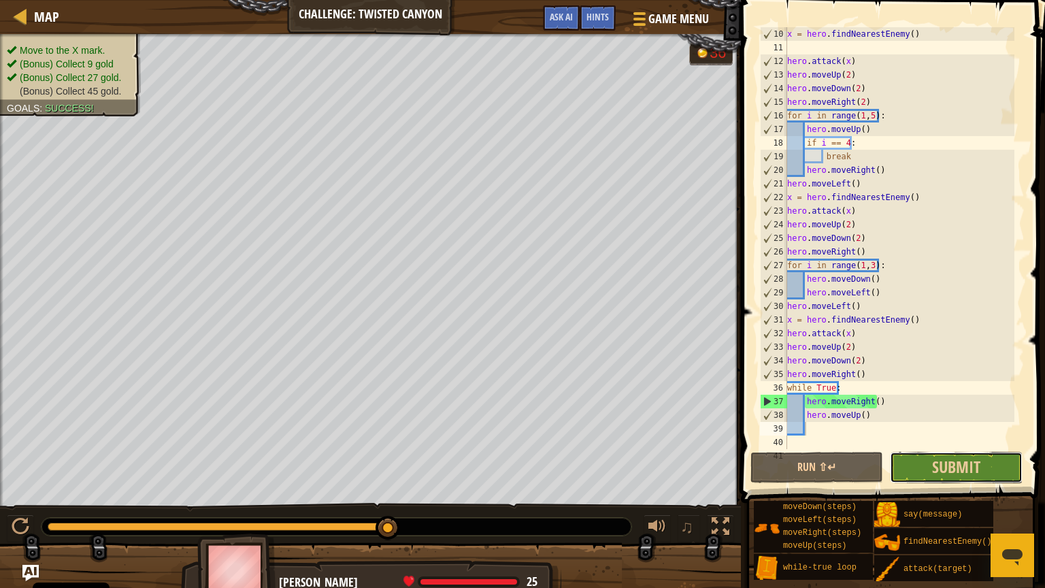
click at [928, 470] on button "Submit" at bounding box center [956, 467] width 133 height 31
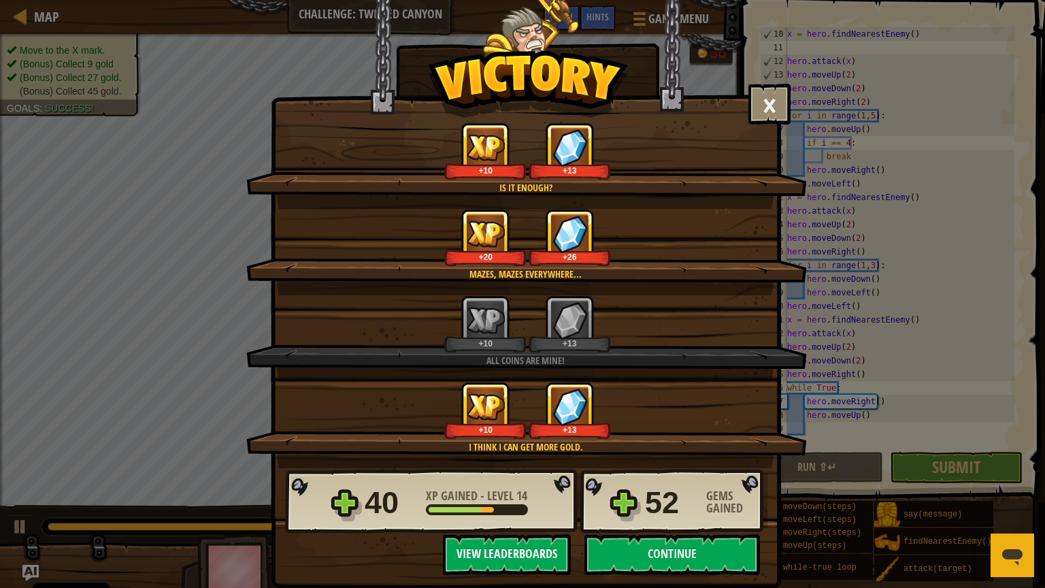
click at [497, 502] on button "View Leaderboards" at bounding box center [507, 554] width 128 height 41
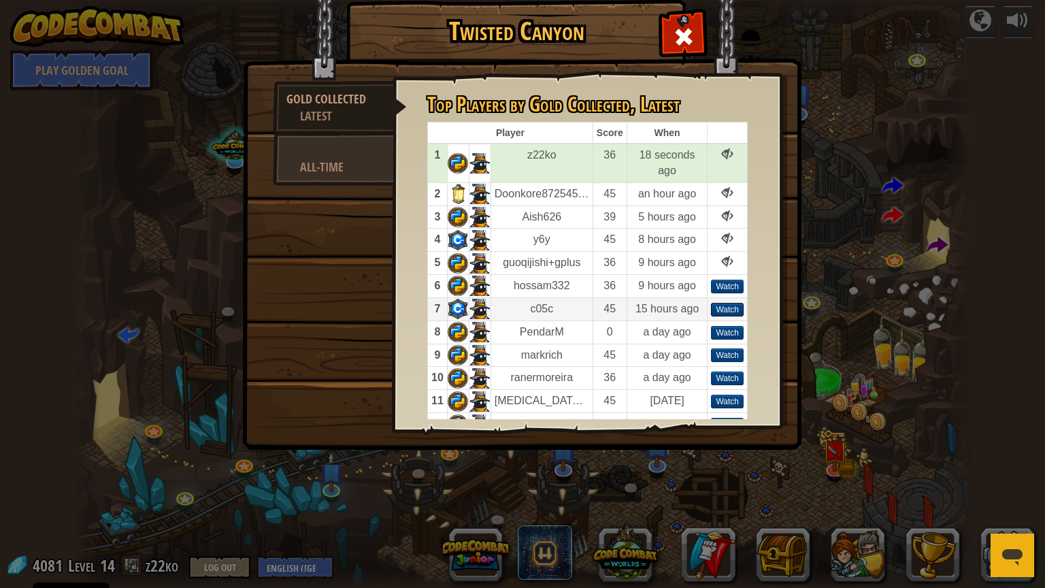
click at [729, 303] on div "Watch" at bounding box center [727, 310] width 33 height 14
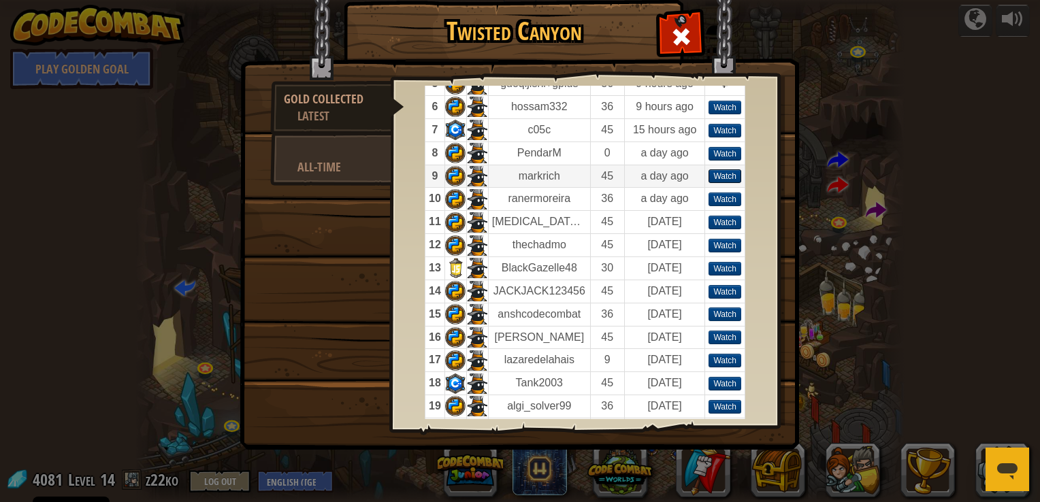
scroll to position [180, 0]
click at [719, 293] on div "Watch" at bounding box center [724, 291] width 33 height 14
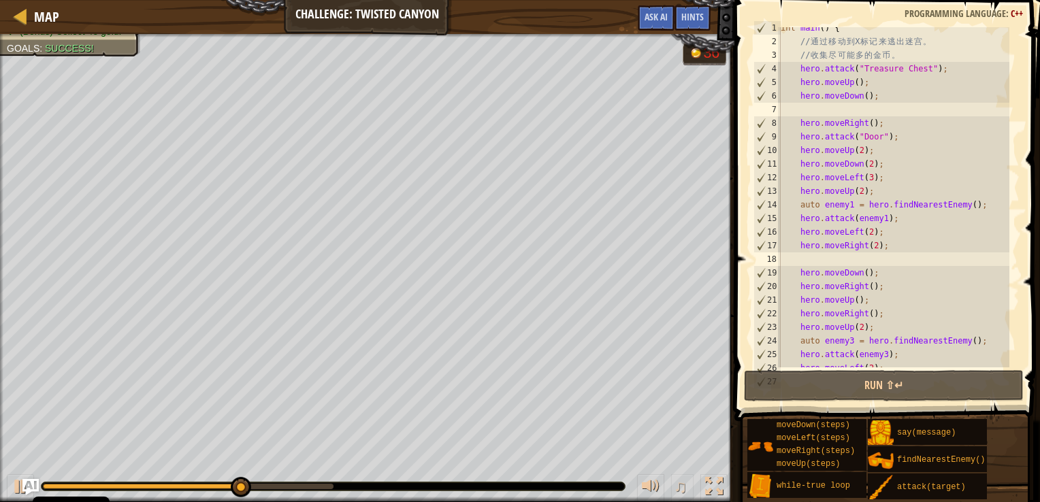
scroll to position [5, 0]
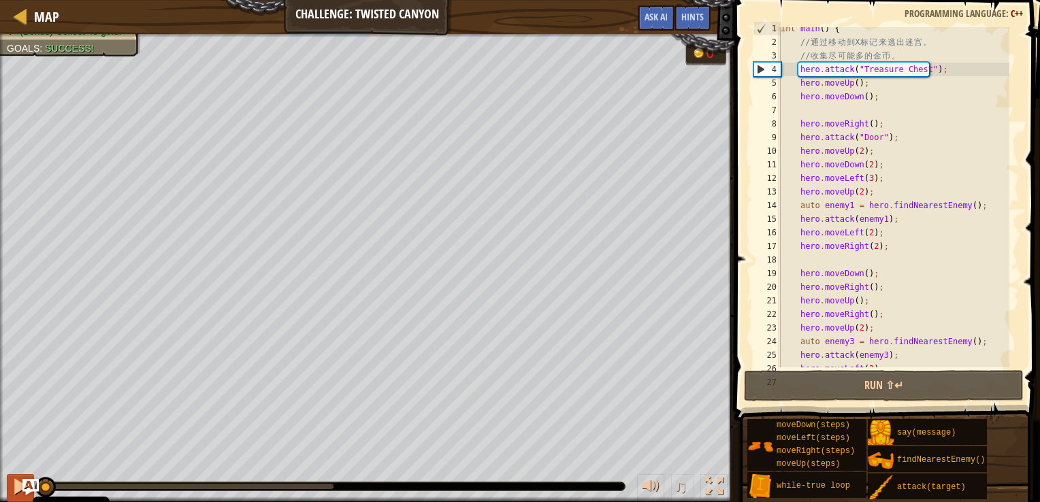
drag, startPoint x: 331, startPoint y: 480, endPoint x: 11, endPoint y: 477, distance: 320.5
click at [11, 477] on div "♫" at bounding box center [367, 483] width 734 height 41
click at [15, 488] on div at bounding box center [21, 487] width 18 height 18
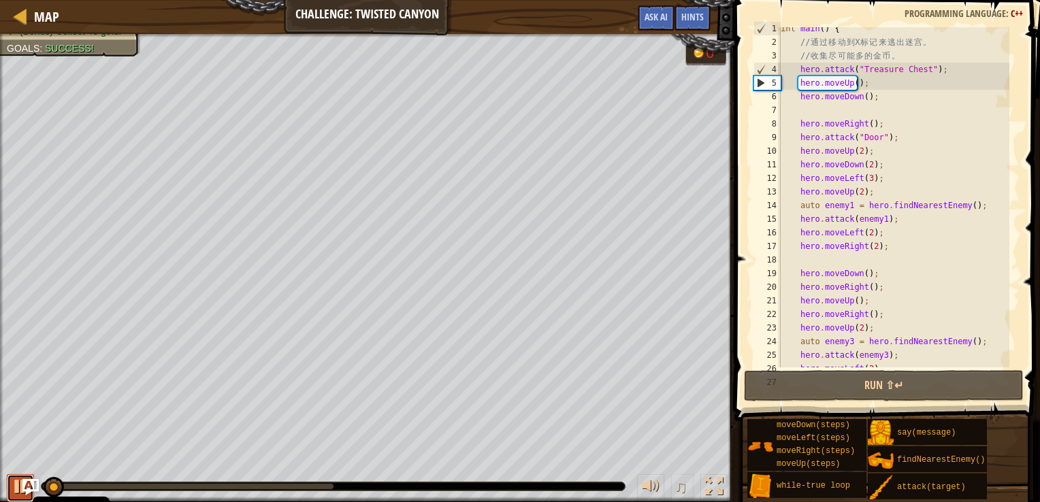
click at [15, 488] on div at bounding box center [21, 487] width 18 height 18
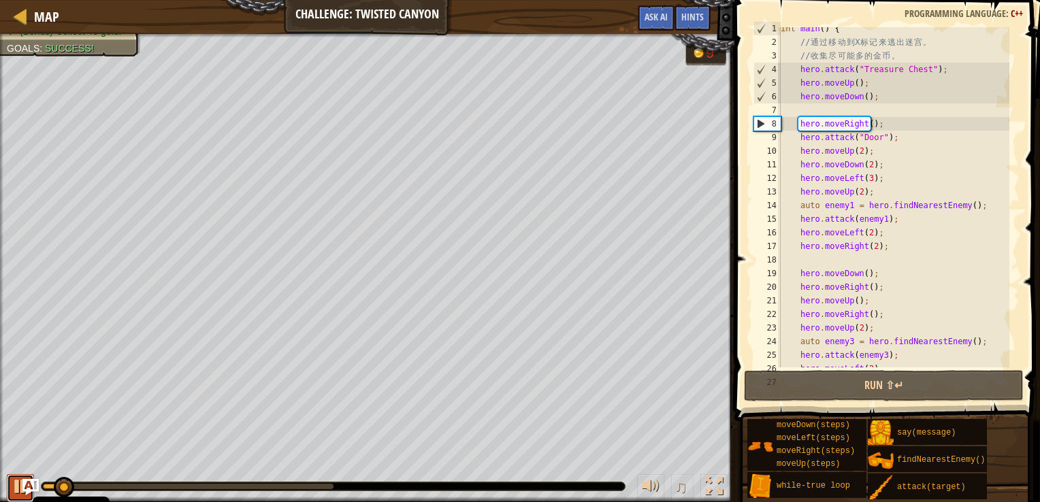
click at [15, 488] on div at bounding box center [21, 487] width 18 height 18
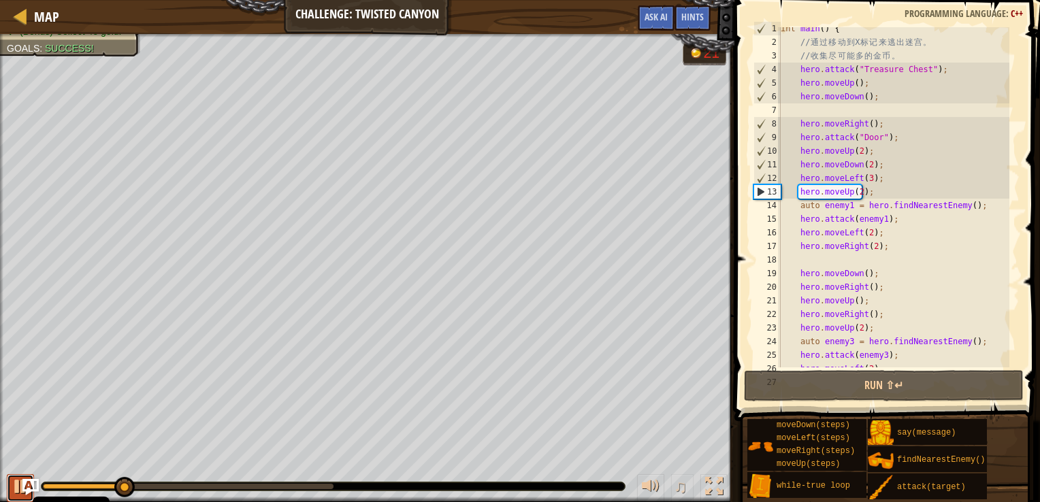
click at [15, 488] on div at bounding box center [21, 487] width 18 height 18
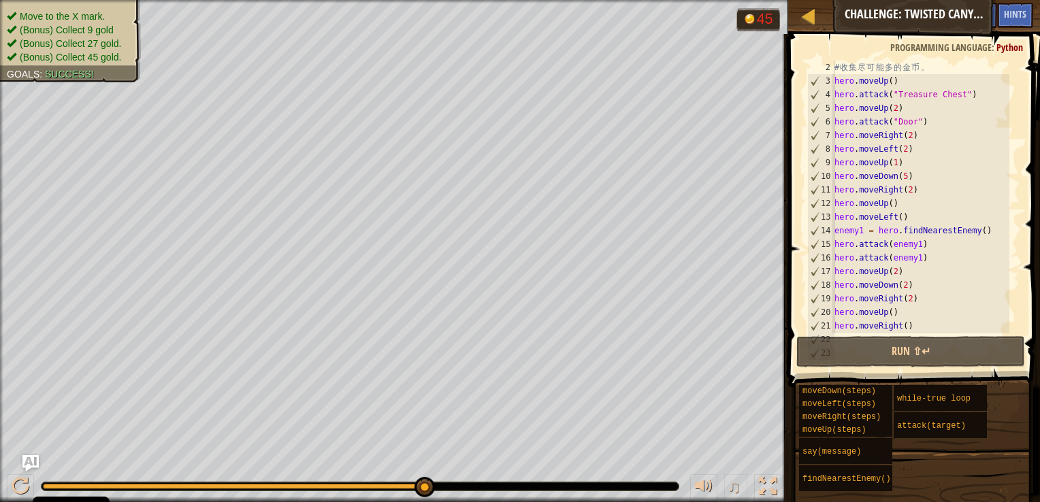
scroll to position [8, 0]
click at [810, 14] on div at bounding box center [808, 15] width 17 height 17
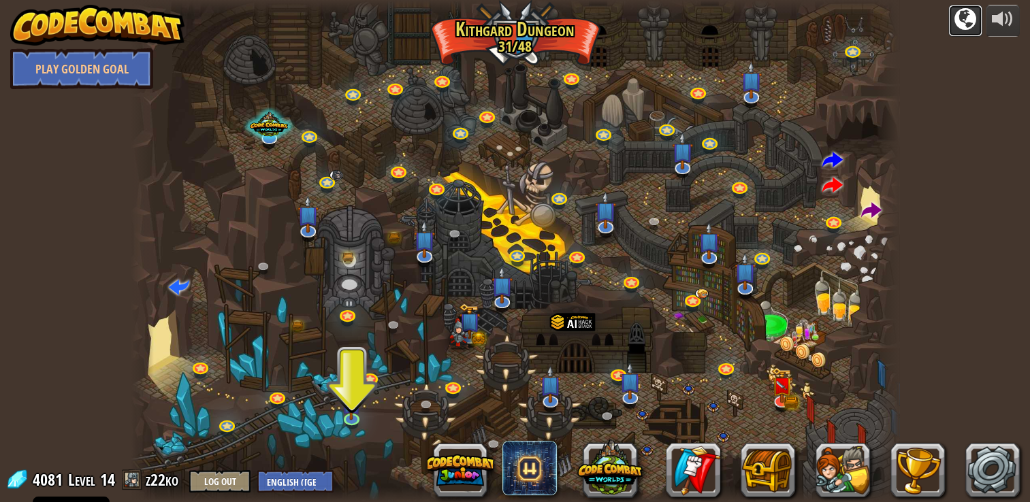
click at [976, 14] on button at bounding box center [965, 21] width 34 height 32
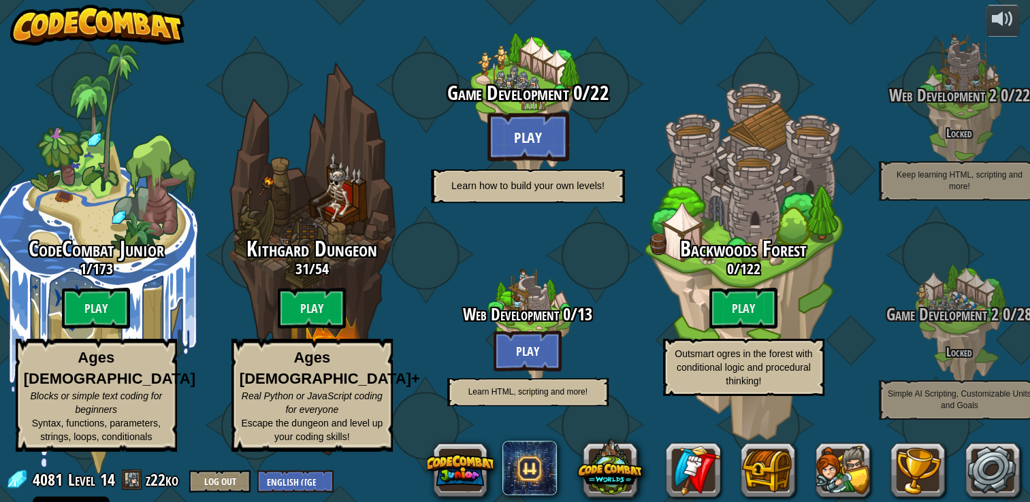
click at [525, 151] on btn "Play" at bounding box center [528, 136] width 82 height 49
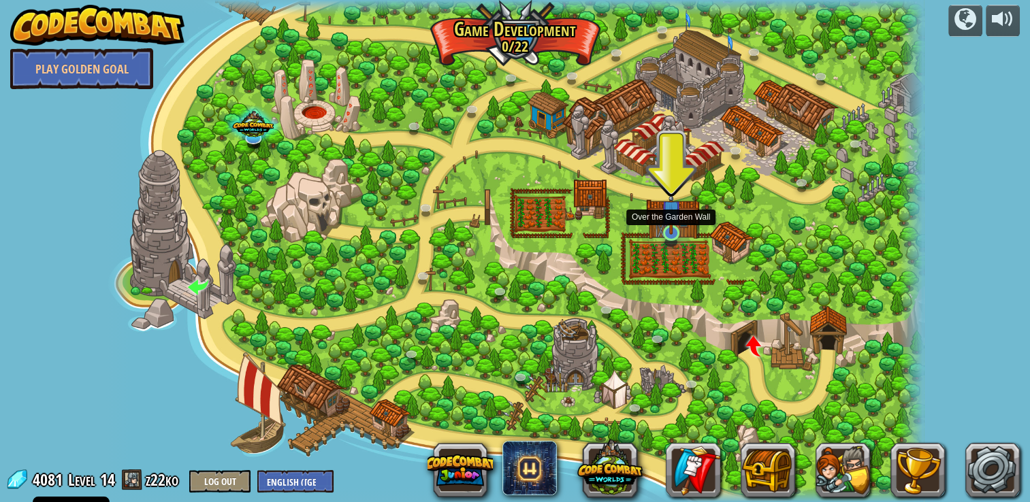
click at [667, 232] on img at bounding box center [671, 210] width 21 height 48
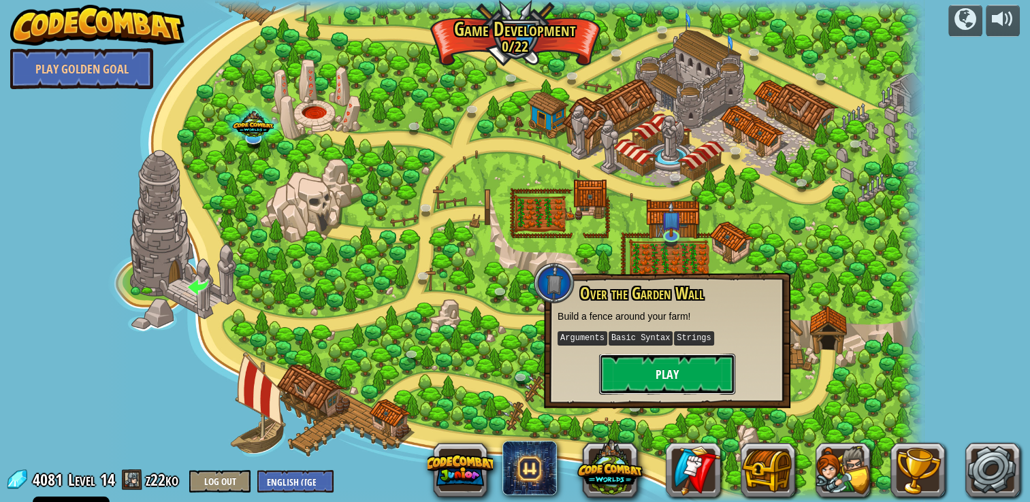
click at [641, 372] on button "Play" at bounding box center [667, 374] width 136 height 41
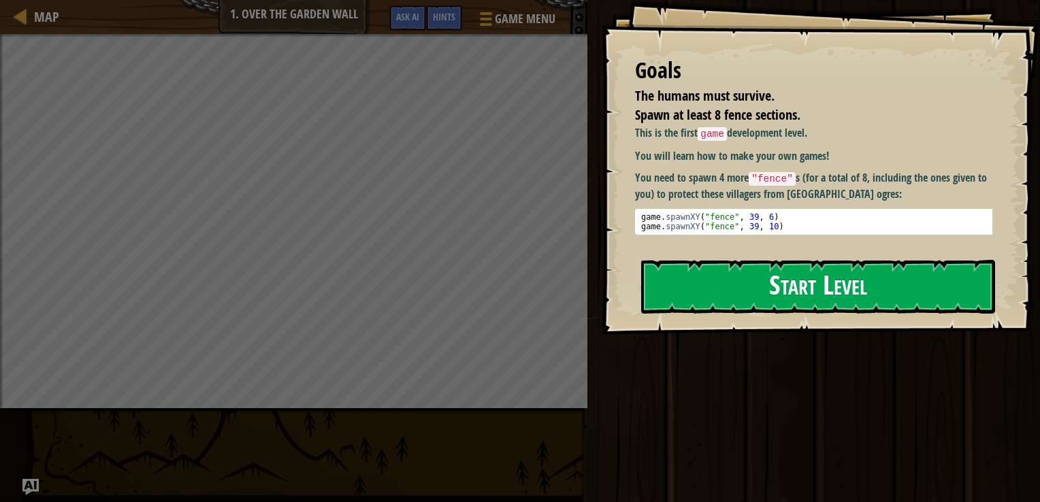
click at [732, 306] on button "Start Level" at bounding box center [818, 287] width 354 height 54
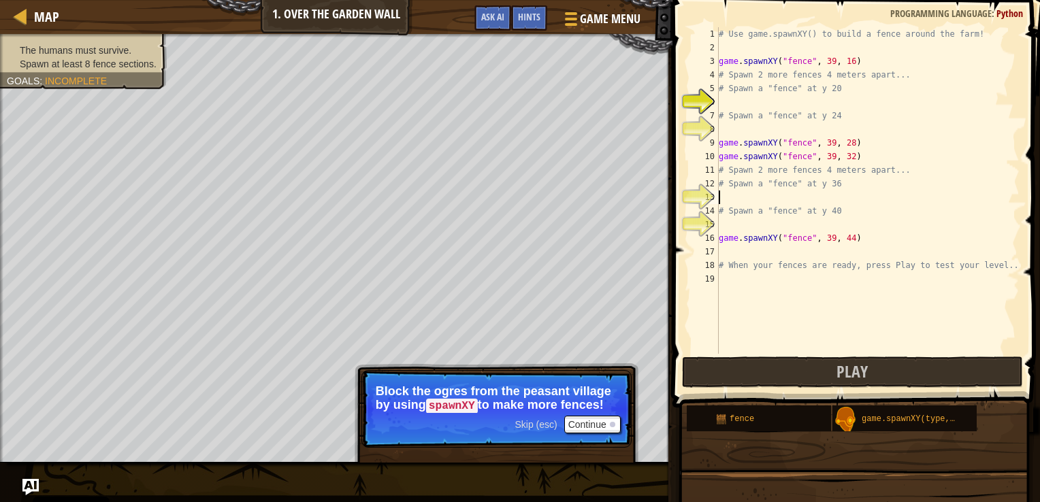
click at [768, 202] on div "# Use game.spawnXY() to build a fence around the farm! game . spawnXY ( "fence"…" at bounding box center [867, 204] width 303 height 354
click at [595, 418] on button "Continue" at bounding box center [592, 425] width 56 height 18
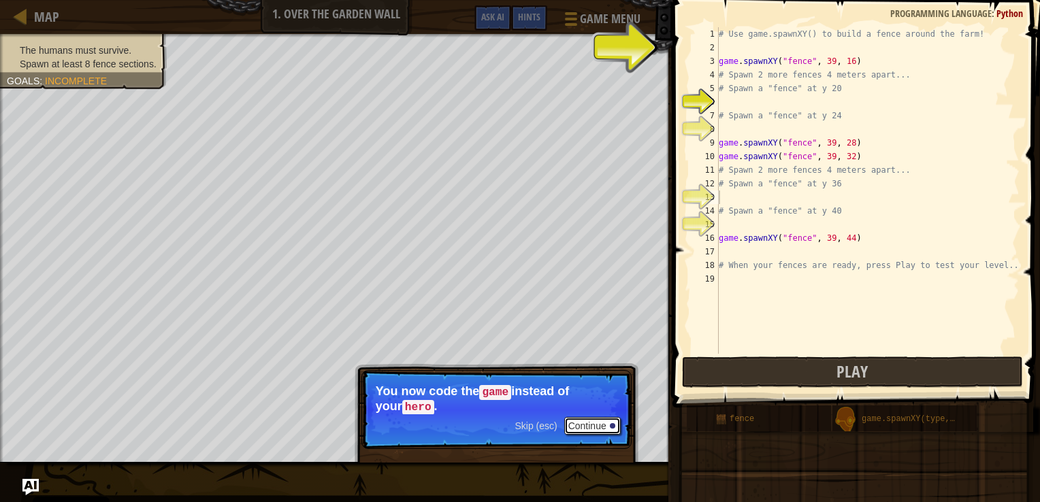
click at [595, 418] on button "Continue" at bounding box center [592, 426] width 56 height 18
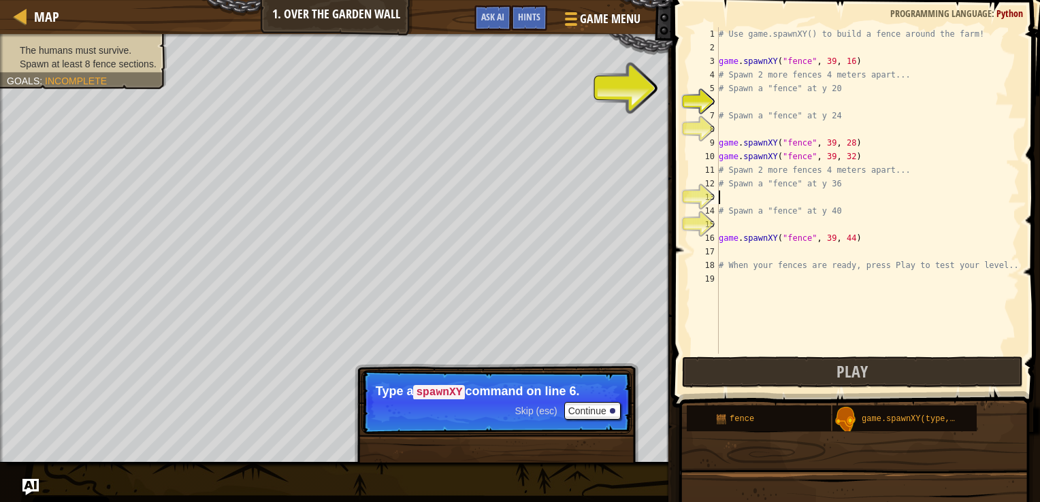
click at [745, 102] on div "# Use game.spawnXY() to build a fence around the farm! game . spawnXY ( "fence"…" at bounding box center [867, 204] width 303 height 354
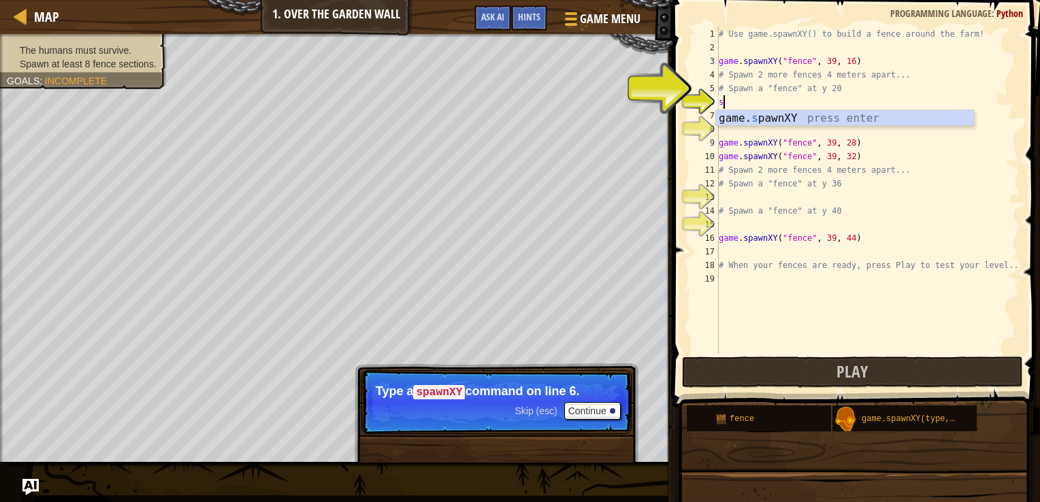
scroll to position [6, 0]
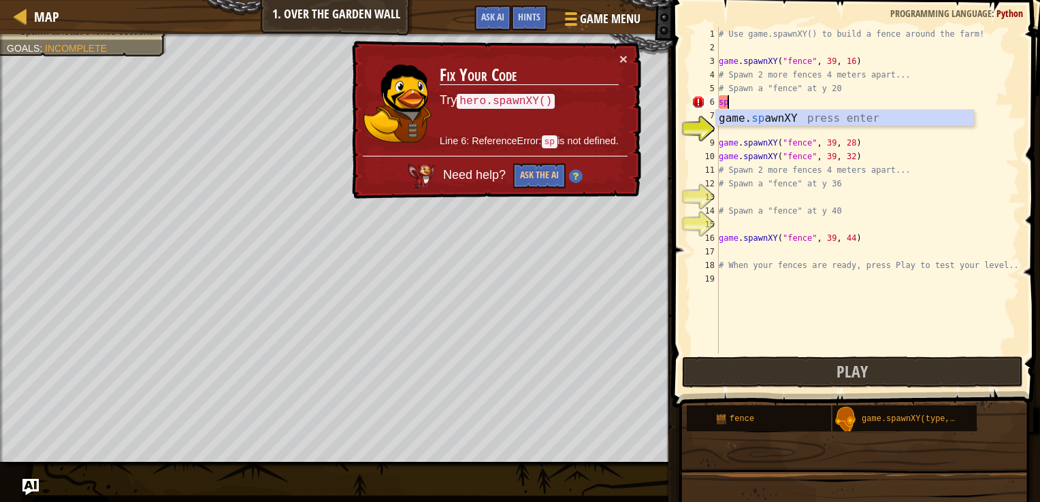
type textarea "s"
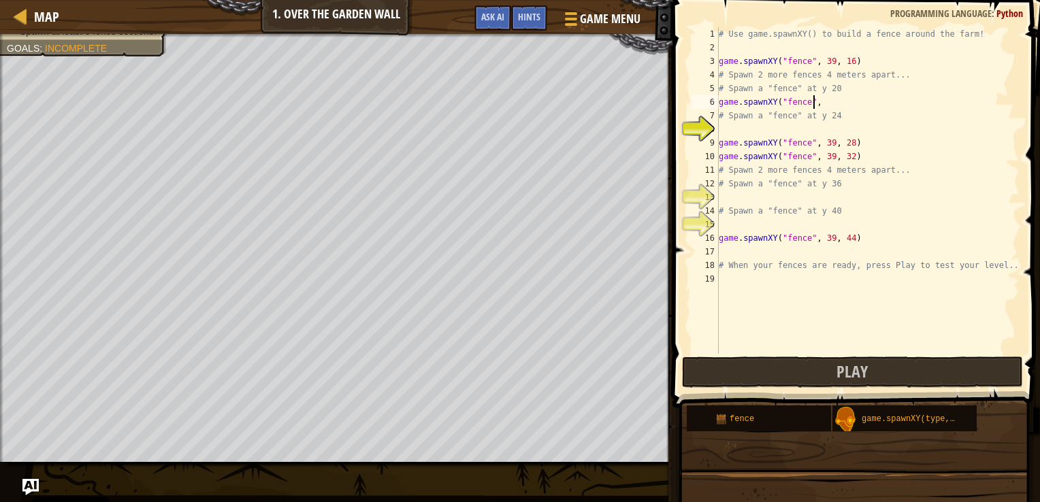
scroll to position [6, 7]
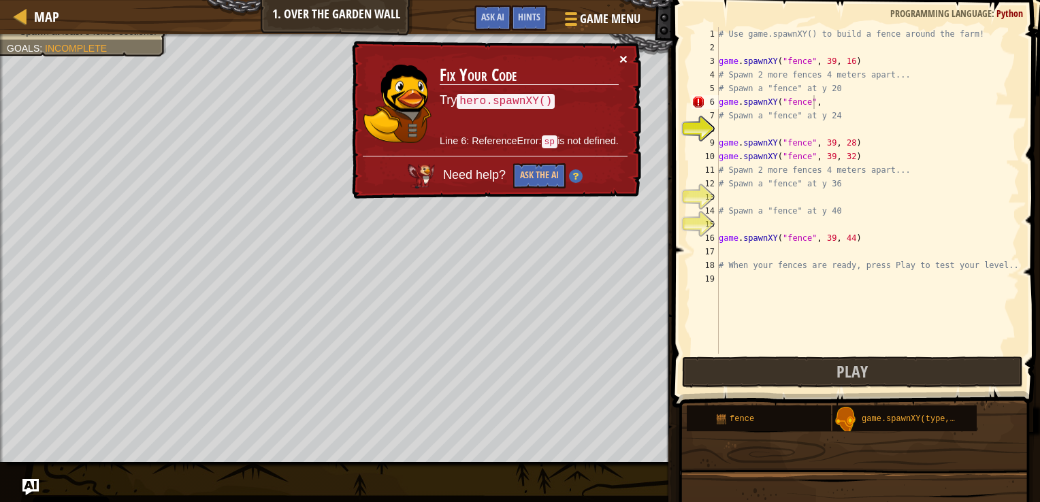
click at [626, 59] on button "×" at bounding box center [623, 59] width 8 height 14
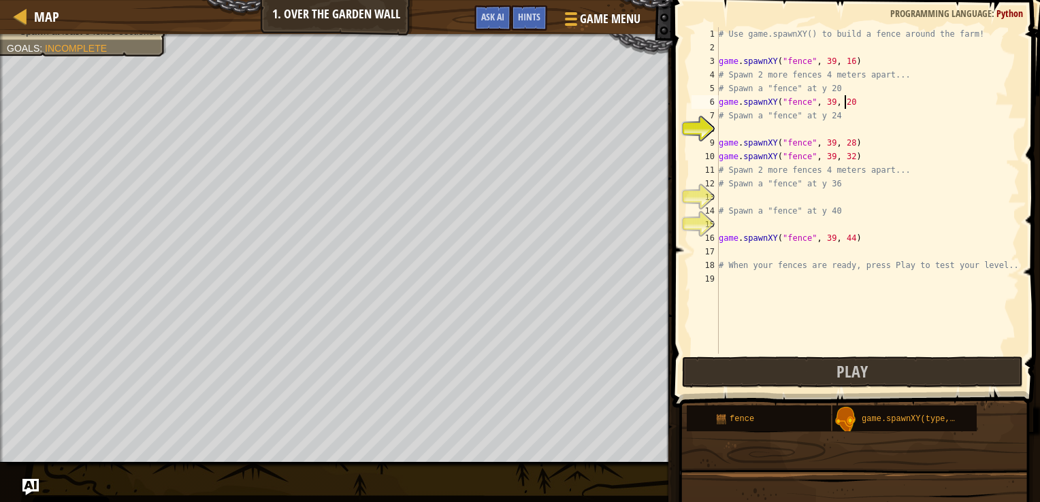
scroll to position [6, 10]
type textarea "# Spawn a "fence" at y 24"
type textarea "game.spawnXY("fence", 36, 24)"
click at [785, 195] on div "# Use game.spawnXY() to build a fence around the farm! game . spawnXY ( "fence"…" at bounding box center [867, 204] width 303 height 354
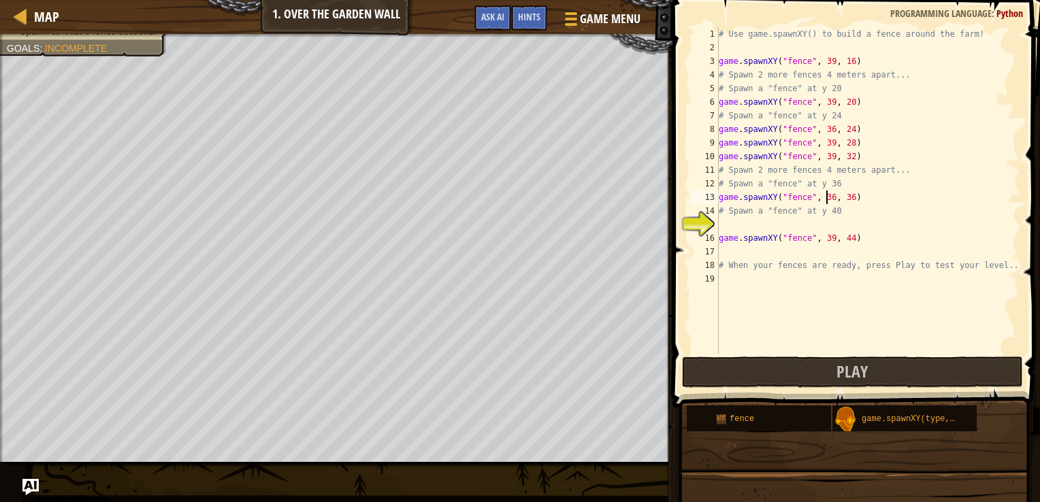
click at [826, 194] on div "# Use game.spawnXY() to build a fence around the farm! game . spawnXY ( "fence"…" at bounding box center [867, 204] width 303 height 354
type textarea "game.spawnXY("fence", 39, 36)"
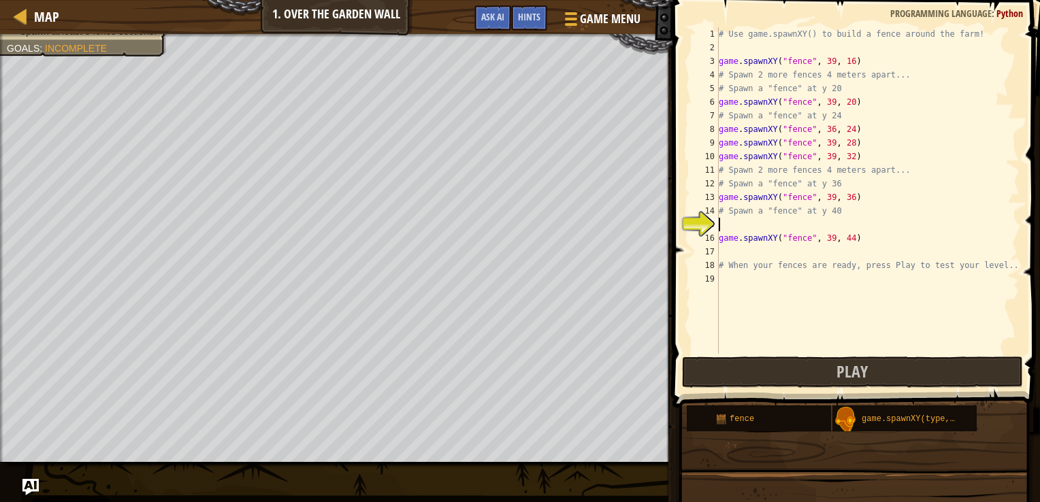
click at [795, 218] on div "# Use game.spawnXY() to build a fence around the farm! game . spawnXY ( "fence"…" at bounding box center [867, 204] width 303 height 354
click at [823, 221] on div "# Use game.spawnXY() to build a fence around the farm! game . spawnXY ( "fence"…" at bounding box center [867, 204] width 303 height 354
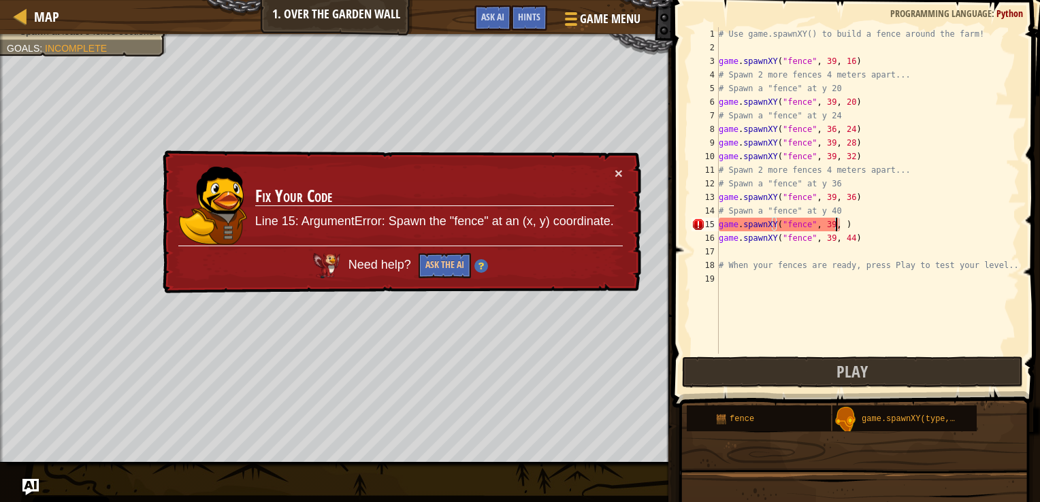
scroll to position [6, 10]
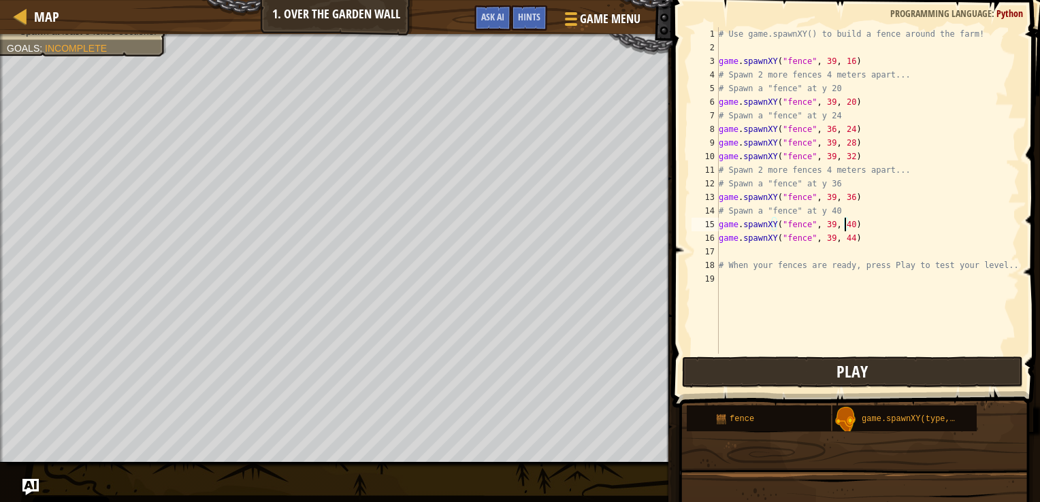
type textarea "game.spawnXY("fence", 39, 40)"
click at [795, 359] on button "Play" at bounding box center [852, 372] width 341 height 31
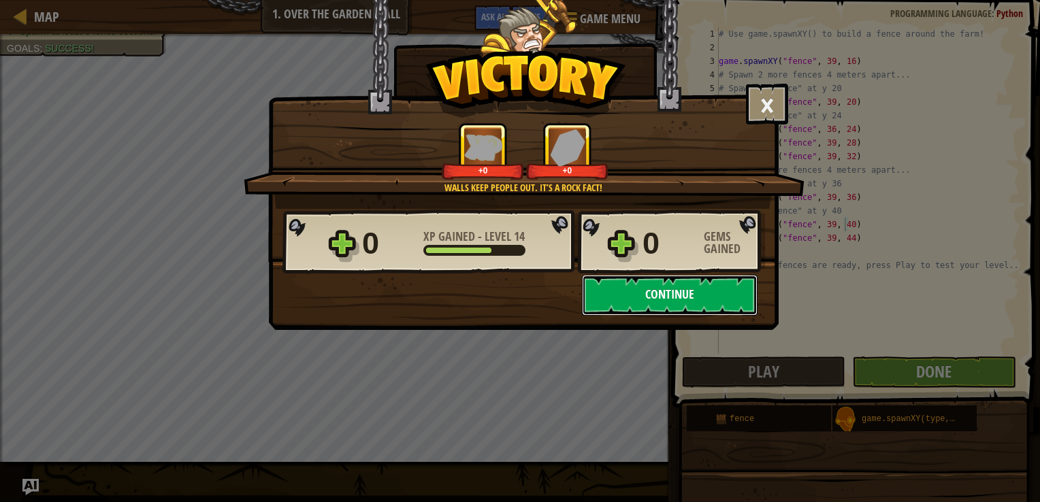
click at [686, 297] on button "Continue" at bounding box center [670, 295] width 176 height 41
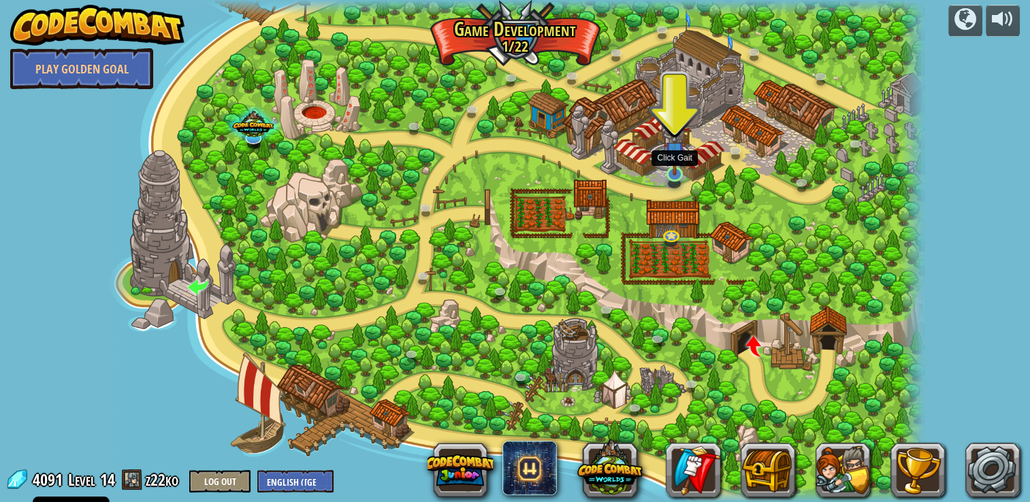
click at [668, 148] on img at bounding box center [674, 152] width 21 height 48
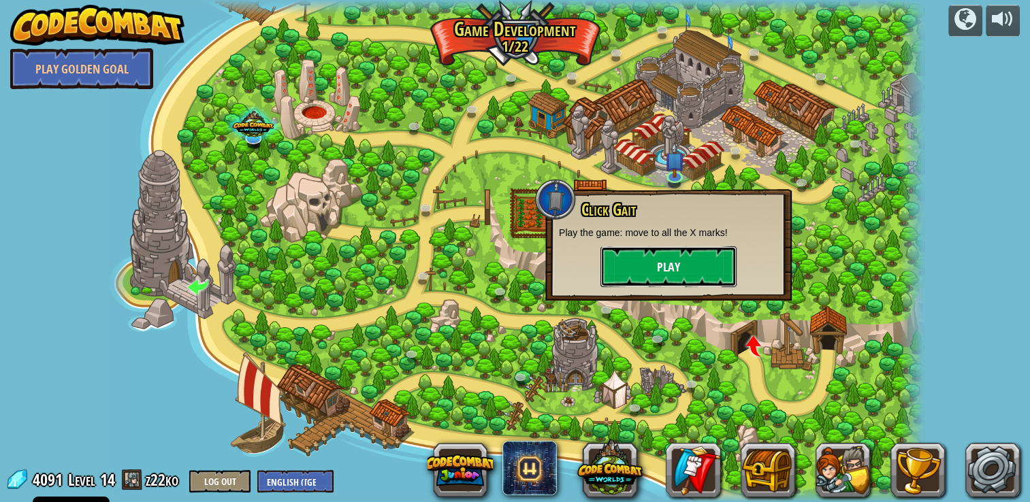
click at [657, 274] on button "Play" at bounding box center [668, 266] width 136 height 41
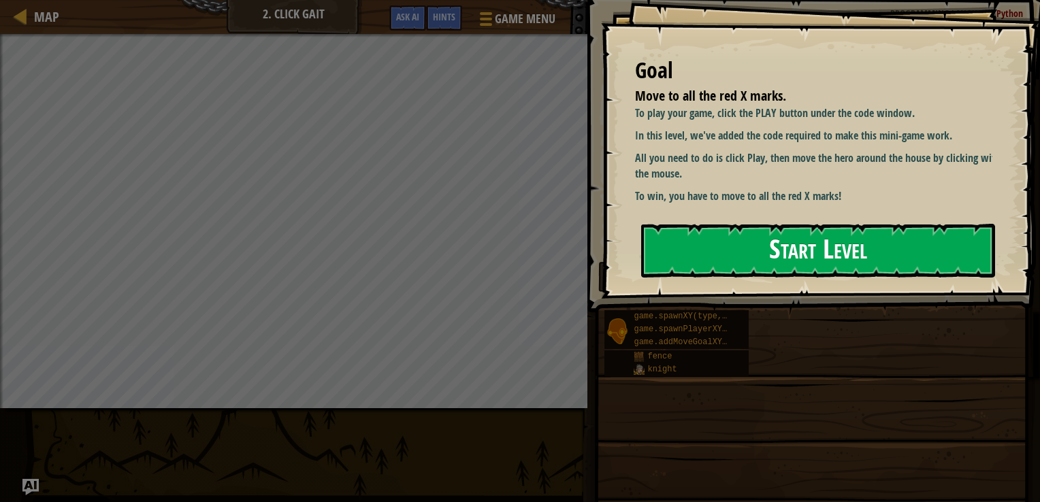
click at [700, 240] on button "Start Level" at bounding box center [818, 251] width 354 height 54
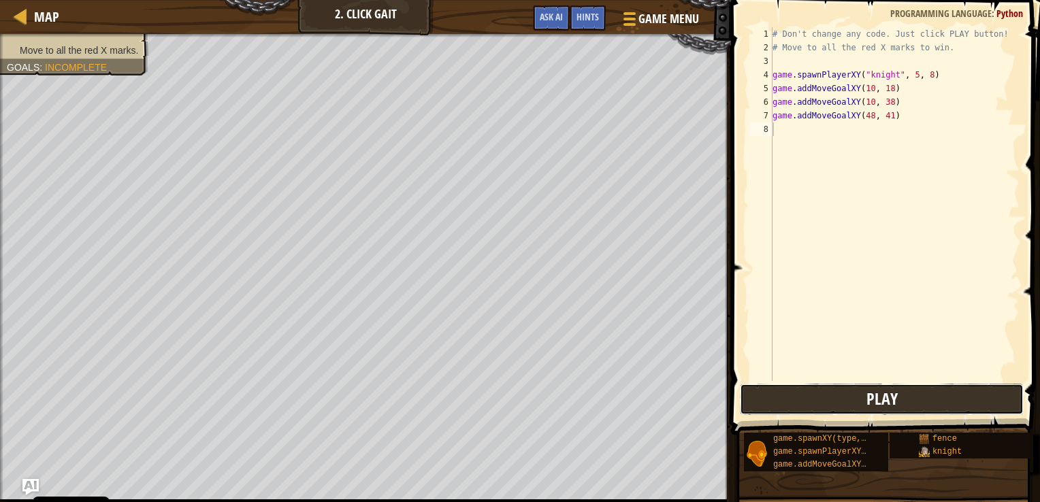
click at [773, 395] on button "Play" at bounding box center [882, 399] width 284 height 31
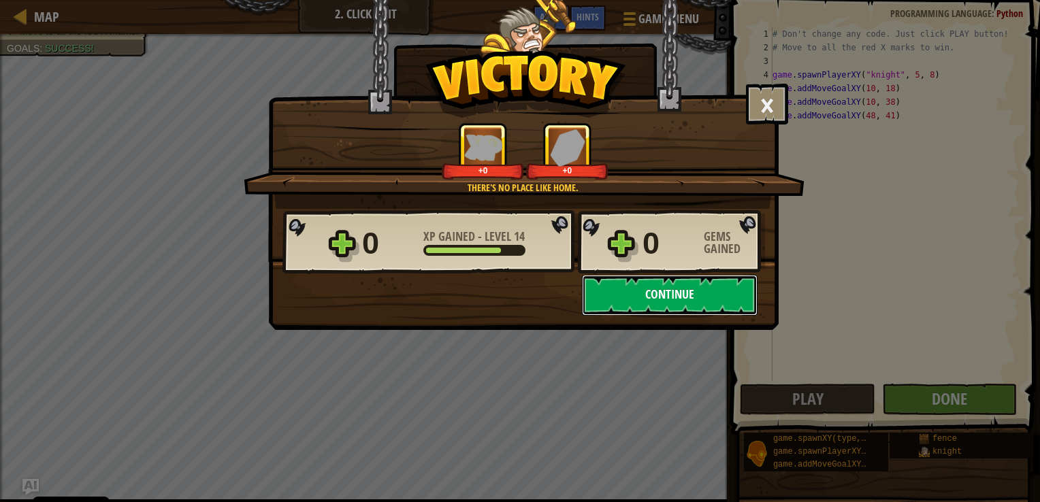
click at [702, 293] on button "Continue" at bounding box center [670, 295] width 176 height 41
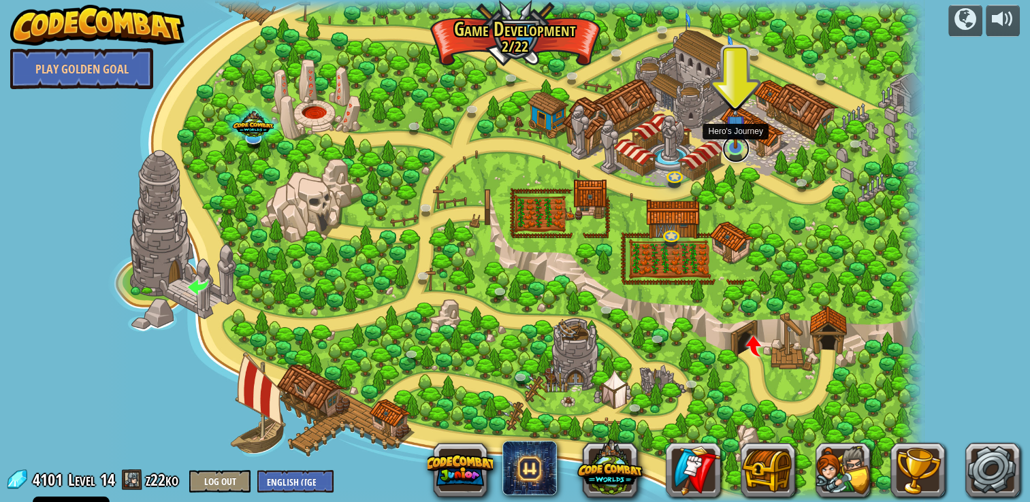
click at [740, 150] on link at bounding box center [735, 148] width 27 height 27
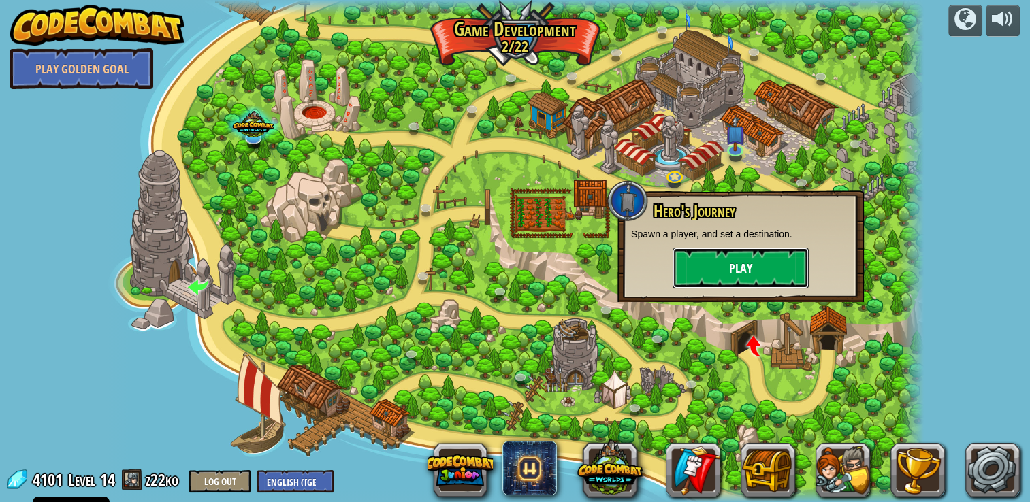
click at [712, 276] on button "Play" at bounding box center [740, 268] width 136 height 41
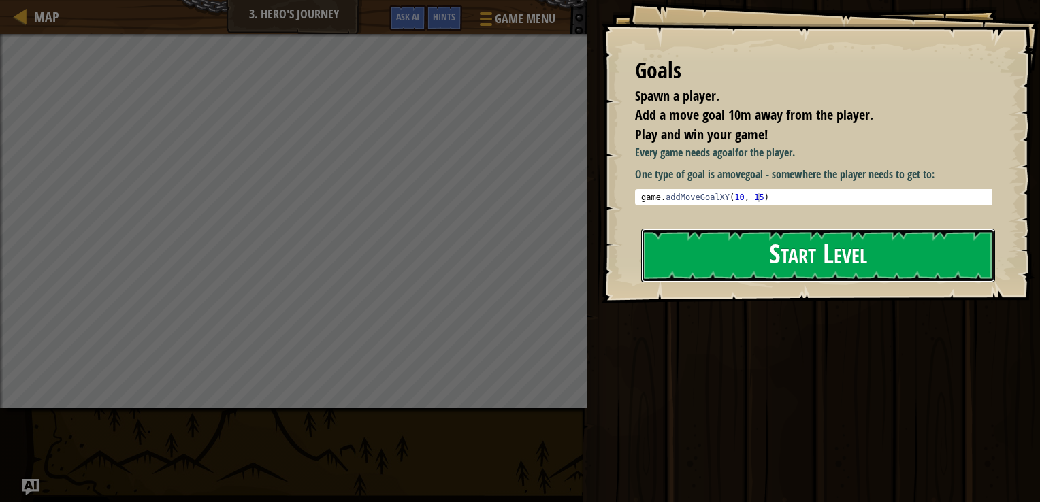
click at [743, 261] on button "Start Level" at bounding box center [818, 256] width 354 height 54
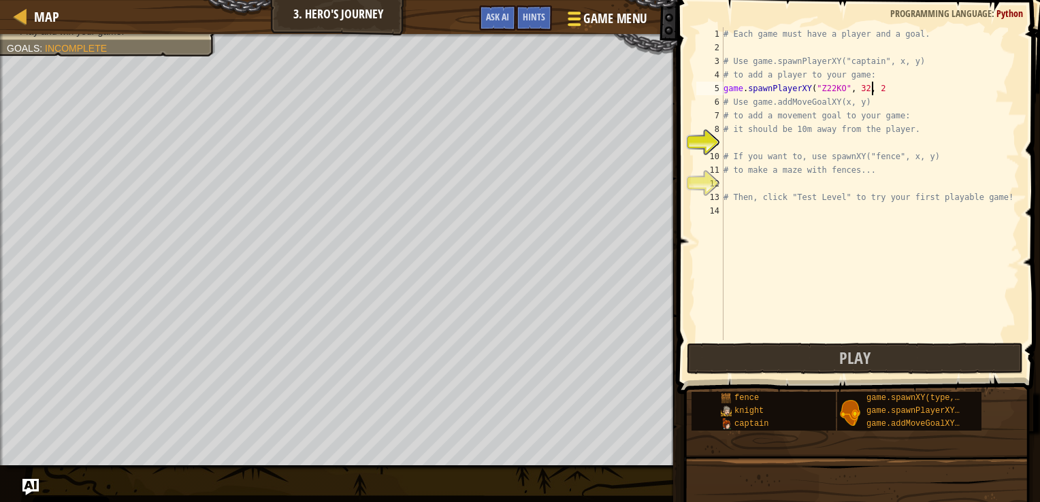
scroll to position [6, 12]
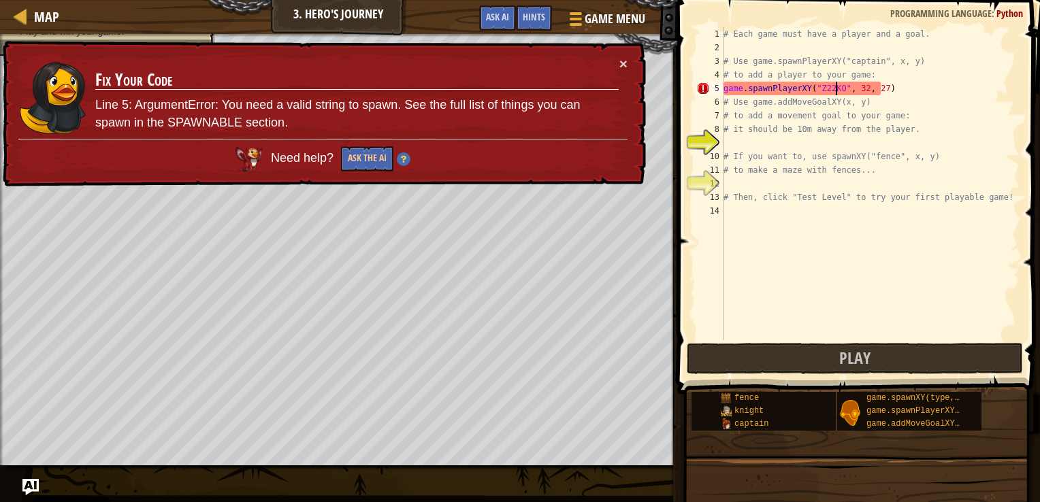
click at [834, 88] on div "# Each game must have a player and a goal. # Use game.spawnPlayerXY("captain", …" at bounding box center [870, 197] width 299 height 340
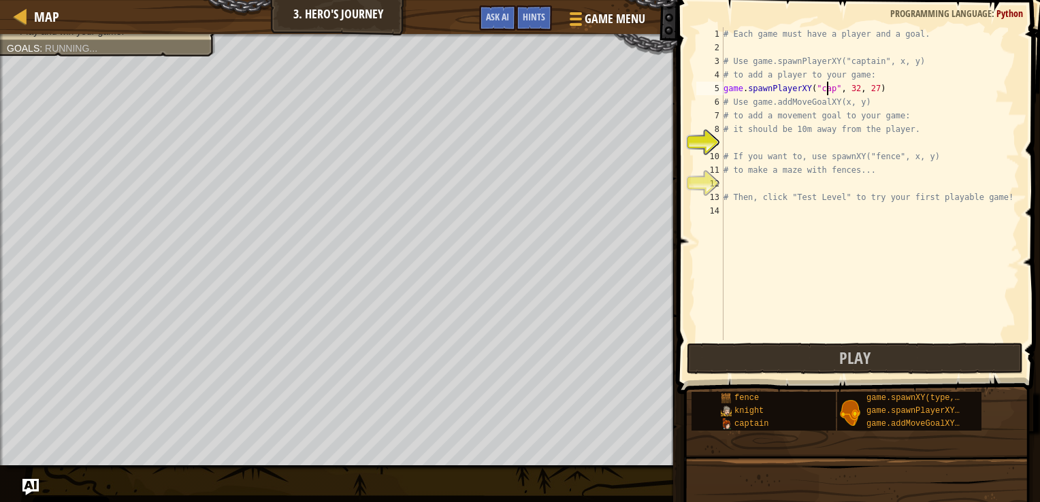
scroll to position [6, 10]
type textarea "game.spawnPlayerXY("captain", 32, 27)"
click at [770, 144] on div "# Each game must have a player and a goal. # Use game.spawnPlayerXY("captain", …" at bounding box center [870, 197] width 299 height 340
type textarea "game.addMoveGoalXY(32, 16)"
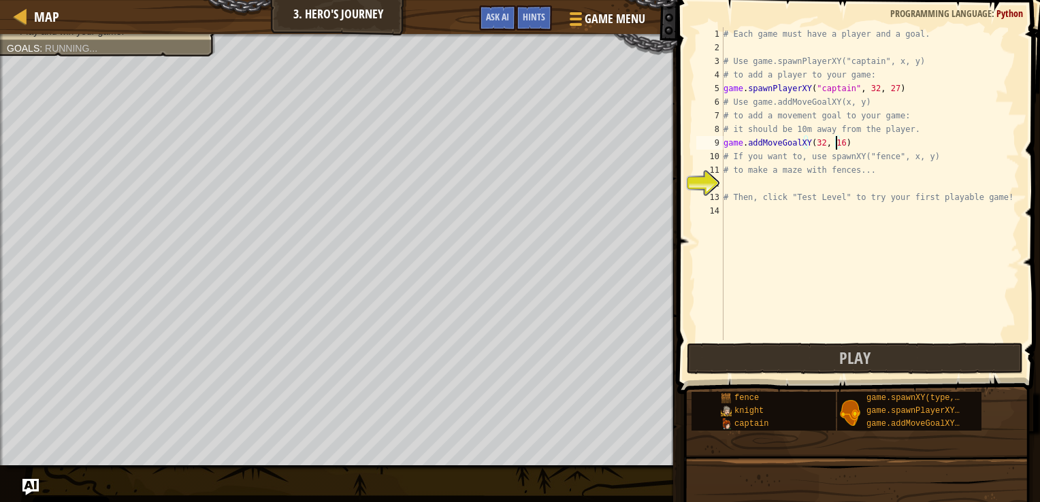
scroll to position [6, 8]
click at [770, 186] on div "# Each game must have a player and a goal. # Use game.spawnPlayerXY("captain", …" at bounding box center [870, 197] width 299 height 340
drag, startPoint x: 868, startPoint y: 181, endPoint x: 723, endPoint y: 184, distance: 145.6
click at [723, 184] on div "game.spawnXY("fence", 32, 21) 1 2 3 4 5 6 7 8 9 10 11 12 13 14 # Each game must…" at bounding box center [856, 183] width 326 height 313
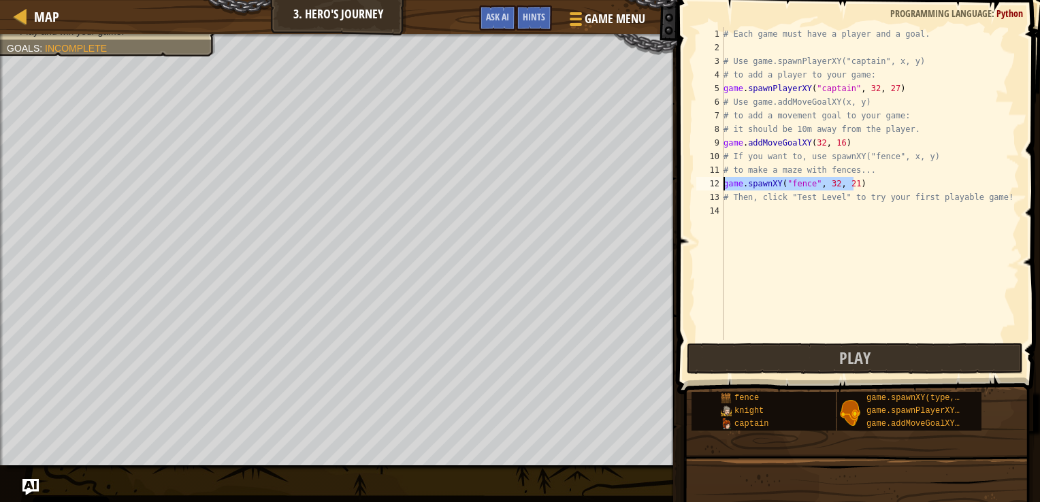
type textarea "game.spawnXY("fence", 32, 21)"
click at [874, 181] on div "# Each game must have a player and a goal. # Use game.spawnPlayerXY("captain", …" at bounding box center [870, 183] width 299 height 313
paste textarea "game.spawnXY("fence", 32, 21)"
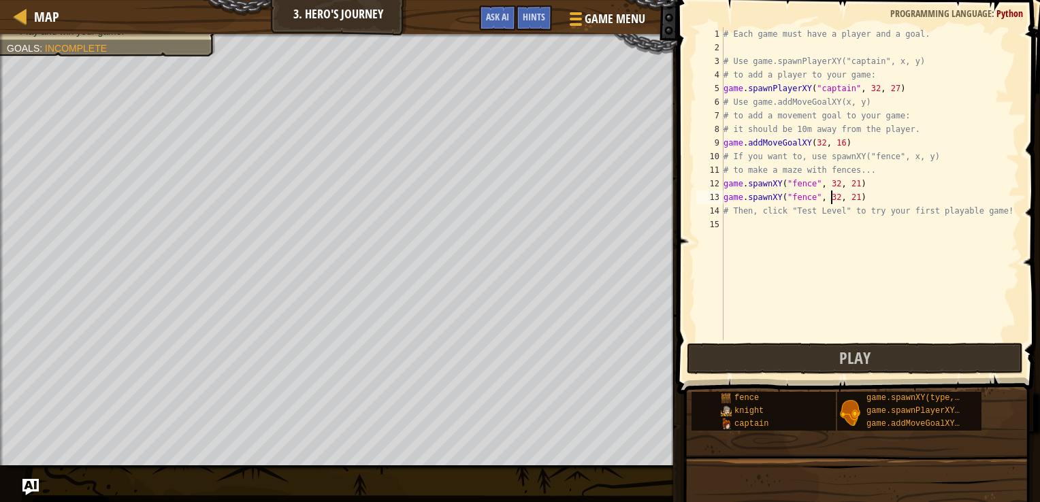
click at [830, 196] on div "# Each game must have a player and a goal. # Use game.spawnPlayerXY("captain", …" at bounding box center [870, 197] width 299 height 340
type textarea "game.spawnXY("fence", 27, 21)"
drag, startPoint x: 859, startPoint y: 196, endPoint x: 721, endPoint y: 199, distance: 138.2
click at [721, 199] on div "game.spawnXY("fence", 27, 21) 1 2 3 4 5 6 7 8 9 10 11 12 13 14 15 # Each game m…" at bounding box center [856, 183] width 326 height 313
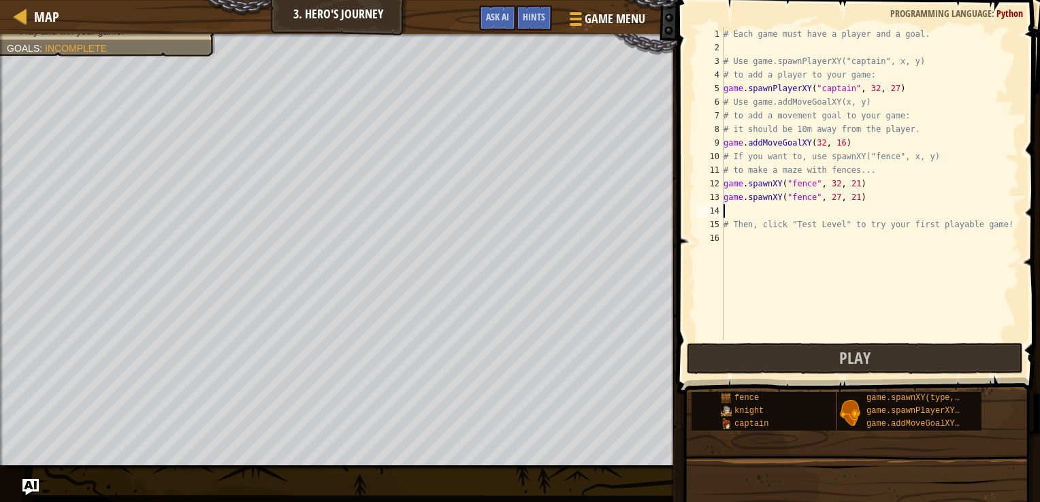
scroll to position [6, 0]
paste textarea "game.spawnXY("fence", 27, 21)"
type textarea "game.spawnXY("fence", 22, 21)"
click at [794, 363] on button "Play" at bounding box center [855, 358] width 336 height 31
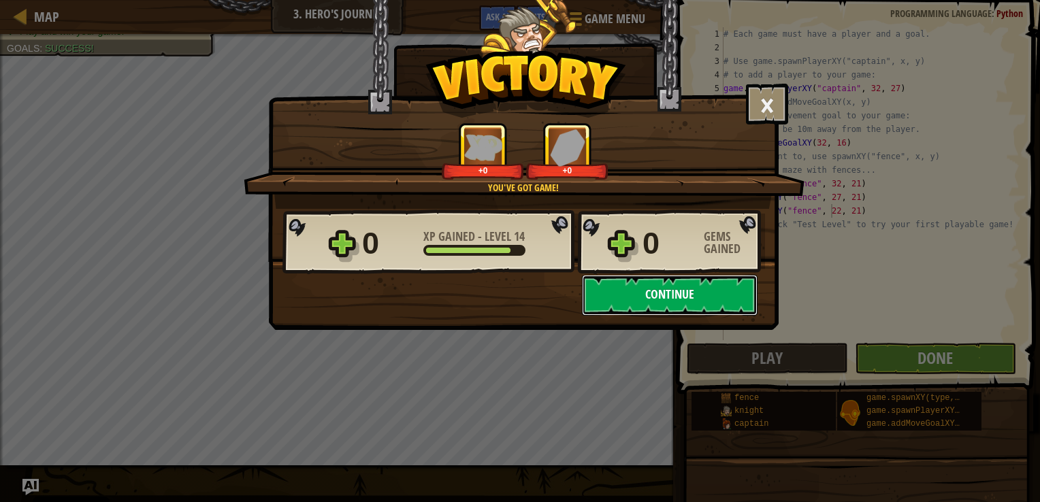
click at [693, 287] on button "Continue" at bounding box center [670, 295] width 176 height 41
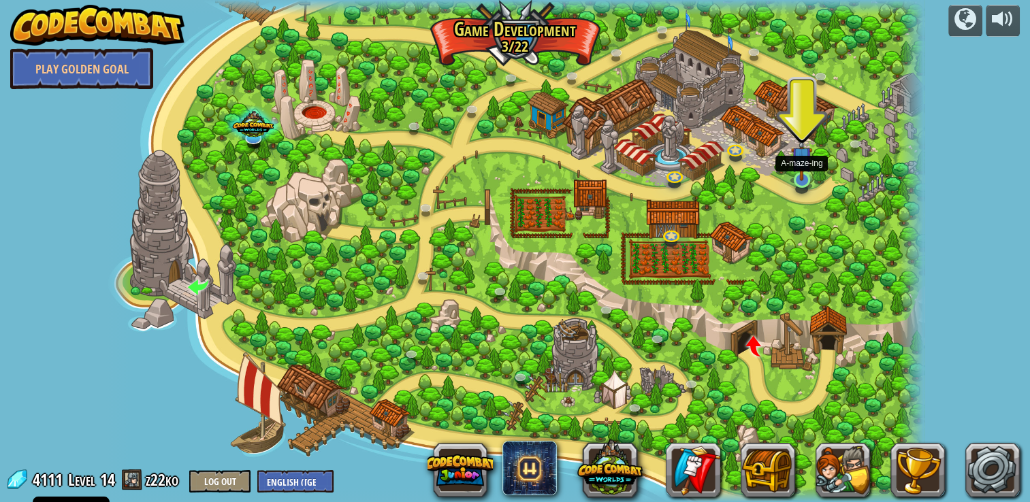
click at [807, 165] on img at bounding box center [801, 157] width 21 height 48
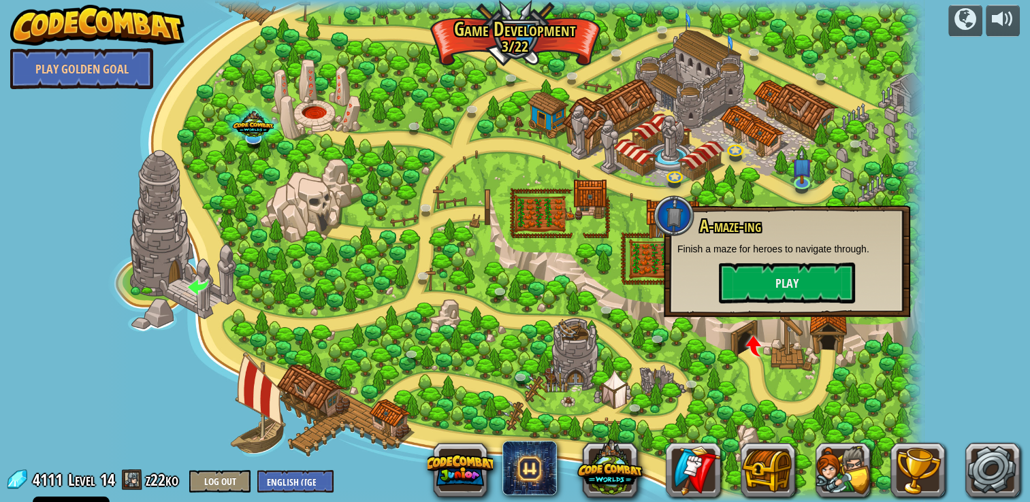
click at [793, 261] on div "A-maze-ing Finish a maze for heroes to navigate through. Play" at bounding box center [786, 260] width 219 height 86
click at [789, 284] on button "Play" at bounding box center [787, 283] width 136 height 41
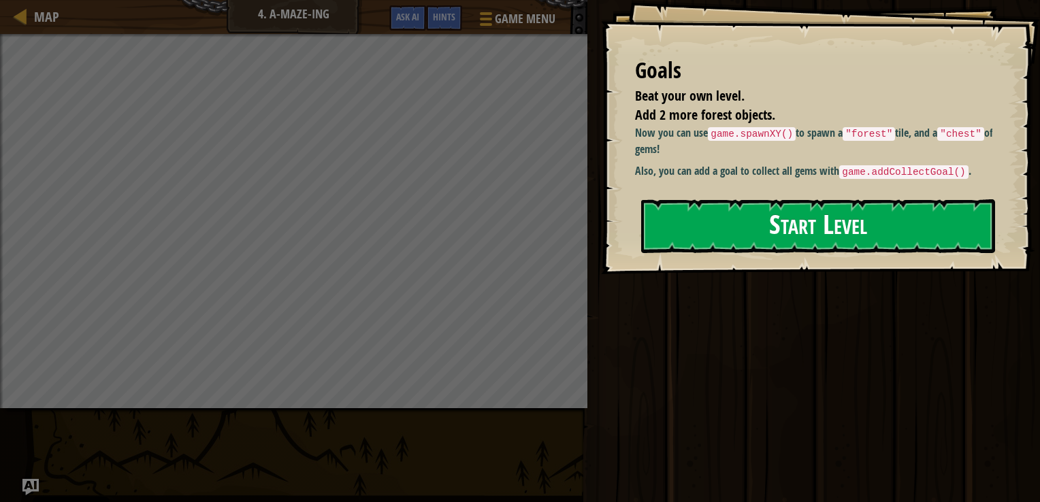
click at [789, 213] on button "Start Level" at bounding box center [818, 226] width 354 height 54
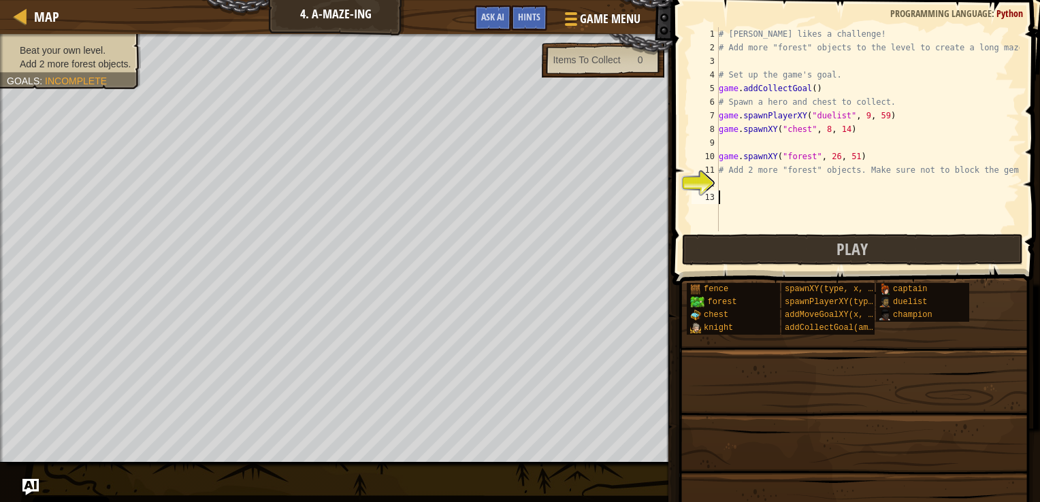
click at [723, 199] on div "# Alejandro likes a challenge! # Add more "forest" objects to the level to crea…" at bounding box center [910, 142] width 389 height 231
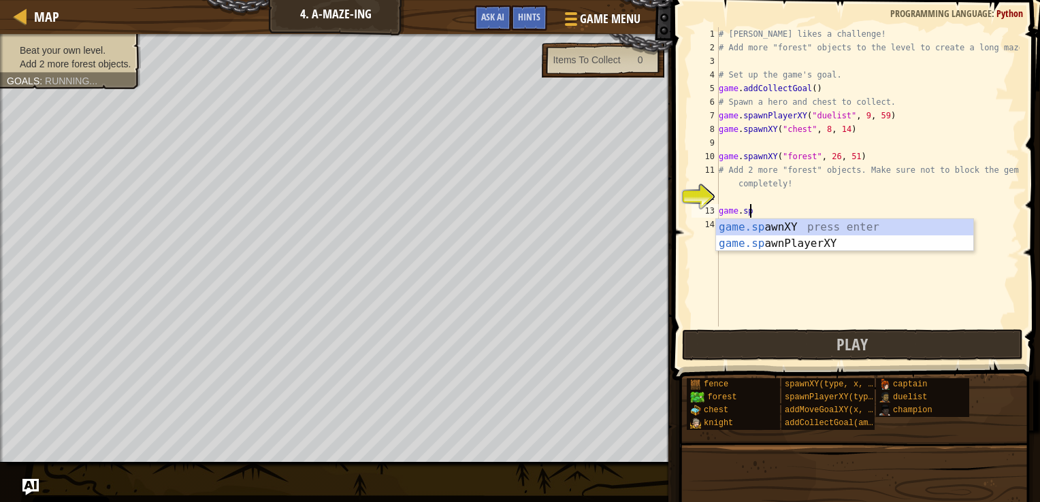
scroll to position [6, 1]
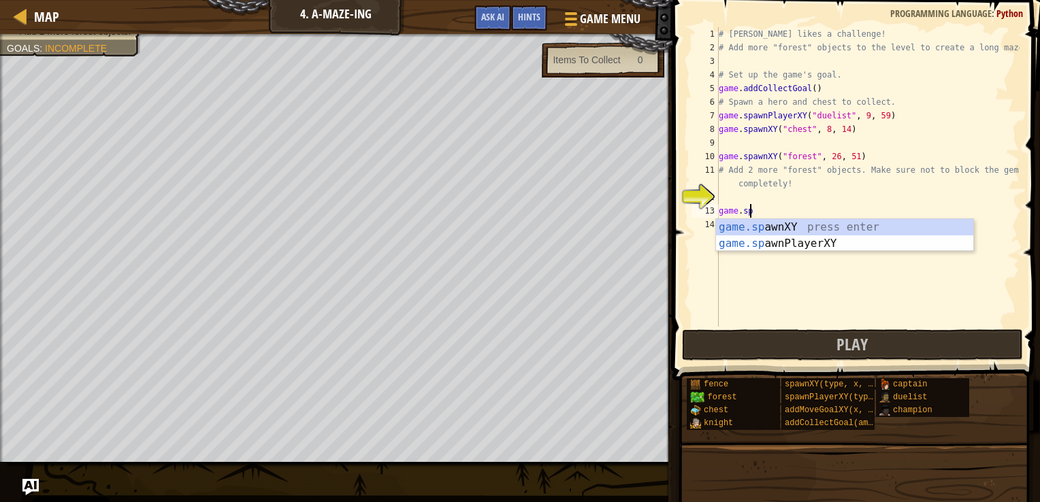
type textarea "game.spawnXY("fence", 36, 30)"
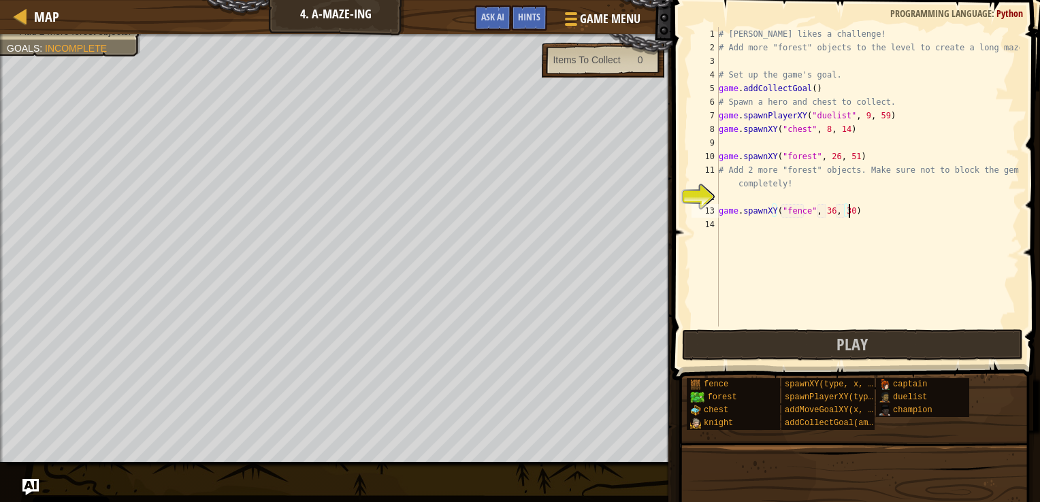
click at [860, 212] on div "# Alejandro likes a challenge! # Add more "forest" objects to the level to crea…" at bounding box center [867, 190] width 303 height 327
click at [825, 222] on div "# Alejandro likes a challenge! # Add more "forest" objects to the level to crea…" at bounding box center [867, 190] width 303 height 327
type textarea "game.spawnXY("fence", 15, 45)"
click at [773, 199] on div "# Alejandro likes a challenge! # Add more "forest" objects to the level to crea…" at bounding box center [867, 190] width 303 height 327
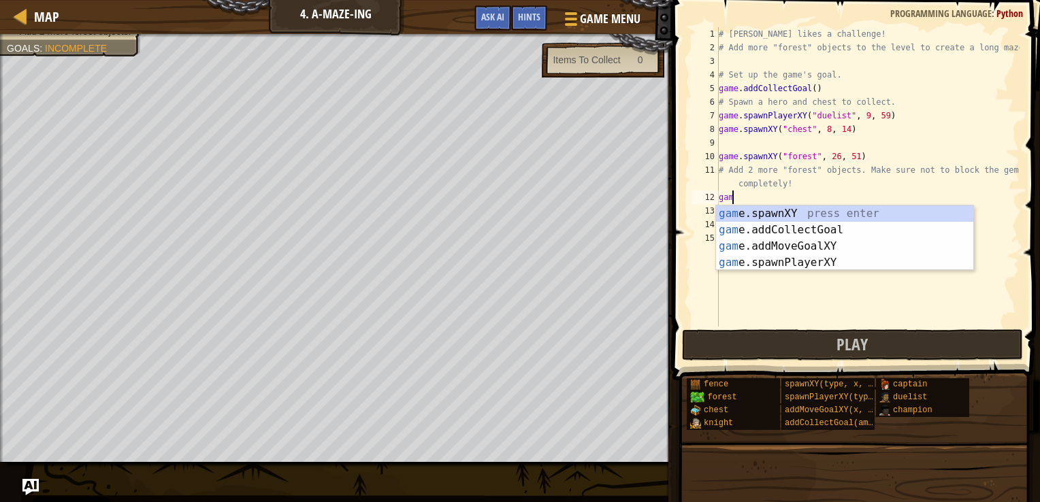
type textarea "game"
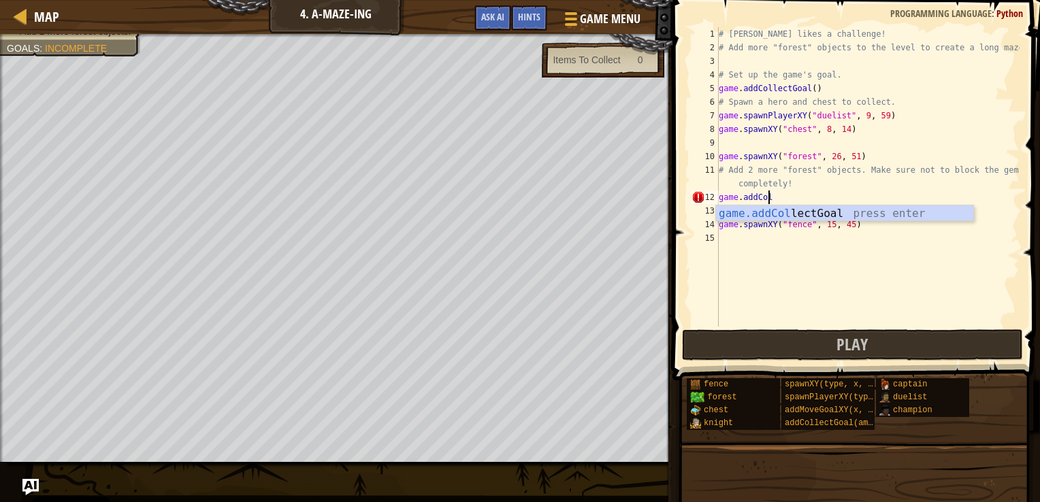
type textarea "game.addCol"
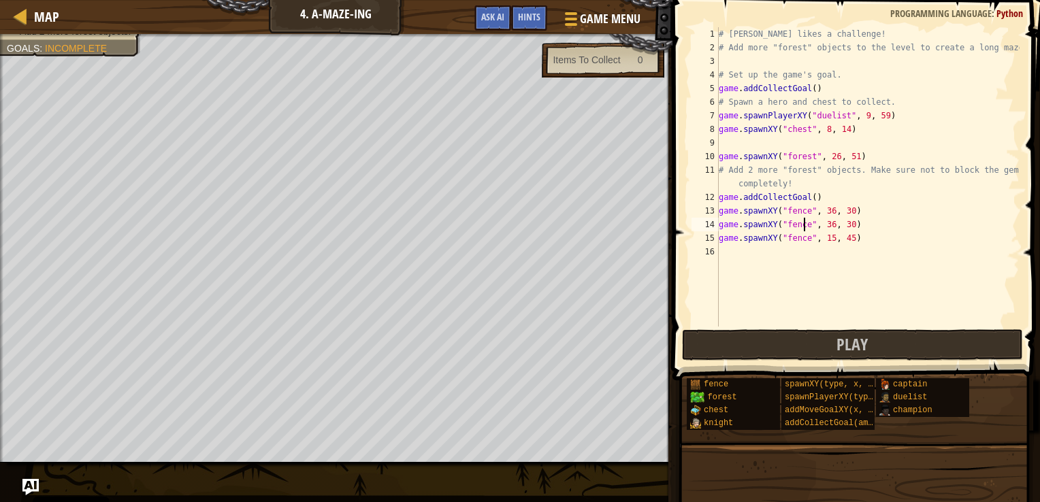
type textarea "game.spawnXY("fence", 15, 45)"
click at [825, 237] on div "# Alejandro likes a challenge! # Add more "forest" objects to the level to crea…" at bounding box center [867, 190] width 303 height 327
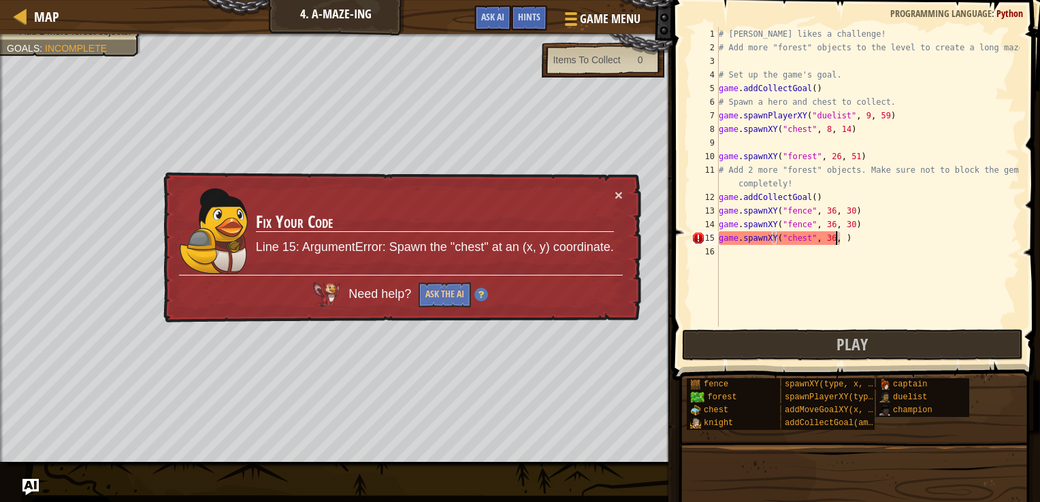
scroll to position [6, 10]
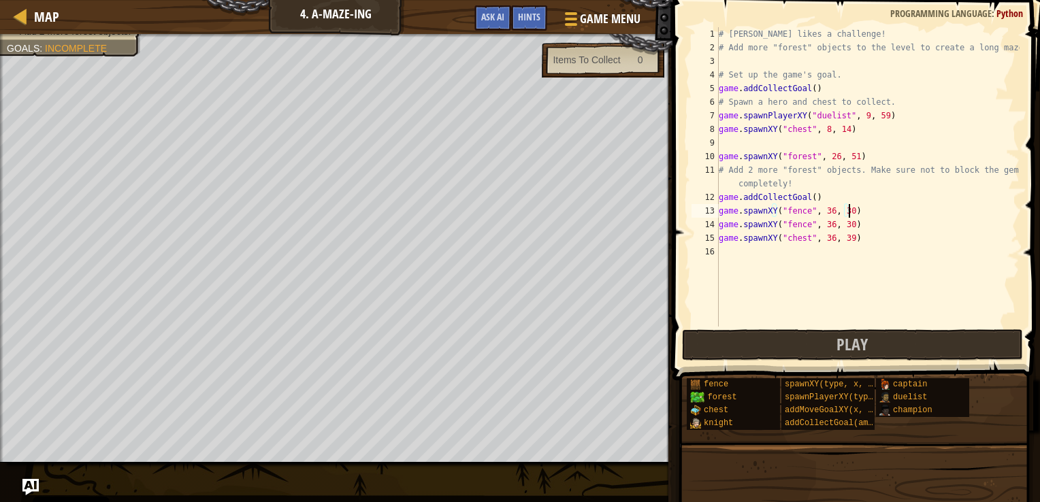
click at [874, 216] on div "# Alejandro likes a challenge! # Add more "forest" objects to the level to crea…" at bounding box center [867, 190] width 303 height 327
click at [853, 226] on div "# Alejandro likes a challenge! # Add more "forest" objects to the level to crea…" at bounding box center [867, 190] width 303 height 327
click at [827, 225] on div "# Alejandro likes a challenge! # Add more "forest" objects to the level to crea…" at bounding box center [867, 190] width 303 height 327
drag, startPoint x: 857, startPoint y: 207, endPoint x: 716, endPoint y: 210, distance: 140.9
click at [716, 210] on div "game.spawnXY("fence", 15, 45) 1 2 3 4 5 6 7 8 9 10 11 12 13 14 15 16 # Alejandr…" at bounding box center [854, 176] width 331 height 299
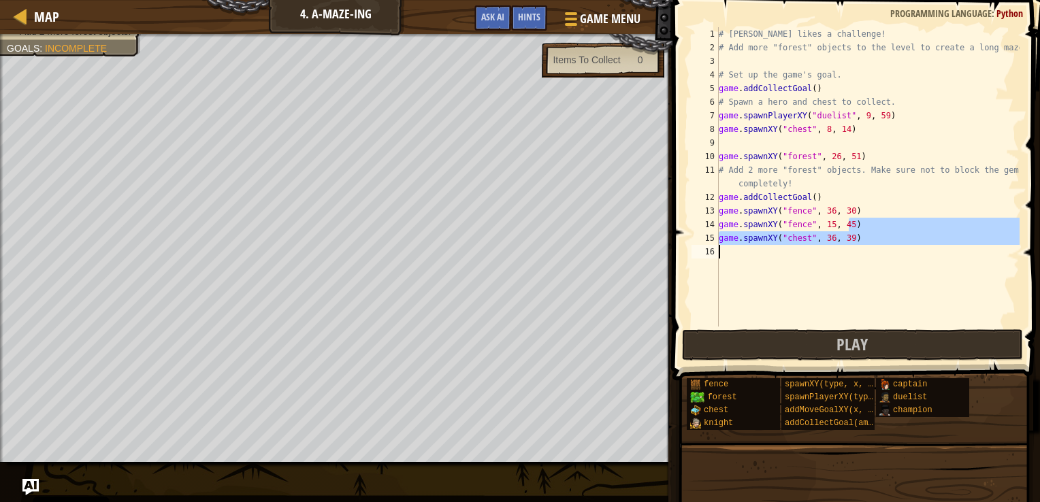
drag, startPoint x: 857, startPoint y: 224, endPoint x: 717, endPoint y: 246, distance: 142.6
click at [717, 246] on div "game.spawnXY("fence", 36, 30) 1 2 3 4 5 6 7 8 9 10 11 12 13 14 15 16 # Alejandr…" at bounding box center [854, 176] width 331 height 299
click at [851, 241] on div "# Alejandro likes a challenge! # Add more "forest" objects to the level to crea…" at bounding box center [867, 176] width 303 height 299
type textarea "game.spawnXY("chest", 36, 39)"
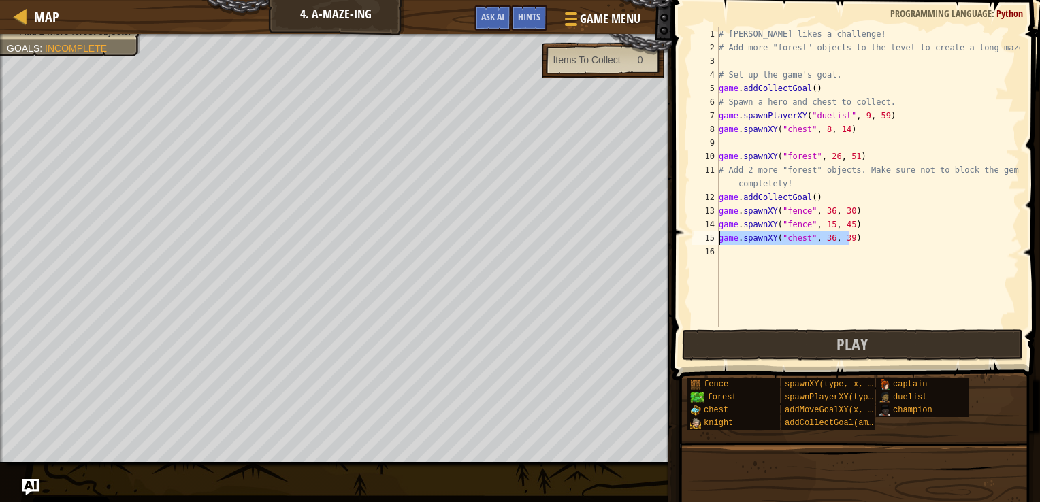
drag, startPoint x: 849, startPoint y: 238, endPoint x: 717, endPoint y: 238, distance: 132.7
click at [717, 238] on div "game.spawnXY("chest", 36, 39) 1 2 3 4 5 6 7 8 9 10 11 12 13 14 15 16 # Alejandr…" at bounding box center [854, 176] width 331 height 299
click at [871, 233] on div "# Alejandro likes a challenge! # Add more "forest" objects to the level to crea…" at bounding box center [867, 176] width 303 height 299
paste textarea "game.spawnXY("chest", 36, 39)"
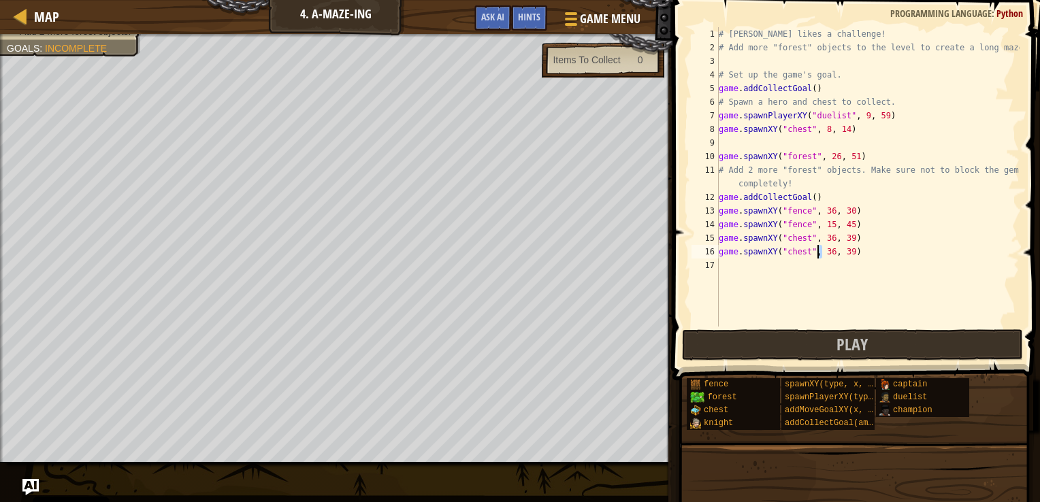
click at [817, 249] on div "# Alejandro likes a challenge! # Add more "forest" objects to the level to crea…" at bounding box center [867, 190] width 303 height 327
drag, startPoint x: 836, startPoint y: 252, endPoint x: 845, endPoint y: 252, distance: 9.5
click at [845, 252] on div "# Alejandro likes a challenge! # Add more "forest" objects to the level to crea…" at bounding box center [867, 190] width 303 height 327
click at [761, 345] on button "Play" at bounding box center [852, 344] width 341 height 31
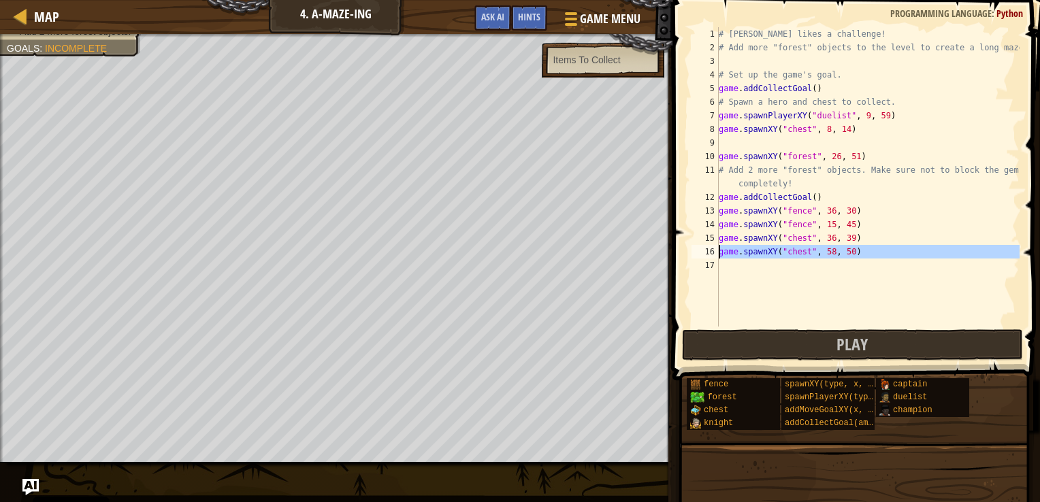
click at [704, 256] on div "16" at bounding box center [704, 252] width 27 height 14
type textarea "game.spawnXY("chest", 58, 50)"
click at [795, 273] on div "# Alejandro likes a challenge! # Add more "forest" objects to the level to crea…" at bounding box center [867, 190] width 303 height 327
click at [840, 116] on div "# Alejandro likes a challenge! # Add more "forest" objects to the level to crea…" at bounding box center [867, 190] width 303 height 327
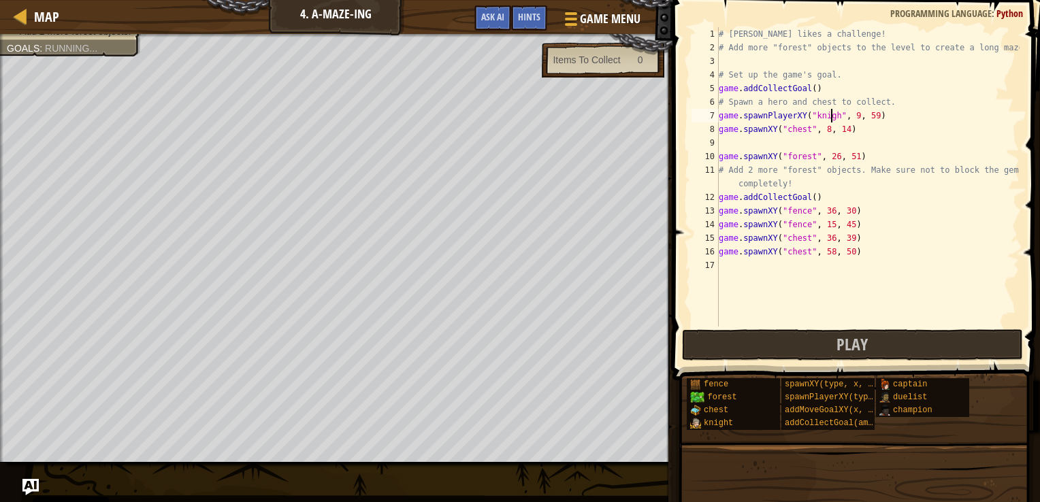
scroll to position [6, 10]
click at [855, 116] on div "# Alejandro likes a challenge! # Add more "forest" objects to the level to crea…" at bounding box center [867, 190] width 303 height 327
click at [800, 351] on button "Play" at bounding box center [852, 344] width 341 height 31
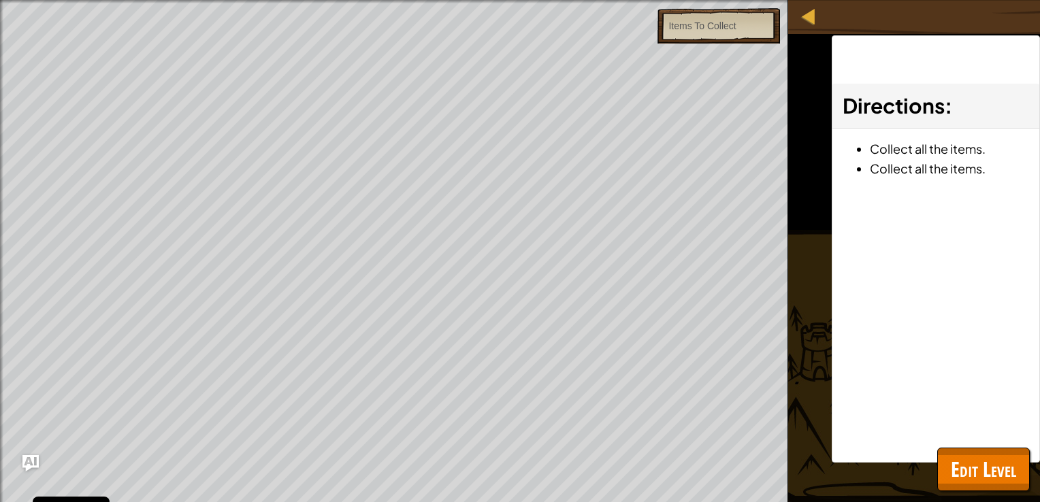
click at [949, 468] on div "Map 4. A-maze-ing Game Menu Done Hints Ask AI 1 ההההההההההההההההההההההההההההההה…" at bounding box center [520, 251] width 1040 height 502
click at [949, 468] on button "Edit Level" at bounding box center [983, 470] width 93 height 44
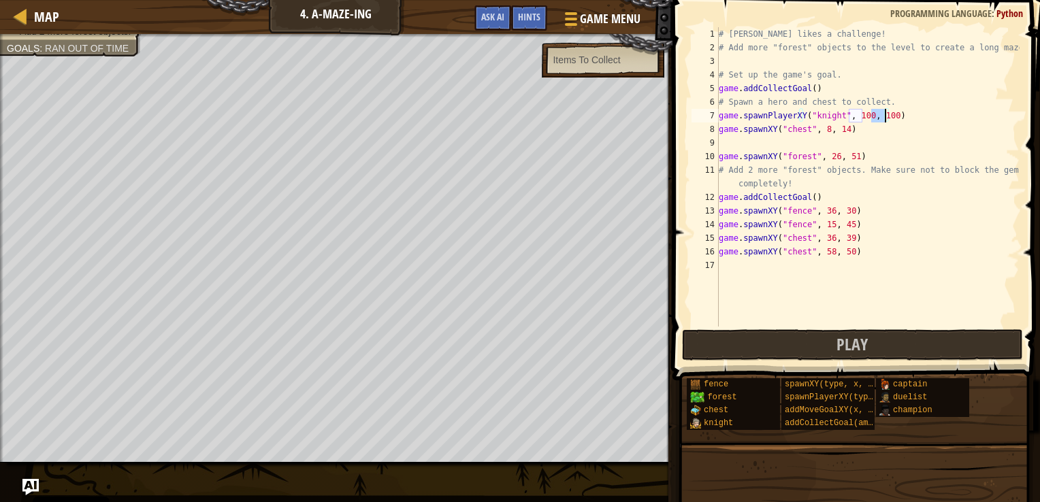
drag, startPoint x: 873, startPoint y: 112, endPoint x: 885, endPoint y: 112, distance: 11.6
click at [885, 112] on div "# Alejandro likes a challenge! # Add more "forest" objects to the level to crea…" at bounding box center [867, 190] width 303 height 327
type textarea "game.spawnPlayerXY("knight", 9, 59)"
click at [787, 146] on div "# Alejandro likes a challenge! # Add more "forest" objects to the level to crea…" at bounding box center [867, 190] width 303 height 327
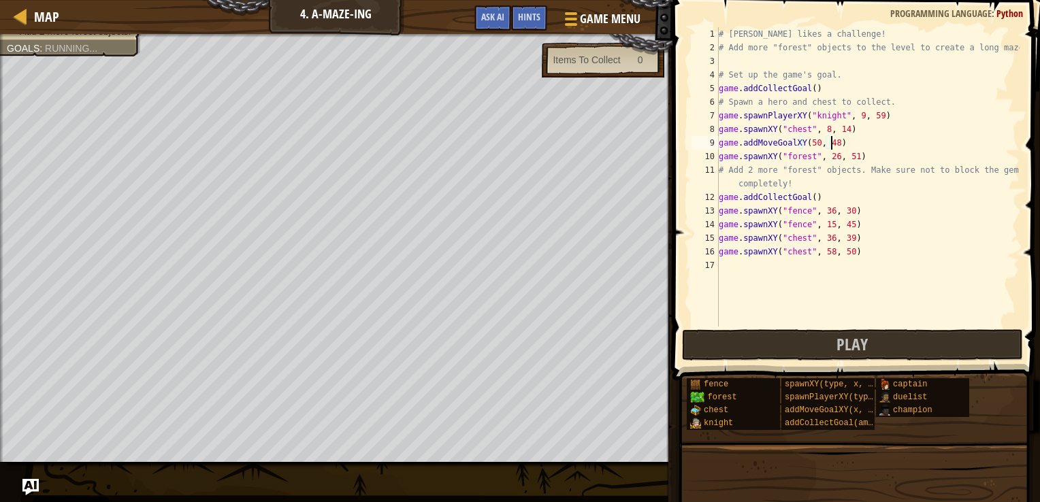
scroll to position [6, 8]
click at [802, 350] on button "Play" at bounding box center [852, 344] width 341 height 31
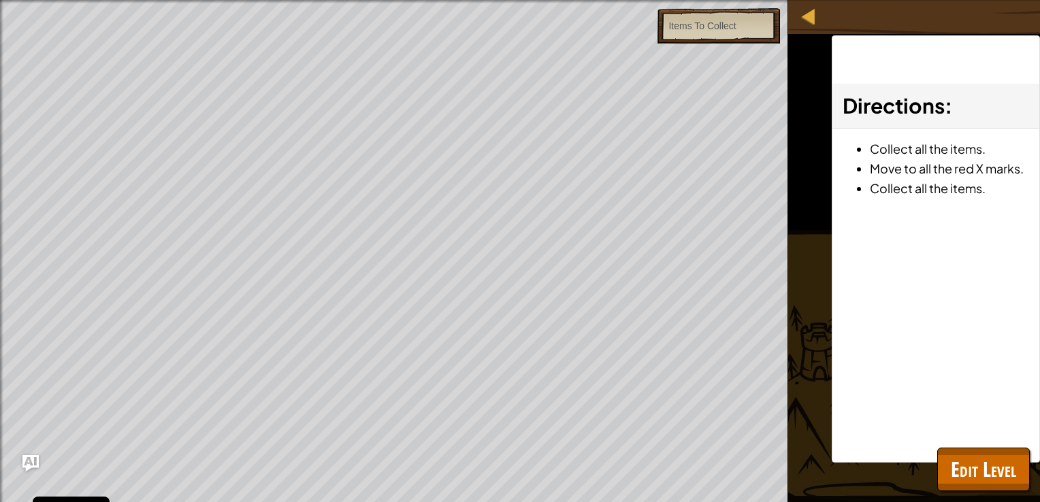
click at [715, 164] on div "Map 4. A-maze-ing Game Menu Done Hints Ask AI 1 ההההההההההההההההההההההההההההההה…" at bounding box center [520, 251] width 1040 height 502
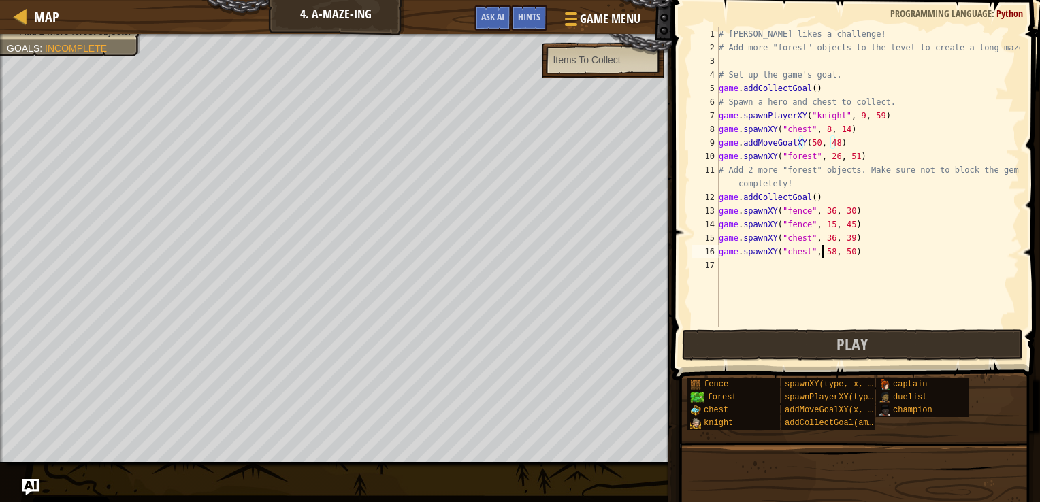
click at [822, 248] on div "# Alejandro likes a challenge! # Add more "forest" objects to the level to crea…" at bounding box center [867, 190] width 303 height 327
click at [874, 114] on div "# Alejandro likes a challenge! # Add more "forest" objects to the level to crea…" at bounding box center [867, 190] width 303 height 327
click at [813, 141] on div "# Alejandro likes a challenge! # Add more "forest" objects to the level to crea…" at bounding box center [867, 190] width 303 height 327
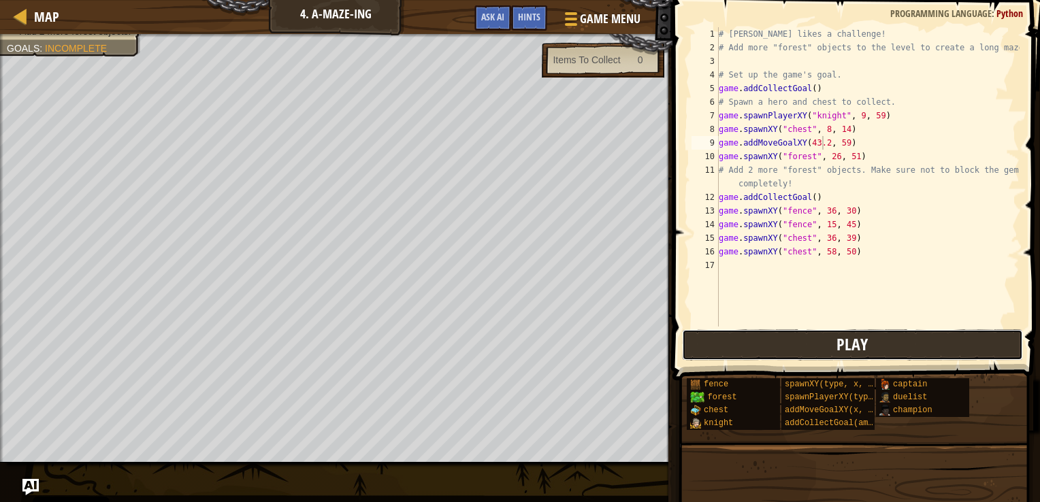
click at [738, 336] on button "Play" at bounding box center [852, 344] width 341 height 31
click at [810, 88] on div "# Alejandro likes a challenge! # Add more "forest" objects to the level to crea…" at bounding box center [867, 190] width 303 height 327
drag, startPoint x: 849, startPoint y: 137, endPoint x: 716, endPoint y: 139, distance: 132.7
click at [716, 139] on div "game.addCollectGoal() 1 2 3 4 5 6 7 8 9 10 11 12 13 14 15 16 17 # Alejandro lik…" at bounding box center [854, 176] width 331 height 299
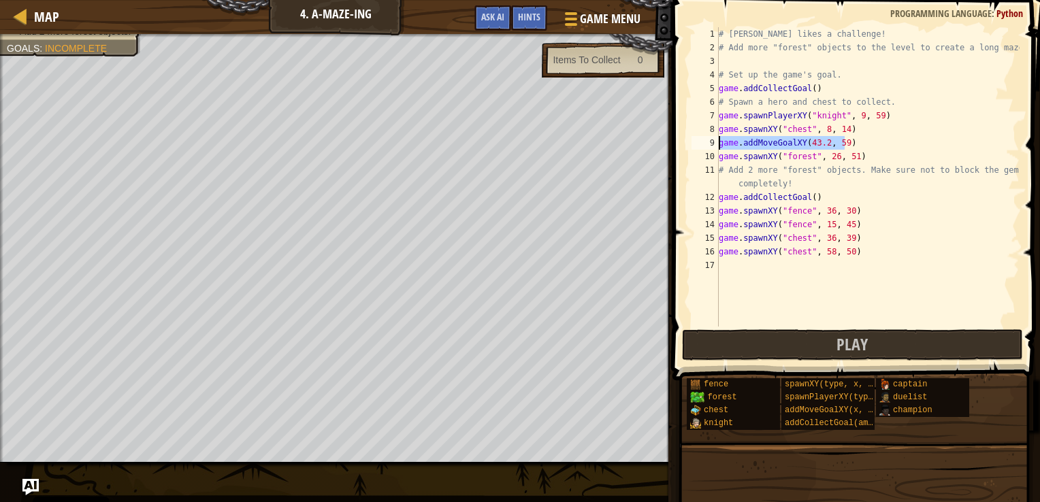
type textarea "game.addMoveGoalXY(43.2, 59)"
click at [859, 137] on div "# Alejandro likes a challenge! # Add more "forest" objects to the level to crea…" at bounding box center [867, 176] width 303 height 299
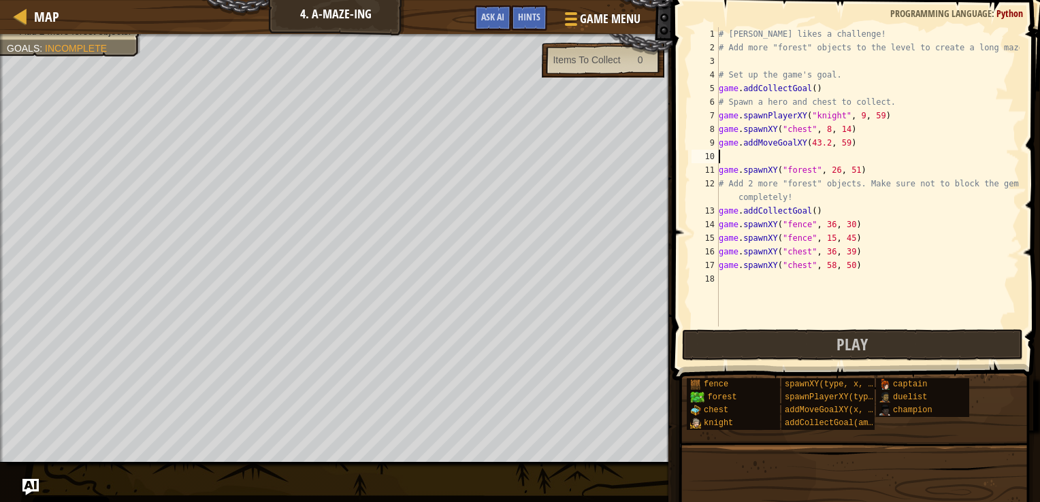
scroll to position [6, 0]
paste textarea "game.addMoveGoalXY(43.2, 59)"
type textarea "game.addMoveGoalXY(43.2, 59)"
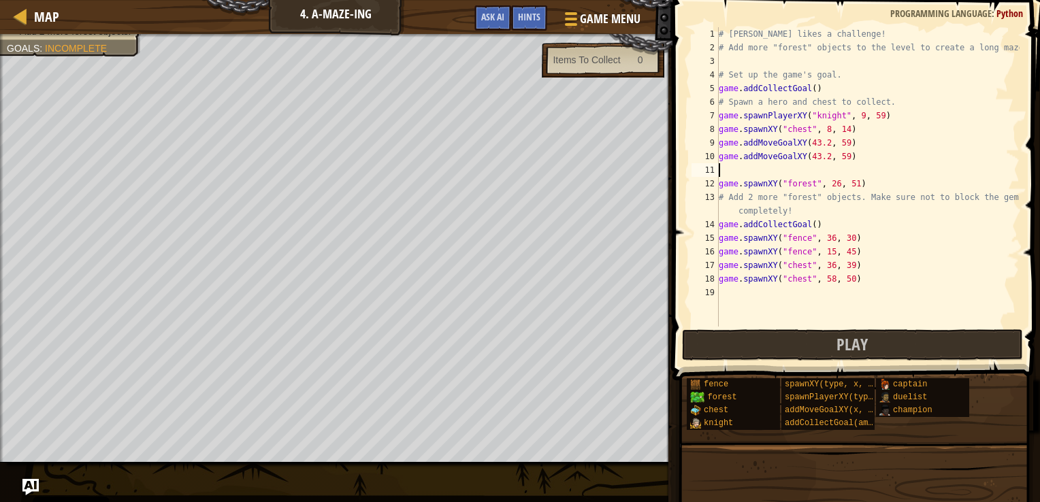
paste textarea "game.addMoveGoalXY(43.2, 59)"
type textarea "game.addMoveGoalXY(43.2, 59)"
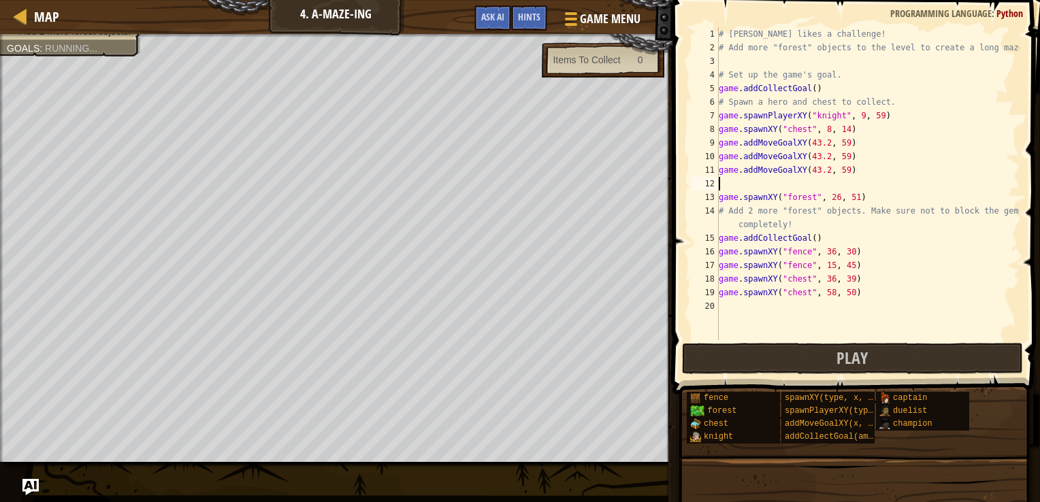
paste textarea "game.addMoveGoalXY(43.2, 59)"
click at [810, 151] on div "# Alejandro likes a challenge! # Add more "forest" objects to the level to crea…" at bounding box center [867, 197] width 303 height 340
click at [819, 154] on div "# Alejandro likes a challenge! # Add more "forest" objects to the level to crea…" at bounding box center [867, 197] width 303 height 340
click at [824, 167] on div "# Alejandro likes a challenge! # Add more "forest" objects to the level to crea…" at bounding box center [867, 197] width 303 height 340
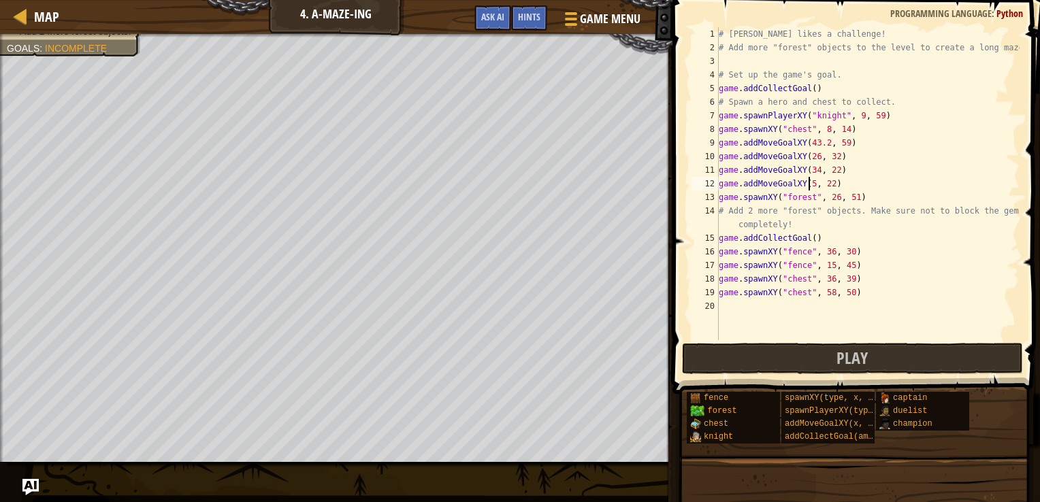
scroll to position [6, 7]
type textarea "game.addMoveGoalXY(50, 22)"
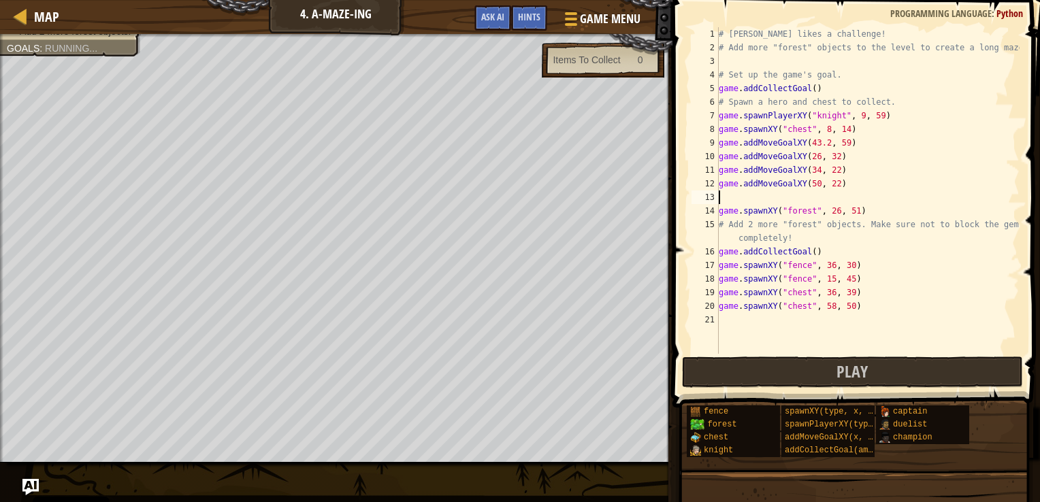
paste textarea "game.addMoveGoalXY(43.2, 59)"
type textarea "game.addMoveGoalXY(66, 22)"
click at [855, 199] on div "# Alejandro likes a challenge! # Add more "forest" objects to the level to crea…" at bounding box center [867, 204] width 303 height 354
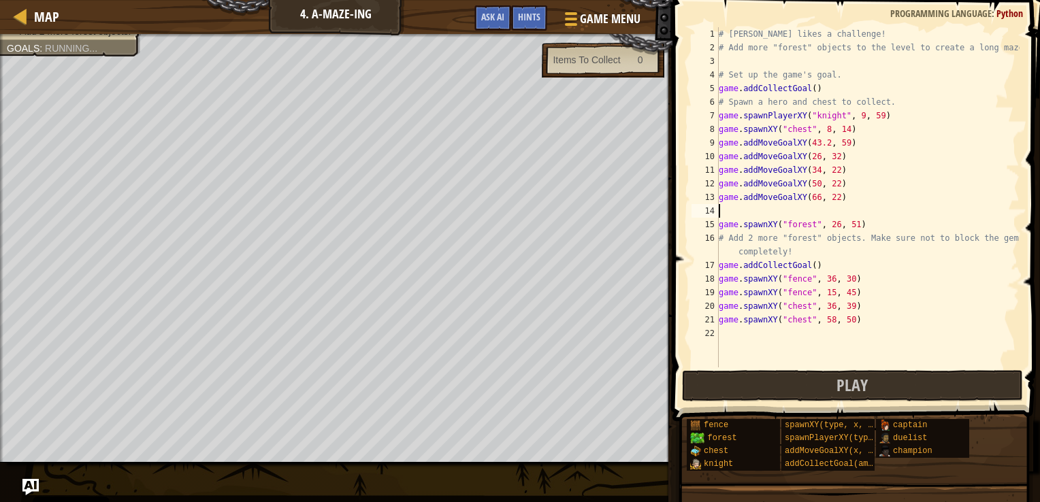
paste textarea "game.addMoveGoalXY(43.2, 59)"
click at [839, 140] on div "# Alejandro likes a challenge! # Add more "forest" objects to the level to crea…" at bounding box center [867, 210] width 303 height 367
click at [732, 377] on button "Play" at bounding box center [852, 385] width 341 height 31
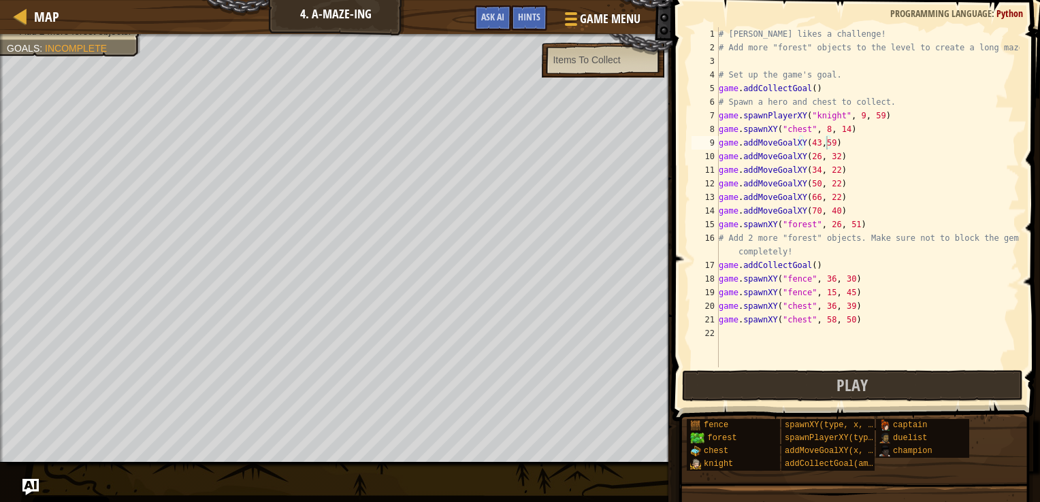
type textarea "game.addCollectGoal()"
click at [826, 88] on div "# Alejandro likes a challenge! # Add more "forest" objects to the level to crea…" at bounding box center [867, 210] width 303 height 367
click at [17, 23] on div at bounding box center [20, 15] width 17 height 17
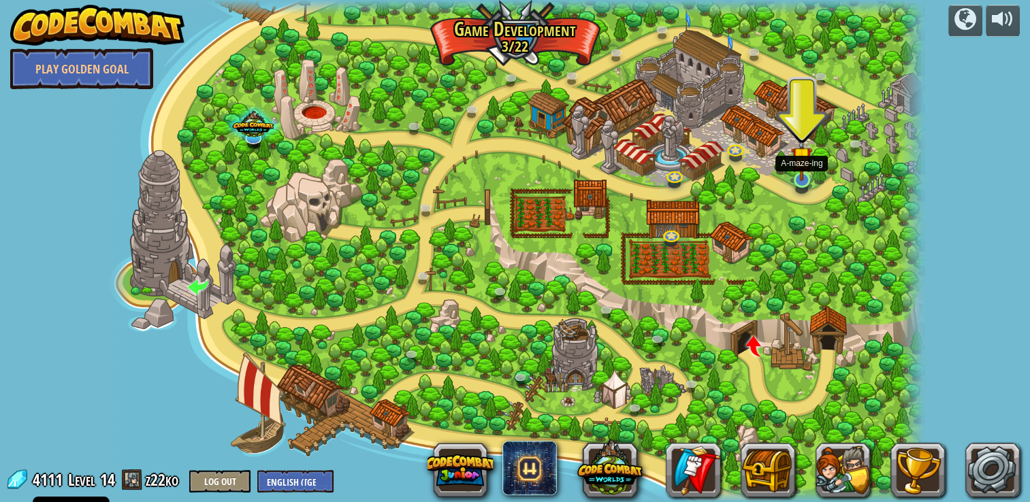
click at [803, 174] on img at bounding box center [801, 157] width 21 height 48
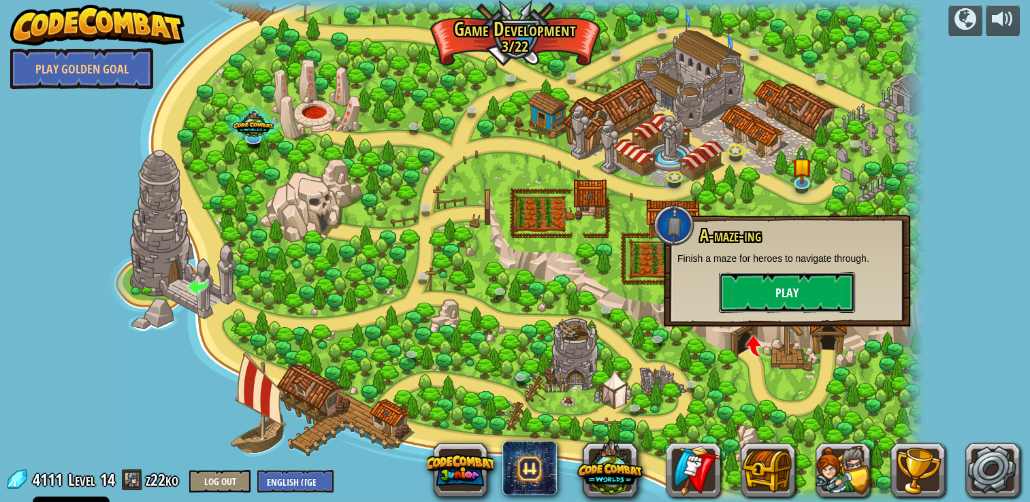
click at [803, 303] on button "Play" at bounding box center [787, 292] width 136 height 41
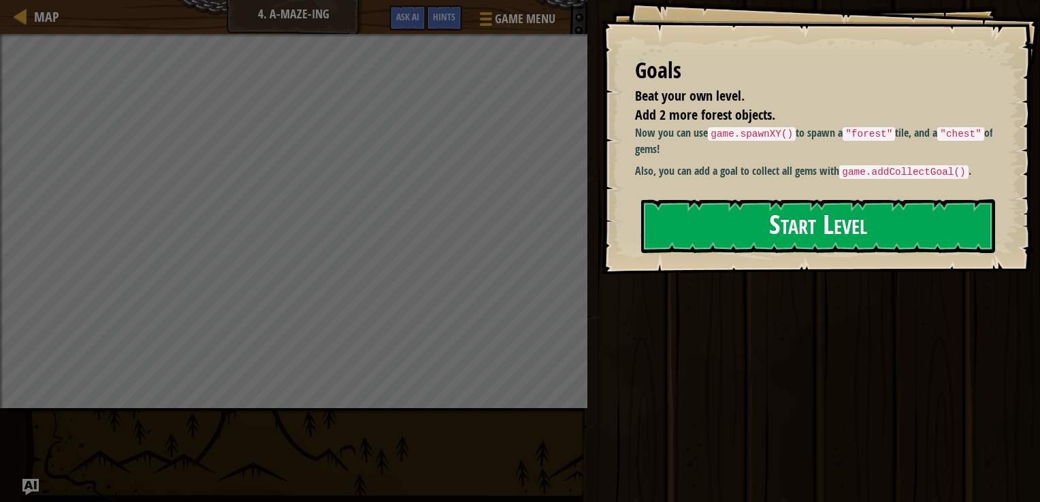
click at [781, 242] on button "Start Level" at bounding box center [818, 226] width 354 height 54
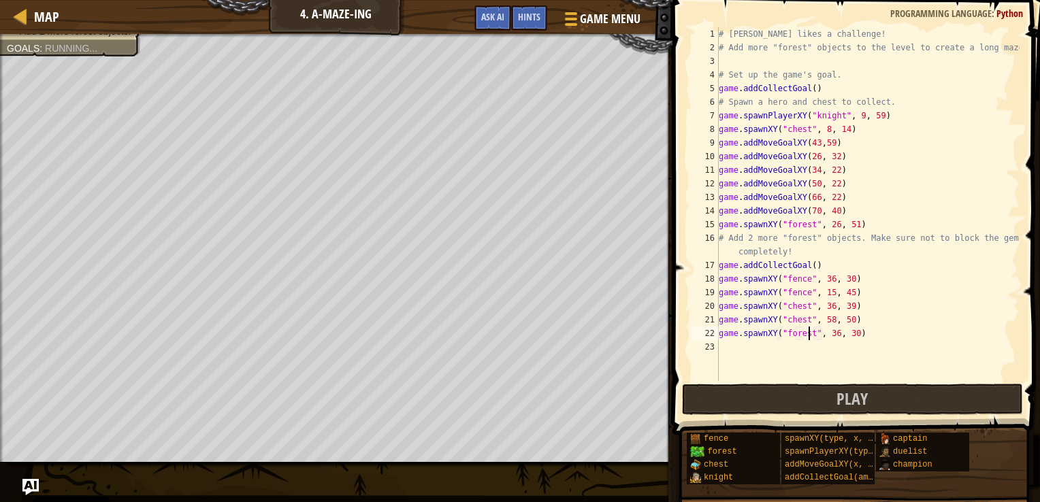
scroll to position [6, 7]
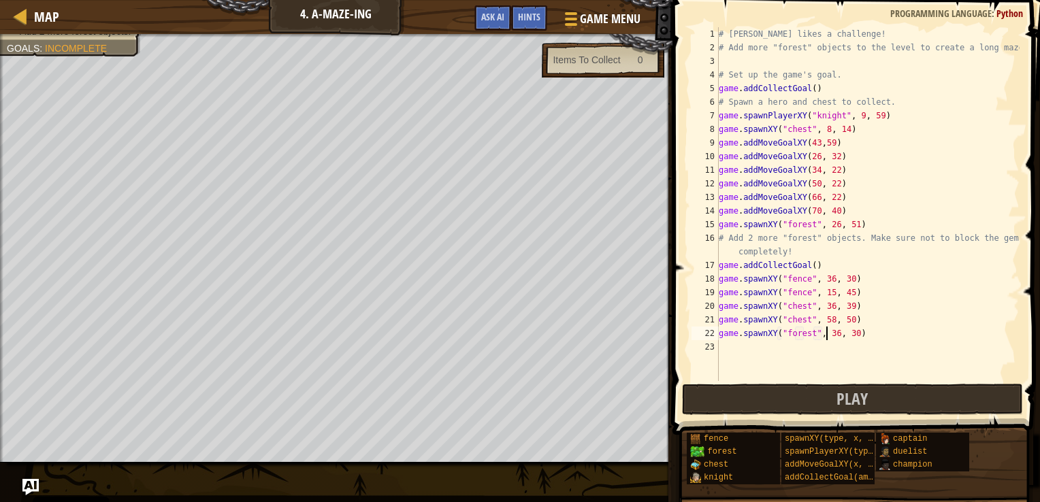
click at [827, 333] on div "# Alejandro likes a challenge! # Add more "forest" objects to the level to crea…" at bounding box center [867, 217] width 303 height 381
type textarea "game.spawnXY("forest", 15, 32)"
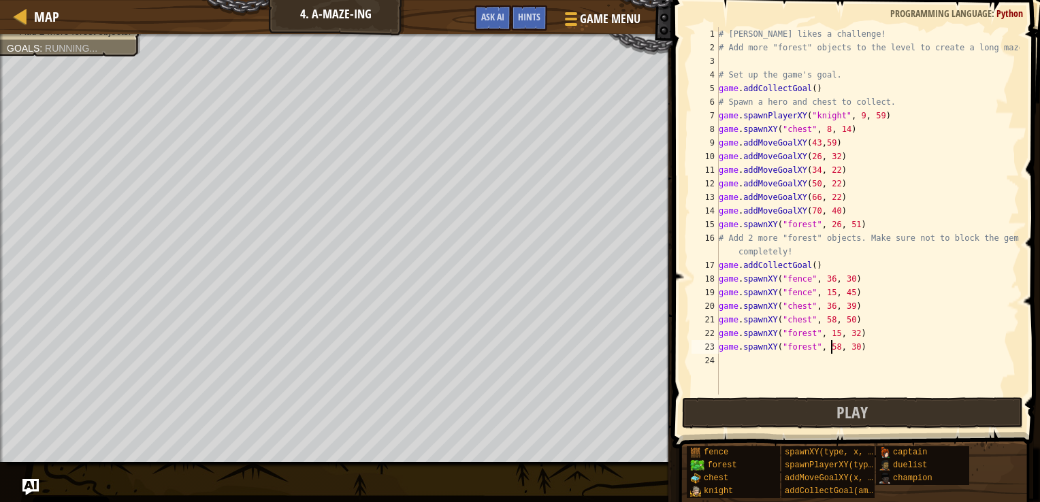
scroll to position [6, 10]
type textarea "game.spawnXY("forest", 58, 7)"
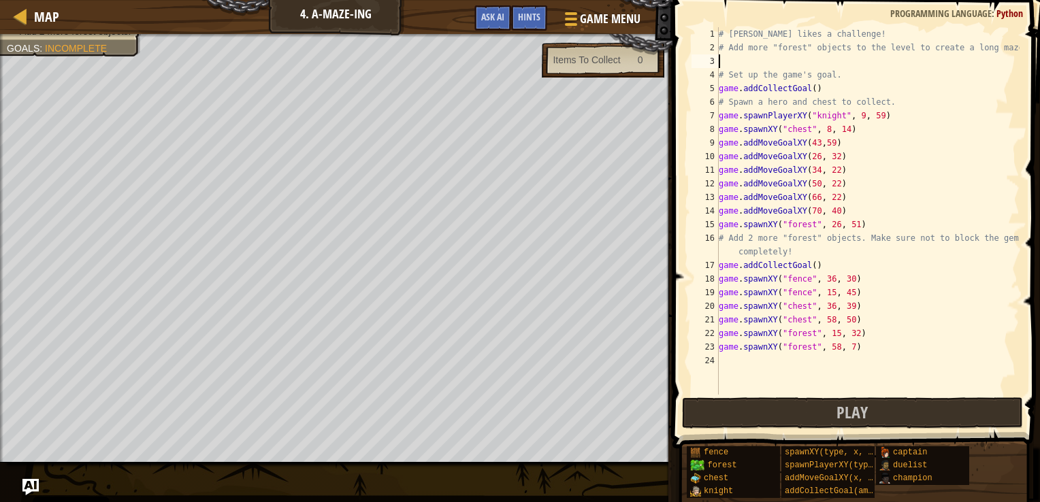
click at [751, 61] on div "# Alejandro likes a challenge! # Add more "forest" objects to the level to crea…" at bounding box center [867, 224] width 303 height 395
type textarea "f"
type textarea "game.spawnXY("forest", 35, 59)"
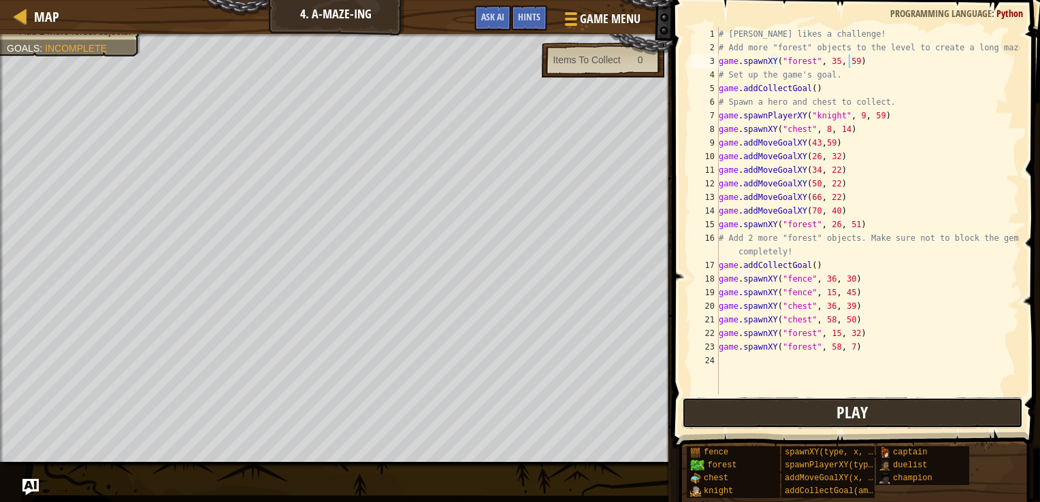
click at [720, 412] on button "Play" at bounding box center [852, 412] width 341 height 31
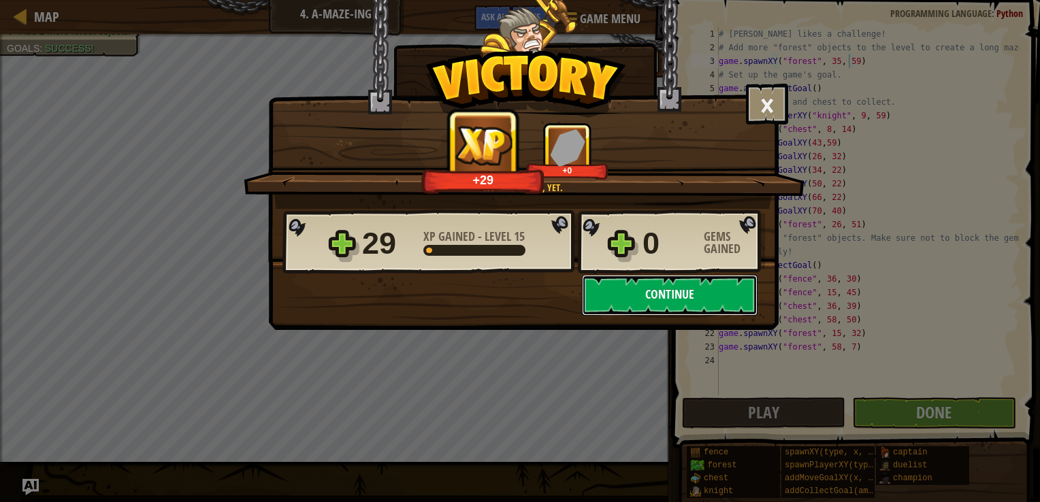
click at [676, 277] on button "Continue" at bounding box center [670, 295] width 176 height 41
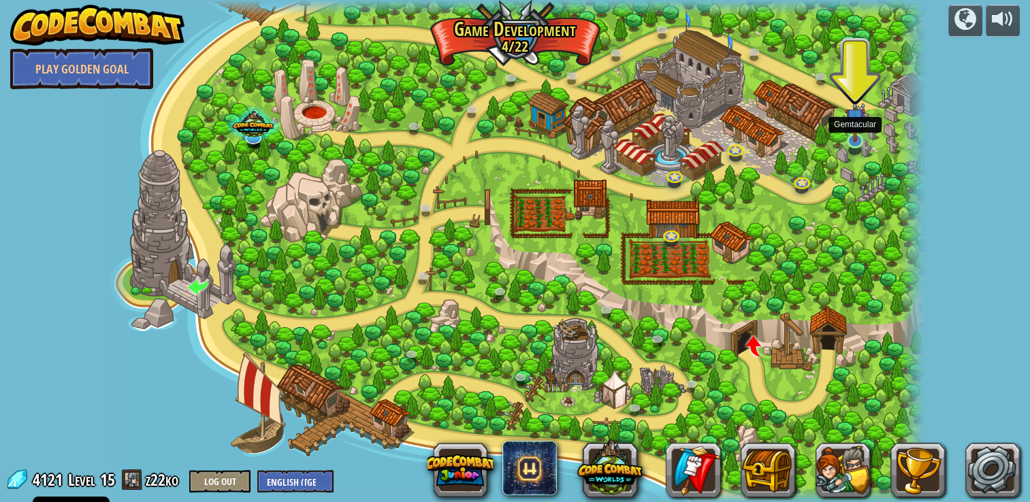
click at [854, 135] on img at bounding box center [854, 119] width 21 height 48
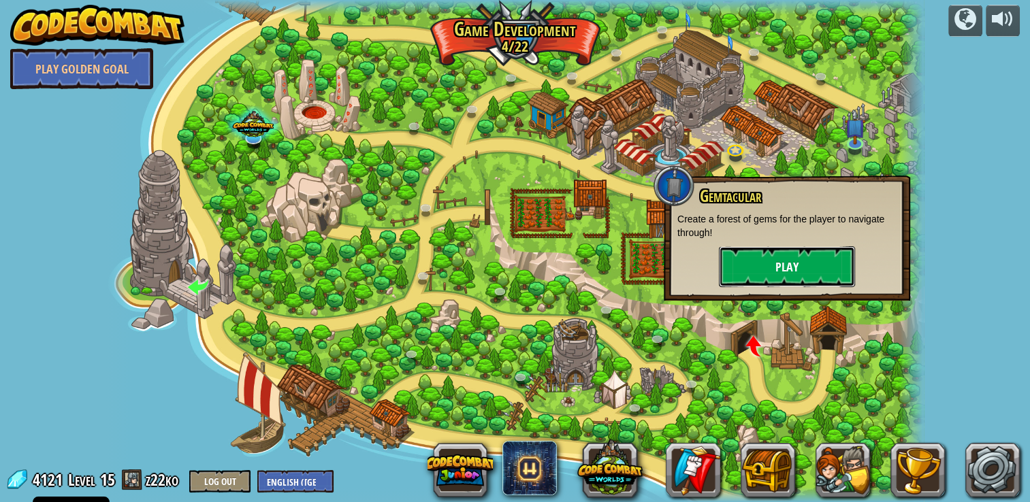
click at [767, 253] on button "Play" at bounding box center [787, 266] width 136 height 41
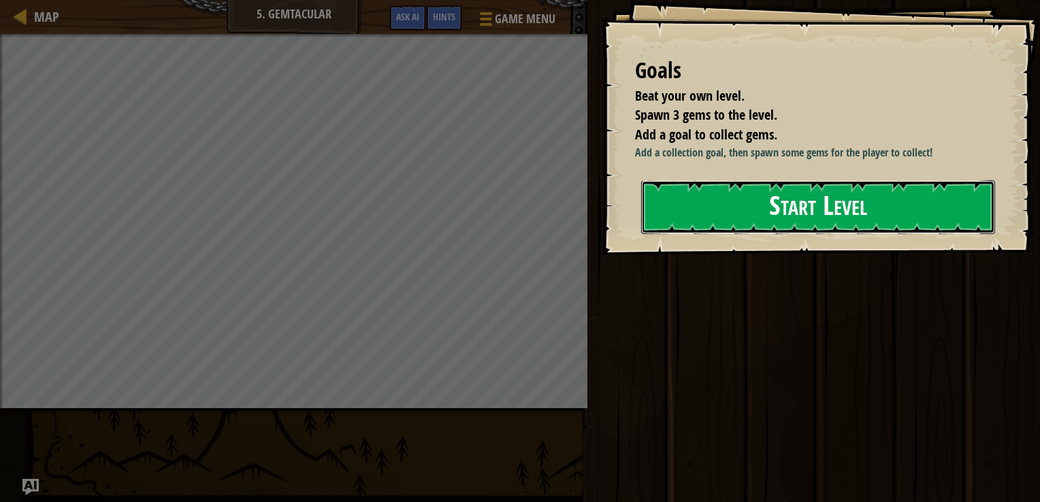
click at [799, 200] on button "Start Level" at bounding box center [818, 207] width 354 height 54
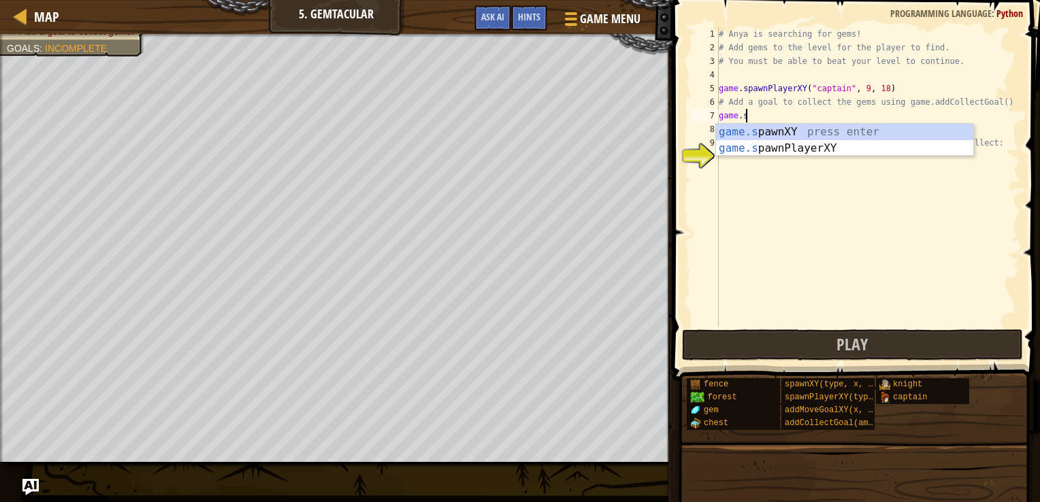
scroll to position [6, 1]
type textarea "game."
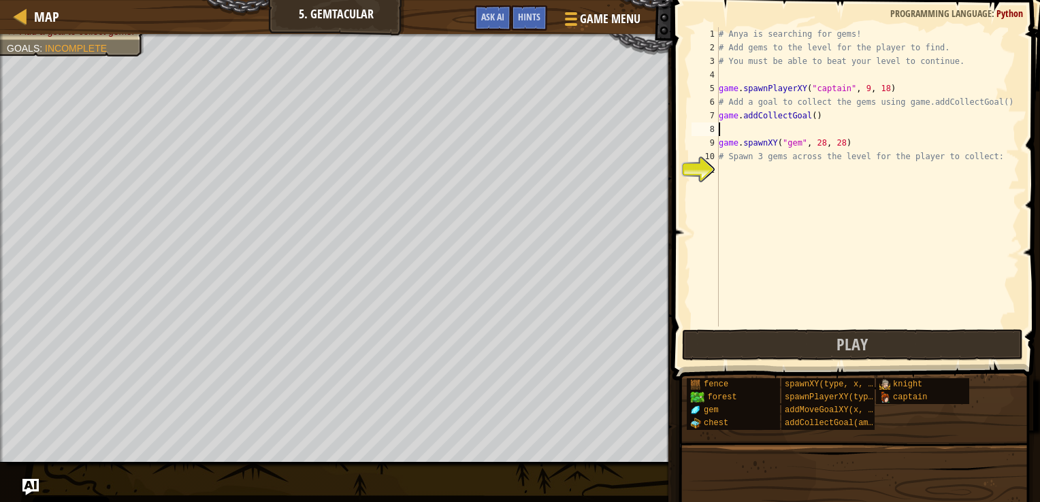
scroll to position [6, 0]
type textarea "# Spawn 3 gems across the level for the player to collect:"
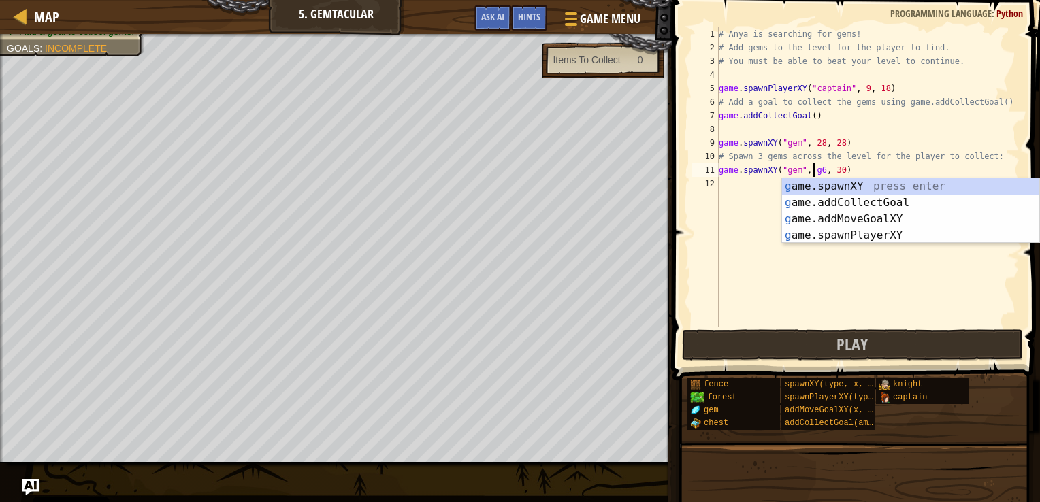
scroll to position [6, 7]
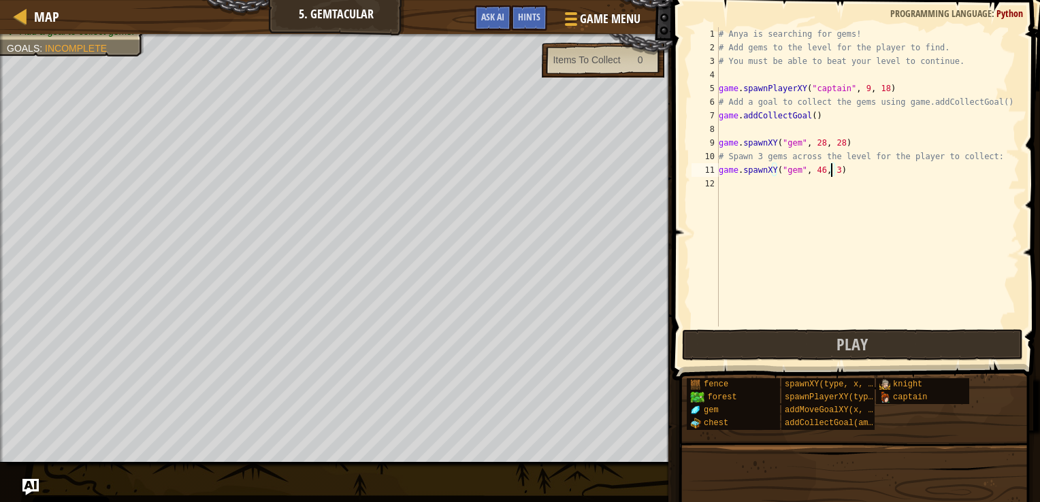
type textarea "game.spawnXY("gem", 46, 9)"
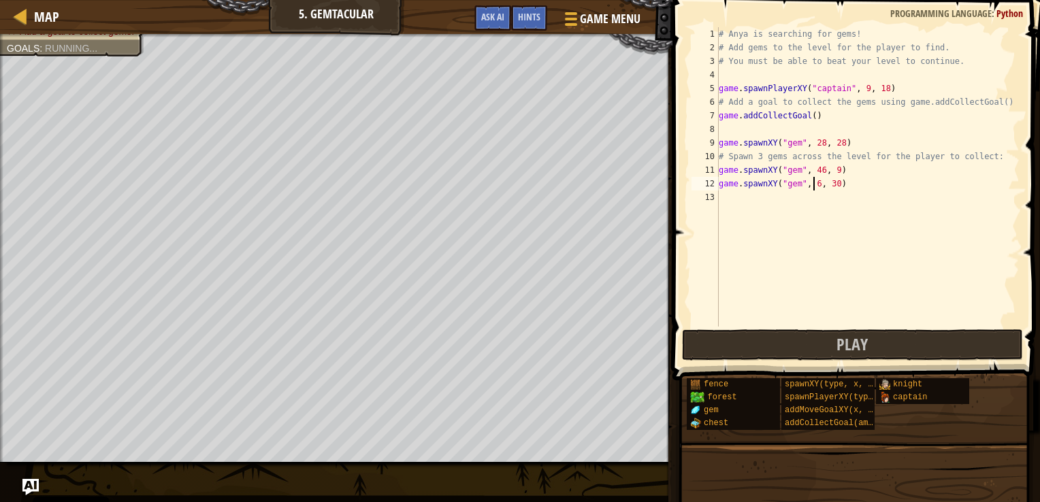
scroll to position [6, 8]
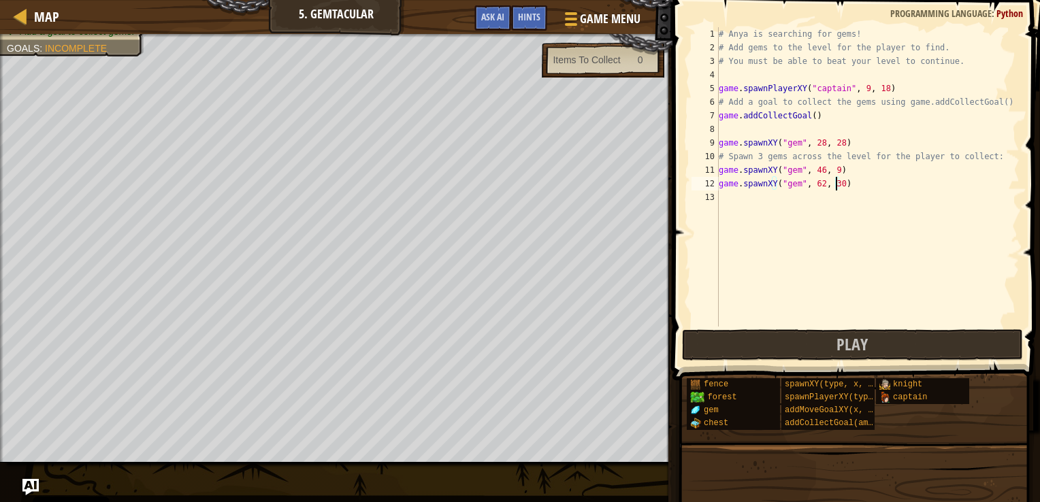
type textarea "game.spawnXY("gem", 62, 35)"
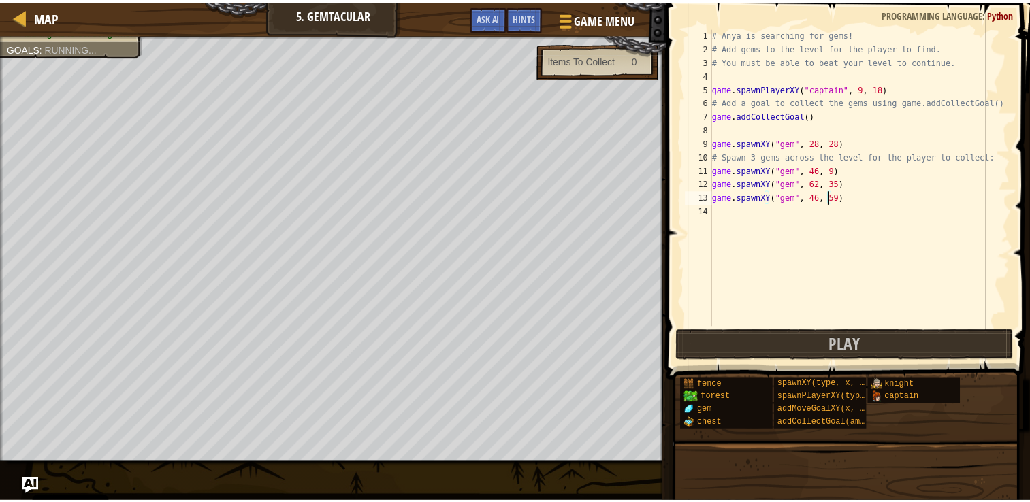
scroll to position [6, 9]
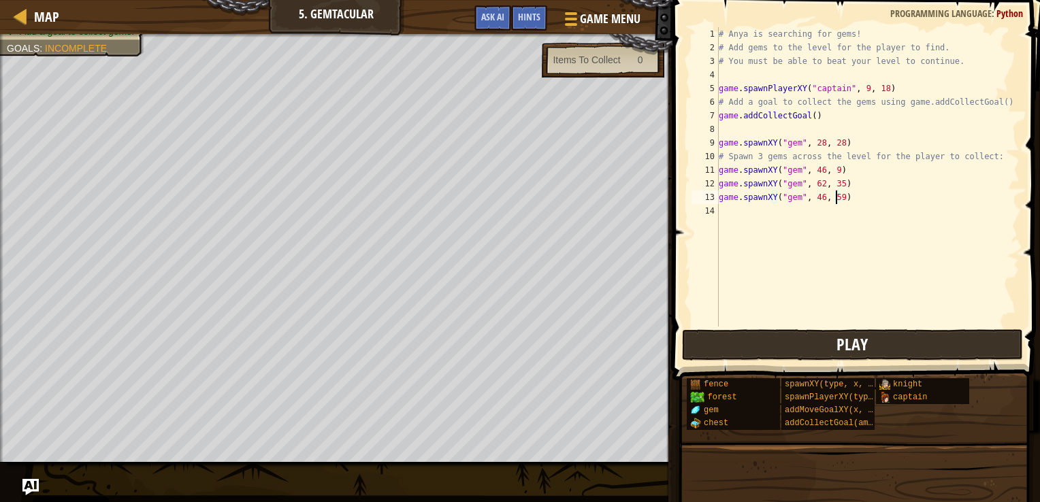
type textarea "game.spawnXY("gem", 46, 59)"
click at [741, 355] on button "Play" at bounding box center [852, 344] width 341 height 31
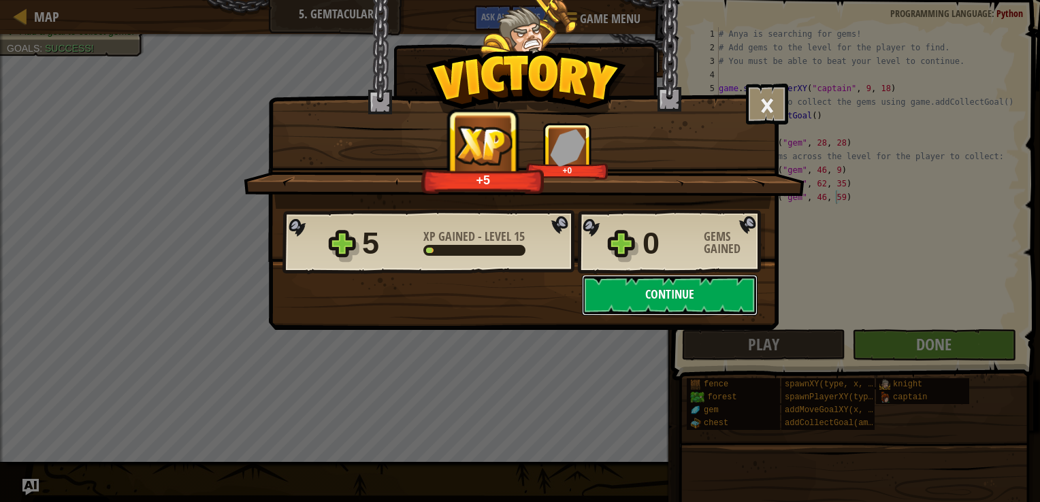
click at [691, 288] on button "Continue" at bounding box center [670, 295] width 176 height 41
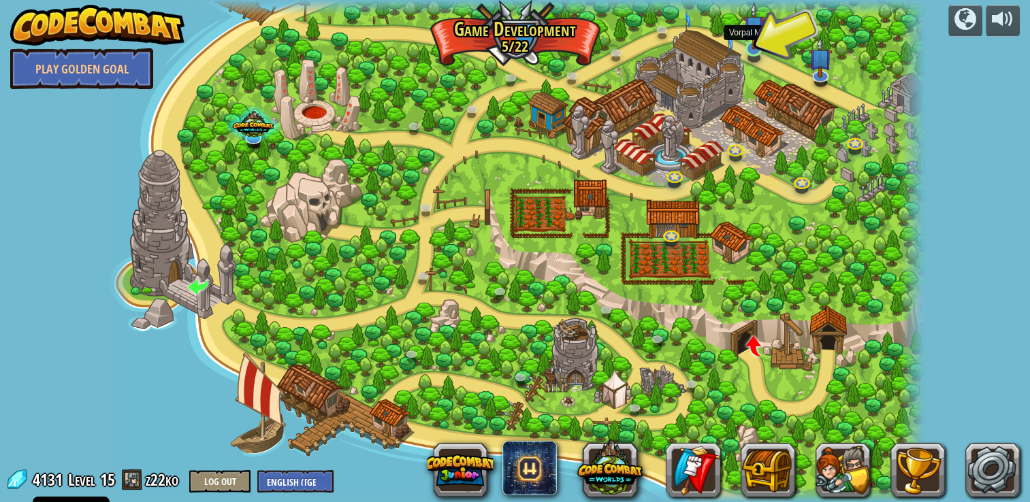
click at [753, 44] on img at bounding box center [753, 26] width 21 height 48
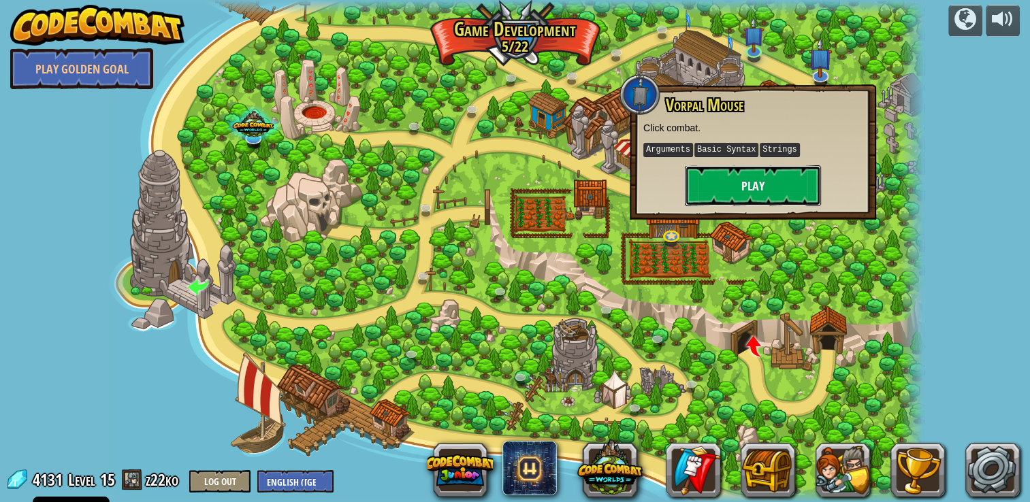
click at [708, 186] on button "Play" at bounding box center [753, 185] width 136 height 41
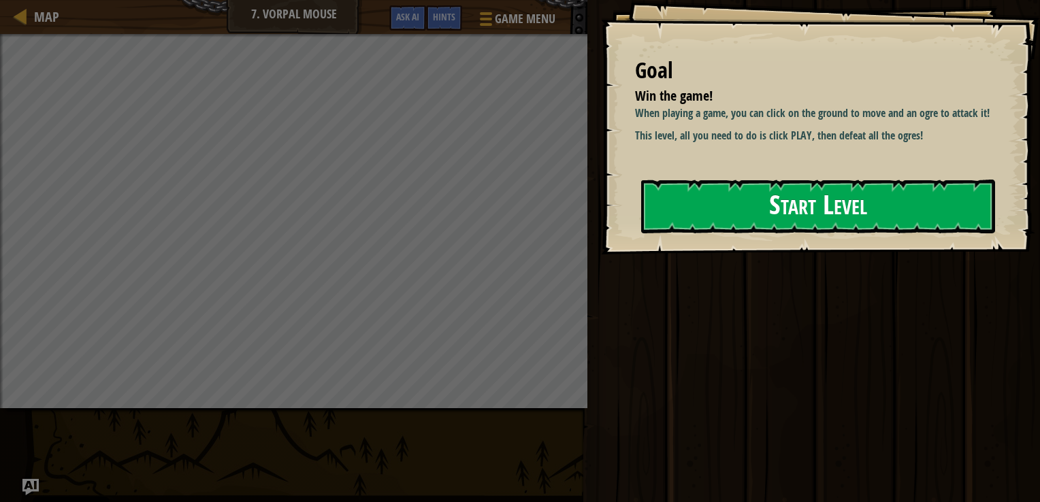
click at [693, 209] on button "Start Level" at bounding box center [818, 207] width 354 height 54
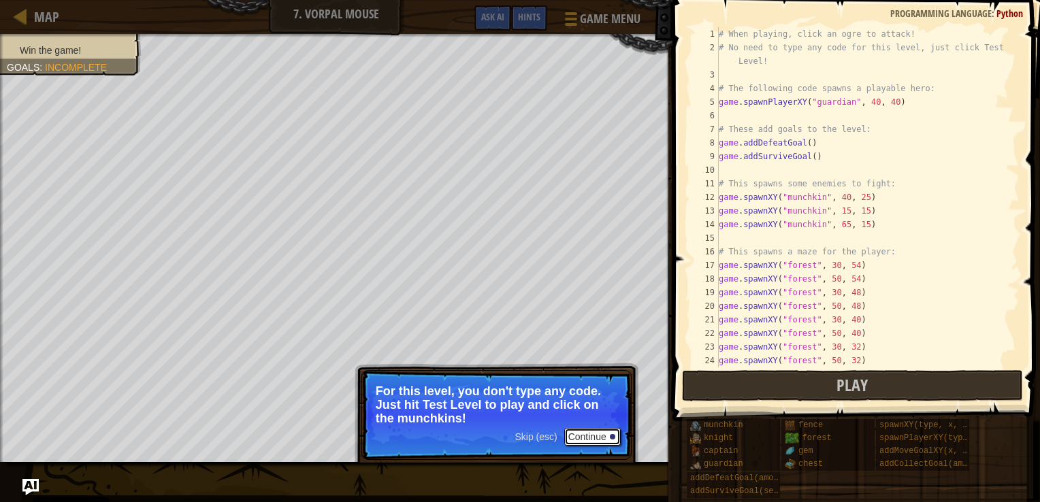
click at [610, 437] on div at bounding box center [612, 436] width 5 height 5
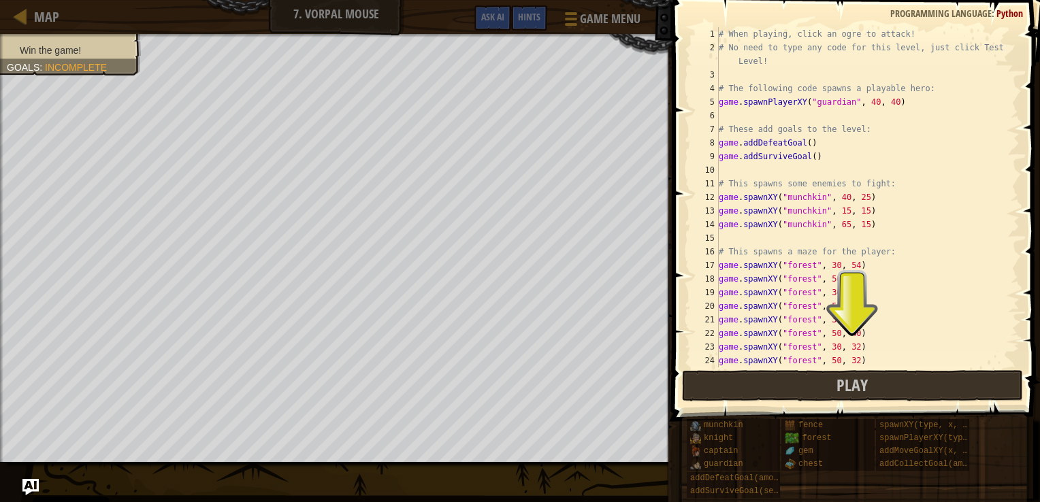
scroll to position [6, 0]
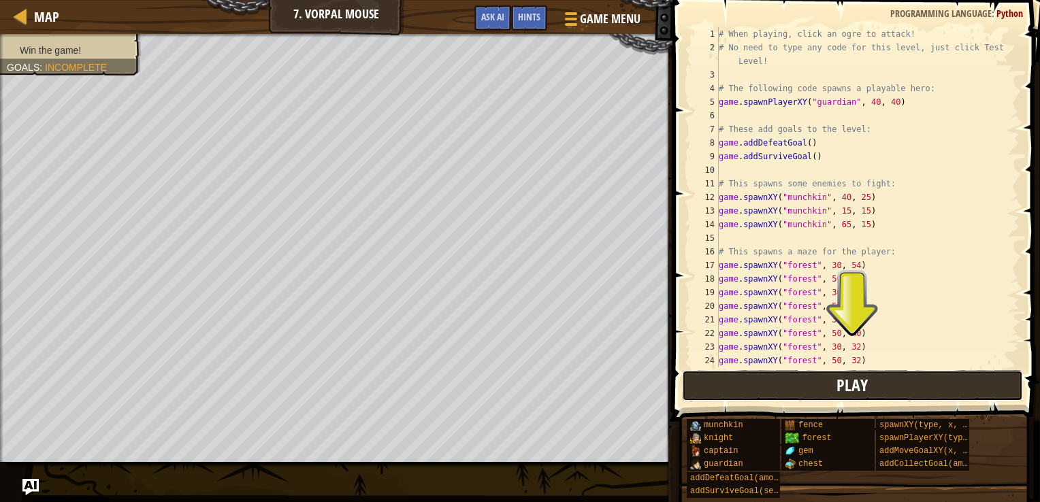
click at [773, 383] on button "Play" at bounding box center [852, 385] width 341 height 31
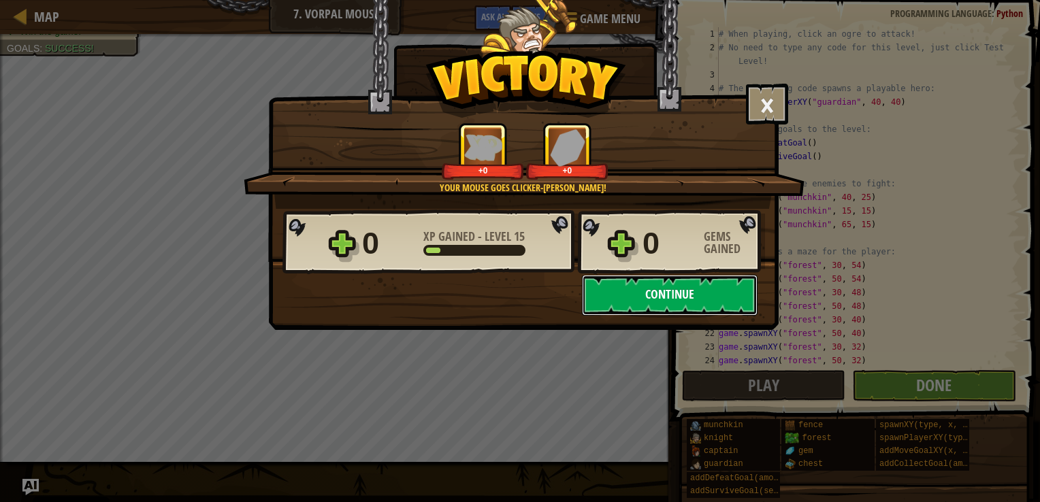
click at [612, 291] on button "Continue" at bounding box center [670, 295] width 176 height 41
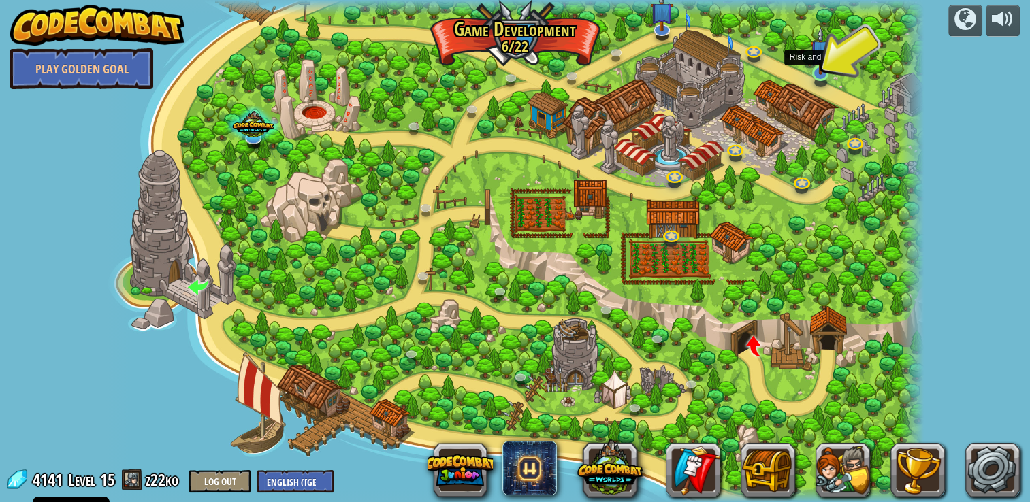
click at [822, 63] on img at bounding box center [820, 51] width 21 height 48
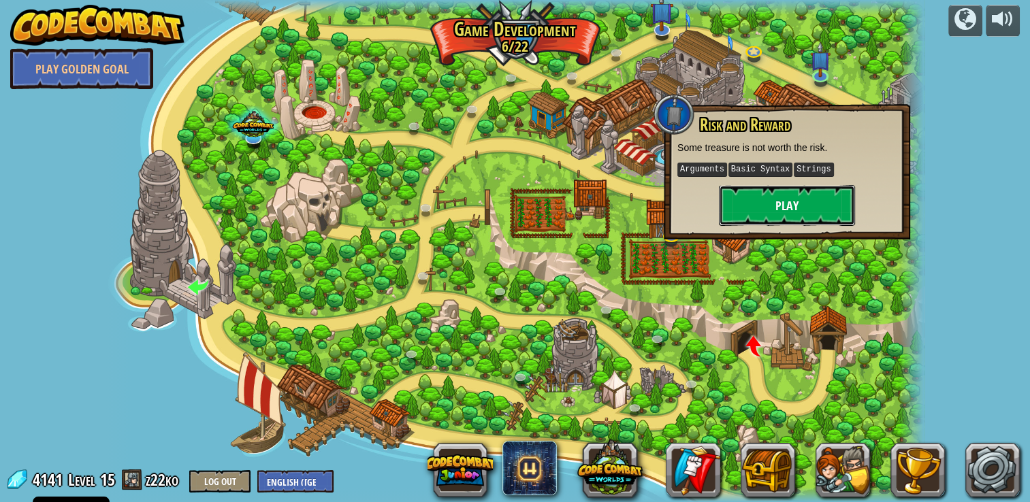
click at [783, 199] on button "Play" at bounding box center [787, 205] width 136 height 41
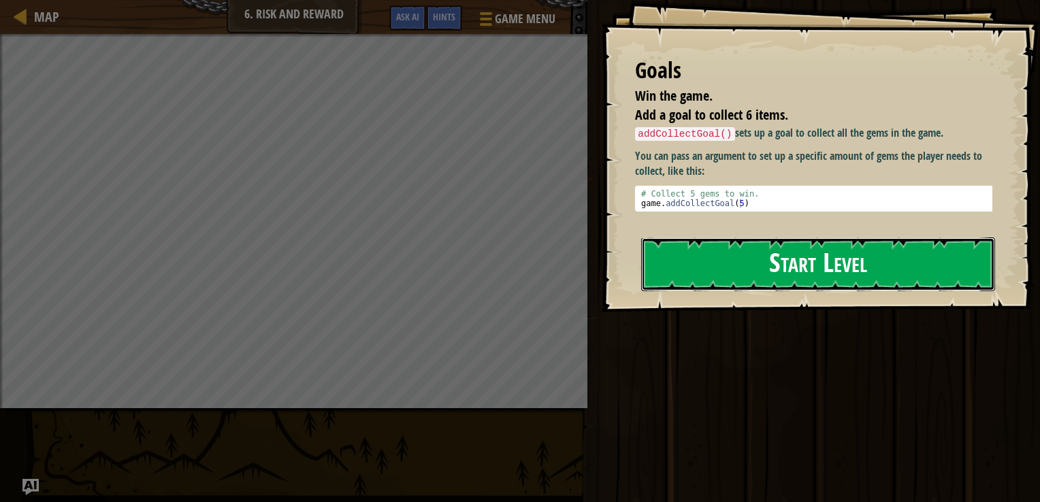
click at [800, 265] on button "Start Level" at bounding box center [818, 264] width 354 height 54
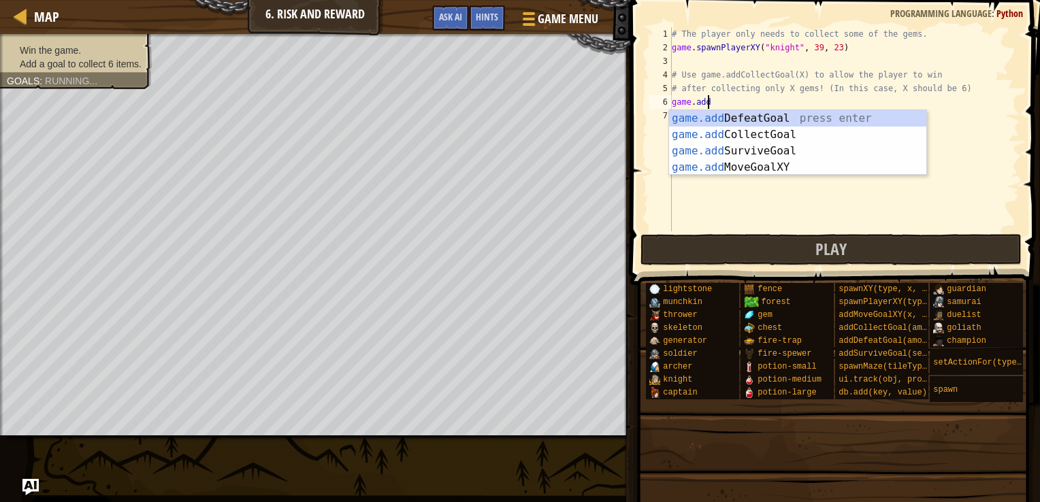
scroll to position [6, 2]
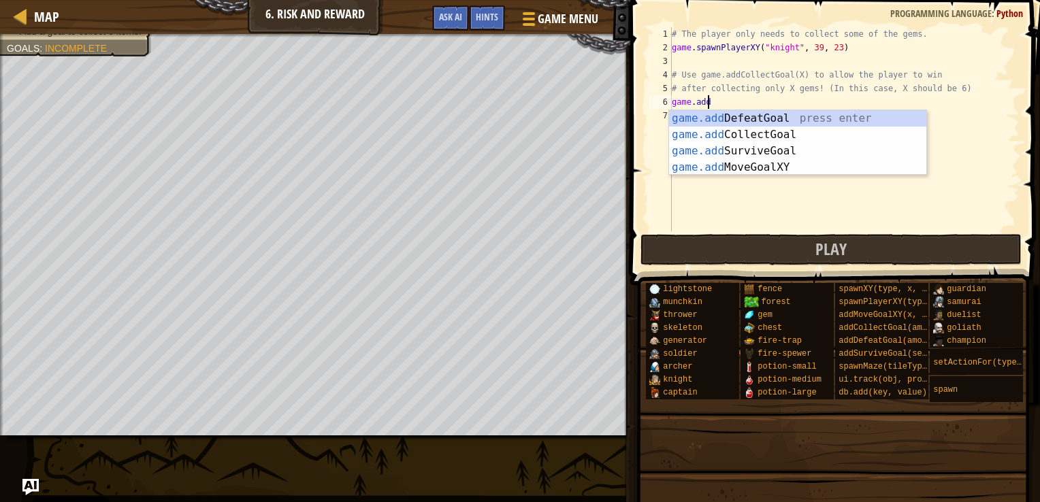
type textarea "game.addco"
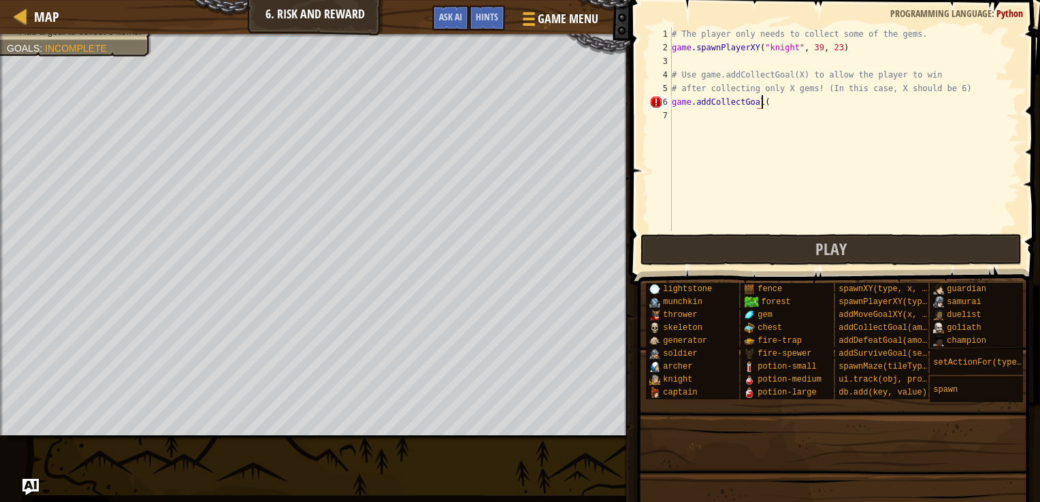
scroll to position [6, 7]
type textarea "game.addCollectGoal(2)"
click at [722, 243] on button "Play" at bounding box center [831, 249] width 382 height 31
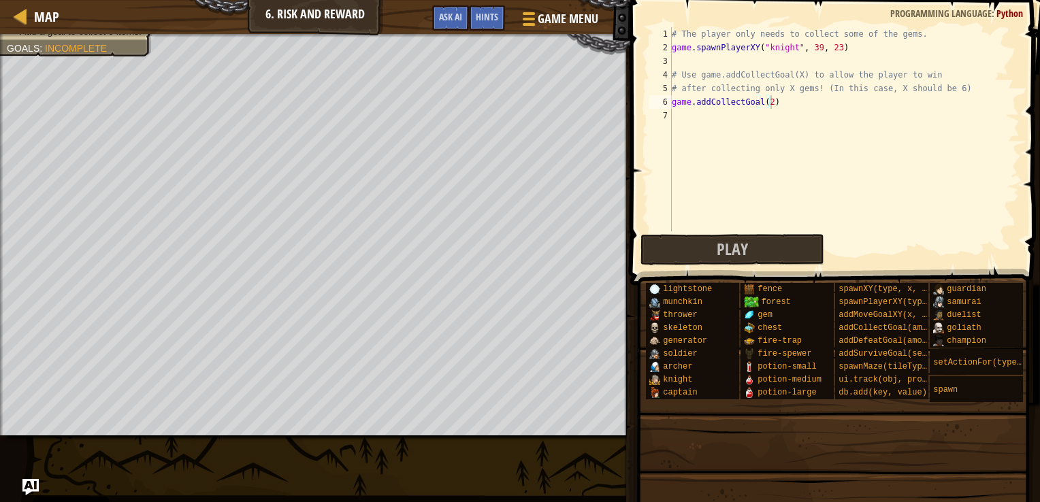
scroll to position [6, 0]
click at [800, 151] on div "# The player only needs to collect some of the gems. game . spawnPlayerXY ( "kn…" at bounding box center [844, 142] width 350 height 231
click at [766, 101] on div "# The player only needs to collect some of the gems. game . spawnPlayerXY ( "kn…" at bounding box center [844, 142] width 350 height 231
type textarea "game.addCollectGoal(6)"
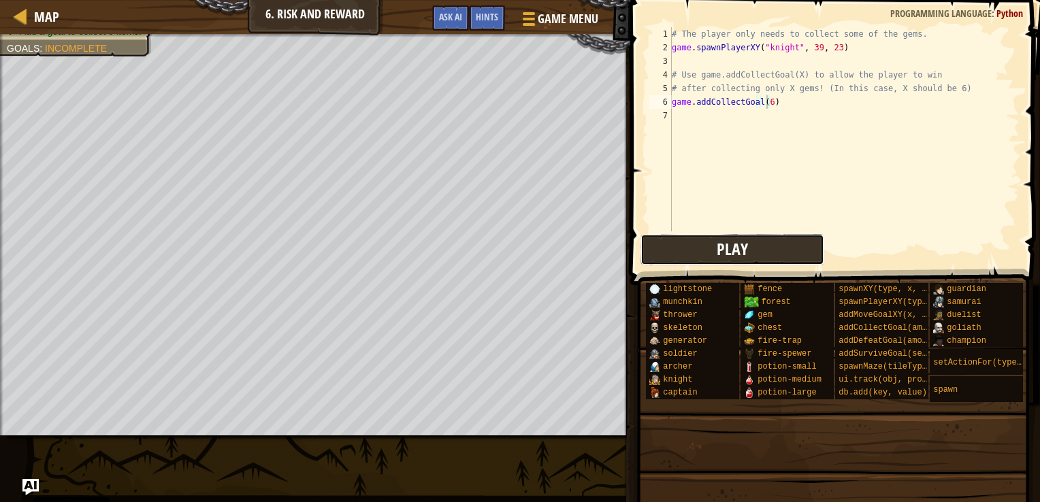
click at [757, 251] on button "Play" at bounding box center [732, 249] width 184 height 31
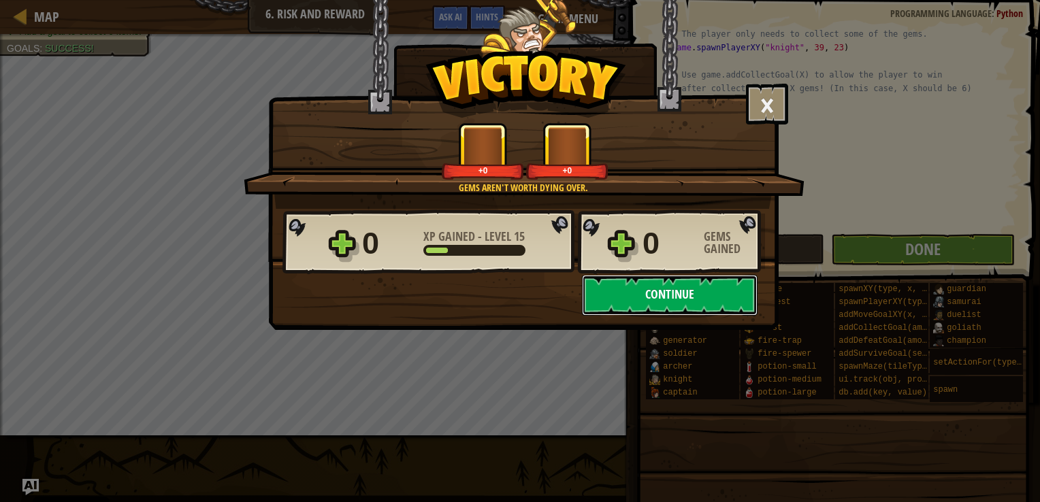
click at [625, 297] on button "Continue" at bounding box center [670, 295] width 176 height 41
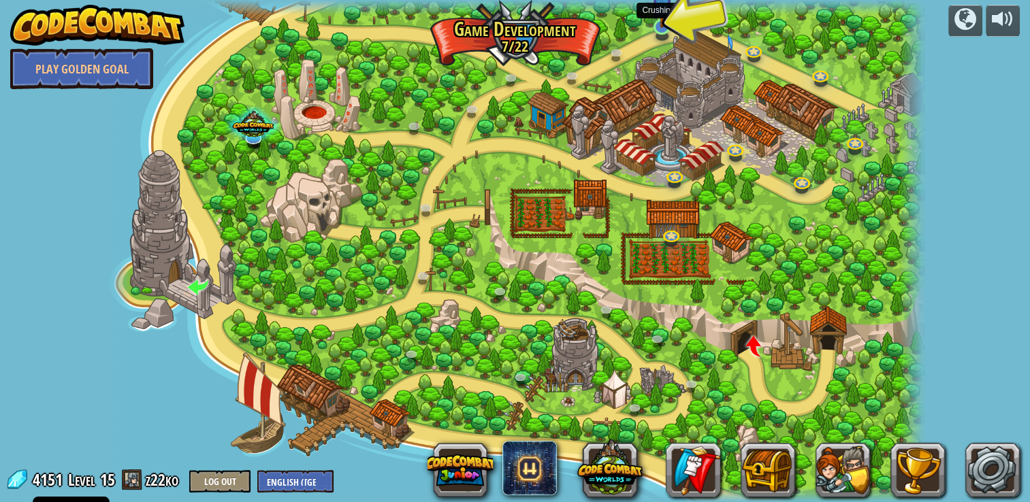
click at [656, 21] on img at bounding box center [661, 4] width 21 height 48
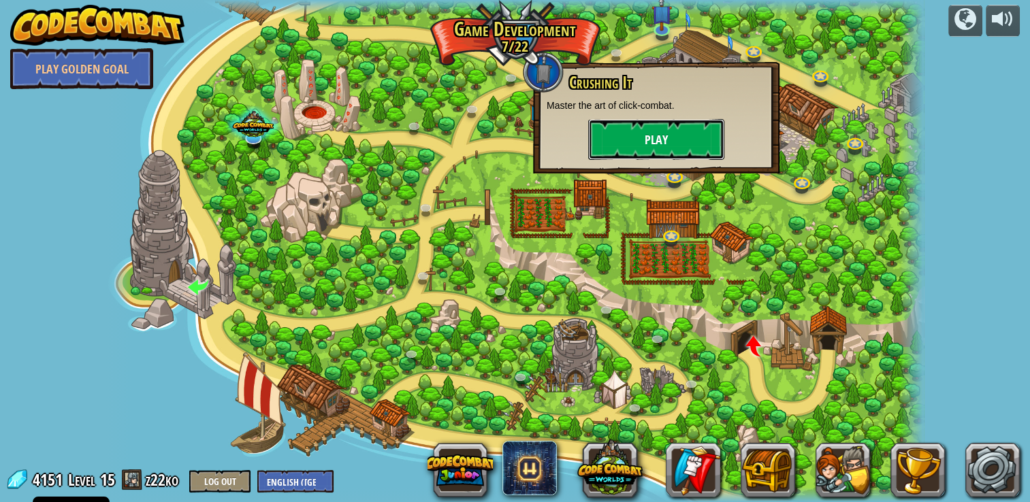
click at [663, 131] on button "Play" at bounding box center [656, 139] width 136 height 41
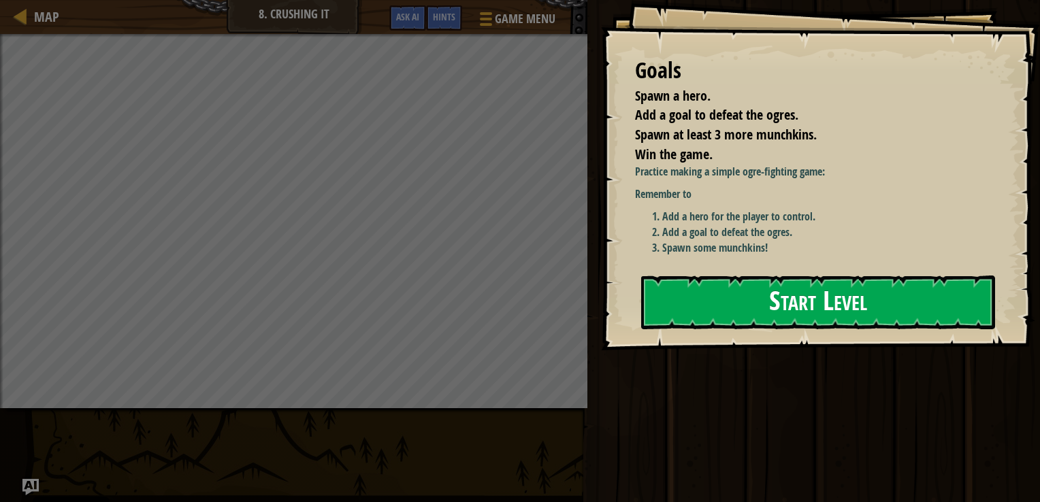
click at [711, 291] on button "Start Level" at bounding box center [818, 303] width 354 height 54
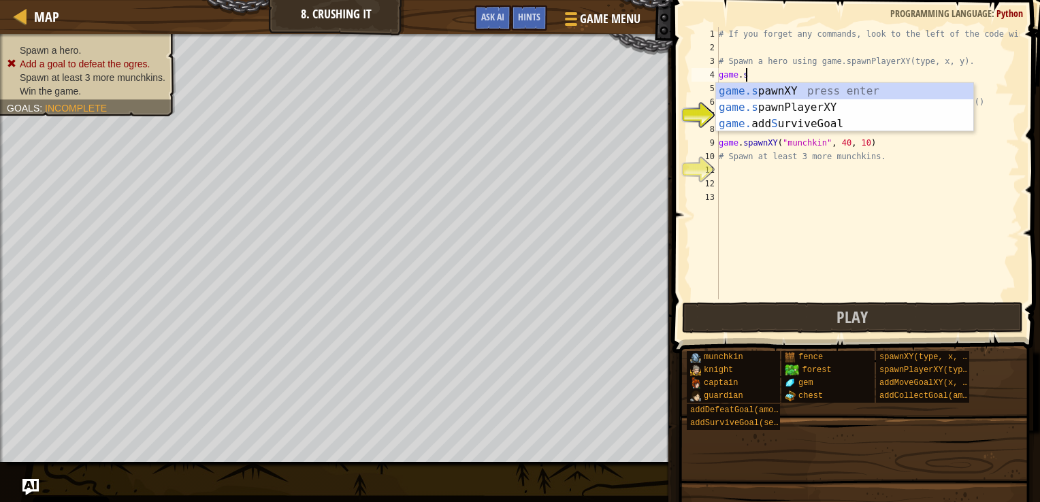
scroll to position [6, 1]
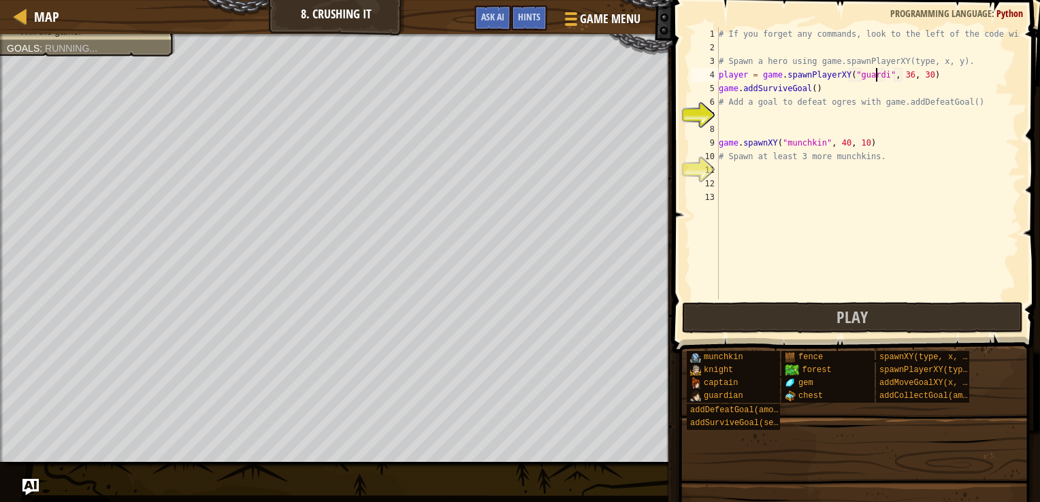
type textarea "player = game.spawnPlayerXY("guardian", 36, 30)"
click at [768, 132] on div "# If you forget any commands, look to the left of the code window! # Spawn a he…" at bounding box center [867, 176] width 303 height 299
click at [770, 112] on div "# If you forget any commands, look to the left of the code window! # Spawn a he…" at bounding box center [867, 176] width 303 height 299
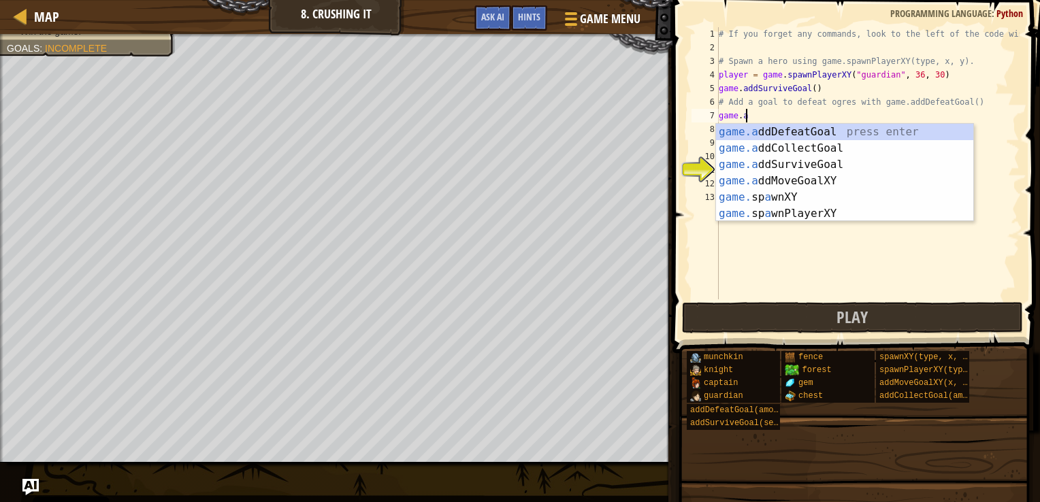
type textarea "game.ad"
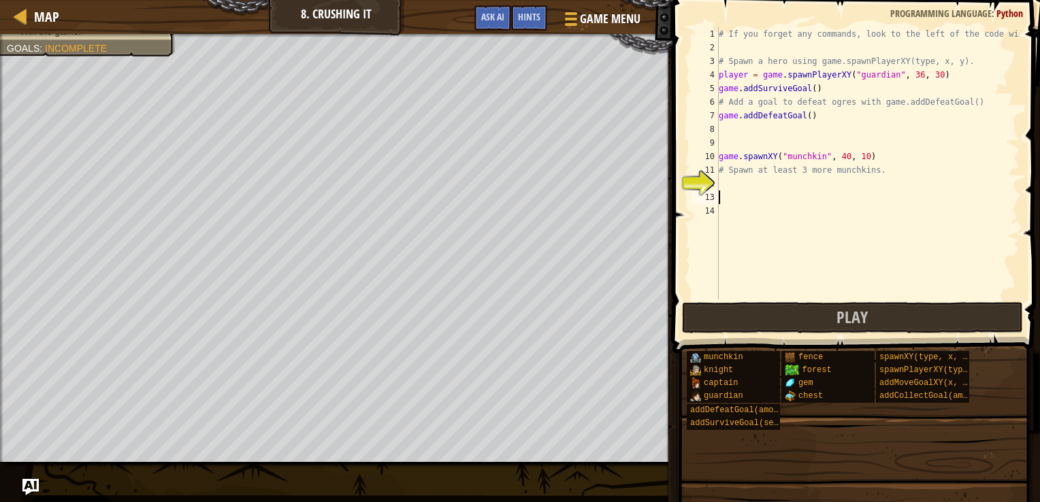
click at [774, 195] on div "# If you forget any commands, look to the left of the code window! # Spawn a he…" at bounding box center [867, 176] width 303 height 299
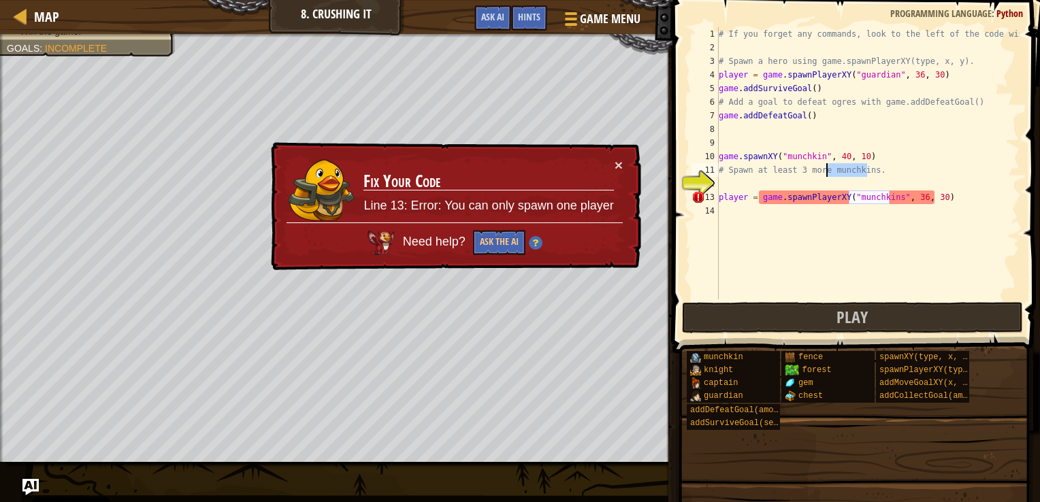
drag, startPoint x: 865, startPoint y: 170, endPoint x: 825, endPoint y: 170, distance: 39.5
click at [825, 170] on div "# If you forget any commands, look to the left of the code window! # Spawn a he…" at bounding box center [867, 176] width 303 height 299
click at [886, 196] on div "# If you forget any commands, look to the left of the code window! # Spawn a he…" at bounding box center [867, 176] width 303 height 299
drag, startPoint x: 759, startPoint y: 195, endPoint x: 714, endPoint y: 197, distance: 45.6
click at [714, 197] on div "player = game.spawnPlayerXY("munchkins", 36, 30) 1 2 3 4 5 6 7 8 9 10 11 12 13 …" at bounding box center [854, 163] width 331 height 272
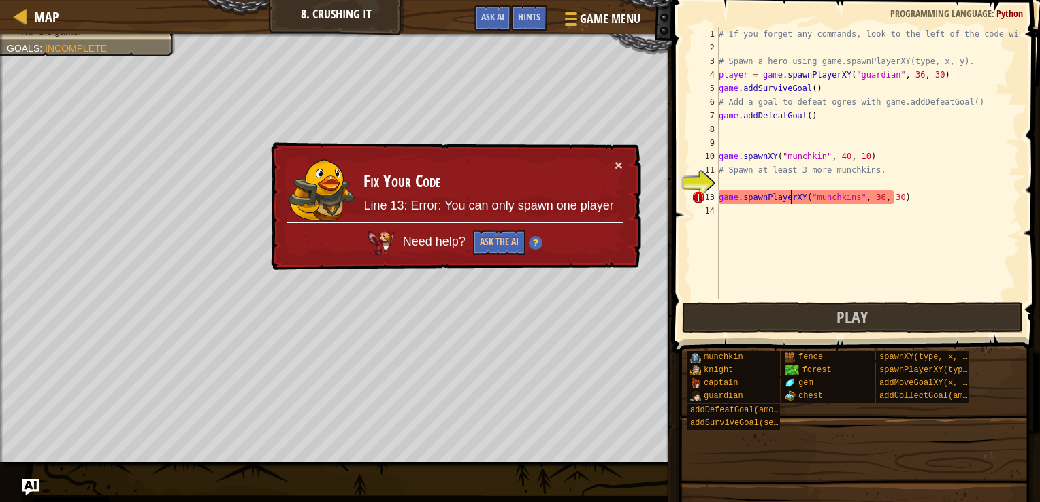
click at [789, 197] on div "# If you forget any commands, look to the left of the code window! # Spawn a he…" at bounding box center [867, 176] width 303 height 299
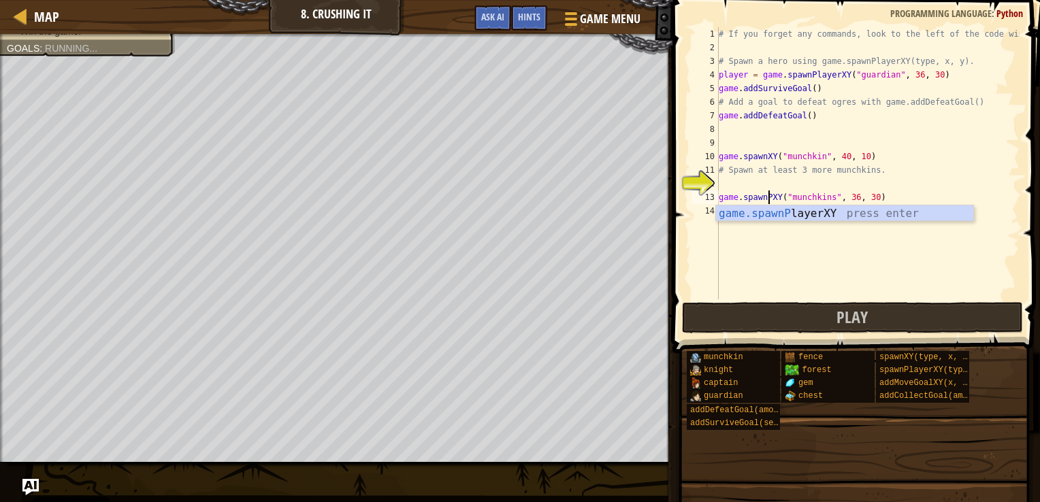
type textarea "game.spawnXY("munchkins", 36, 30)"
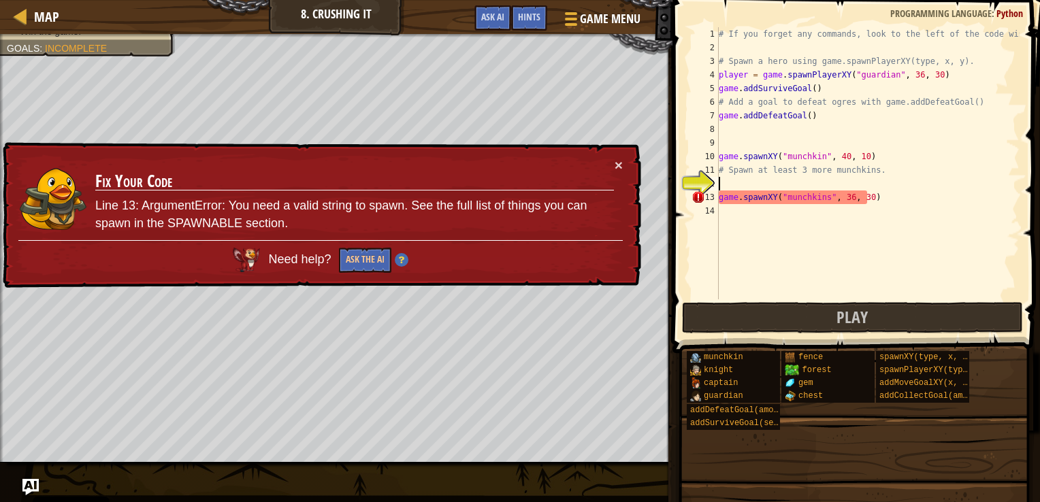
click at [879, 190] on div "# If you forget any commands, look to the left of the code window! # Spawn a he…" at bounding box center [867, 176] width 303 height 299
drag, startPoint x: 879, startPoint y: 190, endPoint x: 714, endPoint y: 198, distance: 165.6
click at [714, 198] on div "1 2 3 4 5 6 7 8 9 10 11 12 13 14 # If you forget any commands, look to the left…" at bounding box center [854, 163] width 331 height 272
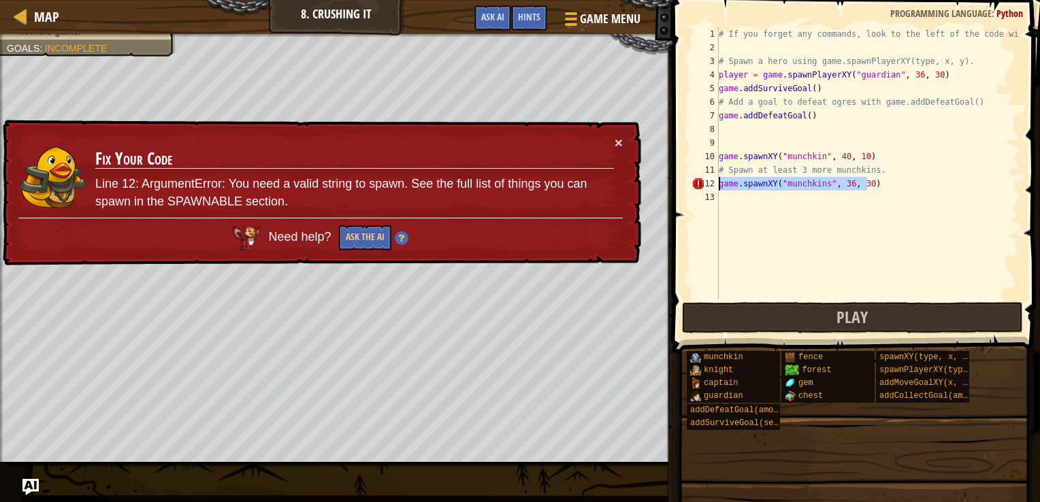
drag, startPoint x: 869, startPoint y: 181, endPoint x: 712, endPoint y: 184, distance: 157.2
click at [712, 184] on div "game.spawnXY("munchkins", 36, 30) 1 2 3 4 5 6 7 8 9 10 11 12 13 # If you forget…" at bounding box center [854, 163] width 331 height 272
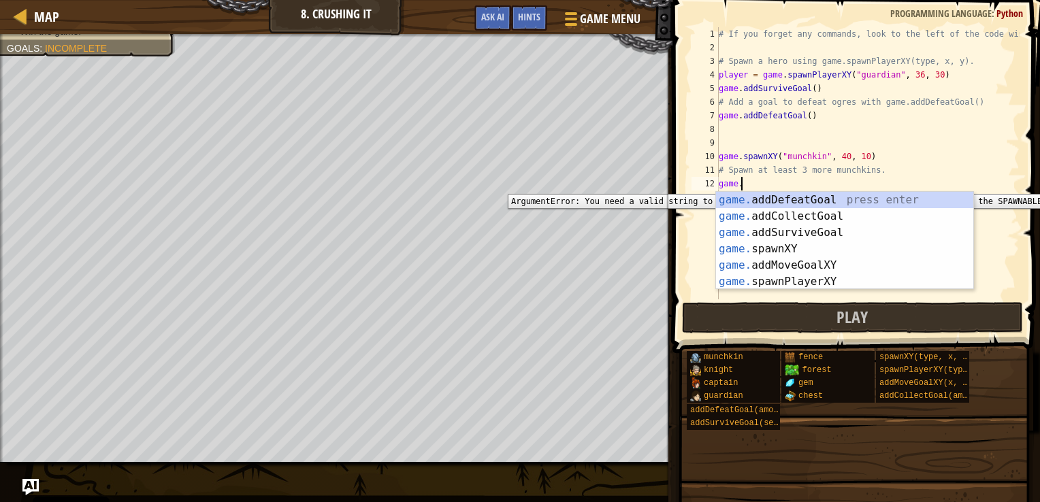
scroll to position [6, 1]
click at [770, 251] on div "game. addDefeatGoal press enter game. addCollectGoal press enter game. addSurvi…" at bounding box center [844, 257] width 257 height 131
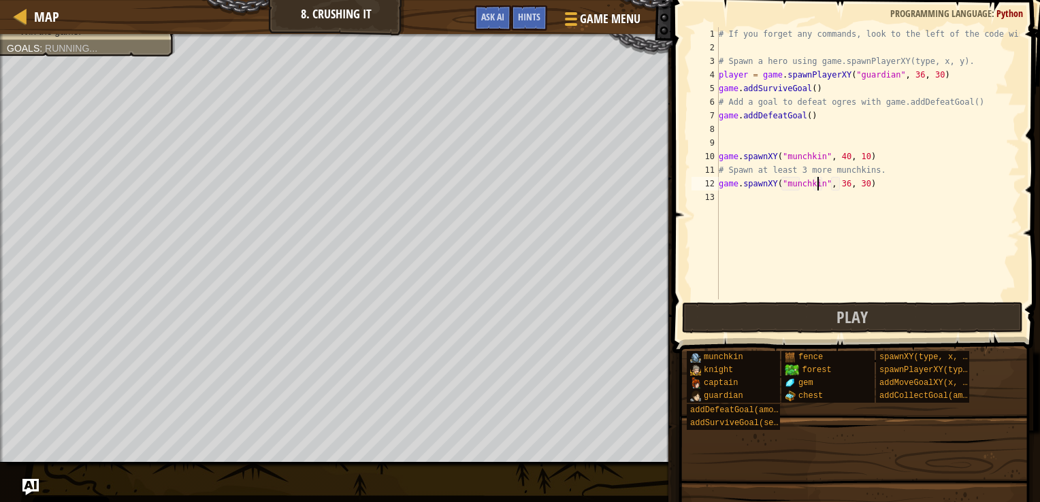
scroll to position [6, 8]
click at [833, 186] on div "# If you forget any commands, look to the left of the code window! # Spawn a he…" at bounding box center [867, 176] width 303 height 299
type textarea "game.spawnXY("munchkin", 16, 30)"
click at [868, 186] on div "# If you forget any commands, look to the left of the code window! # Spawn a he…" at bounding box center [867, 176] width 303 height 299
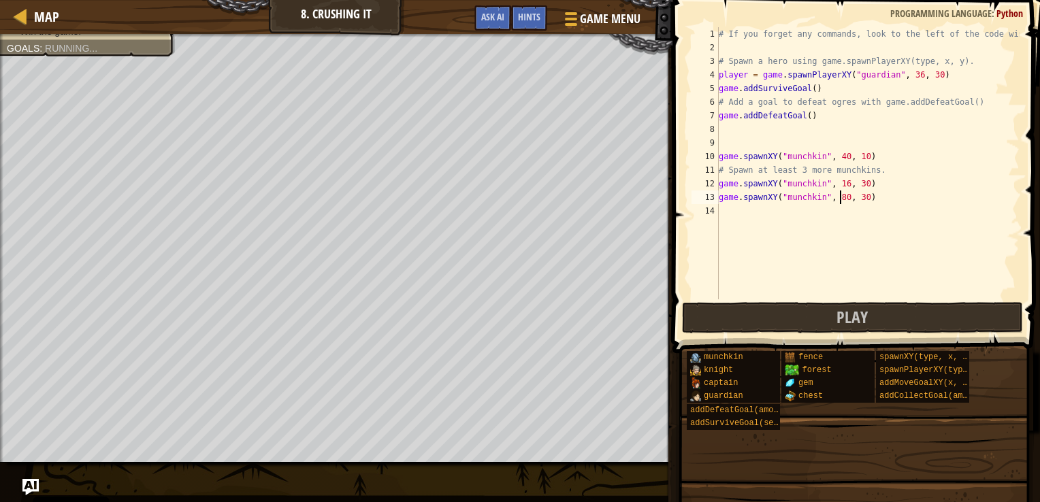
scroll to position [6, 10]
type textarea "game.spawnXY("munchkin", 60, 30)"
click at [866, 199] on div "# If you forget any commands, look to the left of the code window! # Spawn a he…" at bounding box center [867, 176] width 303 height 299
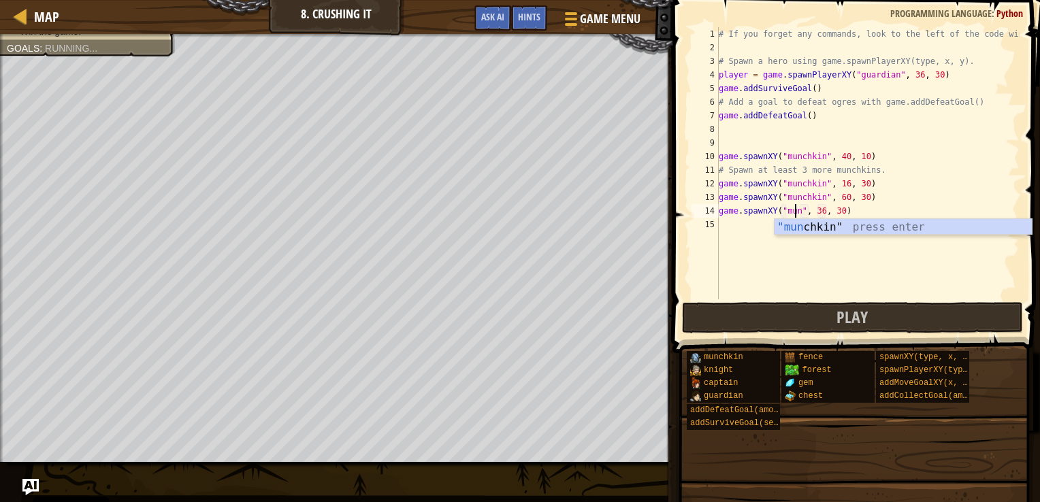
scroll to position [6, 6]
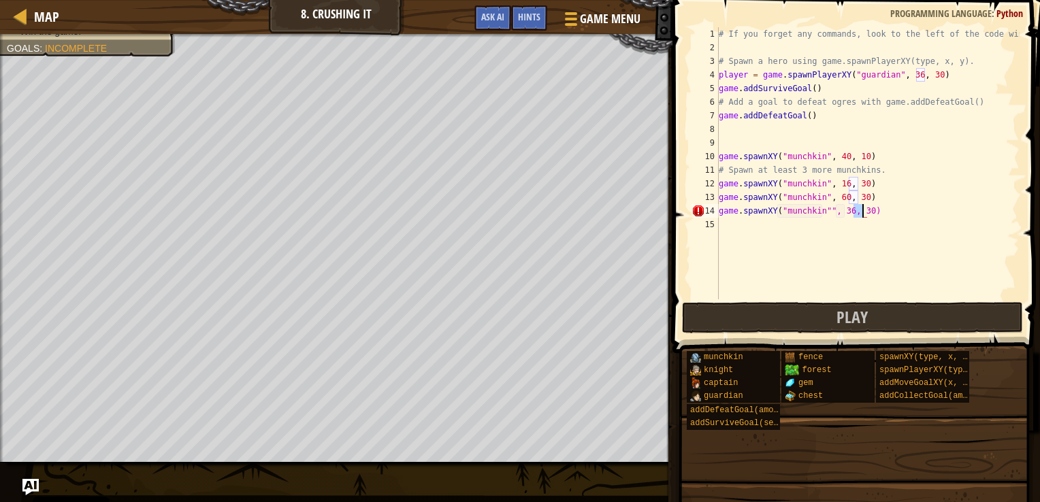
drag, startPoint x: 853, startPoint y: 210, endPoint x: 861, endPoint y: 210, distance: 8.2
click at [861, 210] on div "# If you forget any commands, look to the left of the code window! # Spawn a he…" at bounding box center [867, 176] width 303 height 299
click at [825, 208] on div "# If you forget any commands, look to the left of the code window! # Spawn a he…" at bounding box center [867, 176] width 303 height 299
type textarea "game.spawnXY("munchkin", 36,50)"
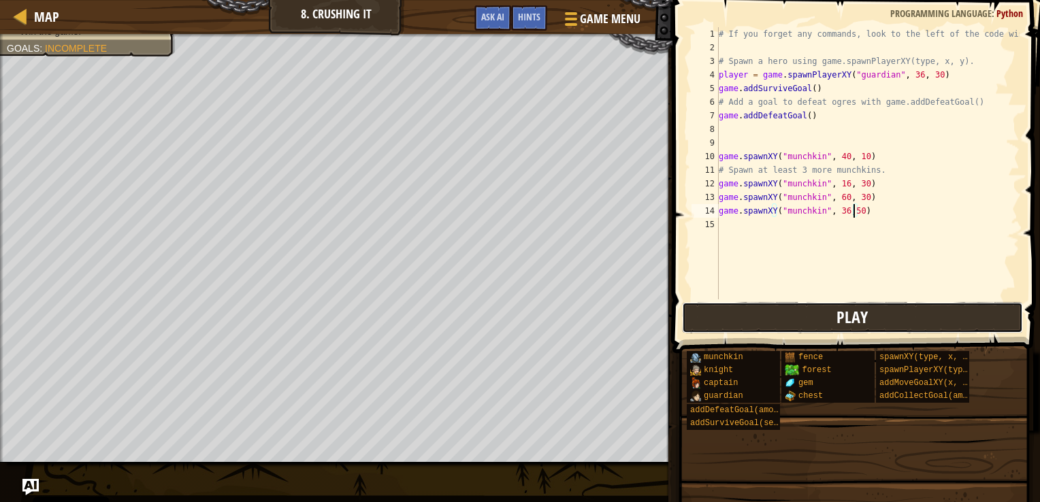
click at [889, 309] on button "Play" at bounding box center [852, 317] width 341 height 31
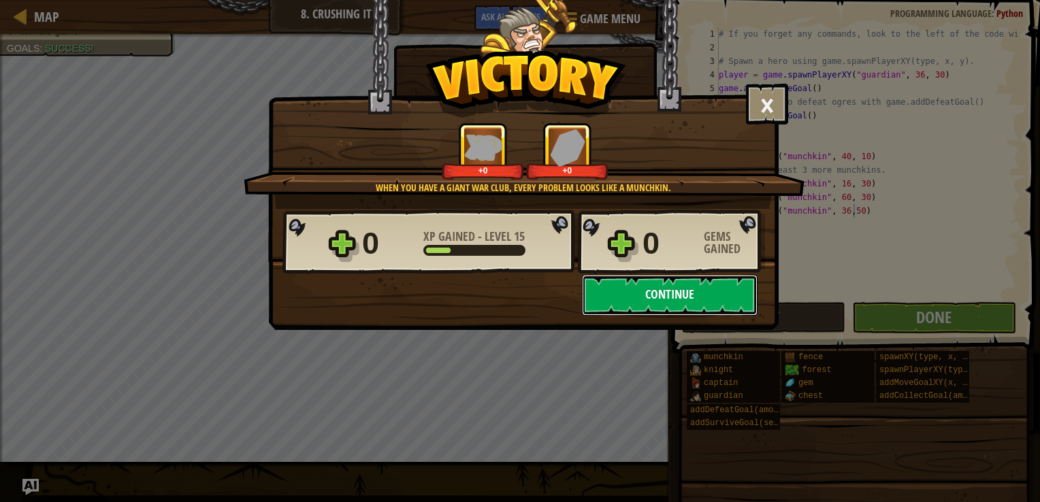
click at [648, 304] on button "Continue" at bounding box center [670, 295] width 176 height 41
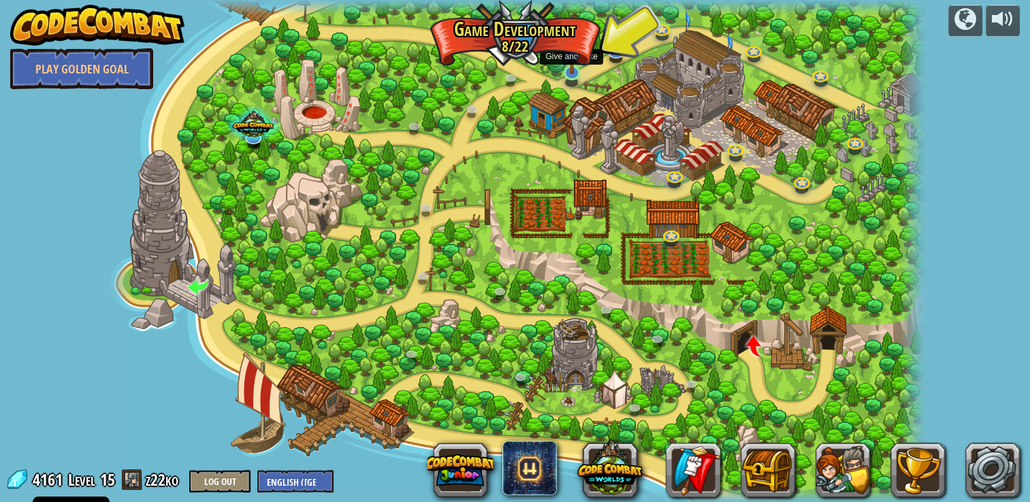
click at [571, 73] on img at bounding box center [571, 51] width 21 height 48
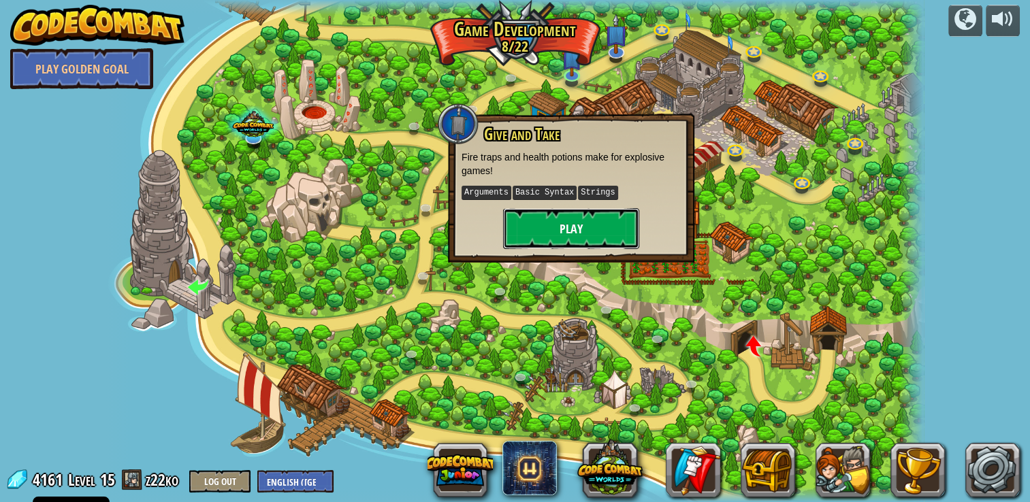
click at [564, 229] on button "Play" at bounding box center [571, 228] width 136 height 41
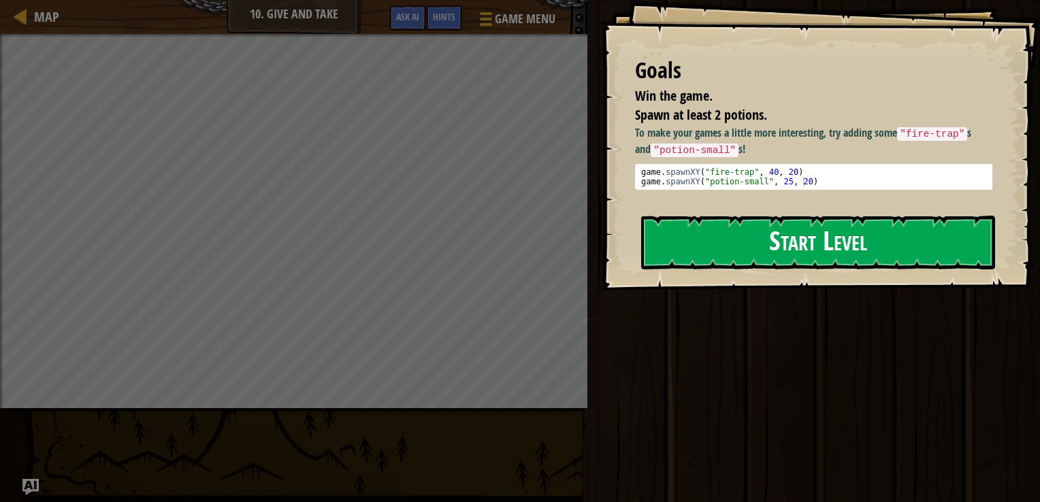
click at [757, 252] on button "Start Level" at bounding box center [818, 243] width 354 height 54
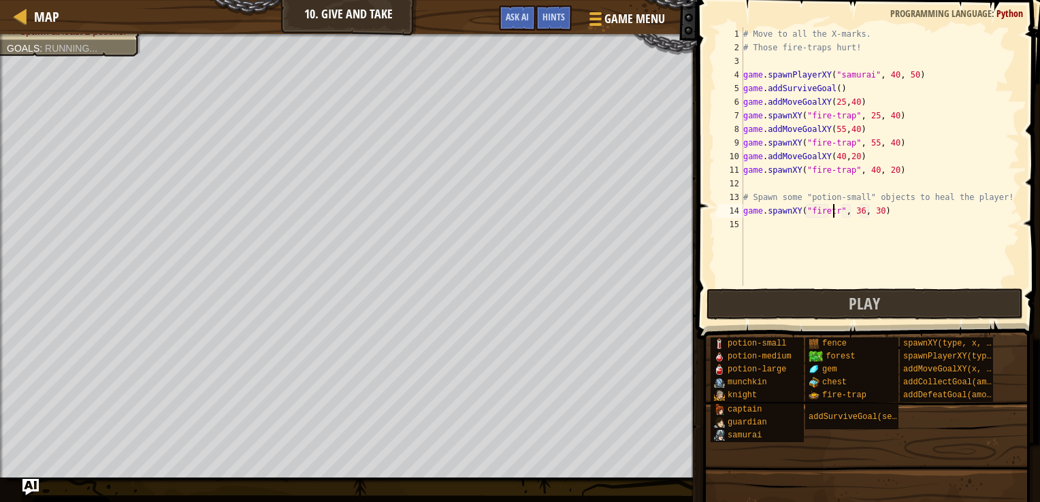
scroll to position [6, 8]
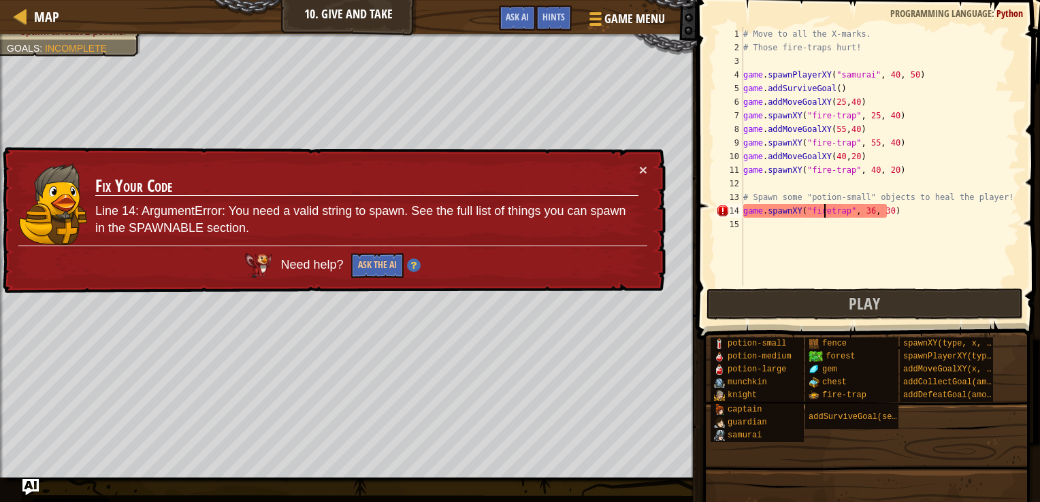
type textarea "game.spawnXY("fire-trap", 36, 30)"
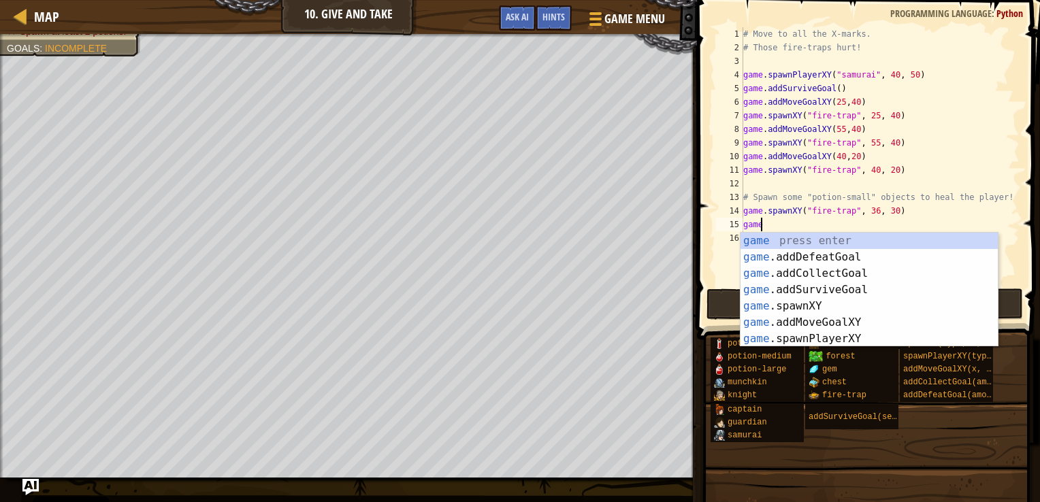
scroll to position [6, 1]
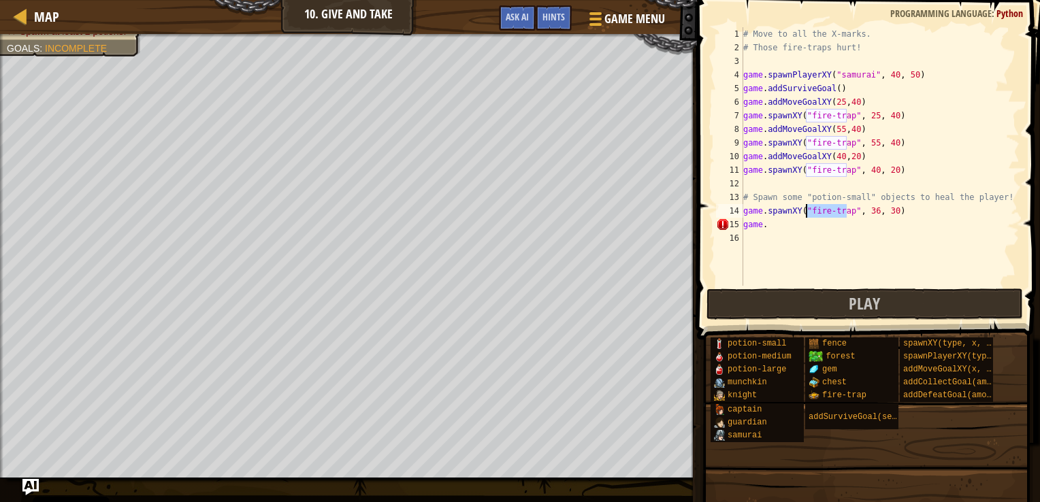
drag, startPoint x: 844, startPoint y: 211, endPoint x: 806, endPoint y: 208, distance: 38.9
click at [806, 208] on div "# Move to all the X-marks. # Those fire-traps hurt! game . spawnPlayerXY ( "sam…" at bounding box center [879, 170] width 279 height 286
click at [776, 225] on div "# Move to all the X-marks. # Those fire-traps hurt! game . spawnPlayerXY ( "sam…" at bounding box center [879, 170] width 279 height 286
click at [881, 227] on div "# Move to all the X-marks. # Those fire-traps hurt! game . spawnPlayerXY ( "sam…" at bounding box center [879, 170] width 279 height 286
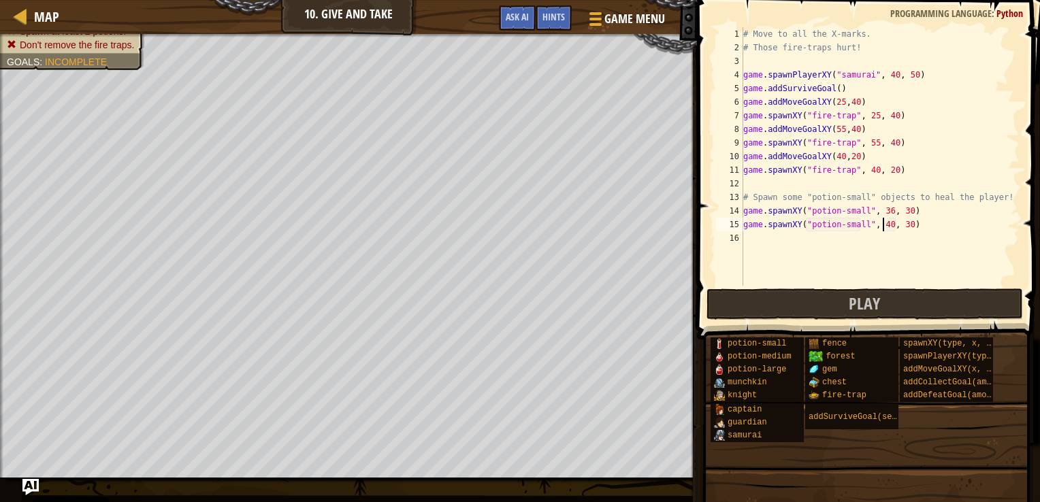
scroll to position [6, 12]
type textarea "game.spawnXY("potion-small", 40, 30)"
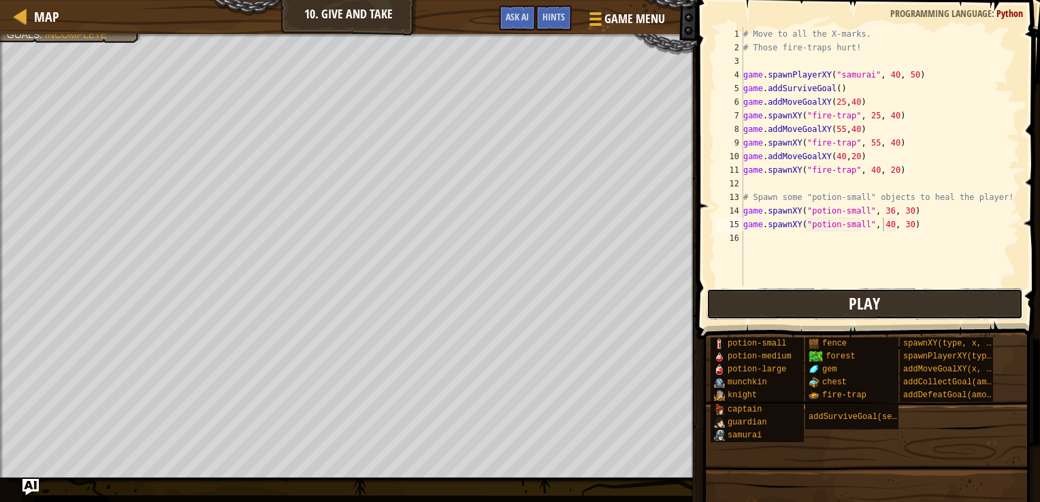
click at [834, 305] on button "Play" at bounding box center [864, 304] width 317 height 31
click at [762, 309] on button "Play" at bounding box center [864, 304] width 317 height 31
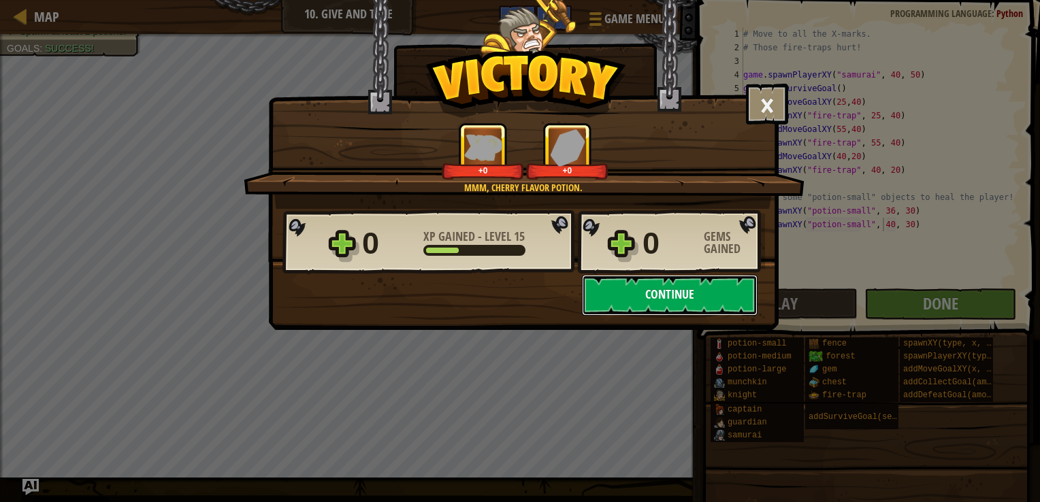
click at [629, 298] on button "Continue" at bounding box center [670, 295] width 176 height 41
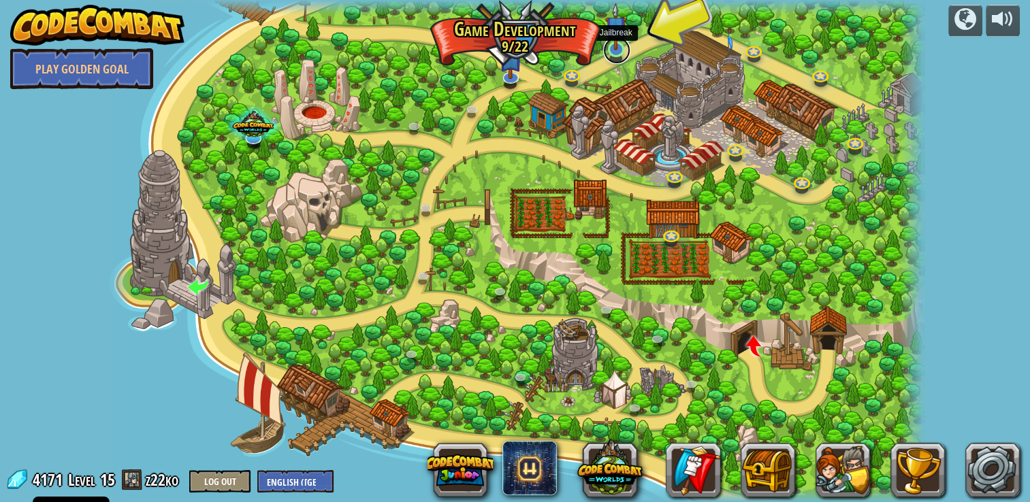
click at [608, 52] on link at bounding box center [616, 50] width 27 height 27
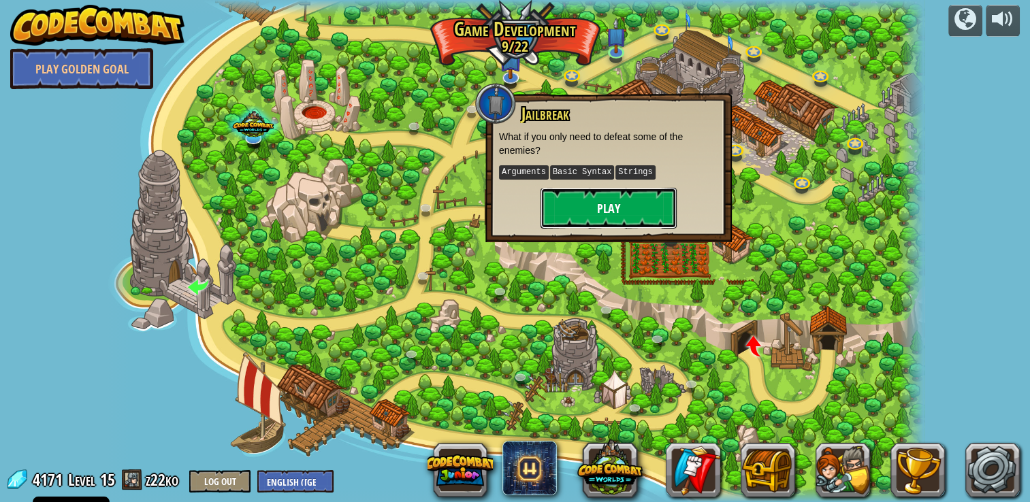
click at [606, 205] on button "Play" at bounding box center [608, 208] width 136 height 41
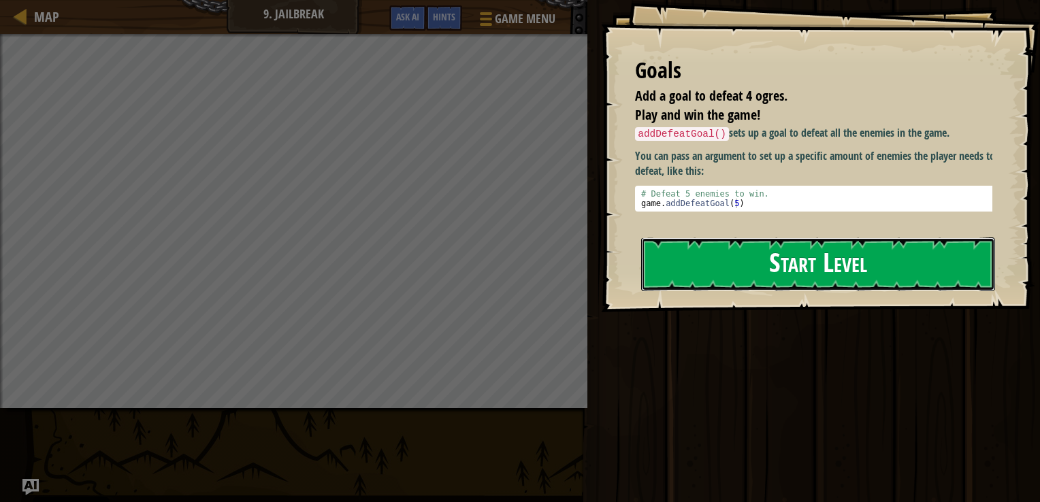
click at [686, 265] on button "Start Level" at bounding box center [818, 264] width 354 height 54
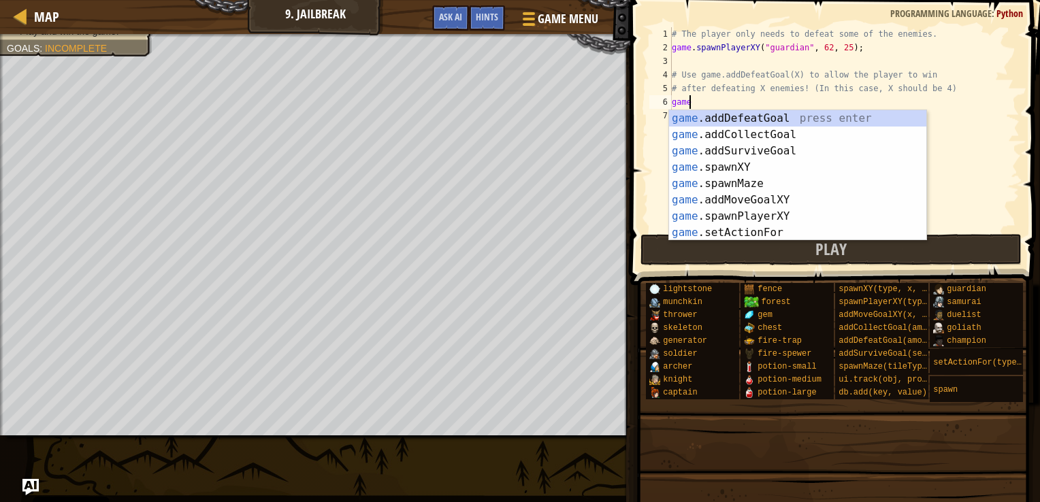
scroll to position [6, 0]
type textarea "game."
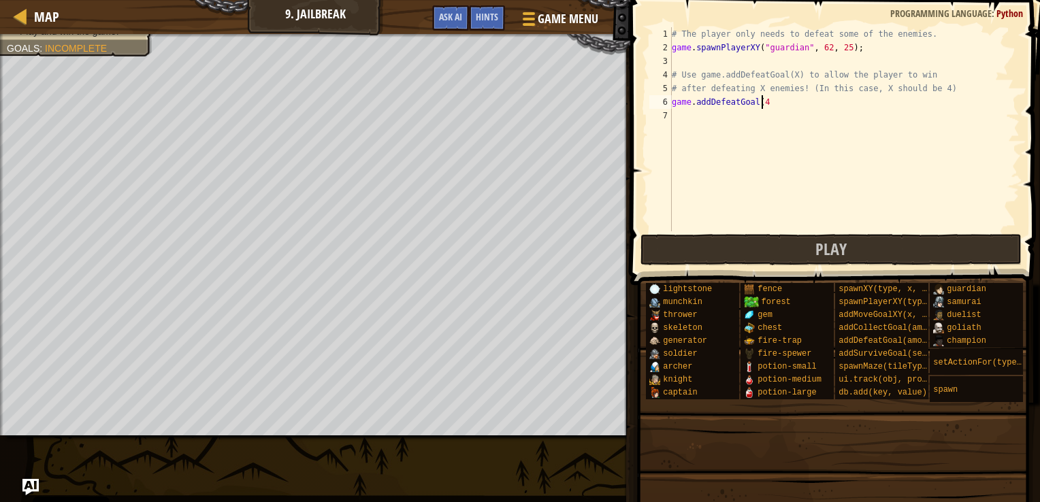
type textarea "game.addDefeatGoal(4)"
type textarea "game.spawnXY("potion-small", 36, 30)"
click at [810, 117] on div "# The player only needs to defeat some of the enemies. game . spawnPlayerXY ( "…" at bounding box center [844, 142] width 350 height 231
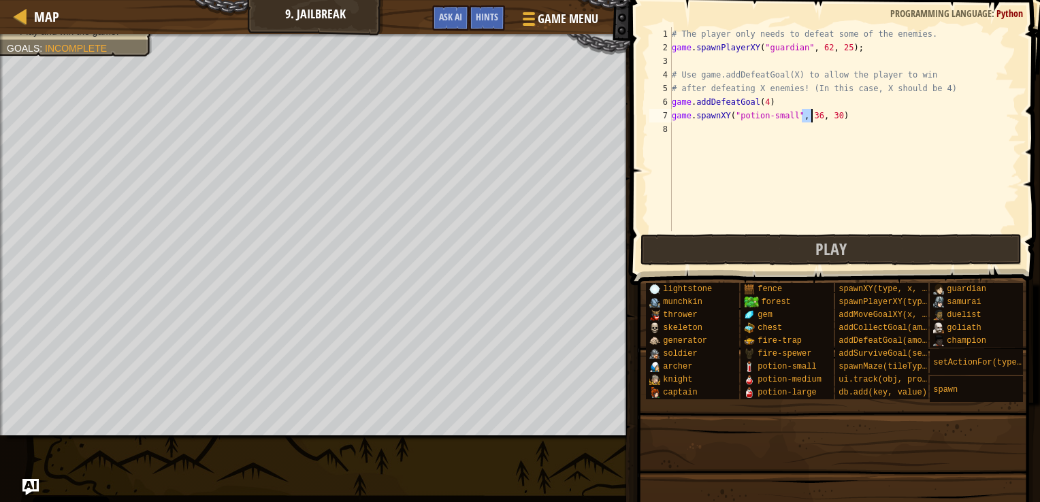
click at [810, 117] on div "# The player only needs to defeat some of the enemies. game . spawnPlayerXY ( "…" at bounding box center [844, 142] width 350 height 231
click at [827, 114] on div "# The player only needs to defeat some of the enemies. game . spawnPlayerXY ( "…" at bounding box center [844, 142] width 350 height 231
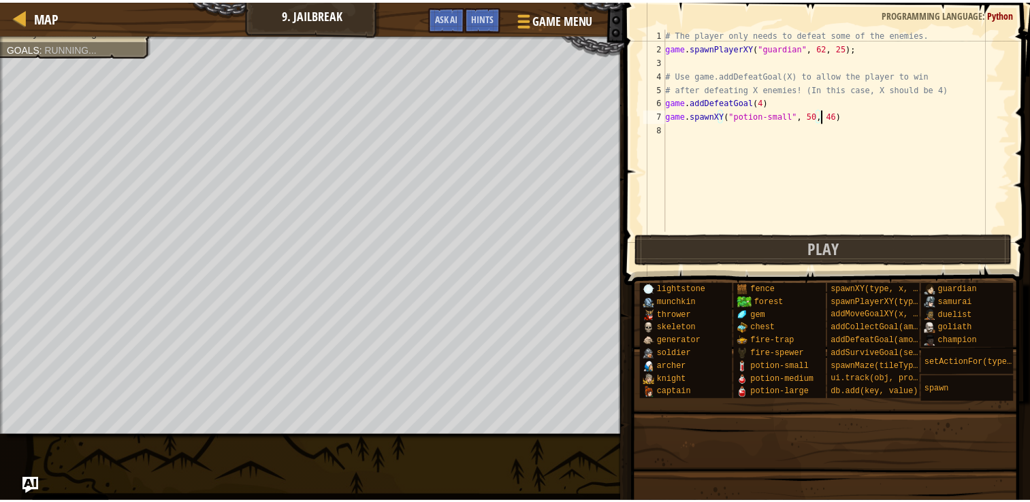
scroll to position [6, 12]
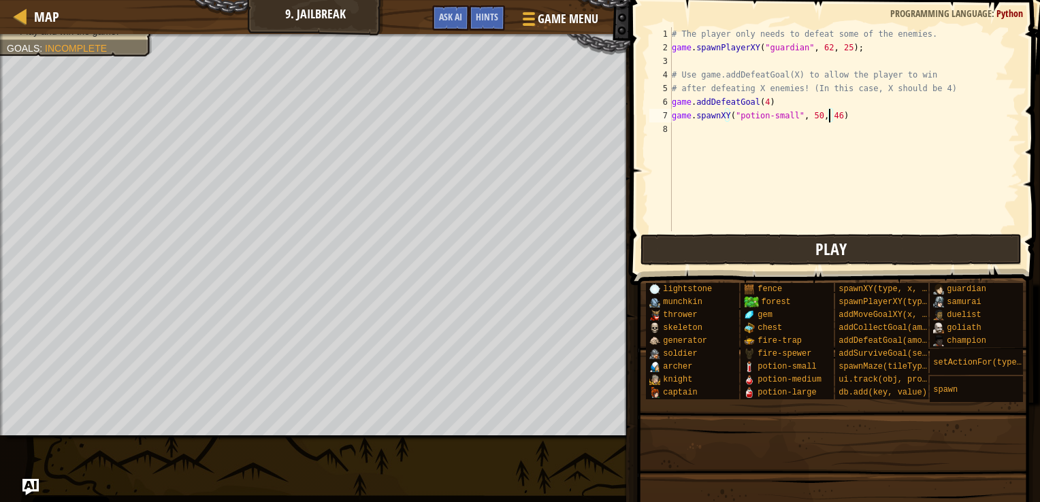
type textarea "game.spawnXY("potion-small", 50, 46)"
click at [717, 257] on button "Play" at bounding box center [831, 249] width 382 height 31
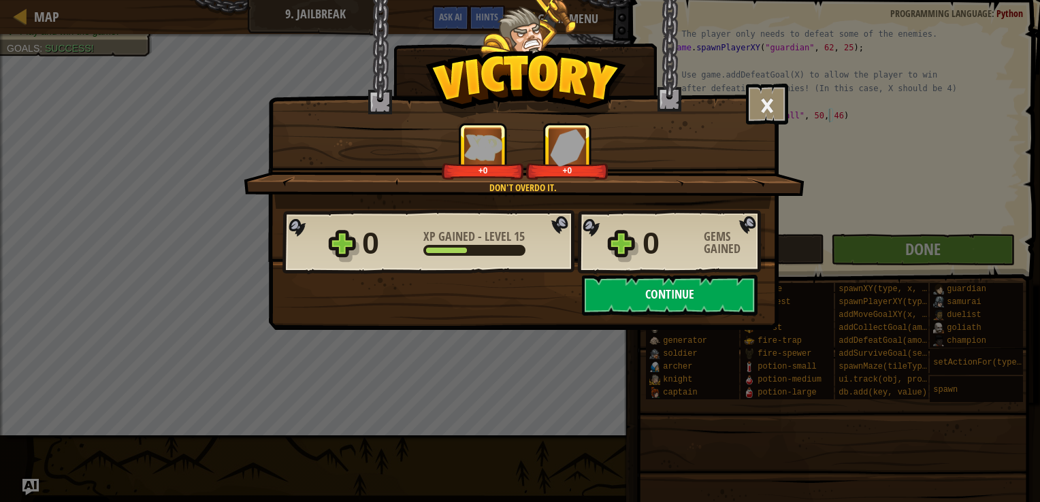
click at [610, 284] on button "Continue" at bounding box center [670, 295] width 176 height 41
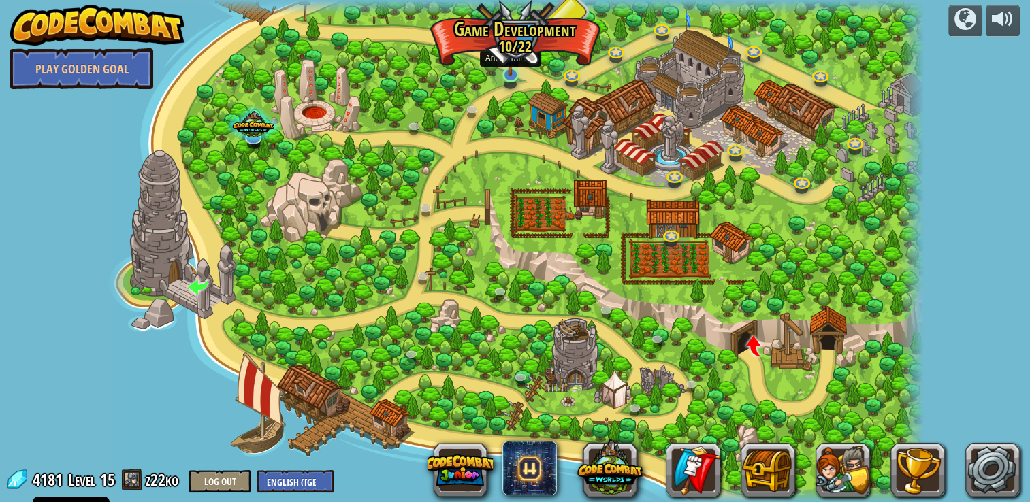
click at [515, 70] on img at bounding box center [509, 53] width 21 height 48
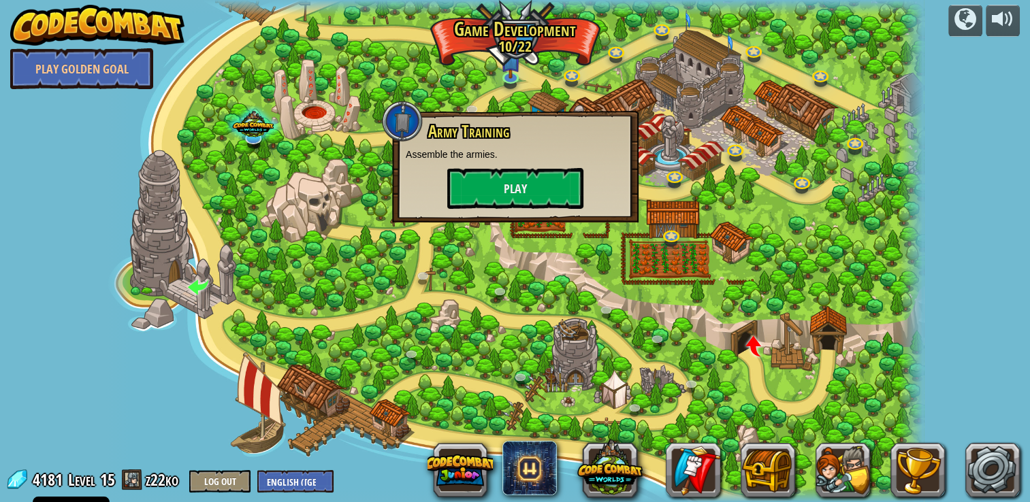
click at [974, 399] on div "powered by Play Golden Goal Crushing It Master the art of click-combat. Play Vo…" at bounding box center [515, 251] width 1030 height 502
click at [987, 466] on link at bounding box center [992, 470] width 54 height 54
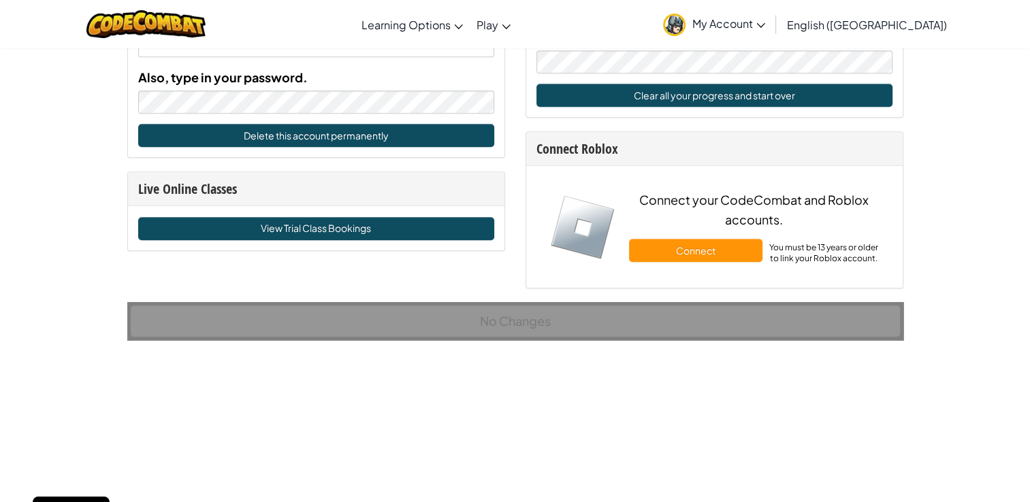
scroll to position [868, 0]
